Goal: Transaction & Acquisition: Purchase product/service

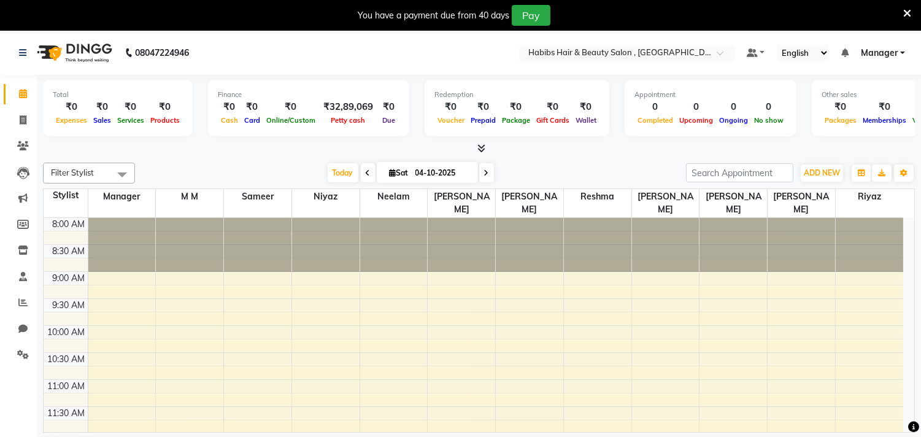
click at [904, 10] on icon at bounding box center [908, 13] width 8 height 11
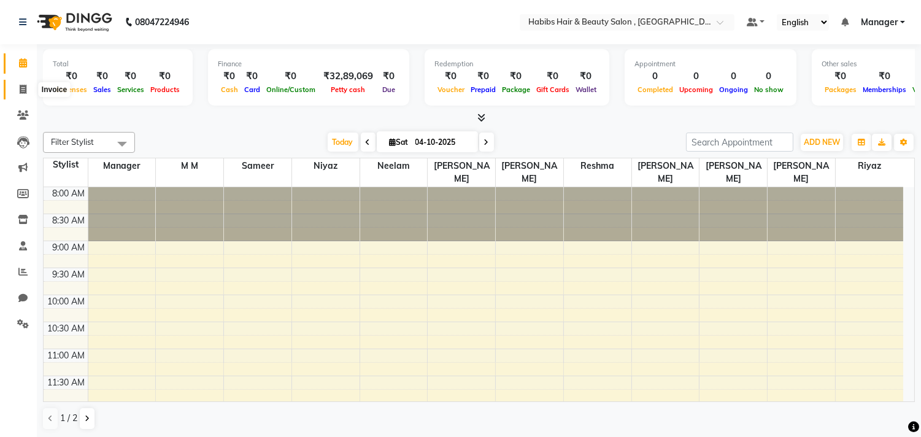
click at [26, 89] on span at bounding box center [22, 90] width 21 height 14
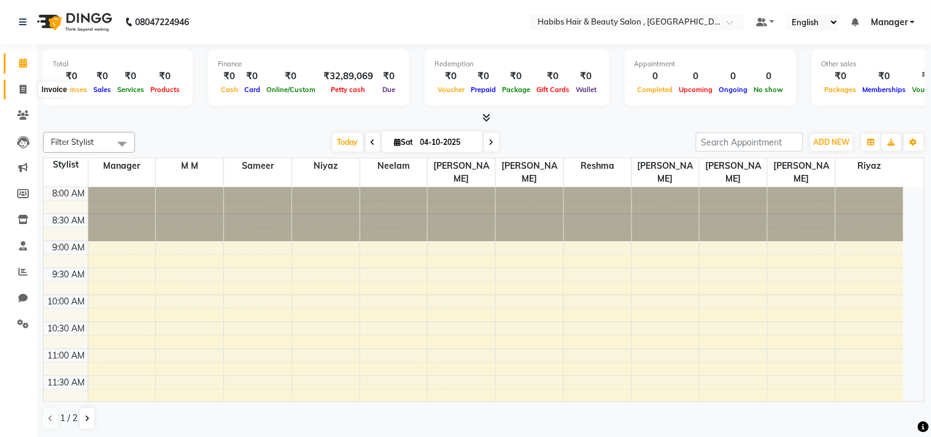
select select "service"
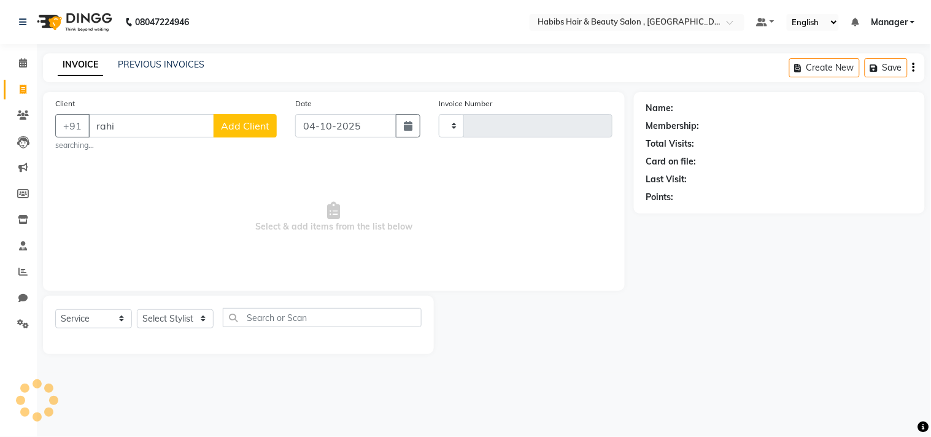
type input "rahim"
select select "4838"
type input "3783"
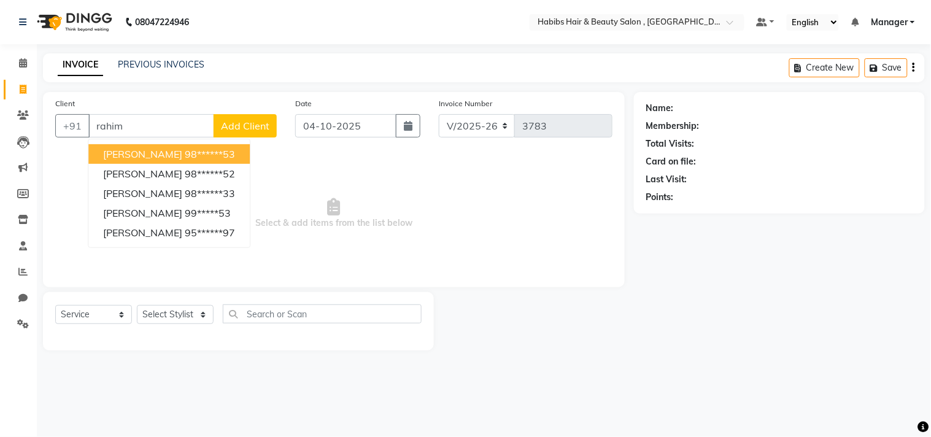
click at [171, 123] on input "rahim" at bounding box center [151, 125] width 126 height 23
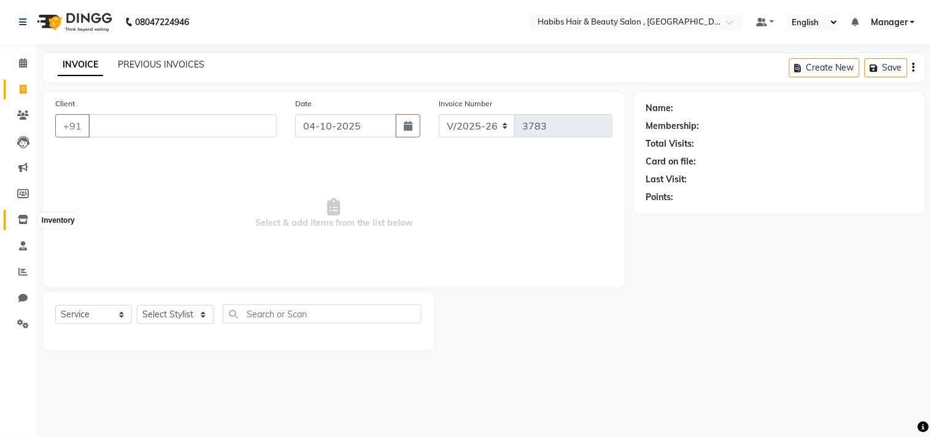
click at [25, 217] on icon at bounding box center [23, 219] width 10 height 9
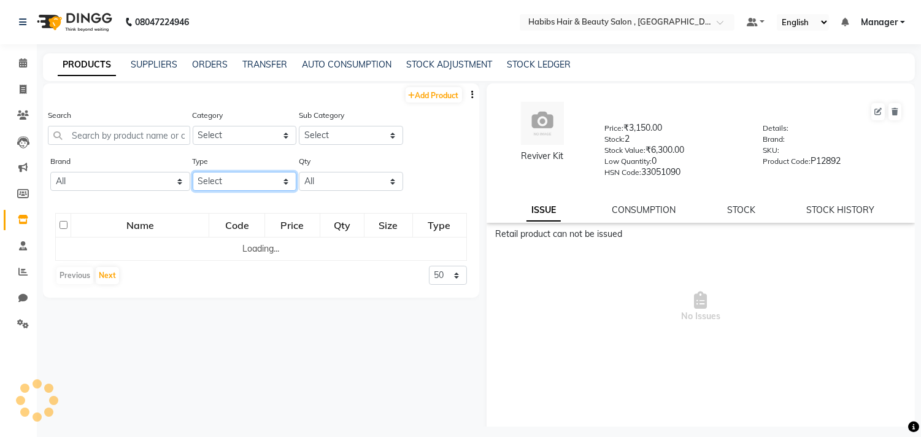
click at [260, 184] on select "Select Both Retail Consumable" at bounding box center [245, 181] width 104 height 19
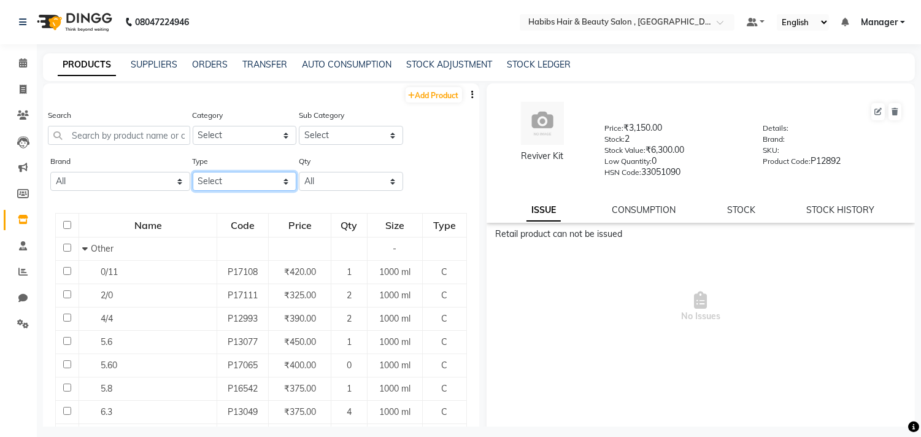
select select "C"
click at [193, 172] on select "Select Both Retail Consumable" at bounding box center [245, 181] width 104 height 19
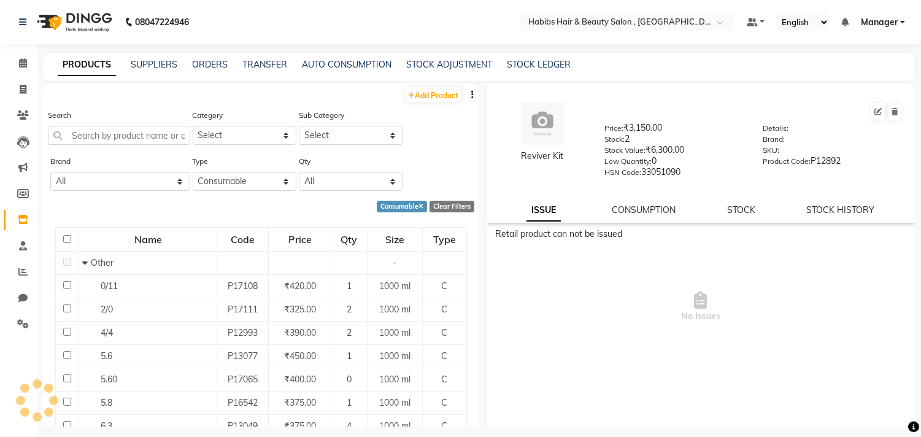
click at [174, 142] on input "text" at bounding box center [119, 135] width 142 height 19
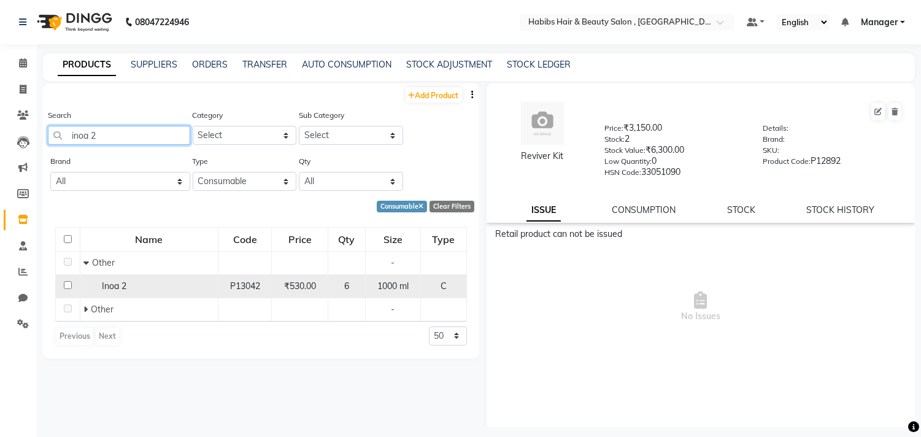
type input "inoa 2"
click at [69, 284] on input "checkbox" at bounding box center [68, 285] width 8 height 8
checkbox input "true"
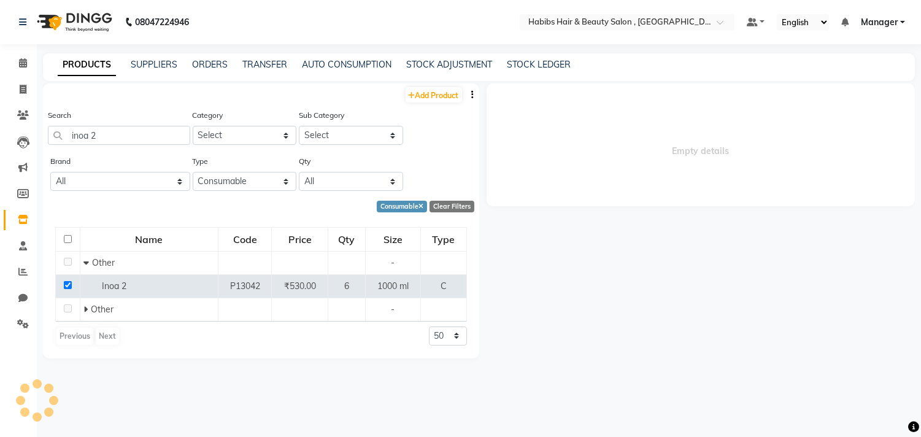
select select
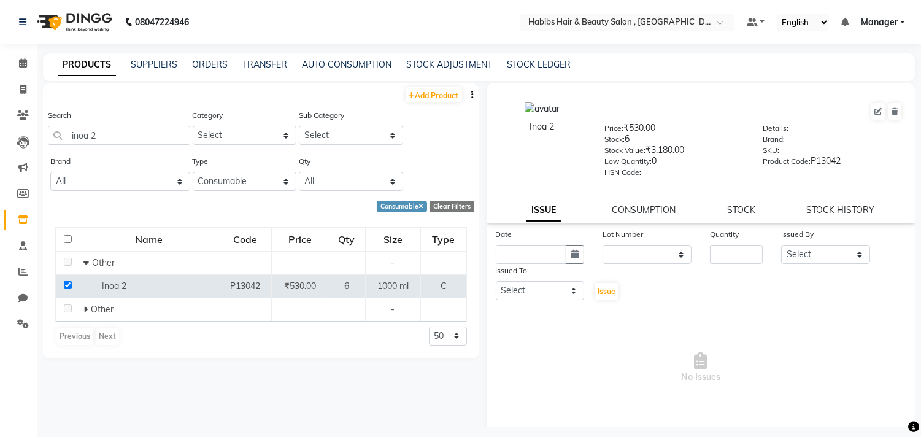
click at [744, 219] on div "Inoa 2 Price: ₹530.00 Stock: 6 Stock Value: ₹3,180.00 Low Quantity: 0 HSN Code:…" at bounding box center [701, 152] width 429 height 139
click at [746, 212] on link "STOCK" at bounding box center [741, 209] width 28 height 11
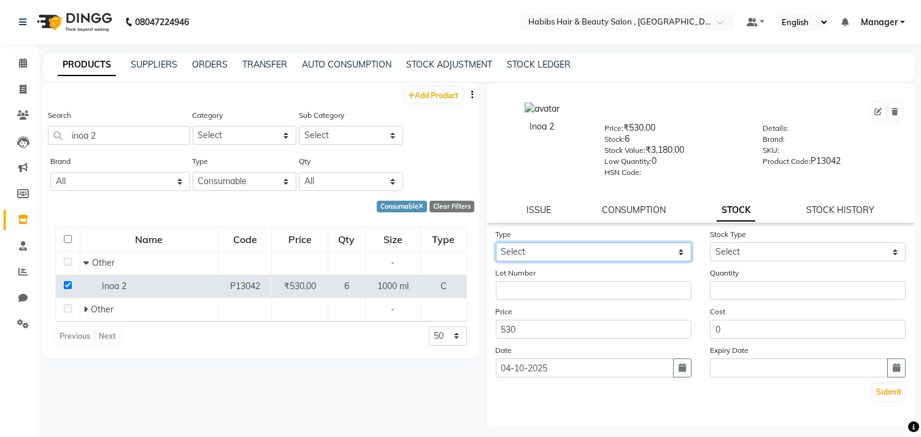
drag, startPoint x: 655, startPoint y: 252, endPoint x: 639, endPoint y: 261, distance: 18.4
click at [655, 252] on select "Select In Out" at bounding box center [594, 251] width 196 height 19
select select "out"
click at [496, 243] on select "Select In Out" at bounding box center [594, 251] width 196 height 19
select select
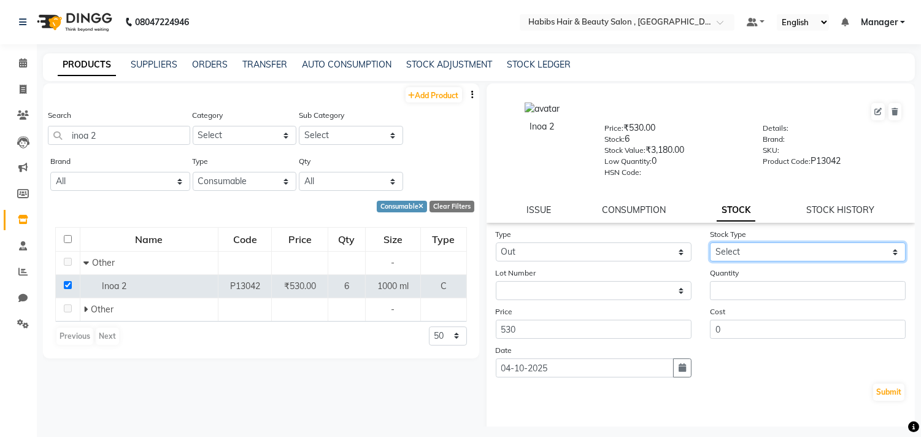
drag, startPoint x: 764, startPoint y: 253, endPoint x: 764, endPoint y: 260, distance: 7.4
click at [764, 253] on select "Select Internal Use Damaged Expired Adjustment Return Other" at bounding box center [808, 251] width 196 height 19
click at [710, 243] on select "Select Internal Use Damaged Expired Adjustment Return Other" at bounding box center [808, 251] width 196 height 19
select select "internal use"
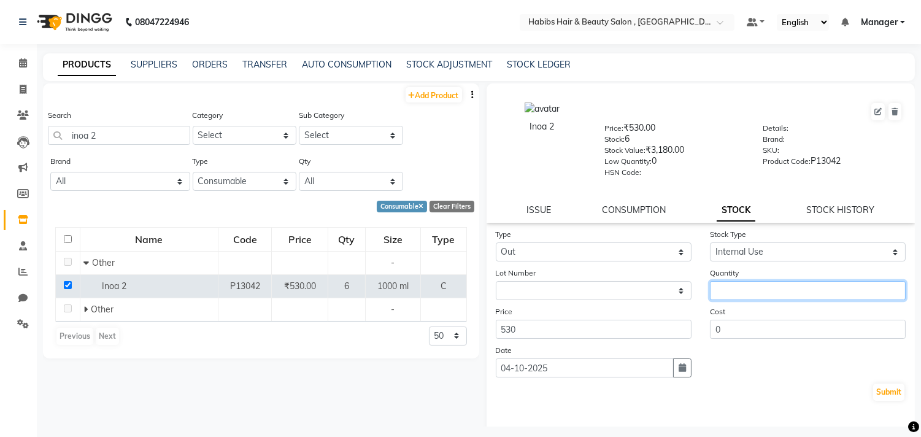
click at [776, 295] on input "number" at bounding box center [808, 290] width 196 height 19
type input "1"
click at [880, 393] on button "Submit" at bounding box center [888, 392] width 31 height 17
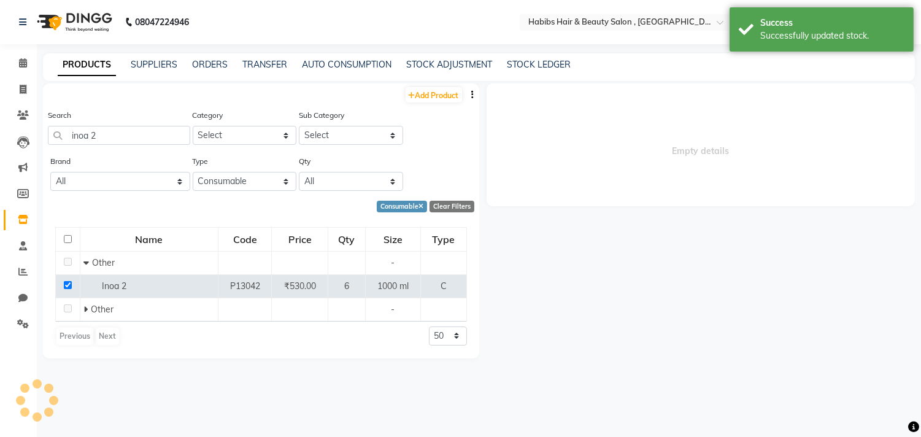
select select
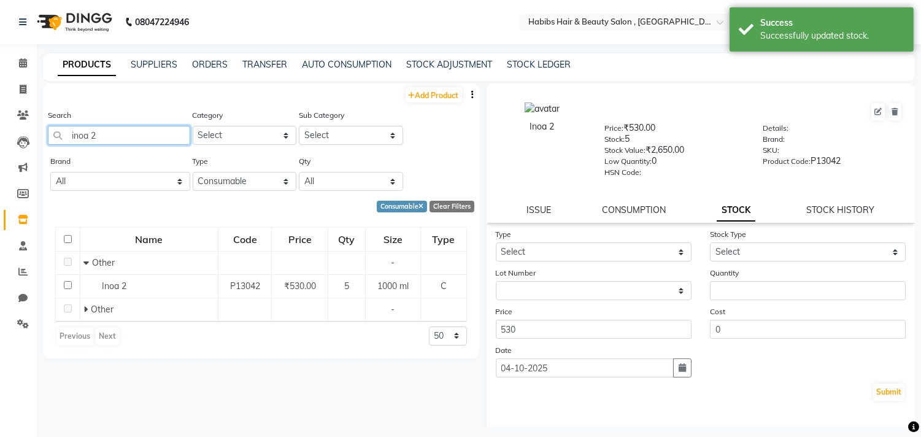
click at [177, 133] on input "inoa 2" at bounding box center [119, 135] width 142 height 19
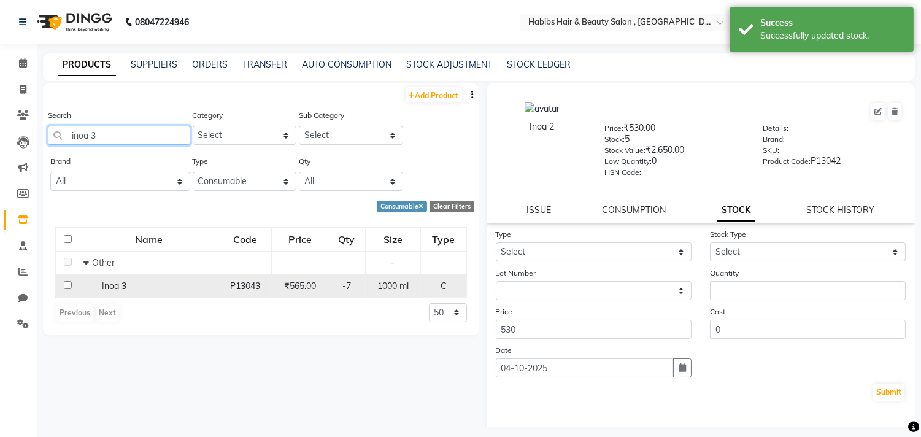
type input "inoa 3"
click at [68, 284] on input "checkbox" at bounding box center [68, 285] width 8 height 8
checkbox input "true"
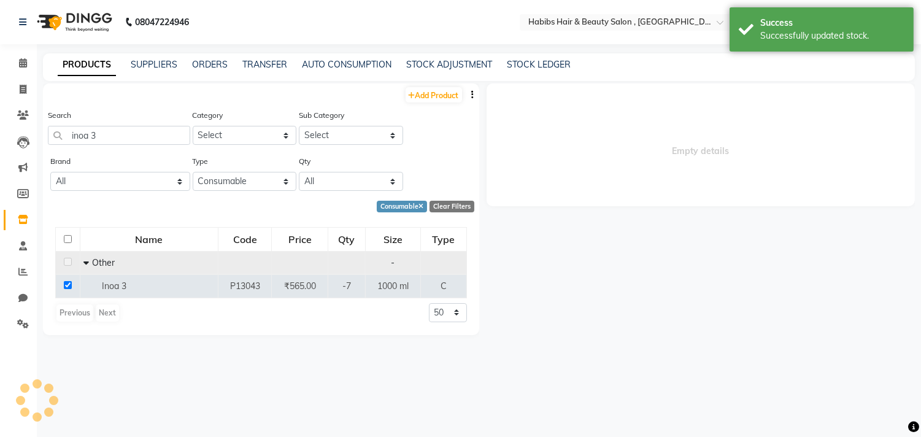
select select
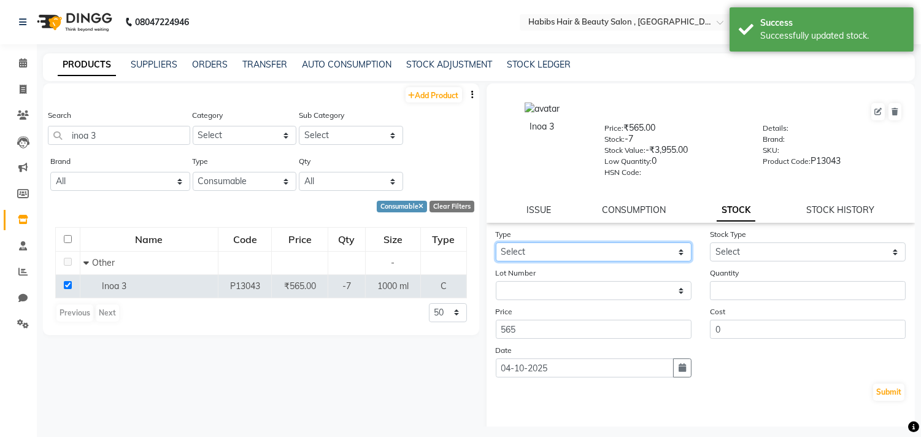
drag, startPoint x: 188, startPoint y: 271, endPoint x: 628, endPoint y: 250, distance: 440.6
click at [628, 250] on select "Select In Out" at bounding box center [594, 251] width 196 height 19
select select "in"
click at [496, 243] on select "Select In Out" at bounding box center [594, 251] width 196 height 19
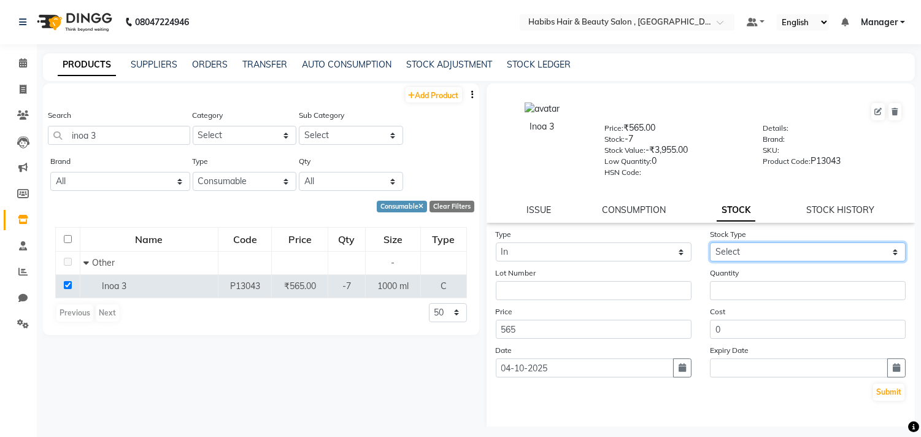
click at [723, 255] on select "Select New Stock Adjustment Return Other" at bounding box center [808, 251] width 196 height 19
select select "new stock"
click at [710, 243] on select "Select New Stock Adjustment Return Other" at bounding box center [808, 251] width 196 height 19
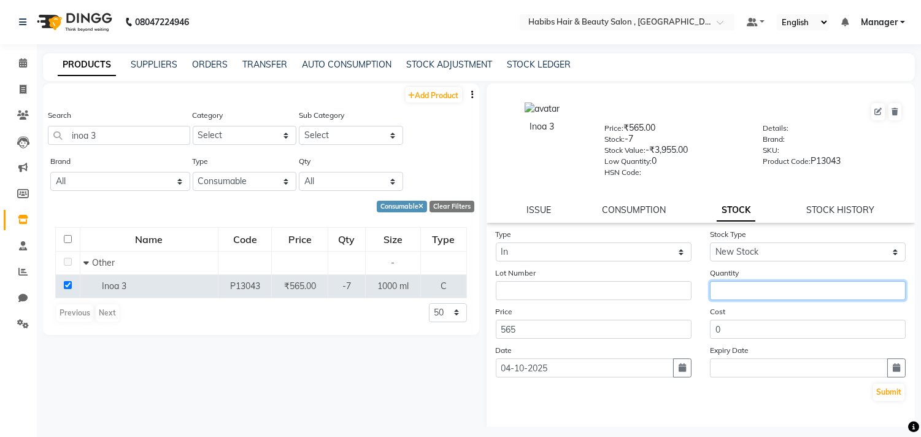
click at [739, 281] on input "number" at bounding box center [808, 290] width 196 height 19
type input "14"
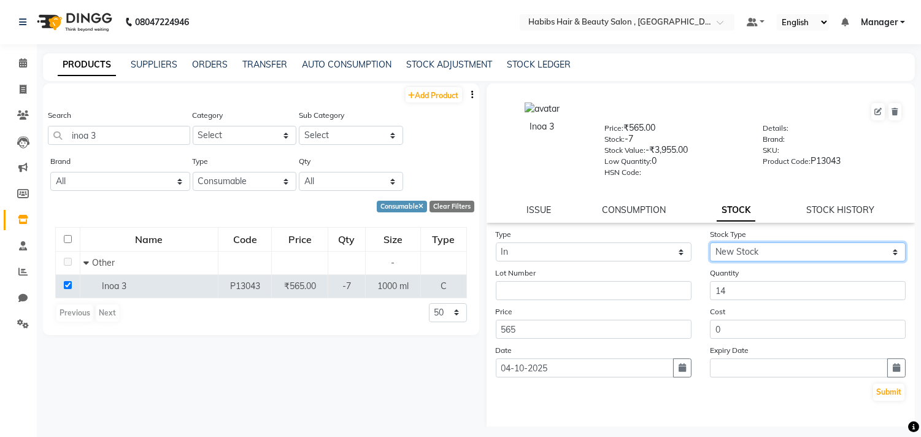
click at [764, 257] on select "Select New Stock Adjustment Return Other" at bounding box center [808, 251] width 196 height 19
select select "adjustment"
click at [710, 243] on select "Select New Stock Adjustment Return Other" at bounding box center [808, 251] width 196 height 19
click at [880, 395] on button "Submit" at bounding box center [888, 392] width 31 height 17
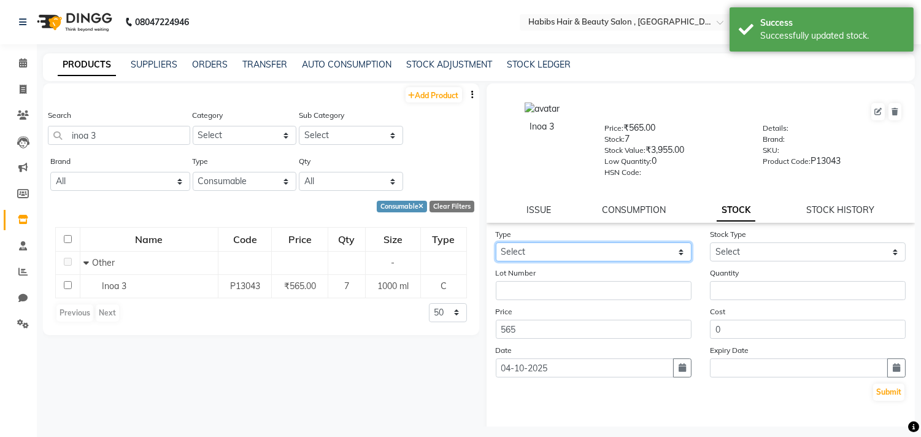
click at [660, 258] on select "Select In Out" at bounding box center [594, 251] width 196 height 19
select select "out"
click at [496, 243] on select "Select In Out" at bounding box center [594, 251] width 196 height 19
select select
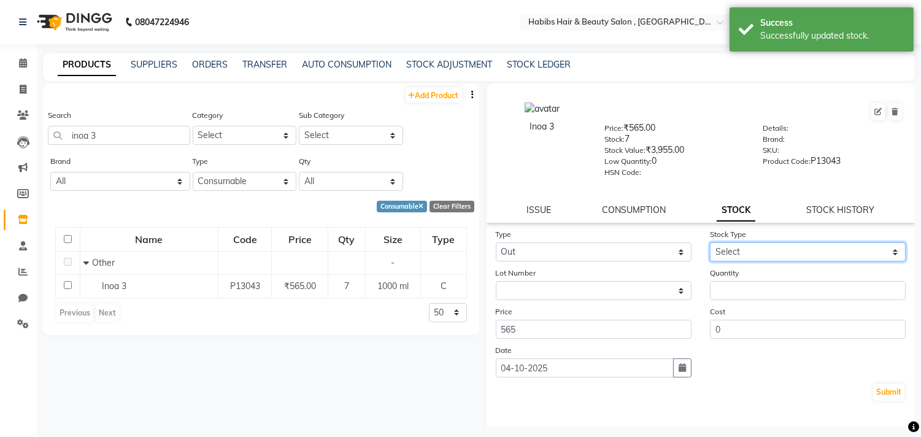
click at [729, 247] on select "Select Internal Use Damaged Expired Adjustment Return Other" at bounding box center [808, 251] width 196 height 19
select select "internal use"
click at [710, 243] on select "Select Internal Use Damaged Expired Adjustment Return Other" at bounding box center [808, 251] width 196 height 19
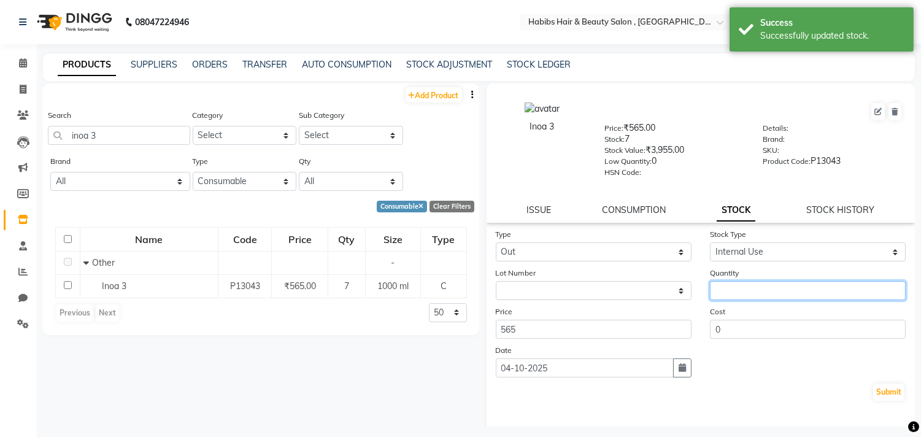
click at [740, 283] on input "number" at bounding box center [808, 290] width 196 height 19
type input "2"
type input "1"
click at [879, 395] on button "Submit" at bounding box center [888, 392] width 31 height 17
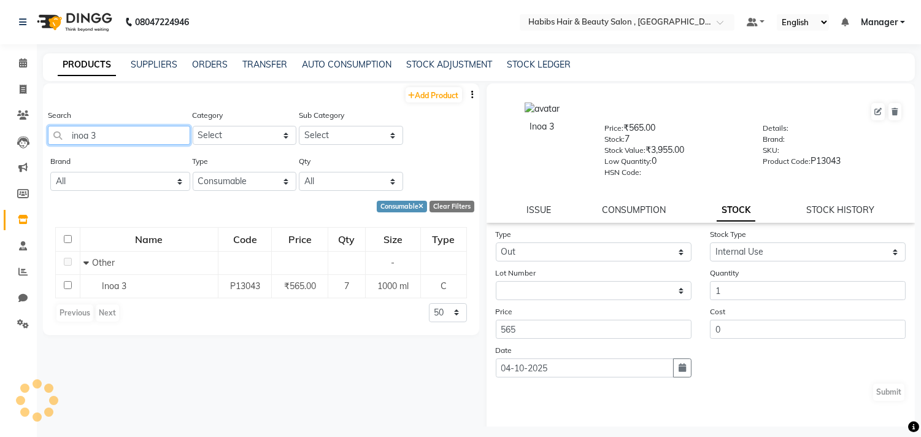
click at [171, 132] on input "inoa 3" at bounding box center [119, 135] width 142 height 19
select select
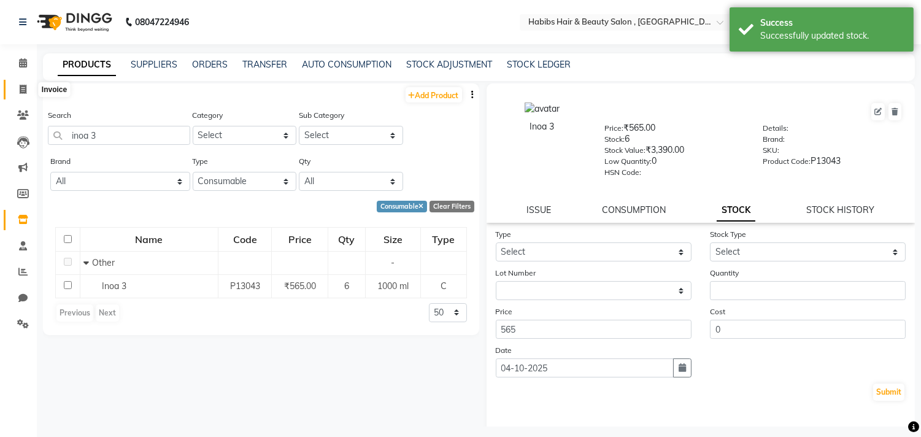
click at [23, 88] on icon at bounding box center [23, 89] width 7 height 9
select select "service"
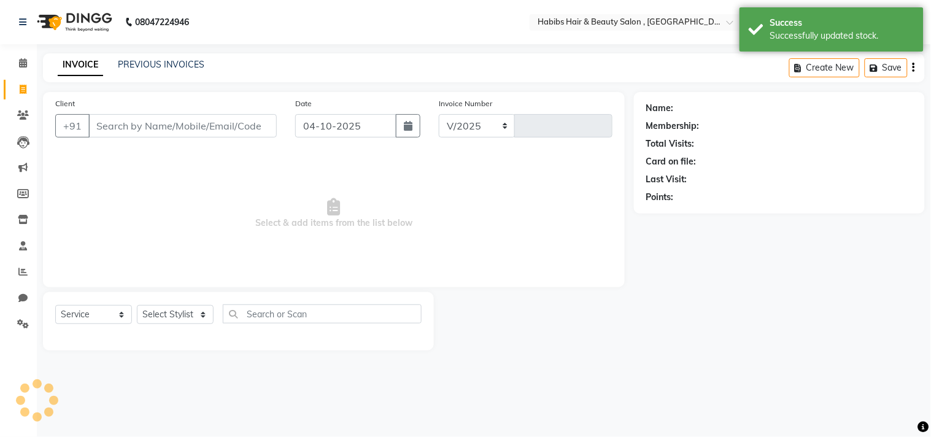
select select "4838"
type input "3783"
click at [160, 72] on div "INVOICE PREVIOUS INVOICES Create New Save" at bounding box center [484, 67] width 882 height 29
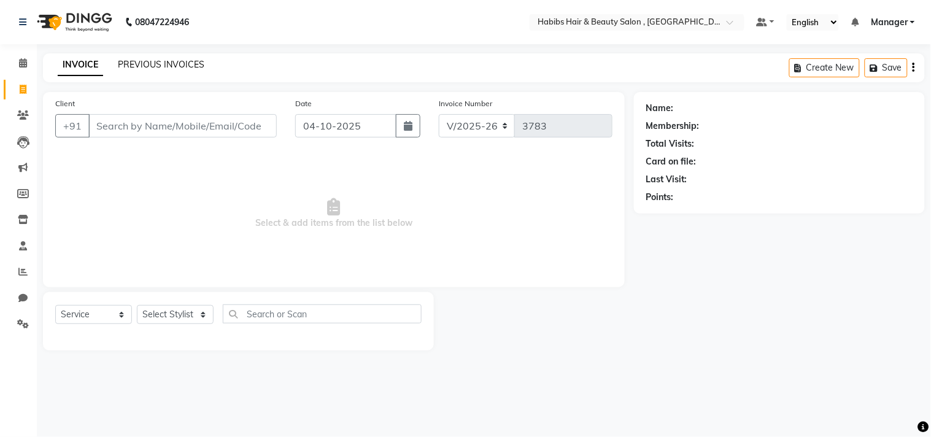
click at [176, 61] on link "PREVIOUS INVOICES" at bounding box center [161, 64] width 87 height 11
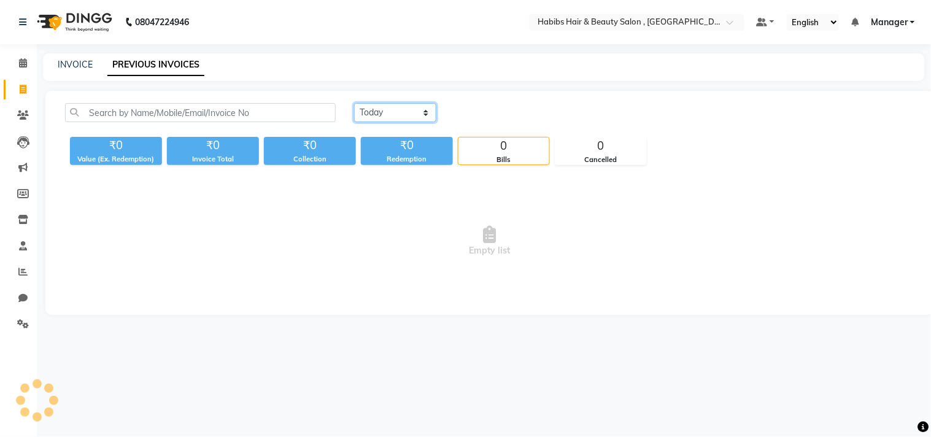
click at [406, 110] on select "Today Yesterday Custom Range" at bounding box center [395, 112] width 82 height 19
select select "yesterday"
click at [354, 103] on select "Today Yesterday Custom Range" at bounding box center [395, 112] width 82 height 19
click at [532, 114] on div "Today Yesterday Custom Range" at bounding box center [634, 112] width 560 height 19
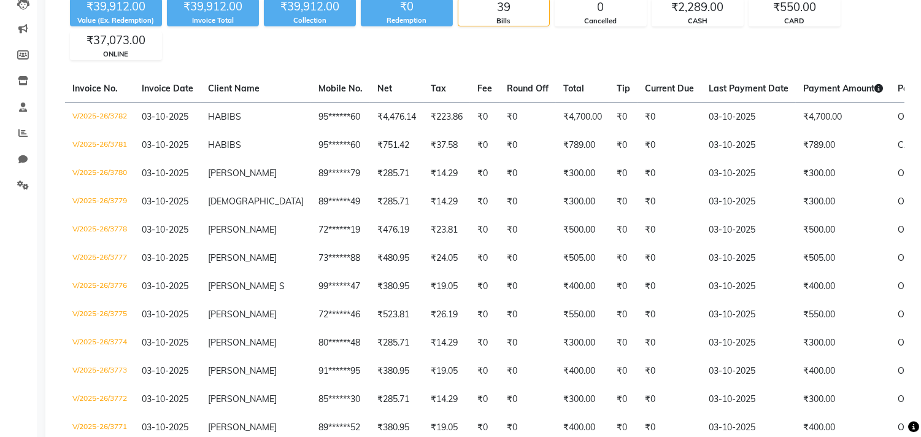
scroll to position [136, 0]
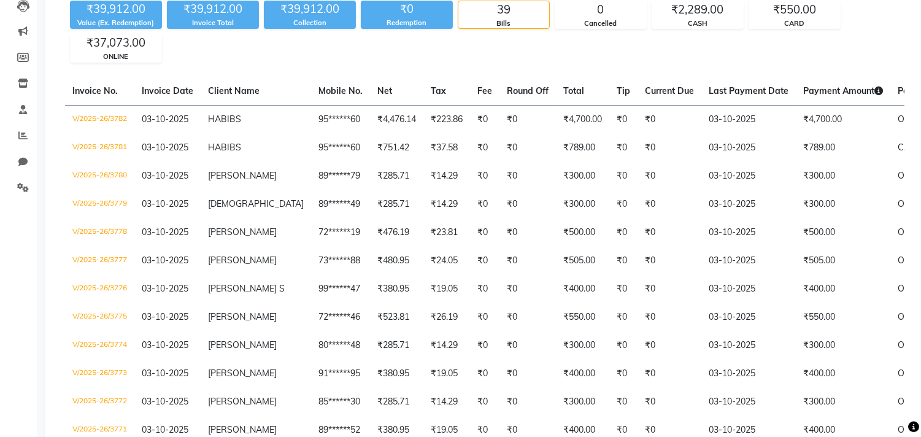
click at [556, 114] on td "₹4,700.00" at bounding box center [582, 119] width 53 height 29
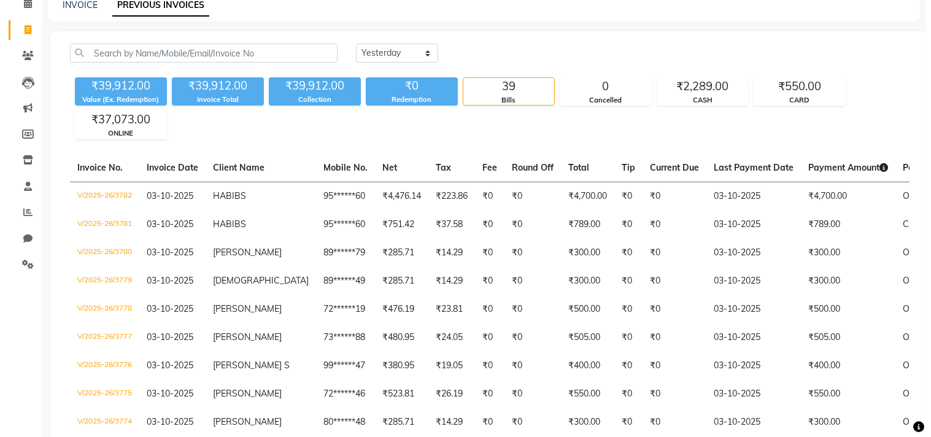
scroll to position [0, 0]
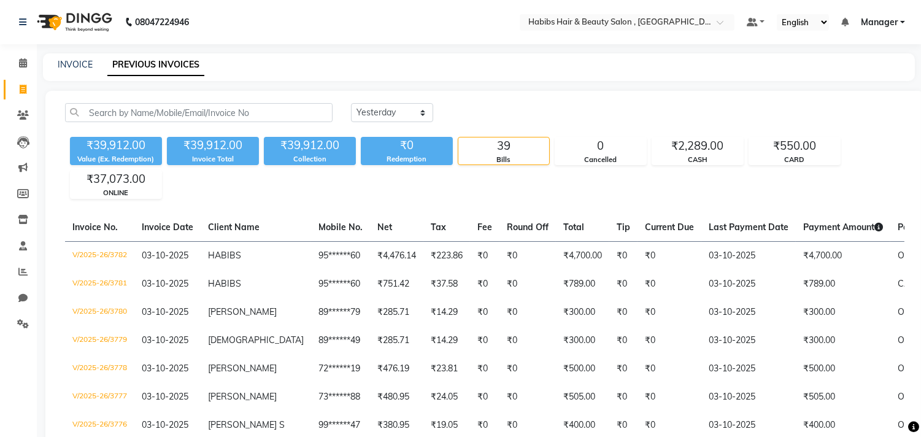
click at [23, 99] on link "Invoice" at bounding box center [18, 90] width 29 height 20
select select "service"
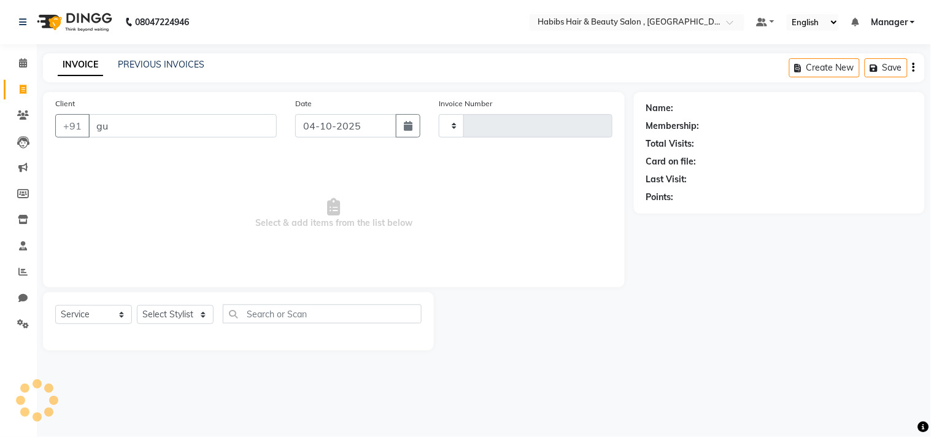
type input "gur"
type input "3783"
select select "4838"
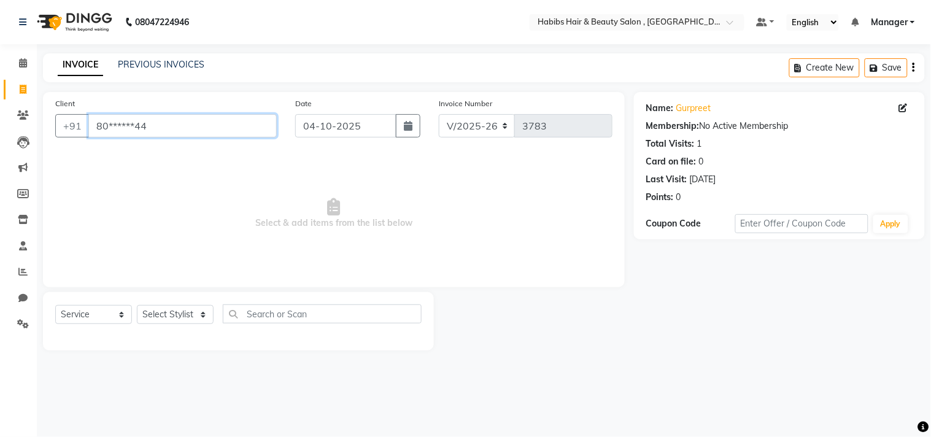
click at [126, 130] on input "80******44" at bounding box center [182, 125] width 188 height 23
click at [126, 130] on input "99******61" at bounding box center [182, 125] width 188 height 23
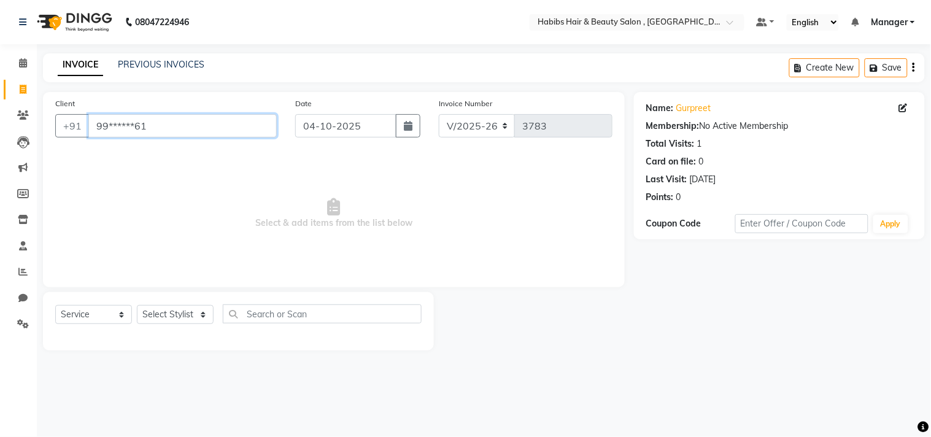
click at [126, 130] on input "99******61" at bounding box center [182, 125] width 188 height 23
click at [126, 130] on input "82******42" at bounding box center [182, 125] width 188 height 23
type input "8"
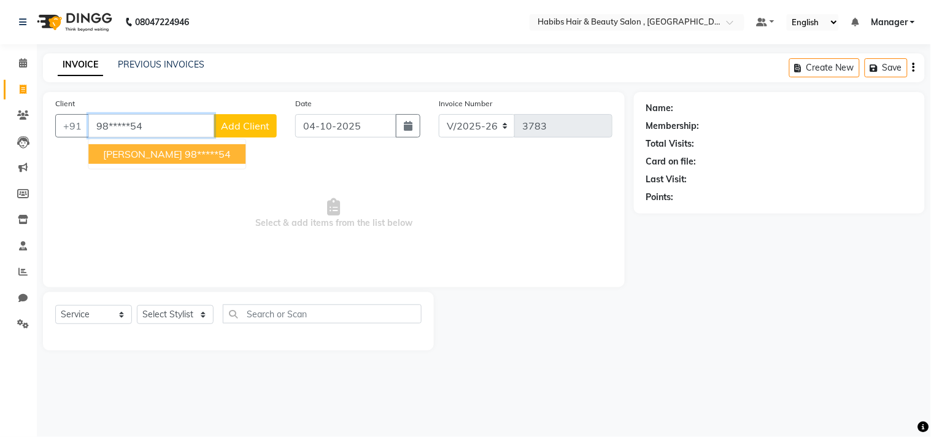
type input "98*****54"
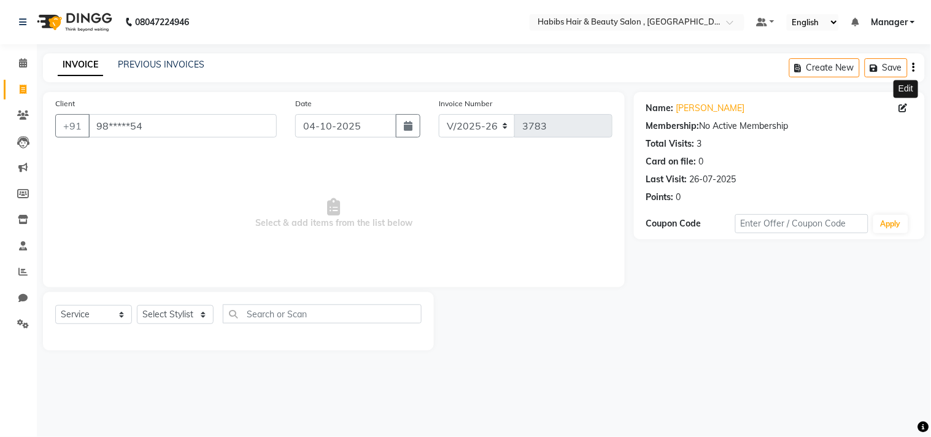
click at [904, 110] on icon at bounding box center [903, 108] width 9 height 9
select select "22"
select select "male"
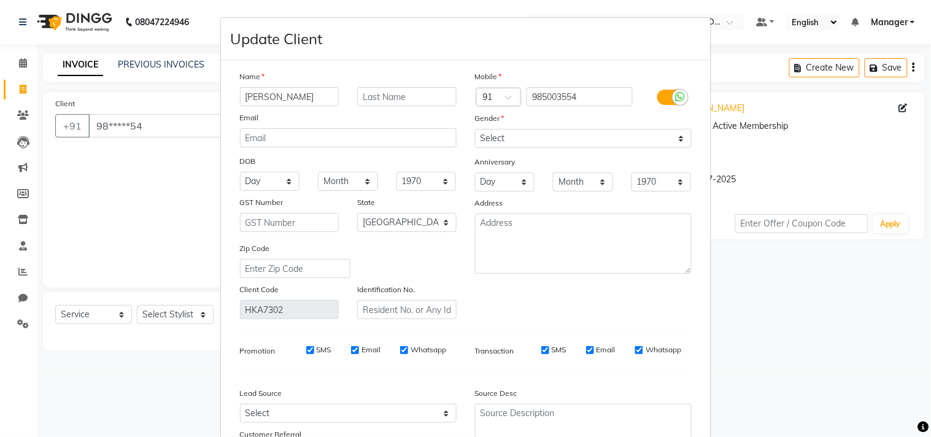
click at [561, 307] on div "Mobile Country Code × 91 985003554 Gender Select Male Female Other Prefer Not T…" at bounding box center [583, 194] width 235 height 249
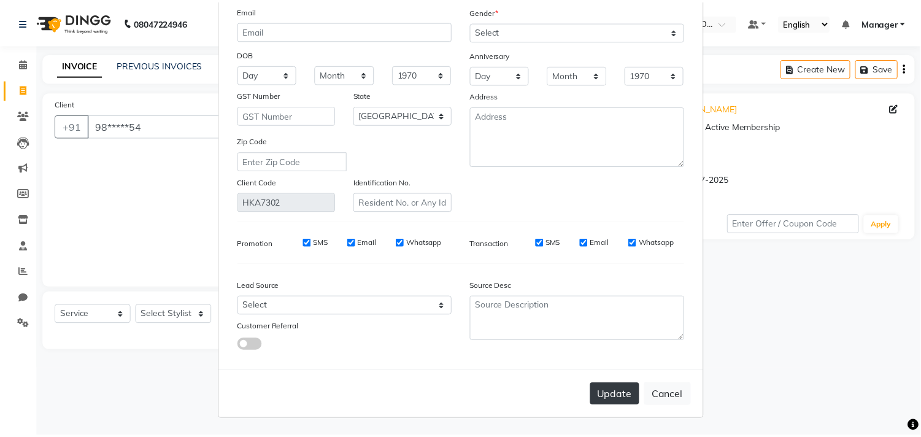
scroll to position [109, 0]
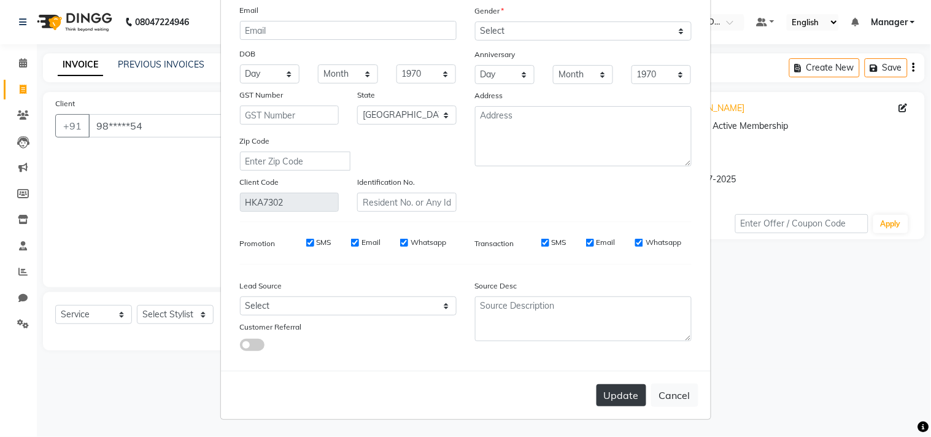
click at [621, 400] on button "Update" at bounding box center [622, 395] width 50 height 22
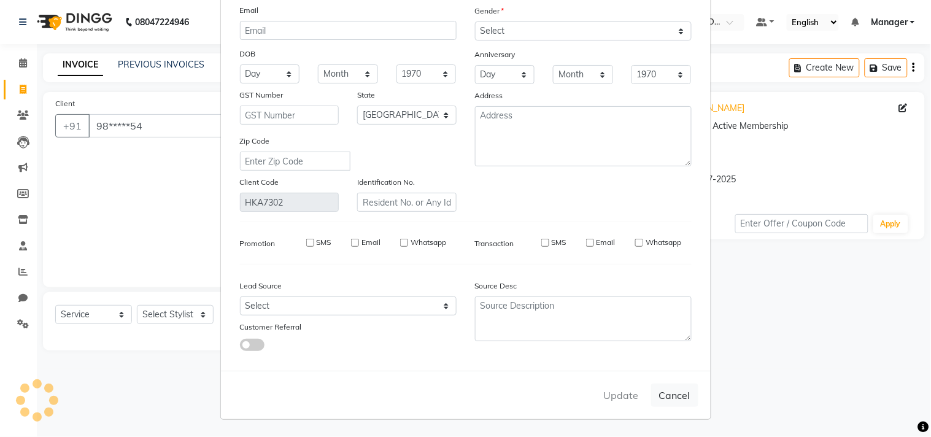
select select
select select "null"
select select
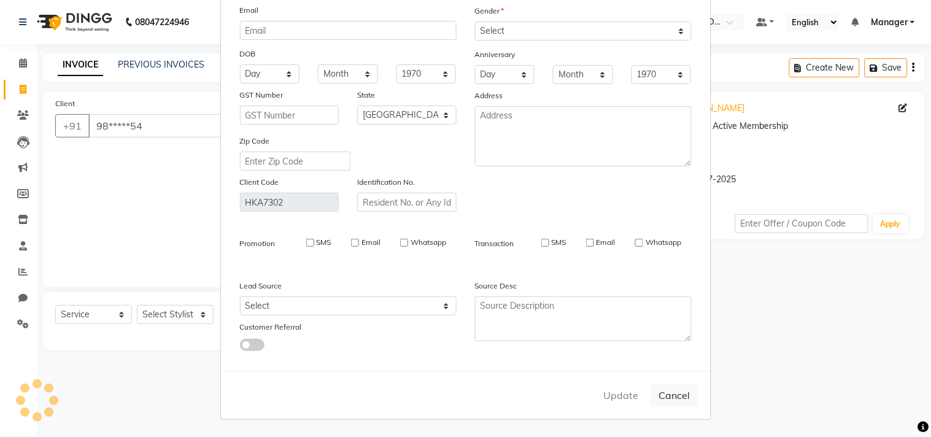
select select
checkbox input "false"
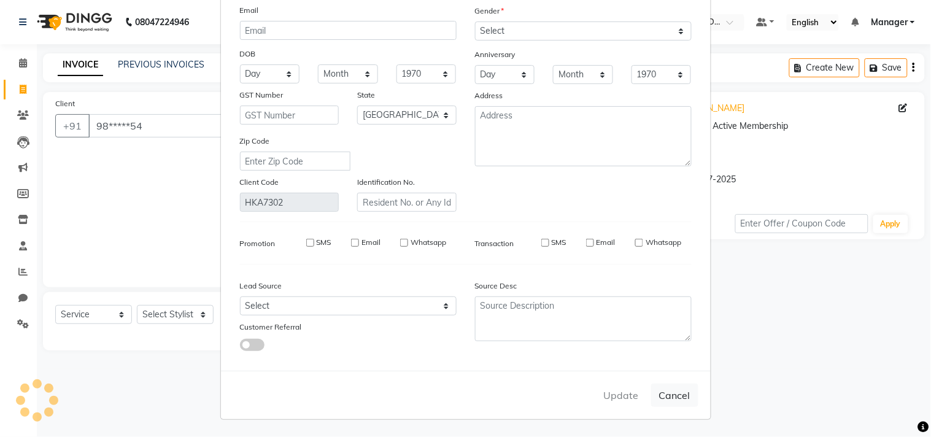
checkbox input "false"
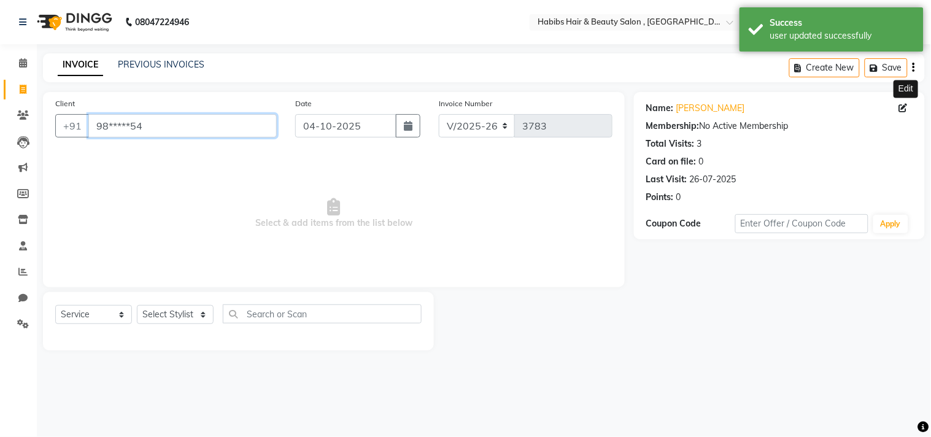
click at [200, 131] on input "98*****54" at bounding box center [182, 125] width 188 height 23
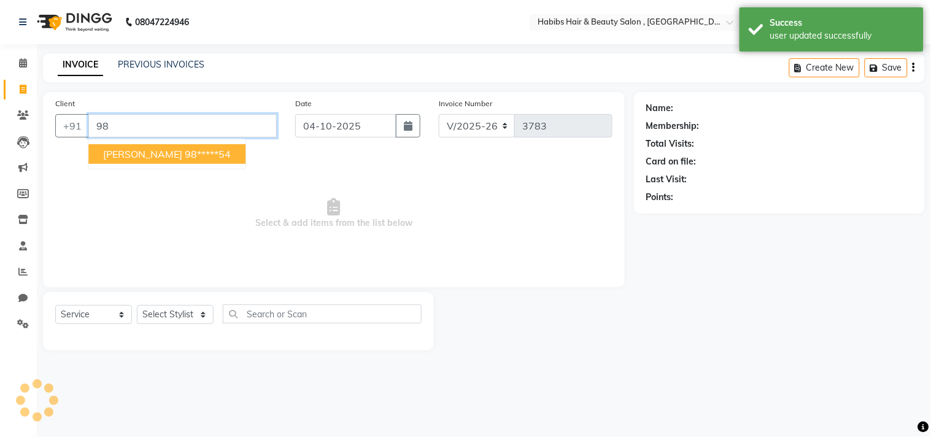
type input "9"
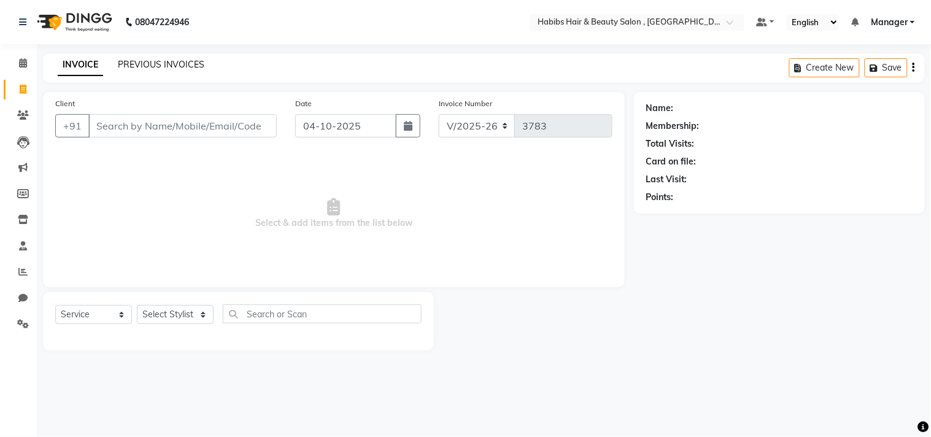
click at [147, 68] on link "PREVIOUS INVOICES" at bounding box center [161, 64] width 87 height 11
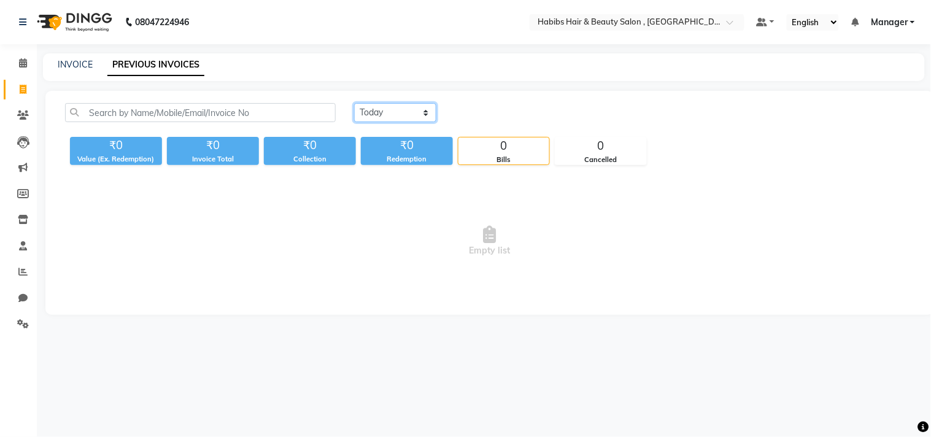
click at [419, 117] on select "Today Yesterday Custom Range" at bounding box center [395, 112] width 82 height 19
select select "yesterday"
click at [354, 103] on select "Today Yesterday Custom Range" at bounding box center [395, 112] width 82 height 19
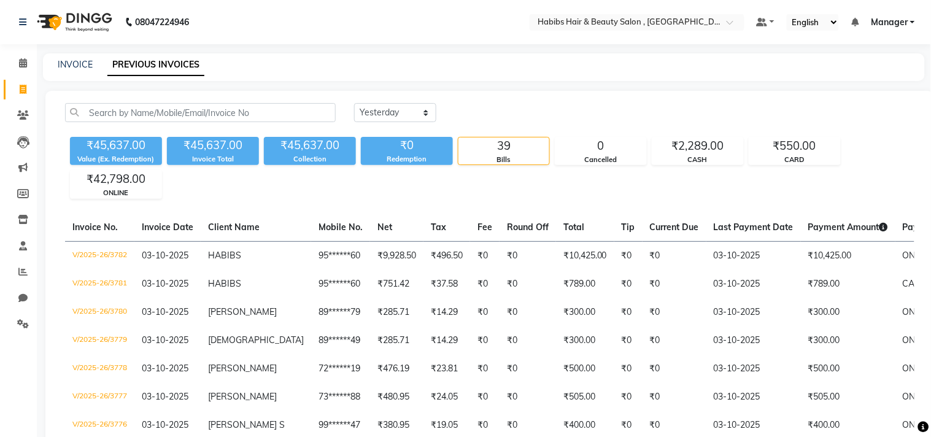
click at [548, 114] on div "Today Yesterday Custom Range" at bounding box center [634, 112] width 560 height 19
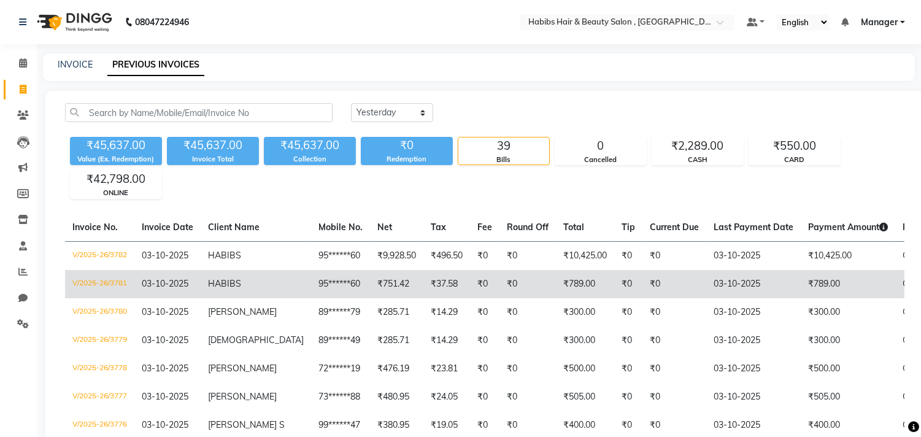
click at [424, 277] on td "₹37.58" at bounding box center [447, 284] width 47 height 28
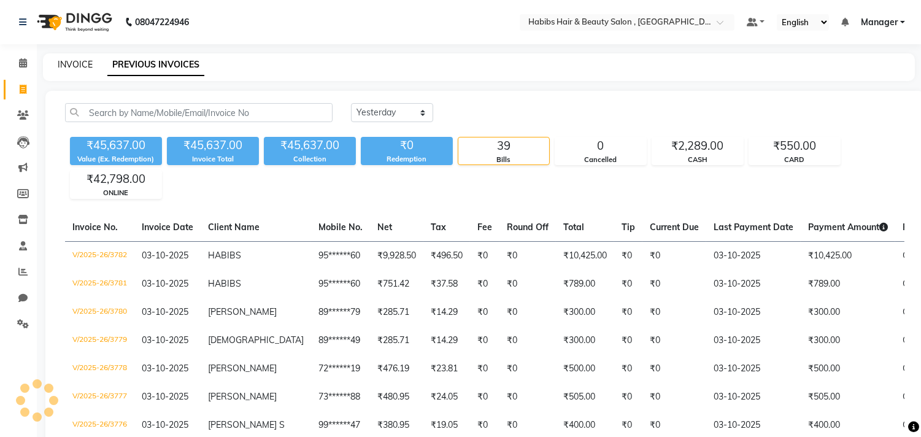
click at [82, 68] on link "INVOICE" at bounding box center [75, 64] width 35 height 11
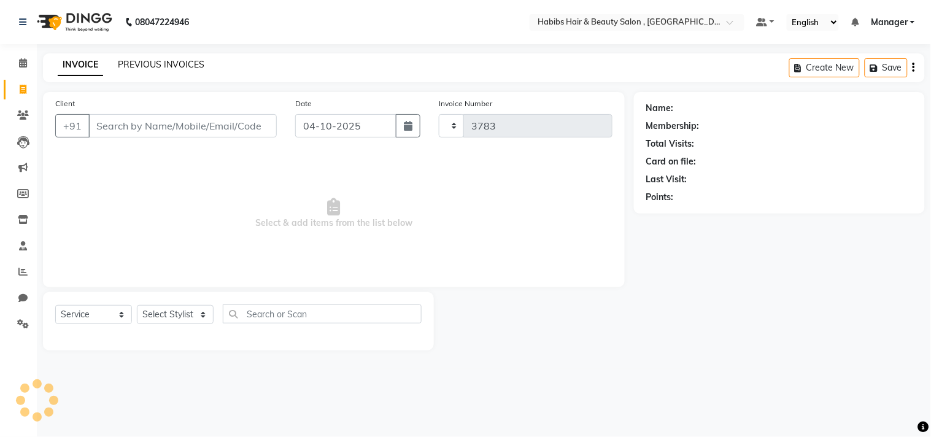
click at [145, 59] on link "PREVIOUS INVOICES" at bounding box center [161, 64] width 87 height 11
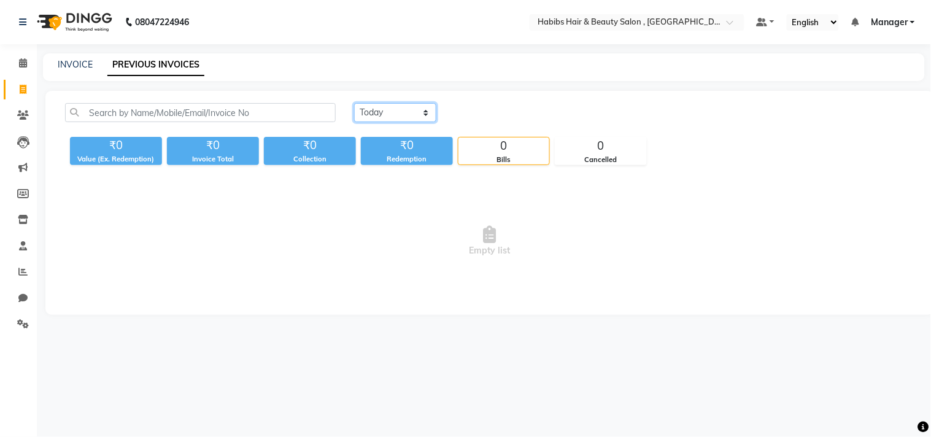
click at [391, 120] on select "Today Yesterday Custom Range" at bounding box center [395, 112] width 82 height 19
select select "yesterday"
click at [354, 103] on select "Today Yesterday Custom Range" at bounding box center [395, 112] width 82 height 19
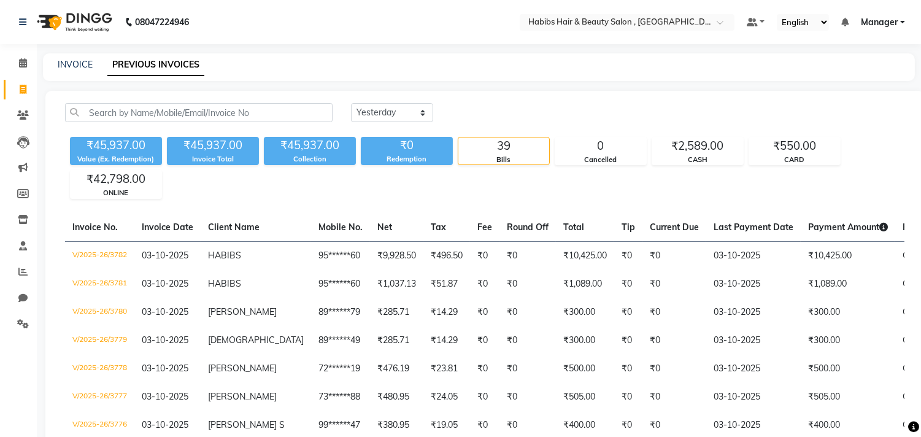
click at [549, 115] on div "Today Yesterday Custom Range" at bounding box center [628, 112] width 554 height 19
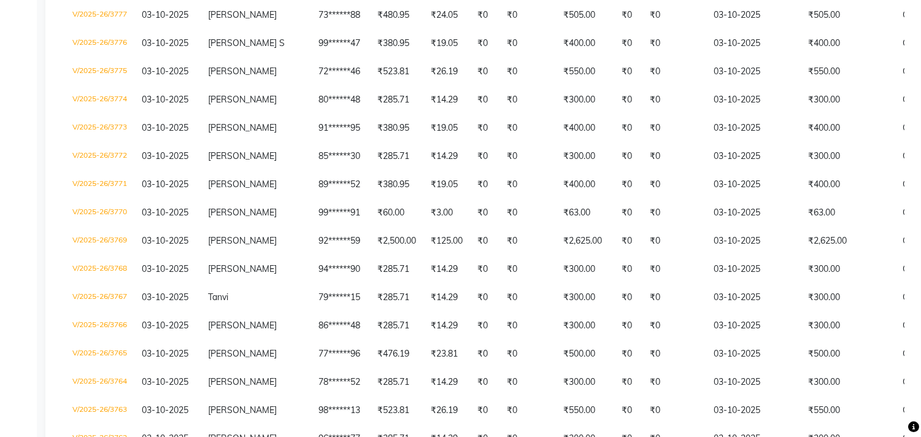
click at [556, 86] on td "₹550.00" at bounding box center [585, 72] width 58 height 28
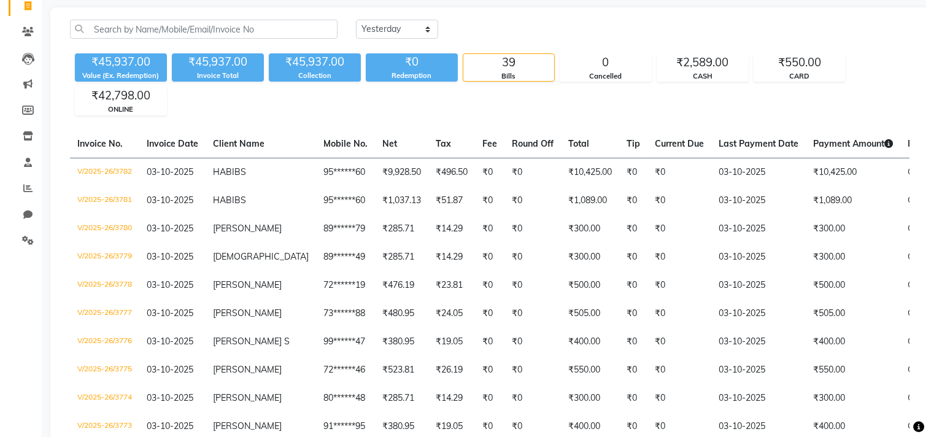
scroll to position [0, 0]
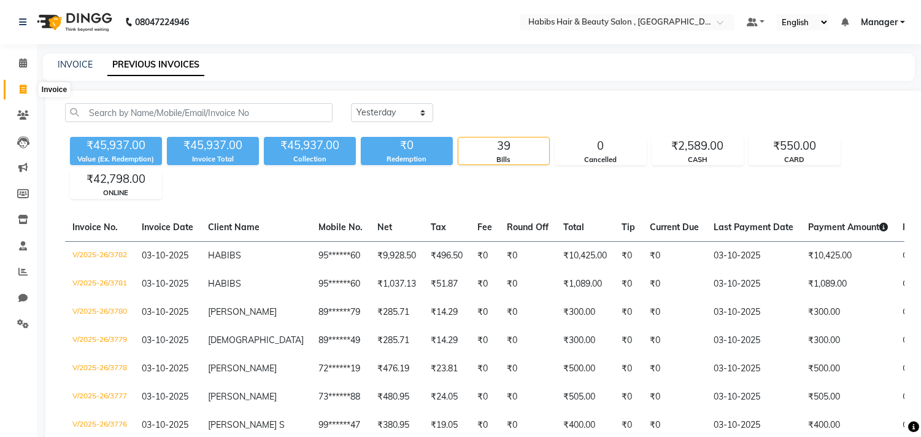
click at [27, 94] on span at bounding box center [22, 90] width 21 height 14
select select "4838"
select select "service"
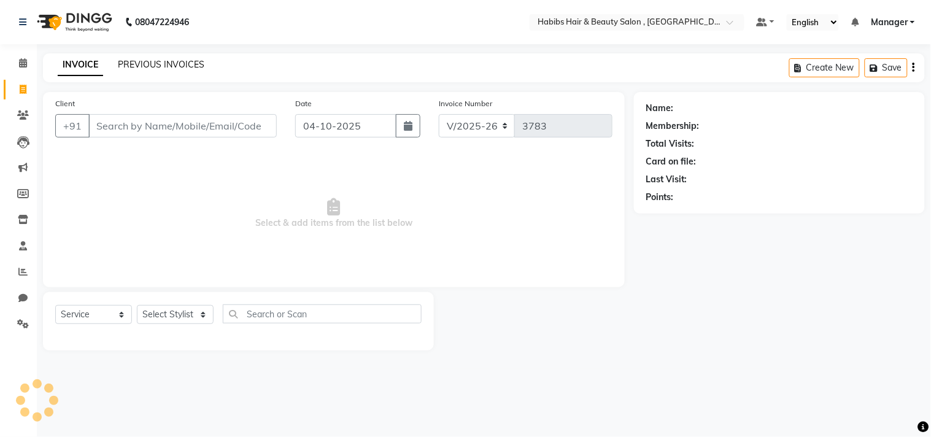
click at [151, 69] on link "PREVIOUS INVOICES" at bounding box center [161, 64] width 87 height 11
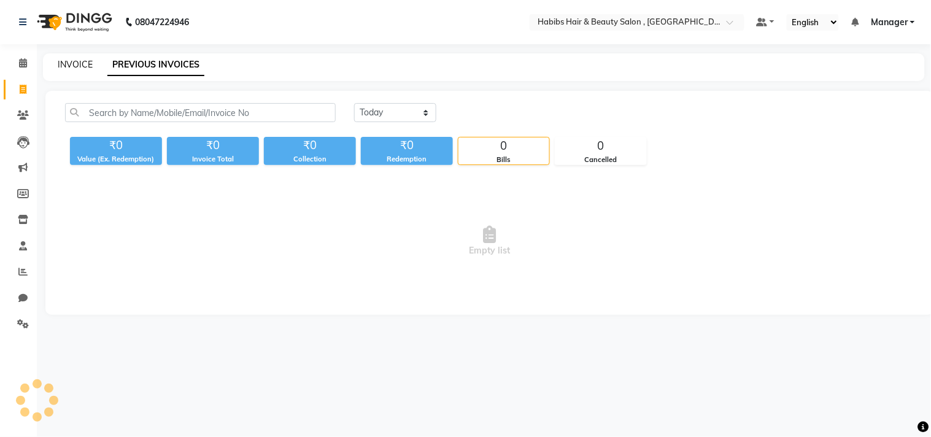
click at [89, 62] on link "INVOICE" at bounding box center [75, 64] width 35 height 11
select select "service"
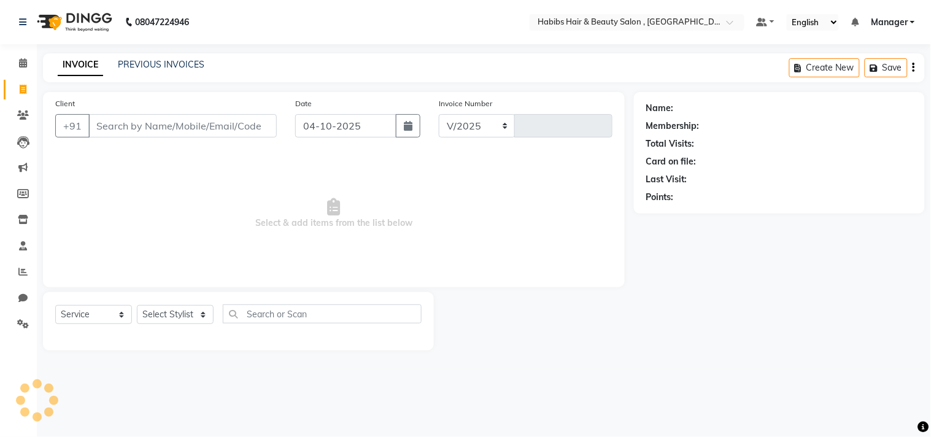
select select "4838"
type input "3783"
click at [171, 69] on link "PREVIOUS INVOICES" at bounding box center [161, 64] width 87 height 11
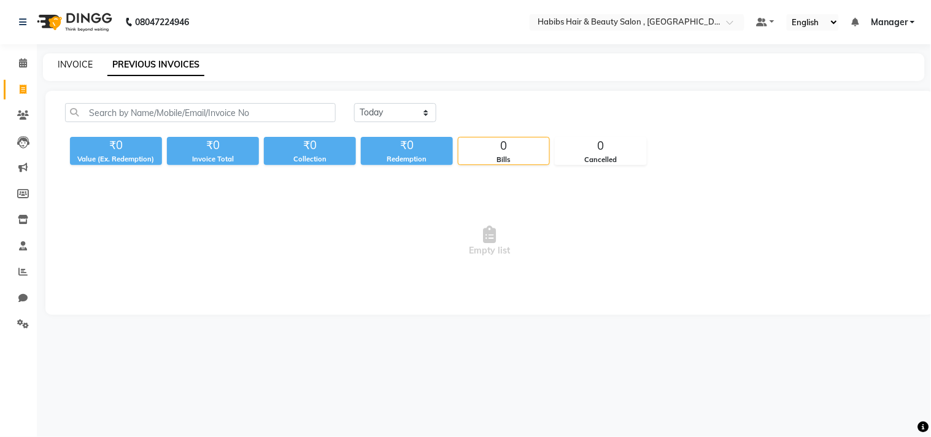
click at [63, 60] on link "INVOICE" at bounding box center [75, 64] width 35 height 11
select select "service"
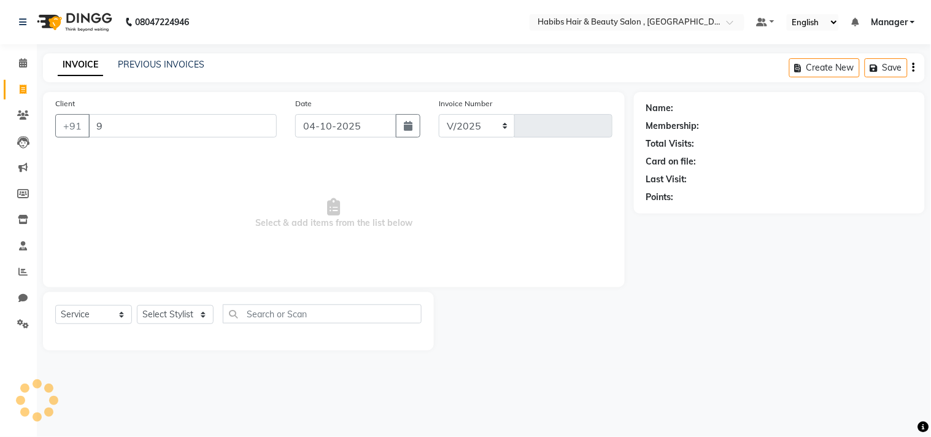
type input "98"
select select "4838"
type input "3783"
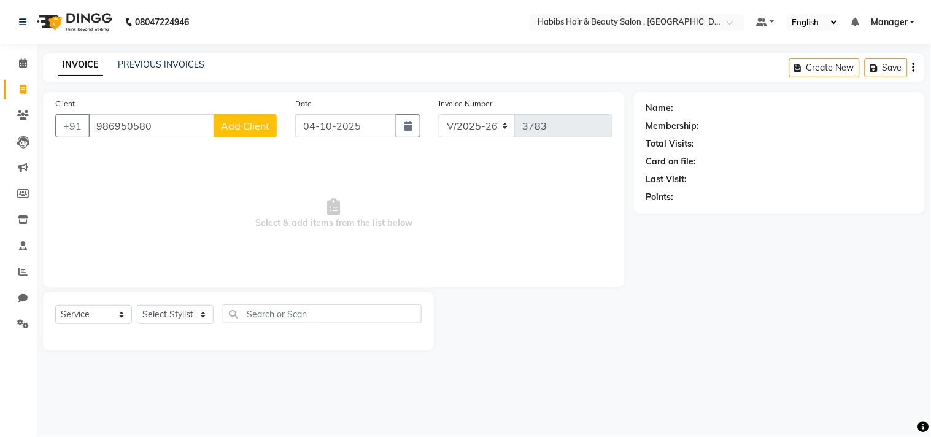
click at [132, 125] on input "986950580" at bounding box center [151, 125] width 126 height 23
type input "9869501580"
click at [255, 121] on span "Add Client" at bounding box center [245, 126] width 48 height 12
select select "22"
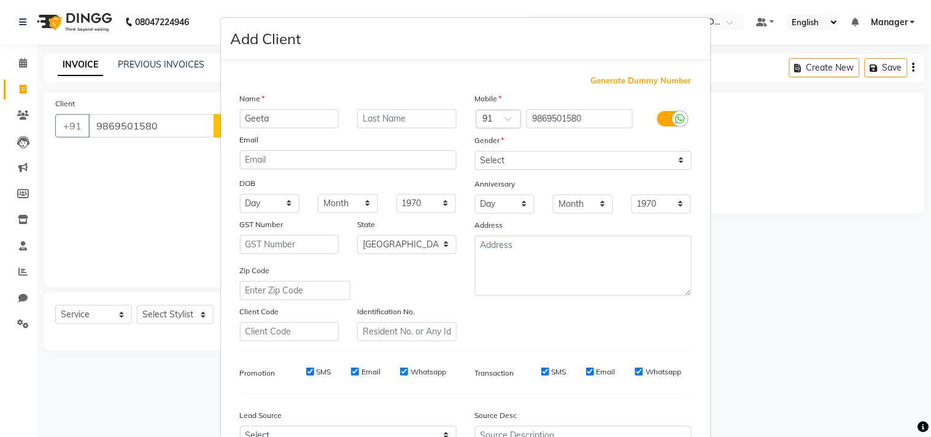
type input "Geeta"
click at [565, 161] on select "Select Male Female Other Prefer Not To Say" at bounding box center [583, 160] width 217 height 19
select select "female"
click at [475, 151] on select "Select Male Female Other Prefer Not To Say" at bounding box center [583, 160] width 217 height 19
click at [621, 323] on div "Mobile Country Code × 91 9869501580 Gender Select Male Female Other Prefer Not …" at bounding box center [583, 216] width 235 height 249
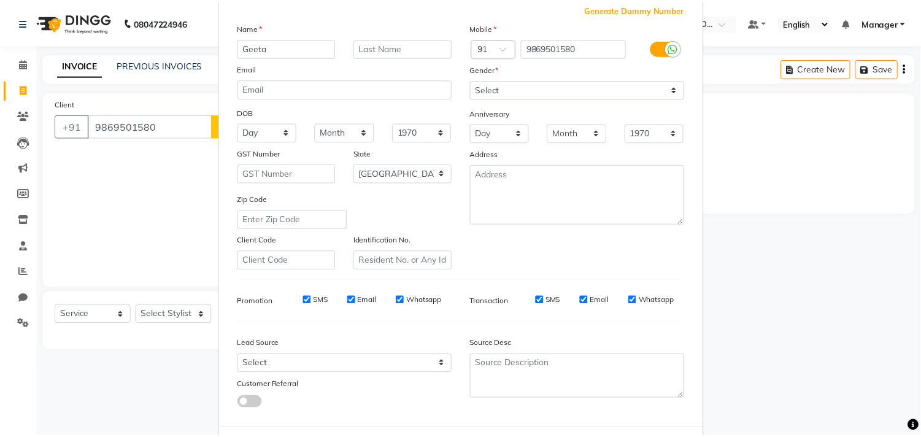
scroll to position [130, 0]
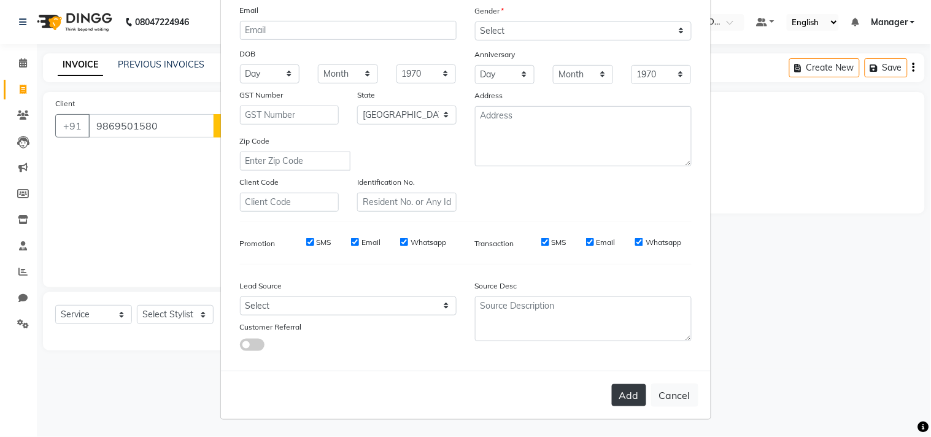
click at [619, 401] on button "Add" at bounding box center [629, 395] width 34 height 22
type input "98******80"
select select
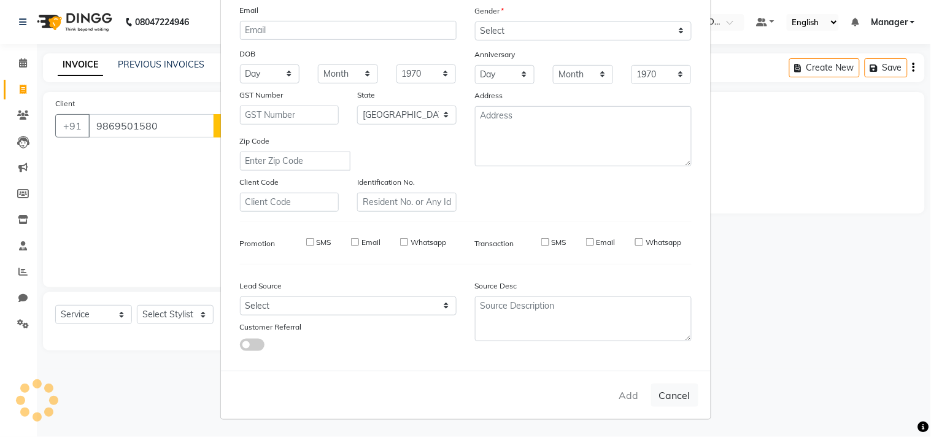
select select "null"
select select
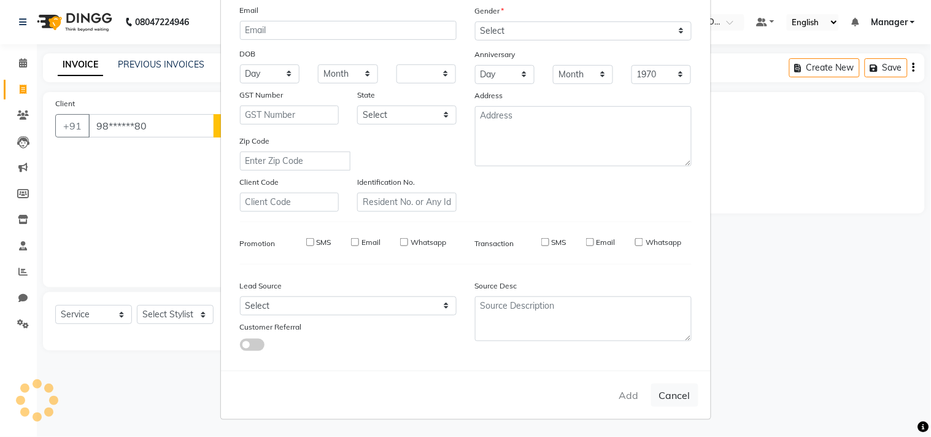
checkbox input "false"
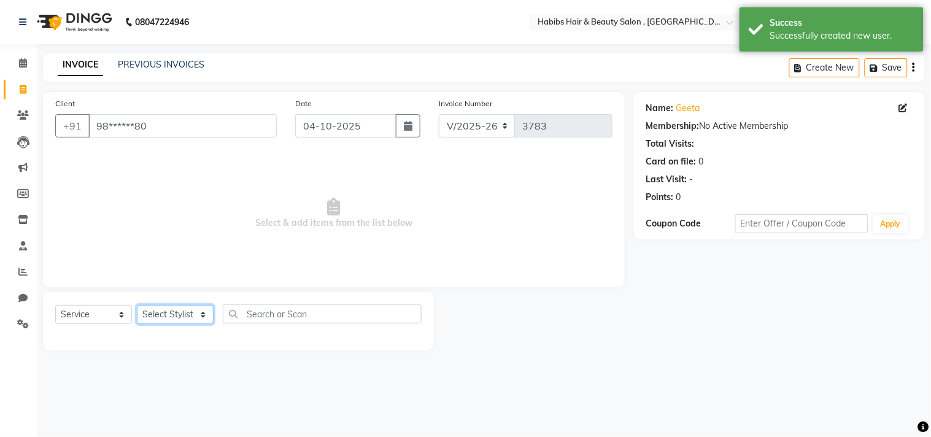
click at [185, 315] on select "Select Stylist [PERSON_NAME] Manager M M [PERSON_NAME] [PERSON_NAME] Reshma [PE…" at bounding box center [175, 314] width 77 height 19
select select "29955"
click at [137, 306] on select "Select Stylist [PERSON_NAME] Manager M M [PERSON_NAME] [PERSON_NAME] Reshma [PE…" at bounding box center [175, 314] width 77 height 19
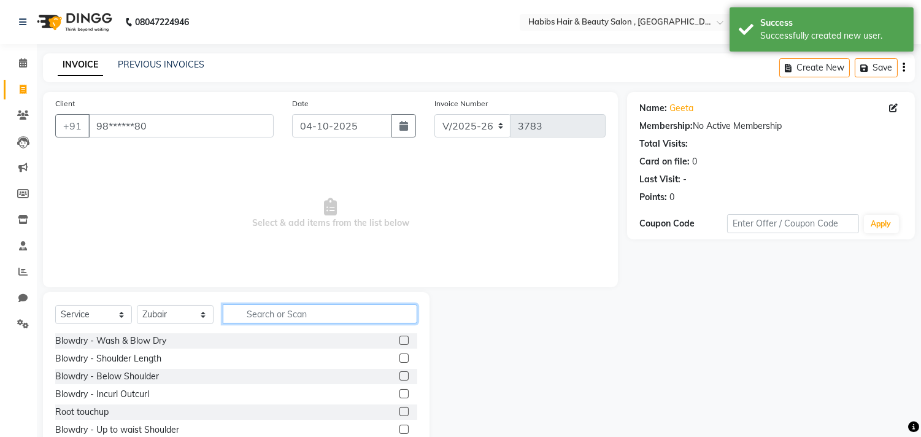
click at [281, 317] on input "text" at bounding box center [320, 313] width 195 height 19
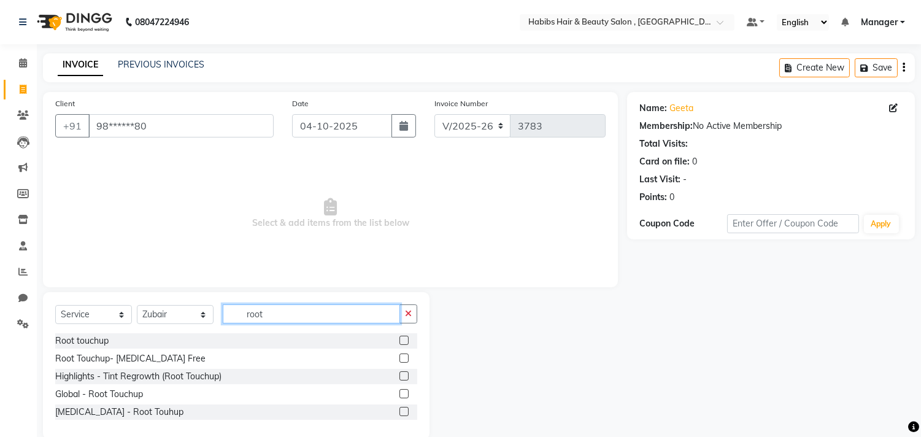
type input "root"
click at [401, 357] on label at bounding box center [404, 358] width 9 height 9
click at [401, 357] on input "checkbox" at bounding box center [404, 359] width 8 height 8
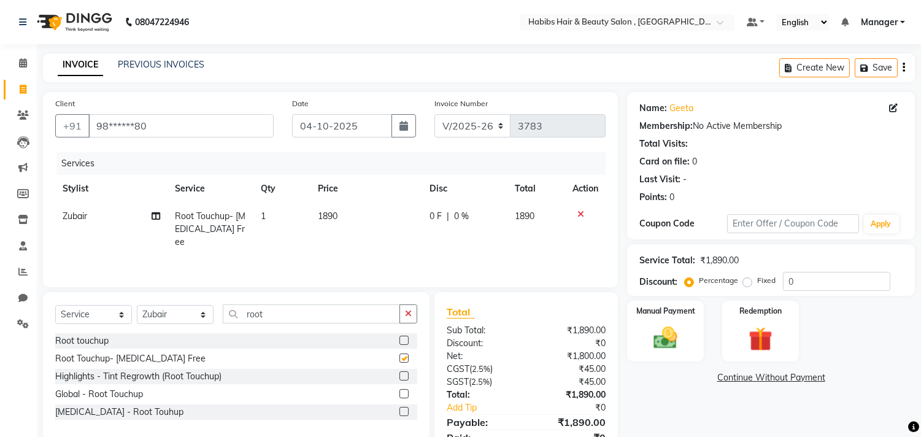
checkbox input "false"
click at [351, 214] on td "1890" at bounding box center [367, 229] width 112 height 53
select select "29955"
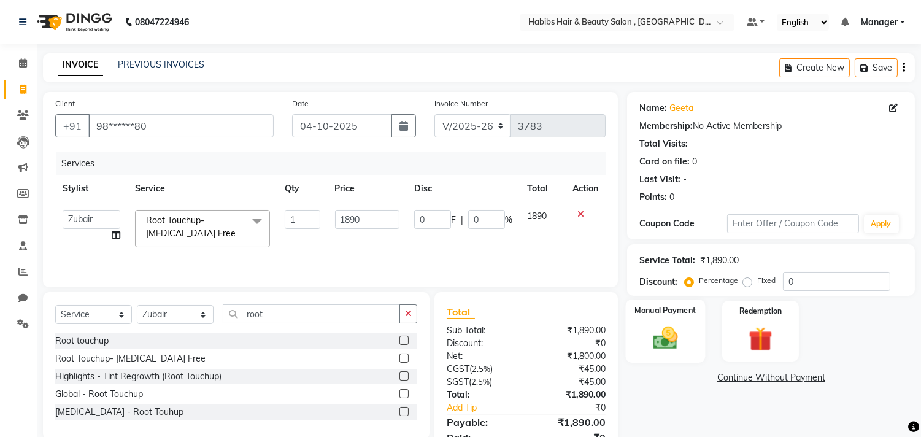
click at [695, 345] on div "Manual Payment" at bounding box center [666, 331] width 80 height 63
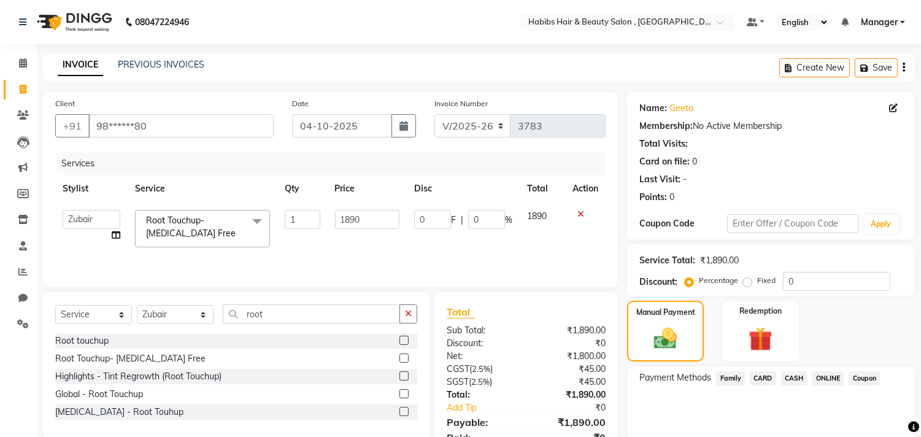
click at [836, 376] on span "ONLINE" at bounding box center [829, 378] width 32 height 14
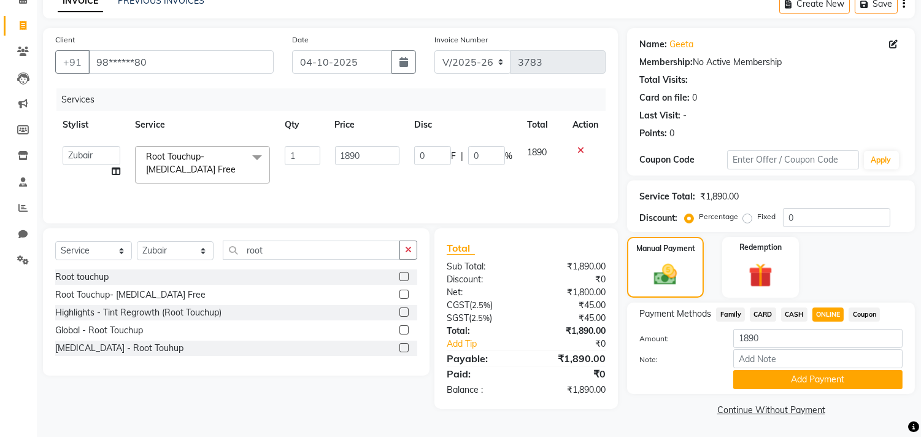
click at [836, 376] on button "Add Payment" at bounding box center [817, 379] width 169 height 19
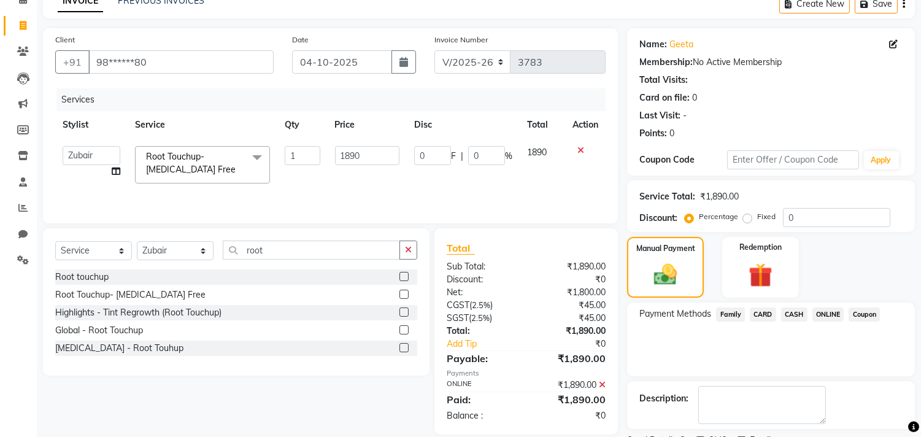
scroll to position [115, 0]
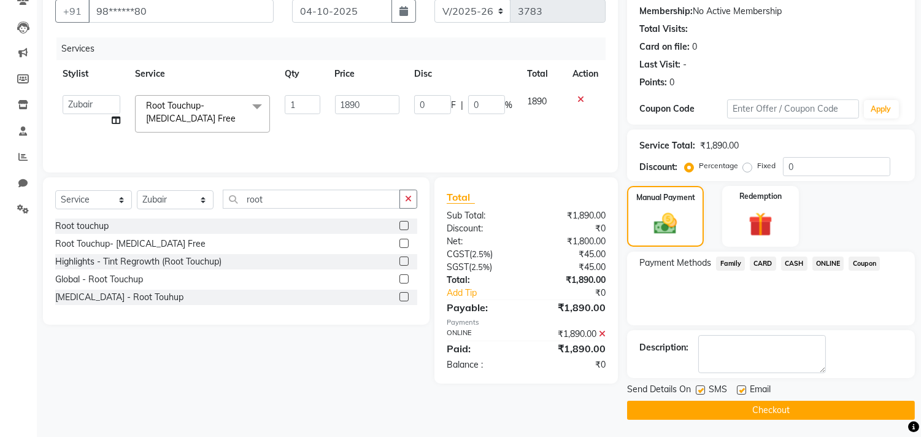
click at [821, 407] on button "Checkout" at bounding box center [771, 410] width 288 height 19
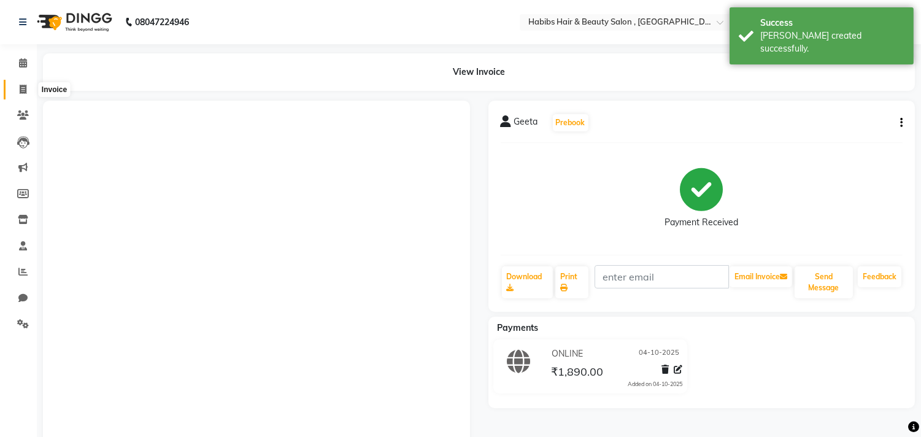
click at [17, 83] on span at bounding box center [22, 90] width 21 height 14
select select "4838"
select select "service"
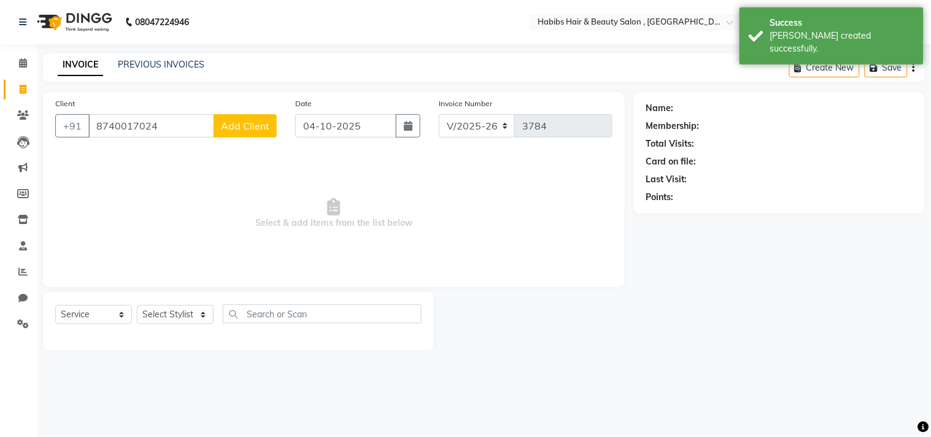
type input "8740017024"
click at [253, 120] on span "Add Client" at bounding box center [245, 126] width 48 height 12
select select
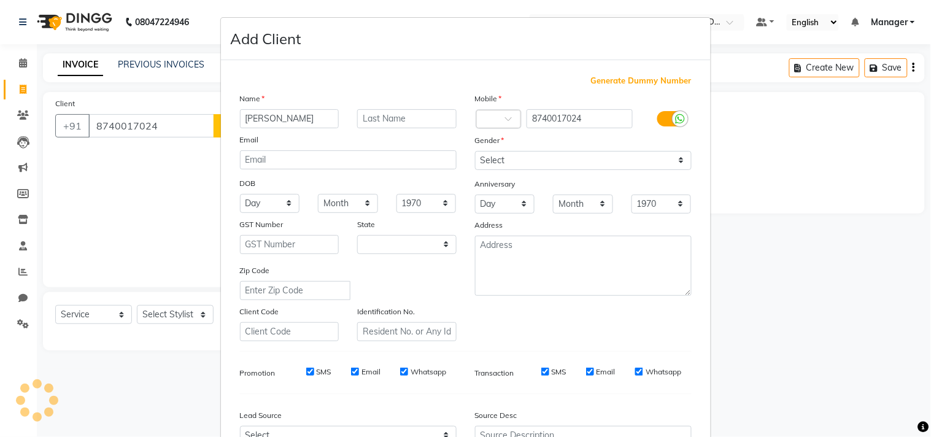
type input "Kanishka"
select select "22"
type input "Kanishka"
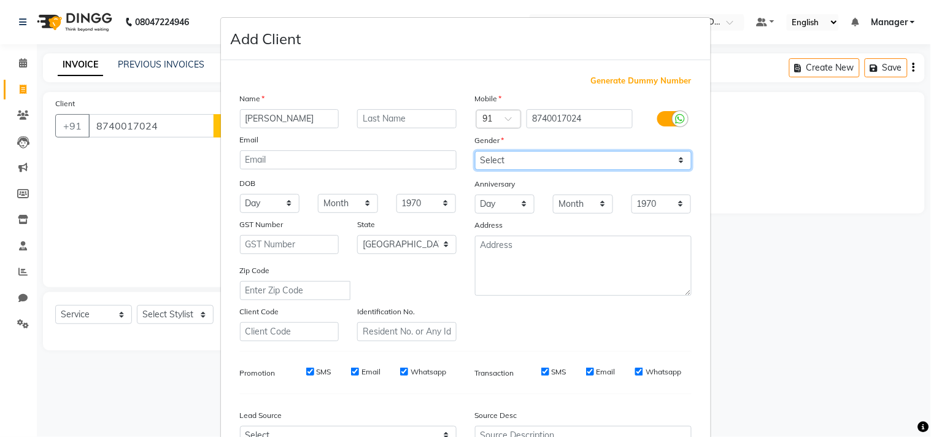
click at [559, 161] on select "Select Male Female Other Prefer Not To Say" at bounding box center [583, 160] width 217 height 19
select select "female"
click at [475, 151] on select "Select Male Female Other Prefer Not To Say" at bounding box center [583, 160] width 217 height 19
click at [603, 308] on div "Mobile Country Code × 91 8740017024 Gender Select Male Female Other Prefer Not …" at bounding box center [583, 216] width 235 height 249
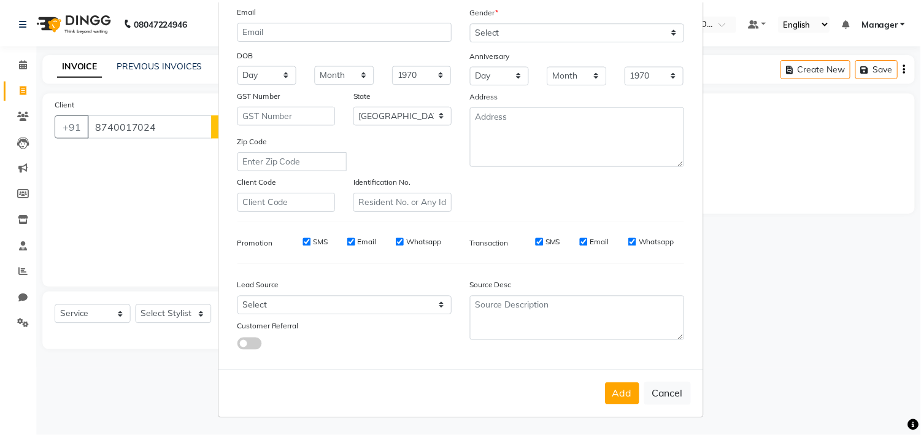
scroll to position [130, 0]
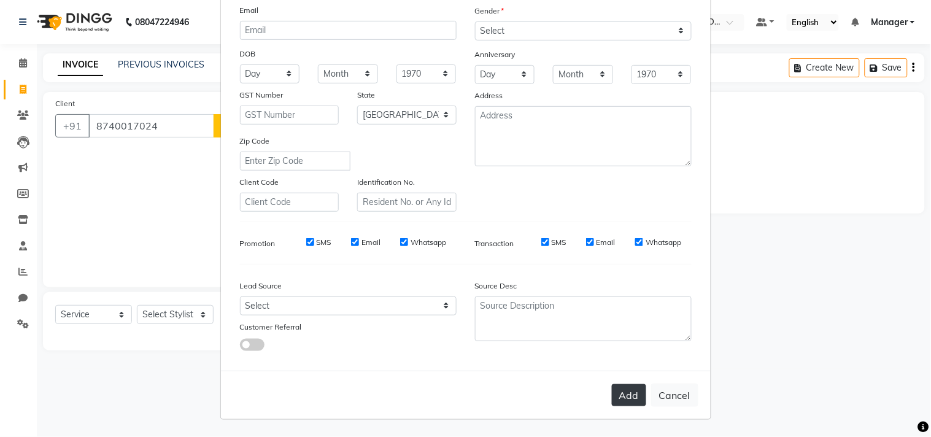
click at [615, 390] on button "Add" at bounding box center [629, 395] width 34 height 22
type input "87******24"
select select
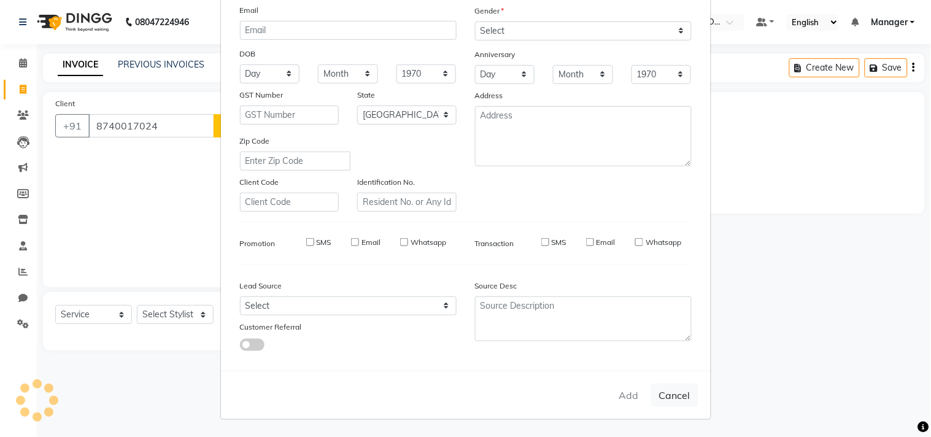
select select "null"
select select
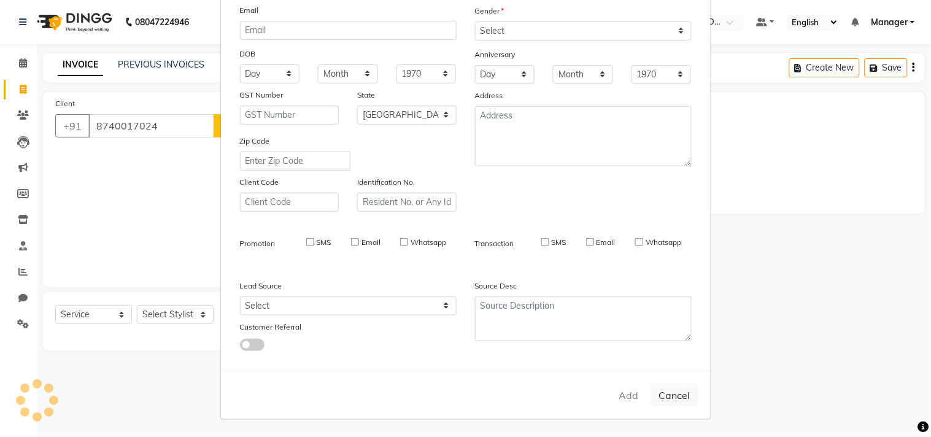
checkbox input "false"
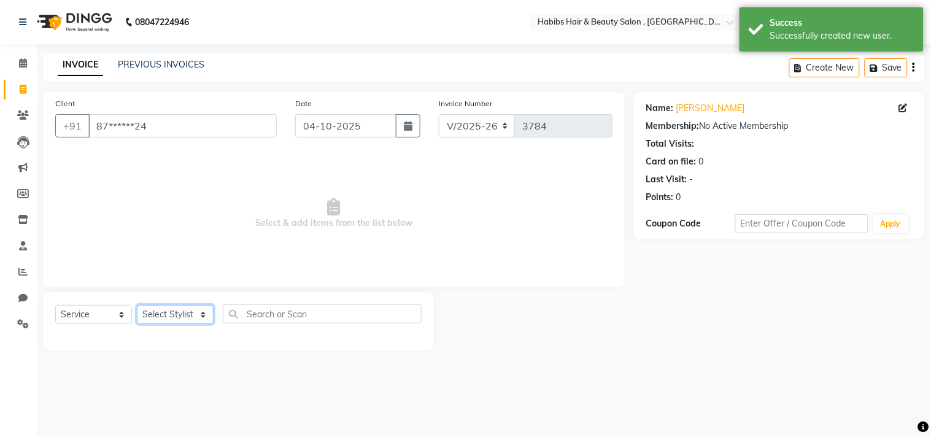
click at [174, 319] on select "Select Stylist [PERSON_NAME] Manager M M [PERSON_NAME] [PERSON_NAME] Reshma [PE…" at bounding box center [175, 314] width 77 height 19
select select "88856"
click at [137, 306] on select "Select Stylist [PERSON_NAME] Manager M M [PERSON_NAME] [PERSON_NAME] Reshma [PE…" at bounding box center [175, 314] width 77 height 19
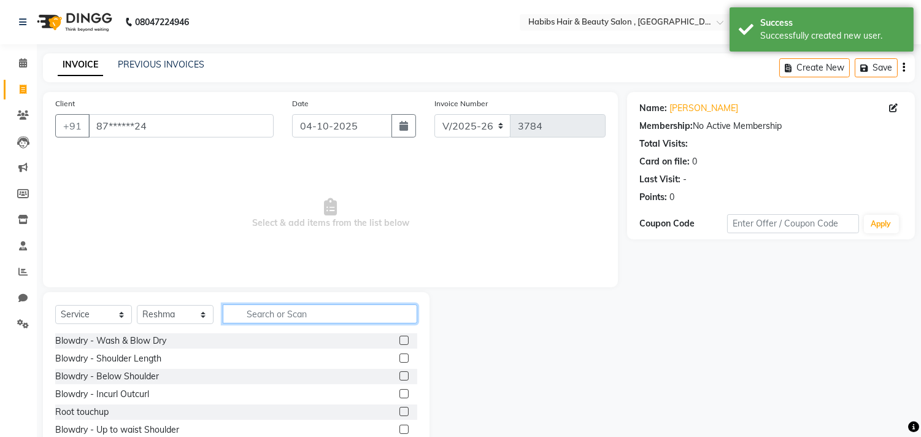
click at [295, 317] on input "text" at bounding box center [320, 313] width 195 height 19
type input "thread"
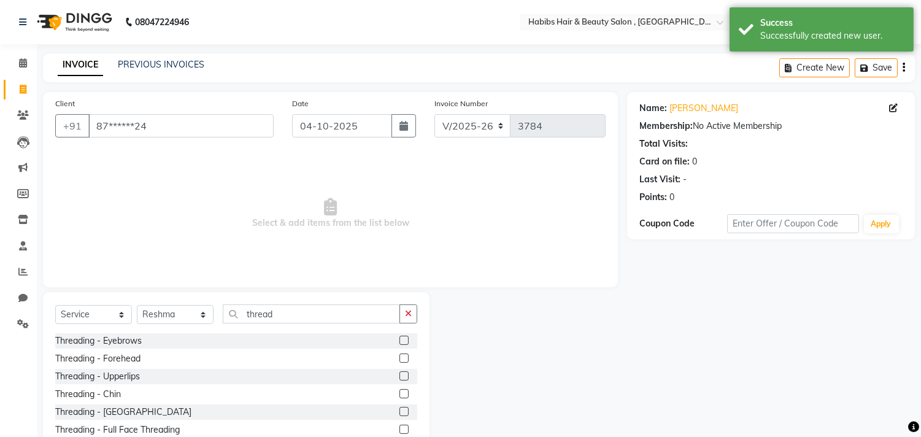
click at [400, 338] on label at bounding box center [404, 340] width 9 height 9
click at [400, 338] on input "checkbox" at bounding box center [404, 341] width 8 height 8
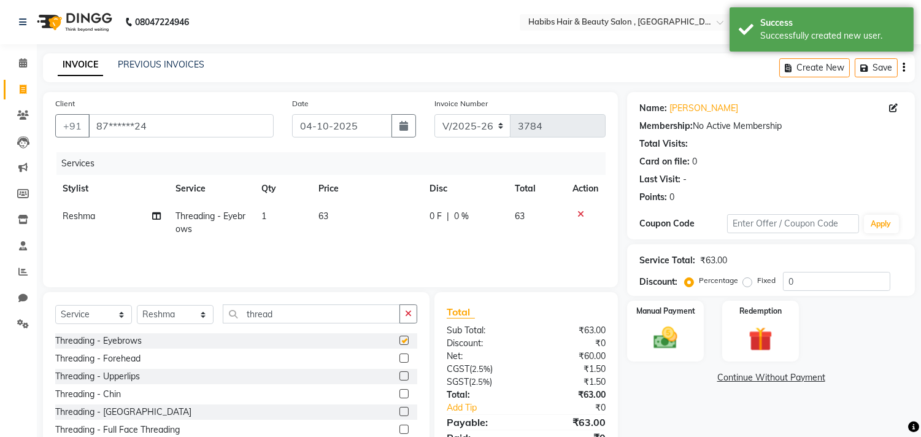
checkbox input "false"
click at [400, 377] on label at bounding box center [404, 375] width 9 height 9
click at [400, 377] on input "checkbox" at bounding box center [404, 377] width 8 height 8
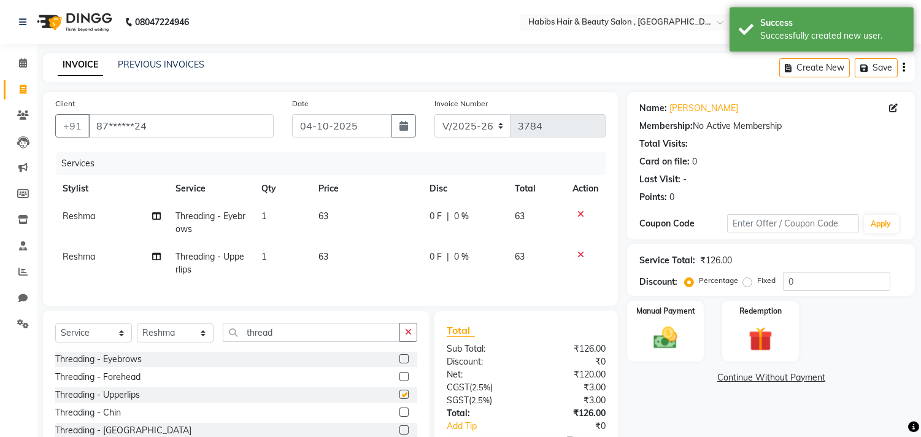
checkbox input "false"
click at [662, 339] on img at bounding box center [666, 338] width 41 height 29
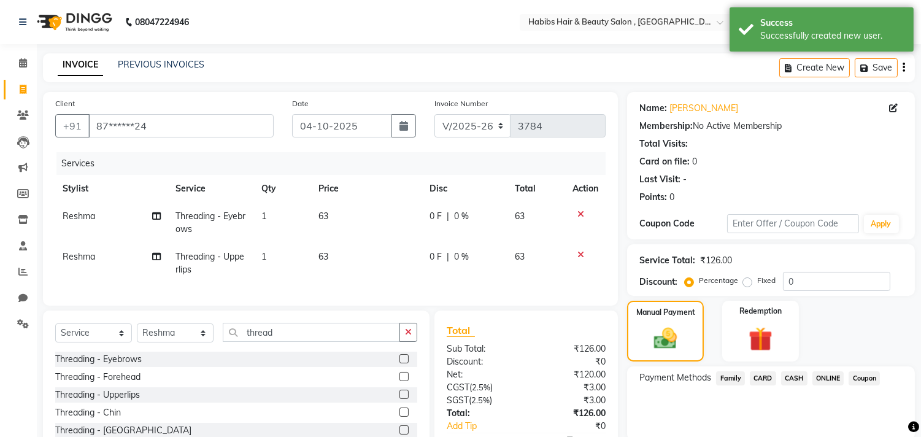
click at [826, 375] on span "ONLINE" at bounding box center [829, 378] width 32 height 14
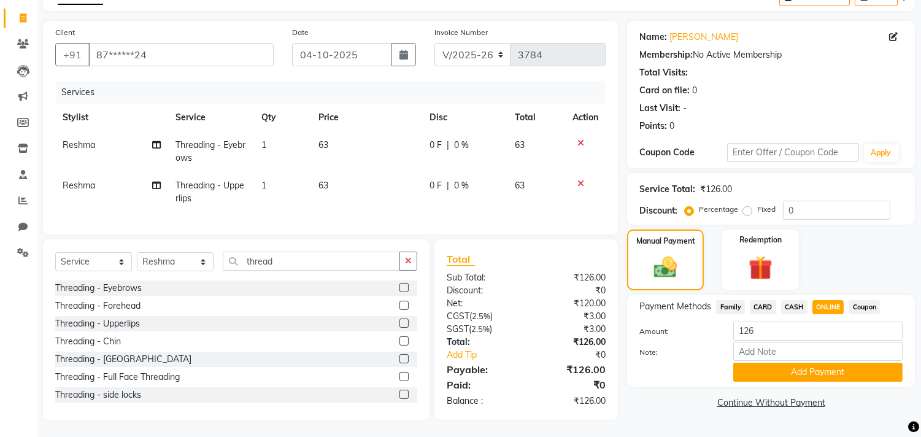
scroll to position [83, 0]
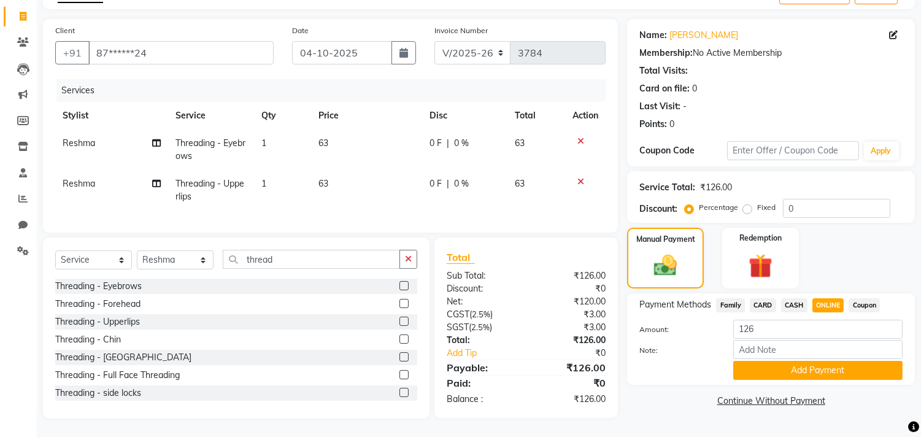
click at [826, 375] on div "Name: Kanishka Membership: No Active Membership Total Visits: Card on file: 0 L…" at bounding box center [775, 219] width 297 height 400
click at [831, 363] on button "Add Payment" at bounding box center [817, 370] width 169 height 19
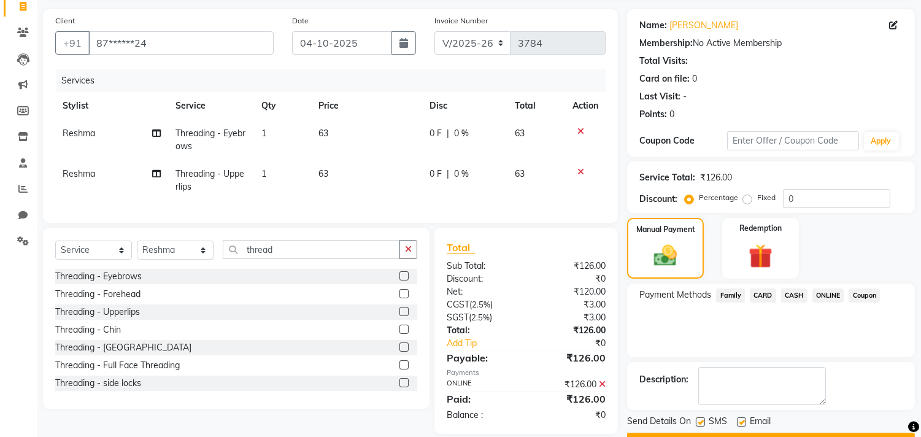
scroll to position [115, 0]
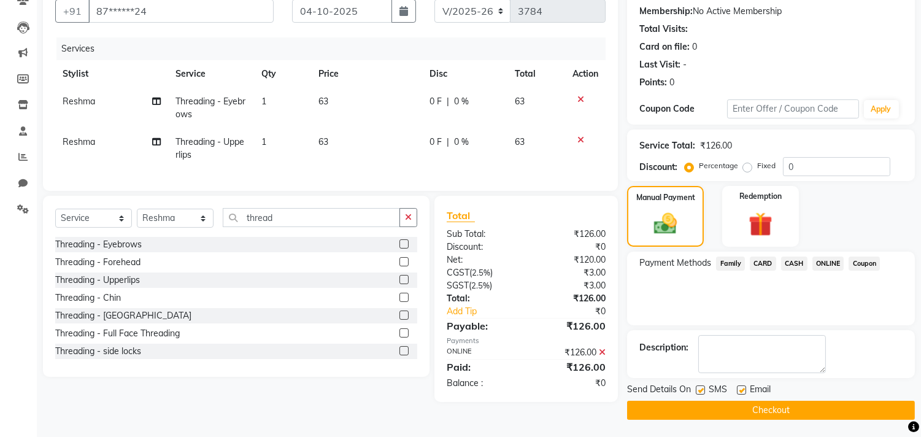
click at [818, 402] on button "Checkout" at bounding box center [771, 410] width 288 height 19
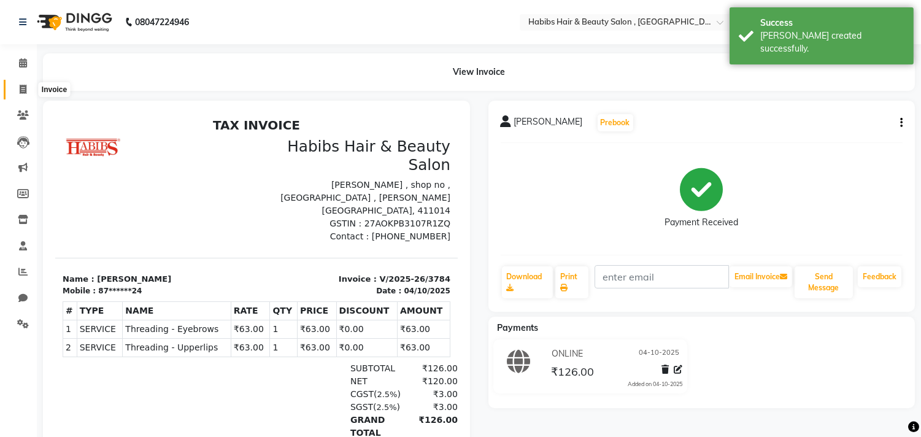
click at [28, 89] on span at bounding box center [22, 90] width 21 height 14
select select "4838"
select select "service"
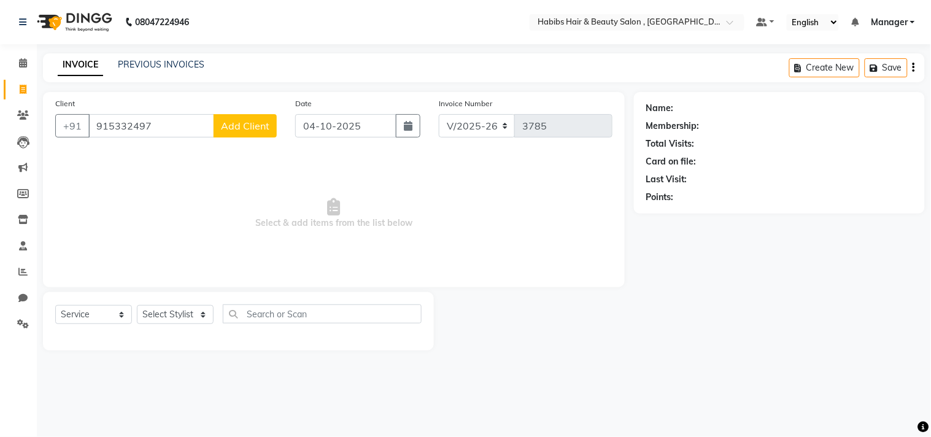
type input "915332497"
click at [252, 126] on span "Add Client" at bounding box center [245, 126] width 48 height 12
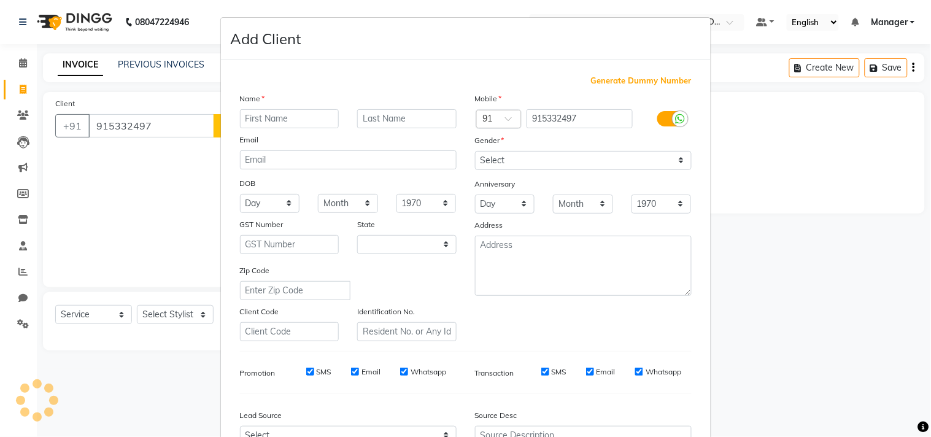
select select "22"
type input "E"
type input "Rushikesh Wankhade"
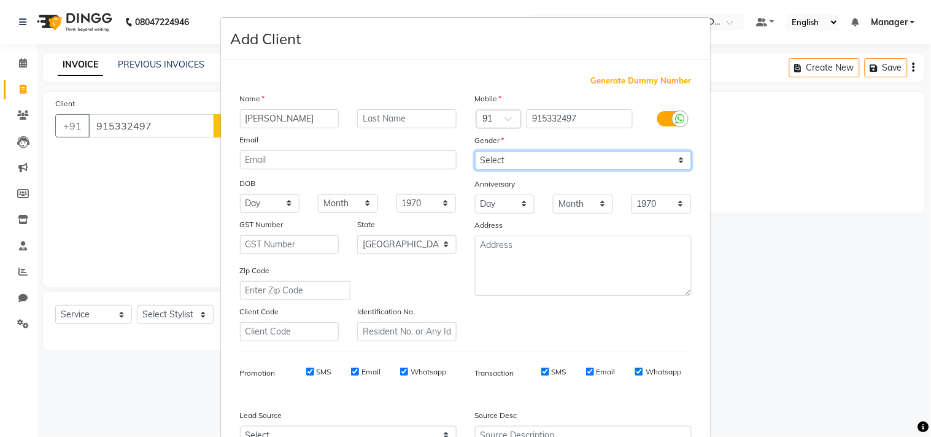
drag, startPoint x: 535, startPoint y: 158, endPoint x: 535, endPoint y: 169, distance: 11.7
click at [535, 158] on select "Select Male Female Other Prefer Not To Say" at bounding box center [583, 160] width 217 height 19
select select "male"
click at [475, 151] on select "Select Male Female Other Prefer Not To Say" at bounding box center [583, 160] width 217 height 19
click at [611, 304] on div "Mobile Country Code × 91 915332497 Gender Select Male Female Other Prefer Not T…" at bounding box center [583, 216] width 235 height 249
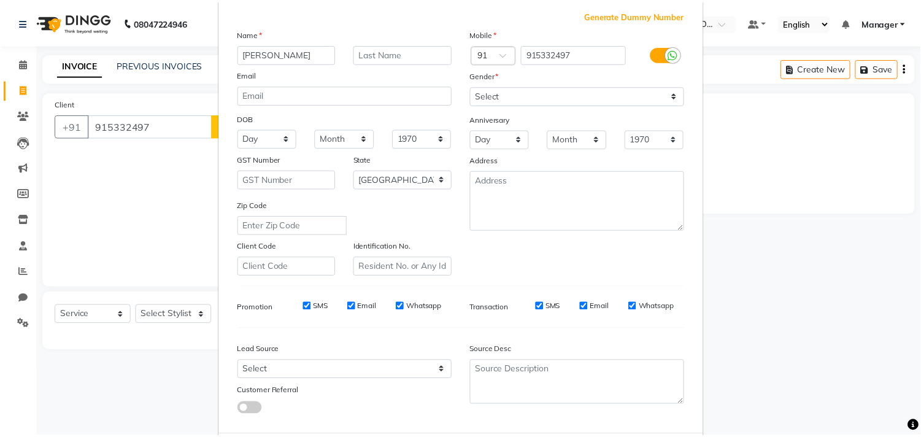
scroll to position [130, 0]
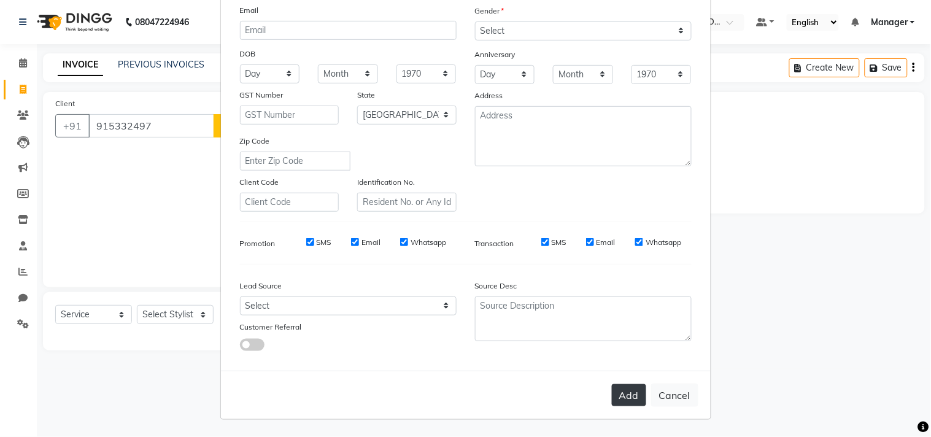
click at [624, 385] on button "Add" at bounding box center [629, 395] width 34 height 22
type input "91*****97"
select select
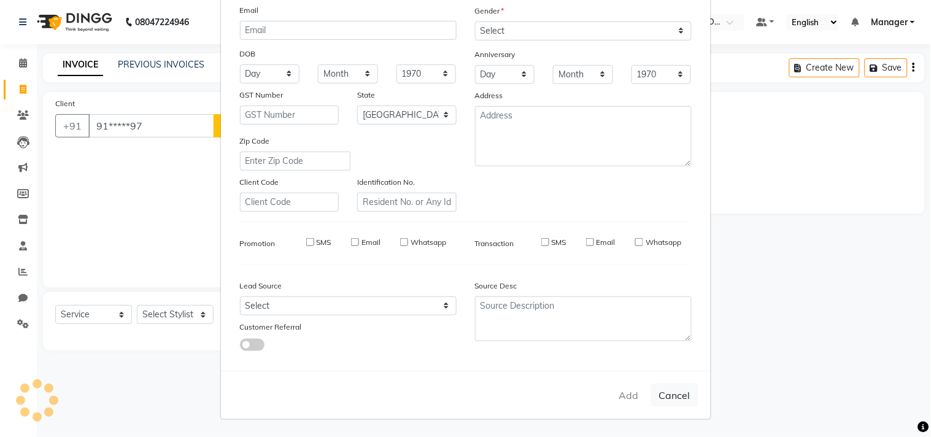
select select "null"
select select
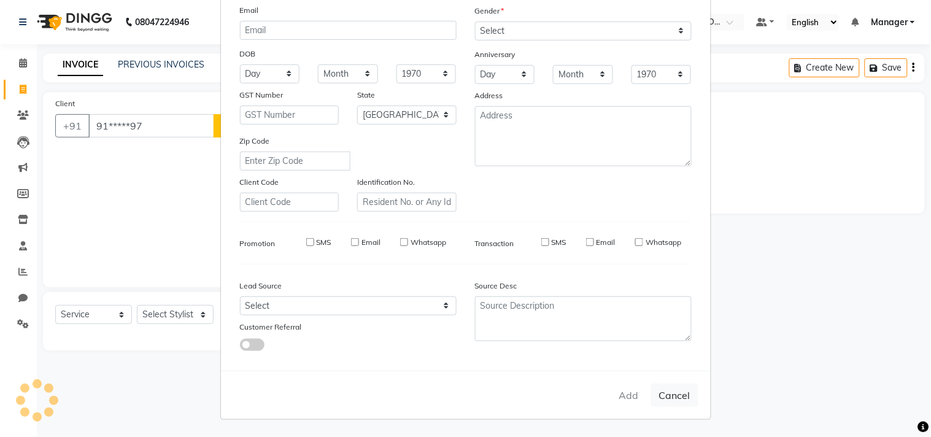
checkbox input "false"
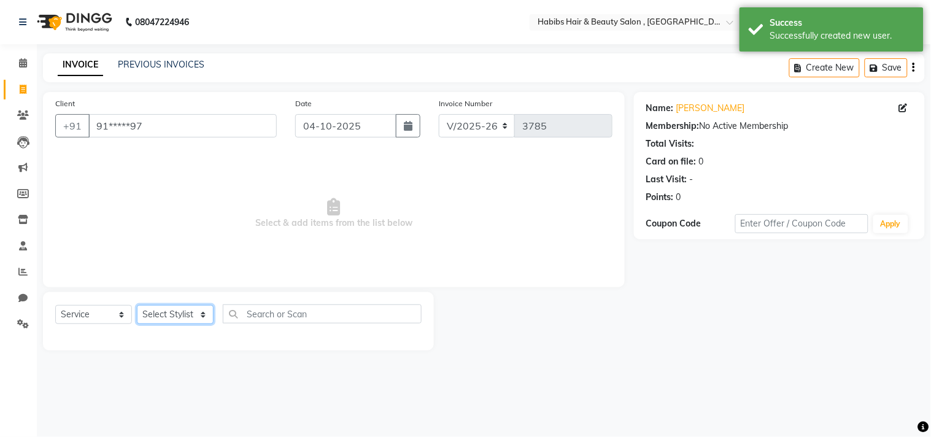
click at [156, 310] on select "Select Stylist [PERSON_NAME] Manager M M [PERSON_NAME] [PERSON_NAME] Reshma [PE…" at bounding box center [175, 314] width 77 height 19
select select "68759"
click at [137, 306] on select "Select Stylist [PERSON_NAME] Manager M M [PERSON_NAME] [PERSON_NAME] Reshma [PE…" at bounding box center [175, 314] width 77 height 19
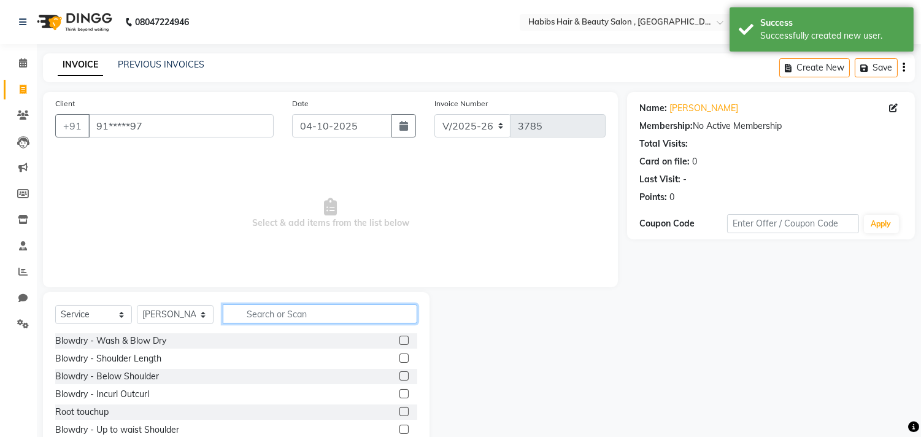
click at [272, 308] on input "text" at bounding box center [320, 313] width 195 height 19
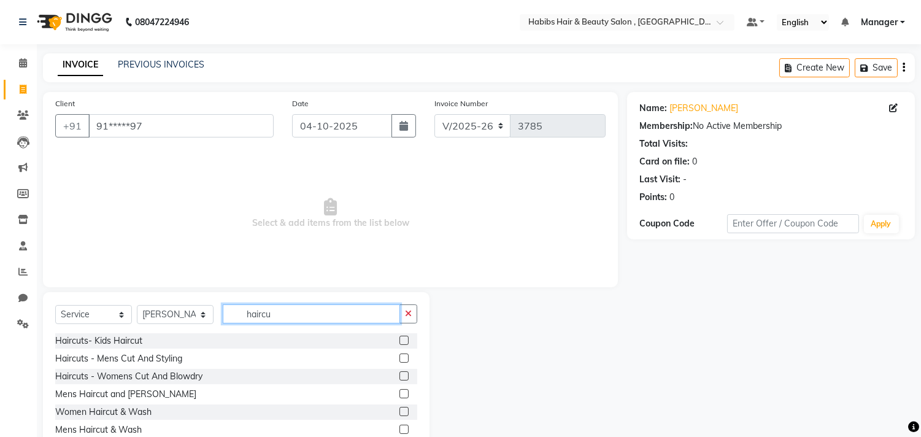
type input "haircu"
click at [404, 358] on label at bounding box center [404, 358] width 9 height 9
click at [404, 358] on input "checkbox" at bounding box center [404, 359] width 8 height 8
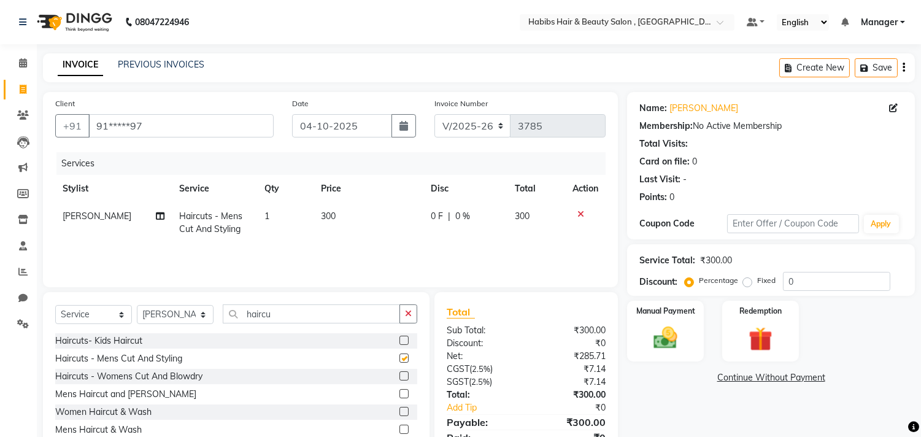
checkbox input "false"
click at [661, 339] on img at bounding box center [666, 338] width 41 height 29
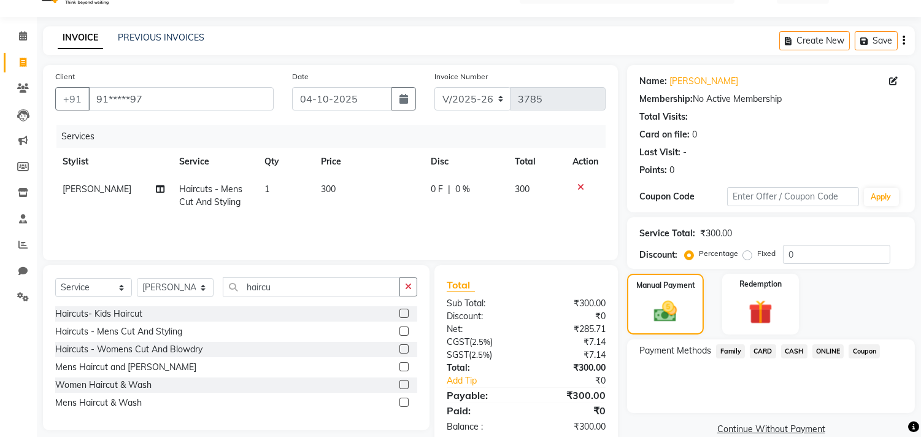
scroll to position [53, 0]
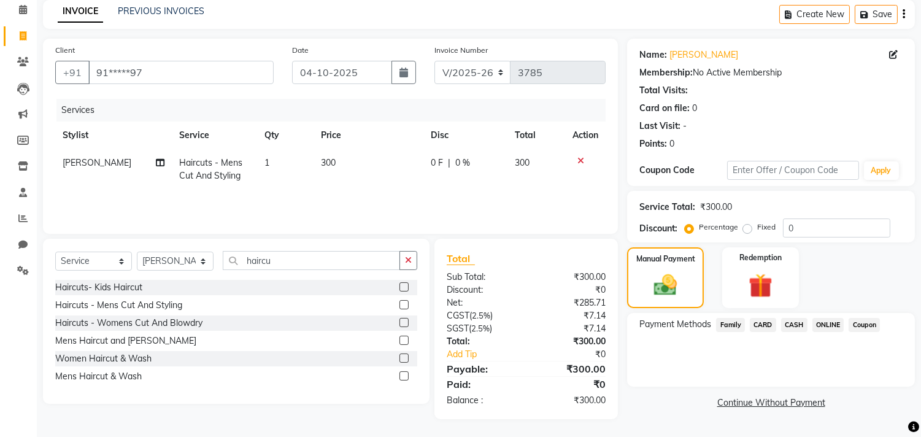
drag, startPoint x: 829, startPoint y: 322, endPoint x: 818, endPoint y: 383, distance: 62.3
click at [818, 383] on div "Payment Methods Family CARD CASH ONLINE Coupon" at bounding box center [771, 350] width 288 height 74
click at [825, 320] on span "ONLINE" at bounding box center [829, 325] width 32 height 14
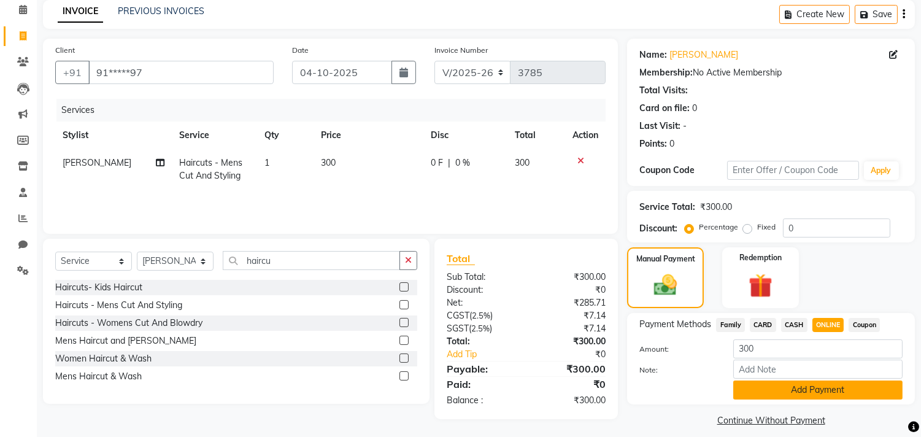
click at [809, 382] on button "Add Payment" at bounding box center [817, 390] width 169 height 19
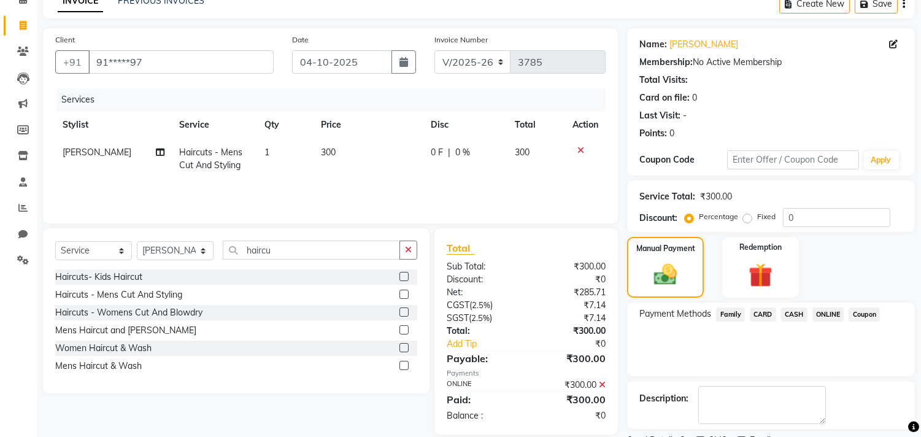
scroll to position [115, 0]
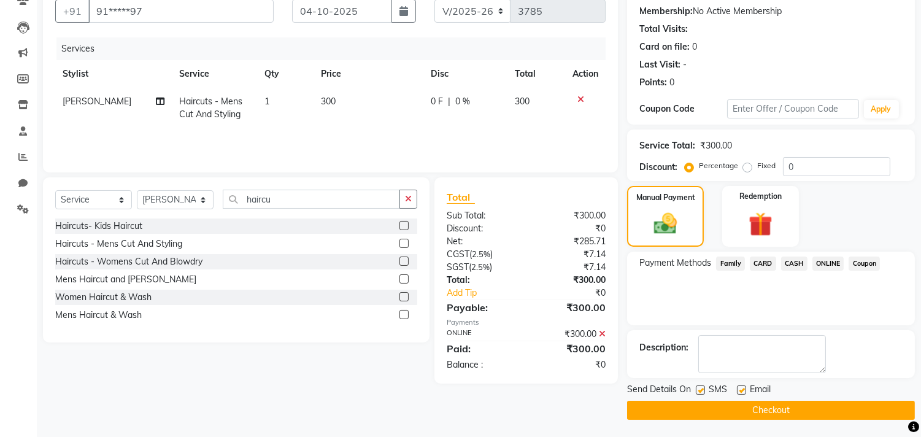
click at [803, 410] on button "Checkout" at bounding box center [771, 410] width 288 height 19
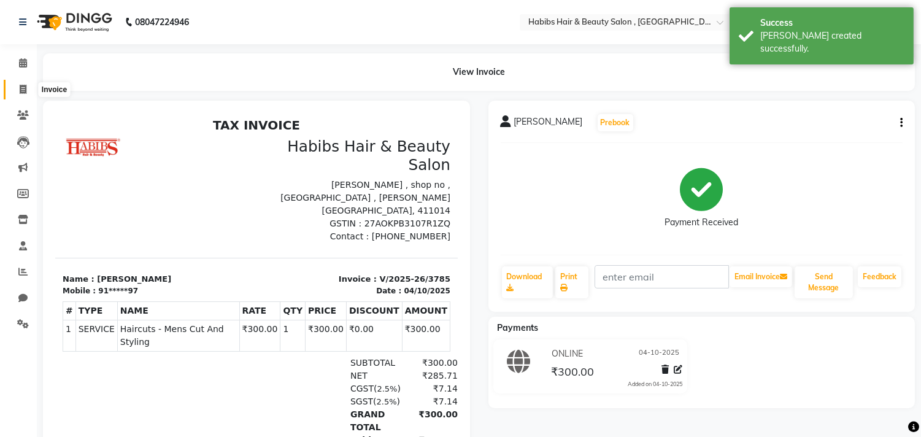
click at [25, 86] on icon at bounding box center [23, 89] width 7 height 9
select select "4838"
select select "service"
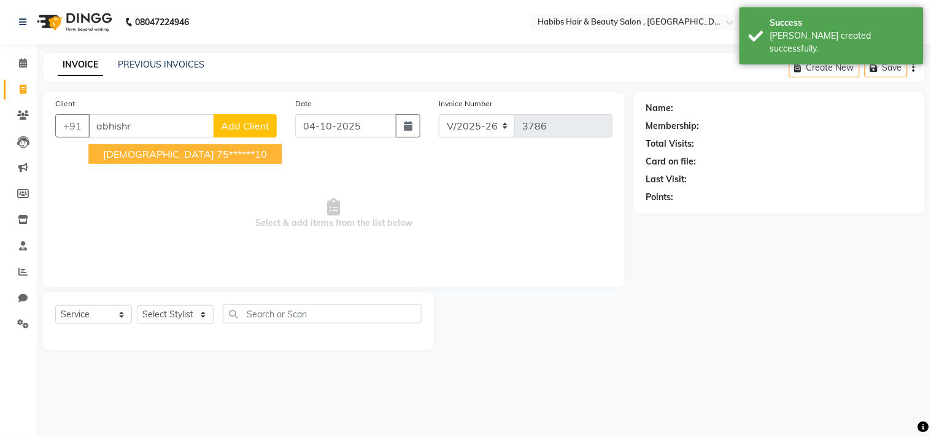
click at [151, 151] on span "Abhishrestha" at bounding box center [158, 154] width 111 height 12
type input "75******10"
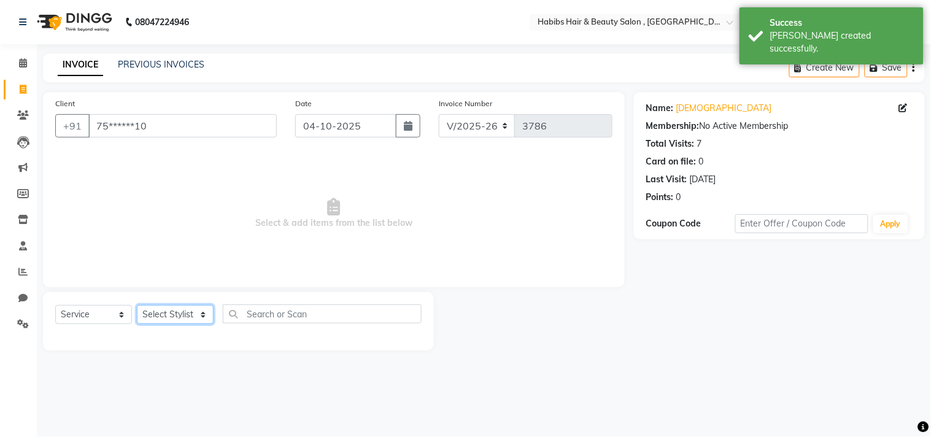
click at [179, 314] on select "Select Stylist [PERSON_NAME] Manager M M [PERSON_NAME] [PERSON_NAME] Reshma [PE…" at bounding box center [175, 314] width 77 height 19
select select "36968"
click at [137, 306] on select "Select Stylist [PERSON_NAME] Manager M M [PERSON_NAME] [PERSON_NAME] Reshma [PE…" at bounding box center [175, 314] width 77 height 19
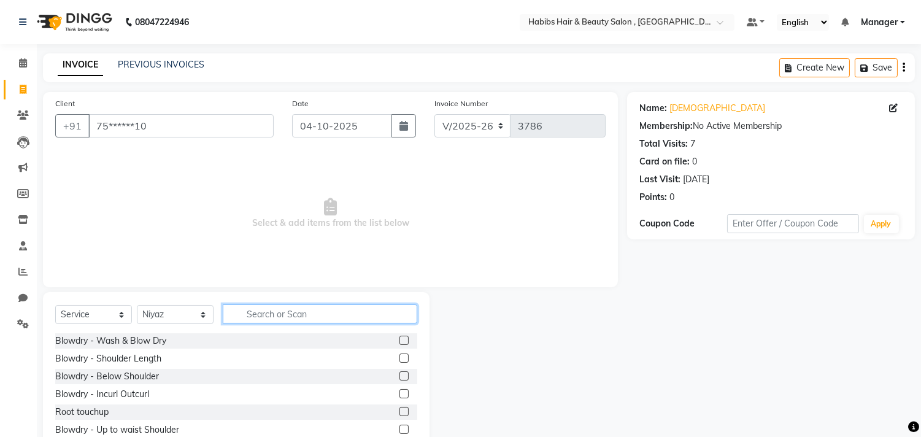
click at [292, 317] on input "text" at bounding box center [320, 313] width 195 height 19
type input "beard"
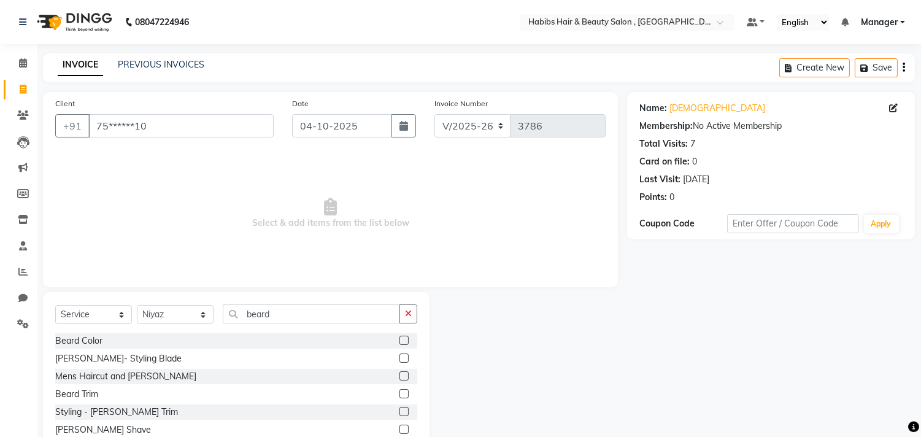
click at [400, 371] on label at bounding box center [404, 375] width 9 height 9
click at [400, 373] on input "checkbox" at bounding box center [404, 377] width 8 height 8
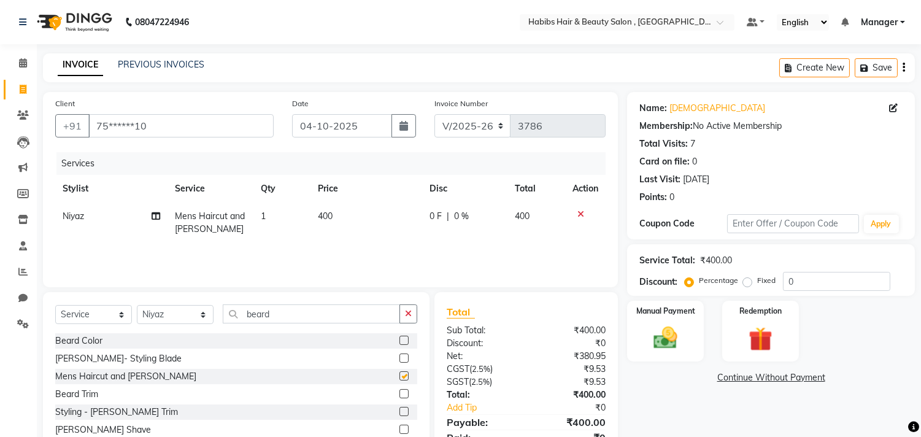
click at [400, 371] on label at bounding box center [404, 375] width 9 height 9
click at [400, 373] on input "checkbox" at bounding box center [404, 377] width 8 height 8
checkbox input "false"
click at [651, 342] on img at bounding box center [666, 338] width 41 height 29
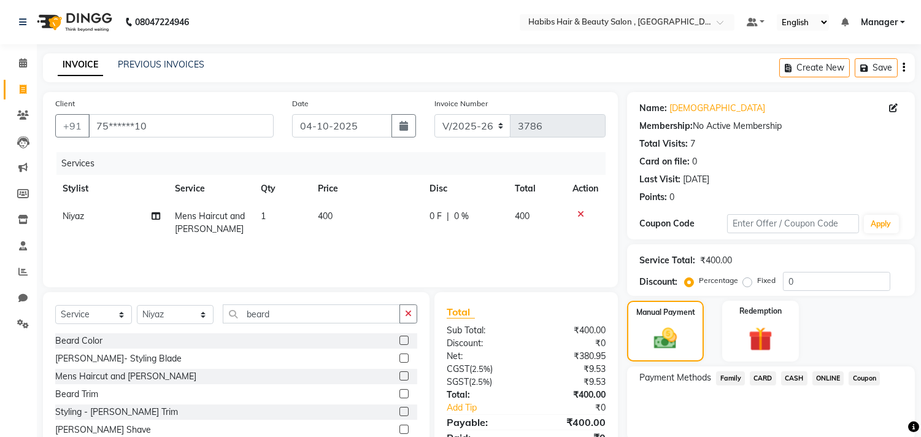
click at [825, 376] on span "ONLINE" at bounding box center [829, 378] width 32 height 14
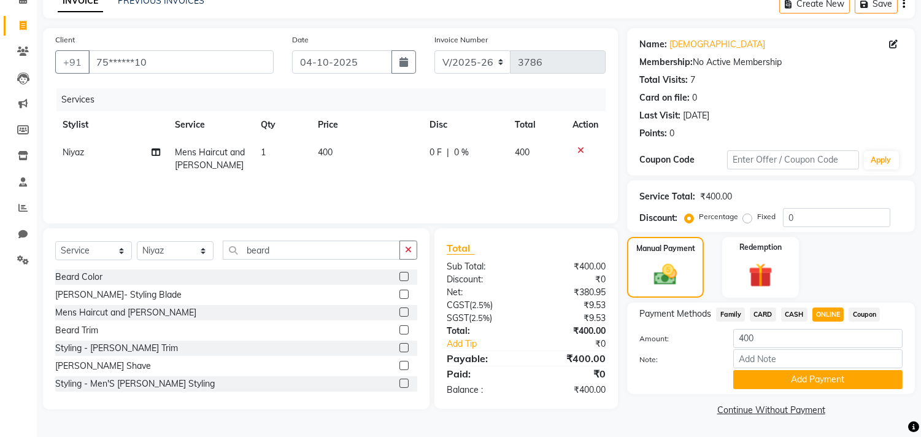
click at [825, 376] on button "Add Payment" at bounding box center [817, 379] width 169 height 19
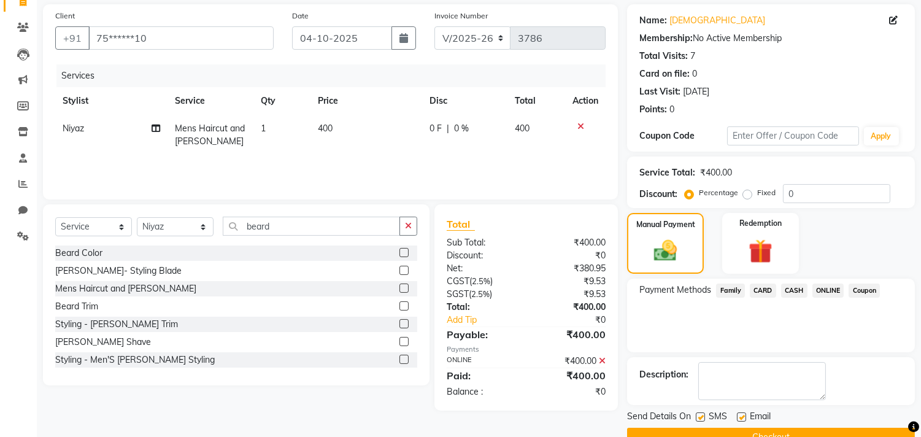
scroll to position [115, 0]
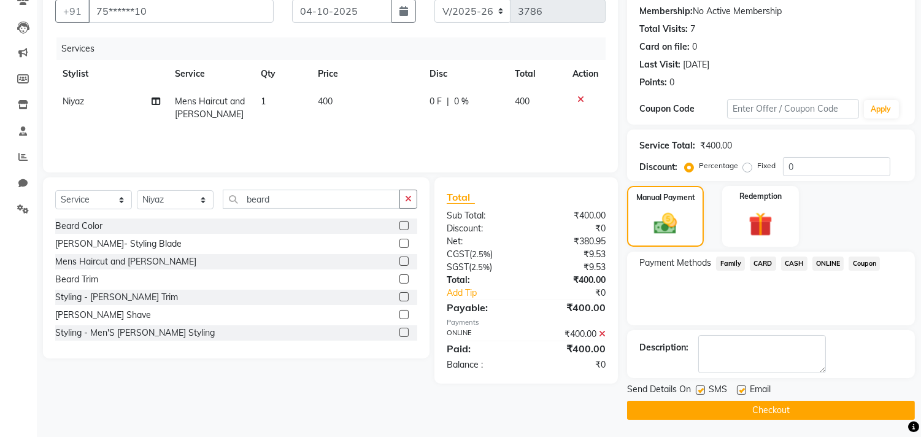
click at [818, 401] on button "Checkout" at bounding box center [771, 410] width 288 height 19
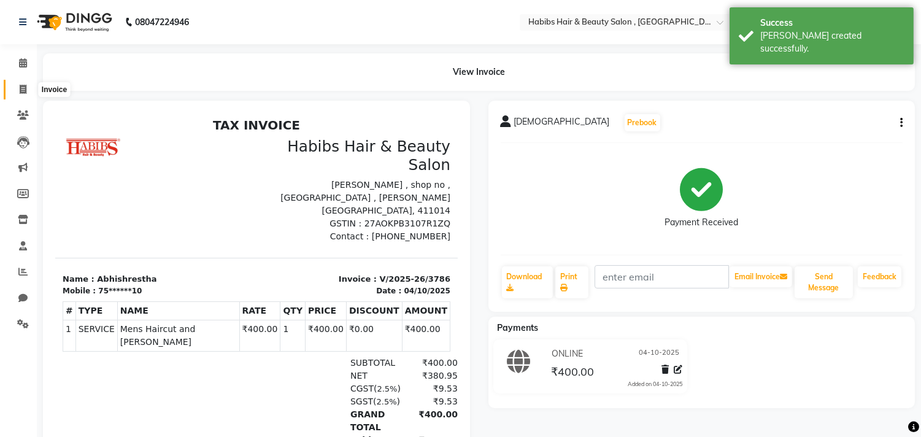
click at [28, 89] on span at bounding box center [22, 90] width 21 height 14
select select "service"
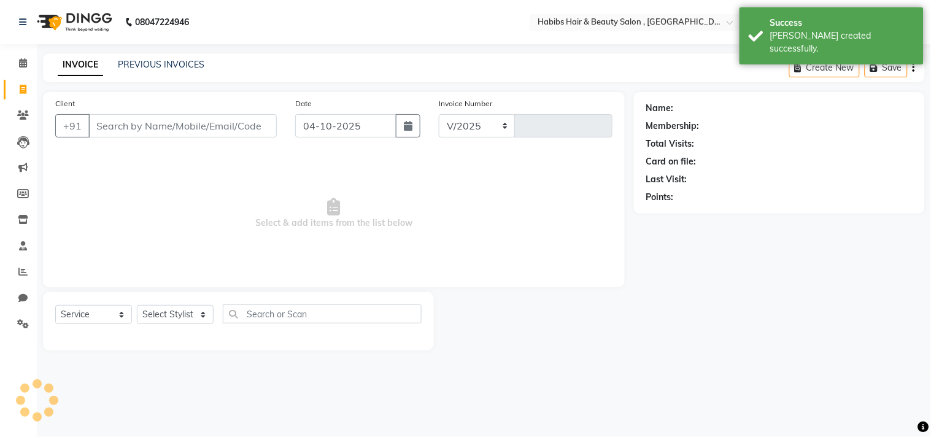
select select "4838"
type input "3787"
type input "8390505228"
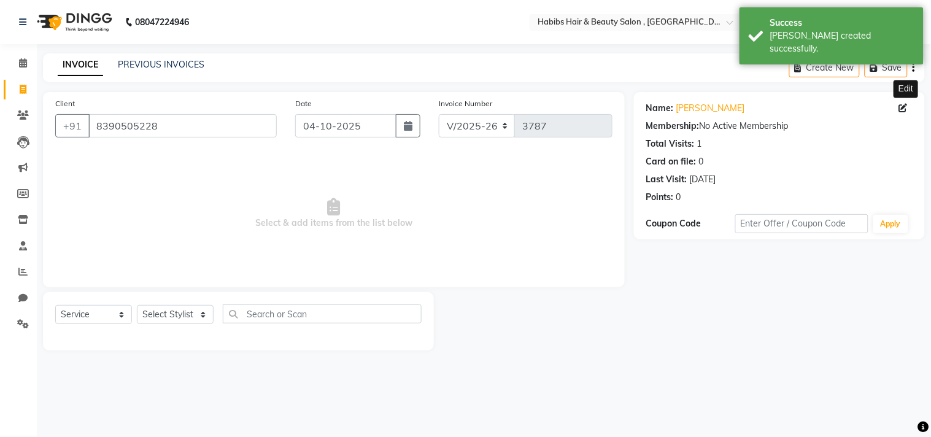
click at [902, 109] on icon at bounding box center [903, 108] width 9 height 9
select select "22"
select select "female"
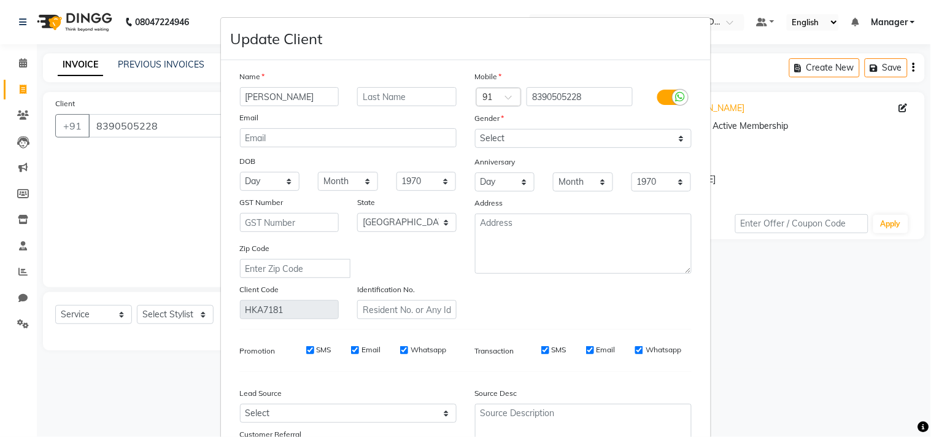
type input "Sudharm Phatak"
click at [621, 301] on div "Mobile Country Code × 91 8390505228 Gender Select Male Female Other Prefer Not …" at bounding box center [583, 194] width 235 height 249
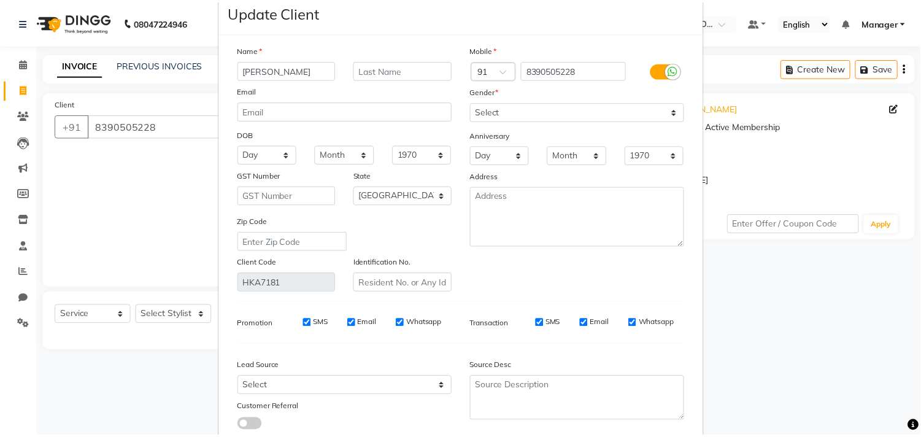
scroll to position [109, 0]
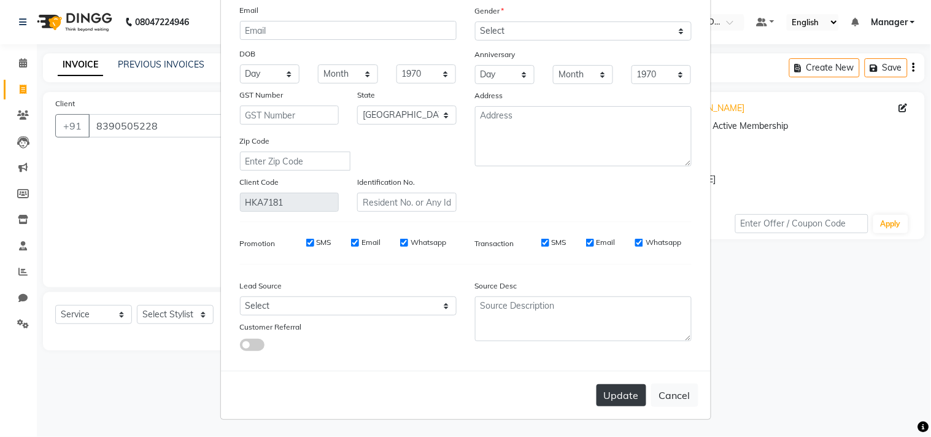
click at [606, 394] on button "Update" at bounding box center [622, 395] width 50 height 22
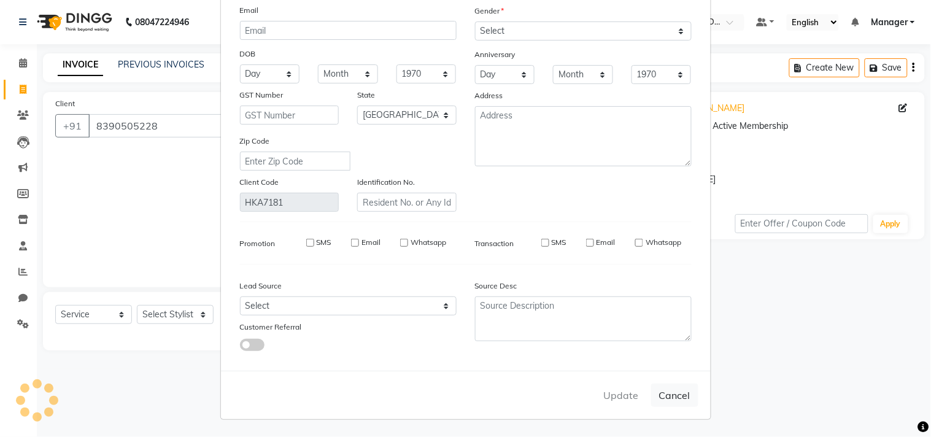
type input "83******28"
select select
select select "null"
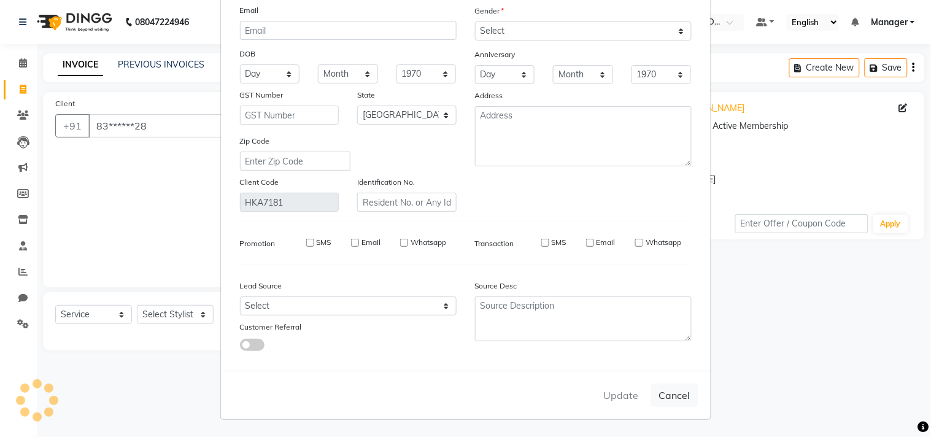
select select
checkbox input "false"
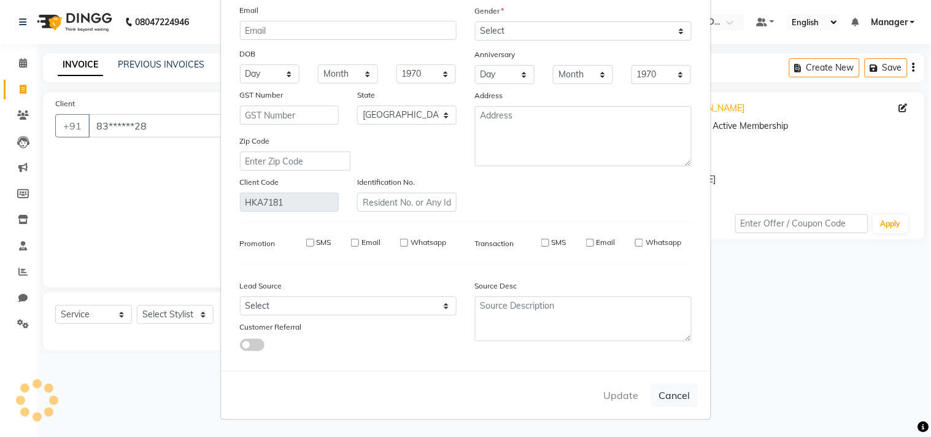
checkbox input "false"
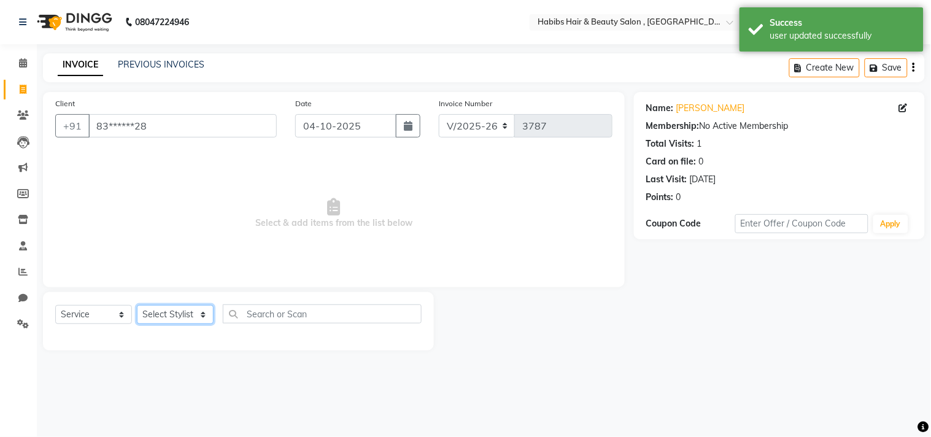
click at [176, 317] on select "Select Stylist [PERSON_NAME] Manager M M [PERSON_NAME] [PERSON_NAME] Reshma [PE…" at bounding box center [175, 314] width 77 height 19
select select "29954"
click at [137, 306] on select "Select Stylist [PERSON_NAME] Manager M M [PERSON_NAME] [PERSON_NAME] Reshma [PE…" at bounding box center [175, 314] width 77 height 19
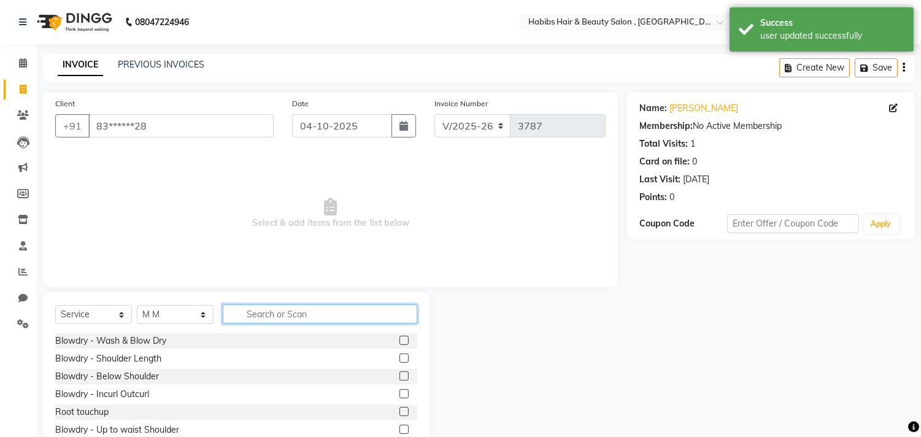
click at [273, 311] on input "text" at bounding box center [320, 313] width 195 height 19
type input "beard"
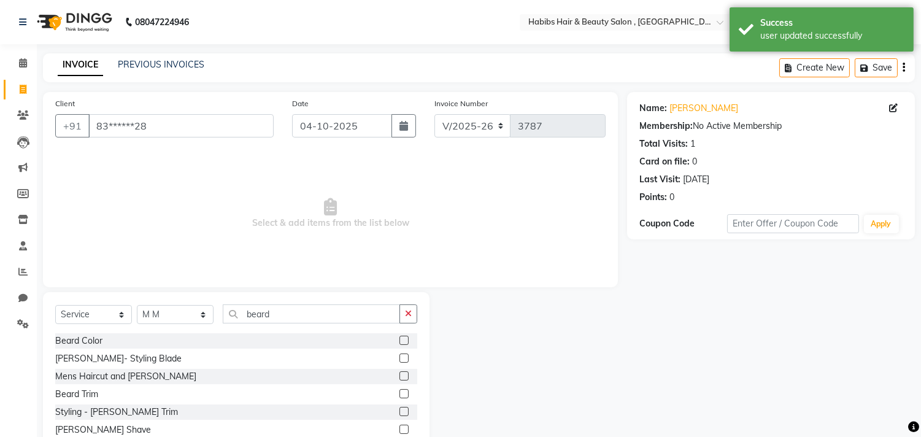
click at [400, 374] on label at bounding box center [404, 375] width 9 height 9
click at [400, 374] on input "checkbox" at bounding box center [404, 377] width 8 height 8
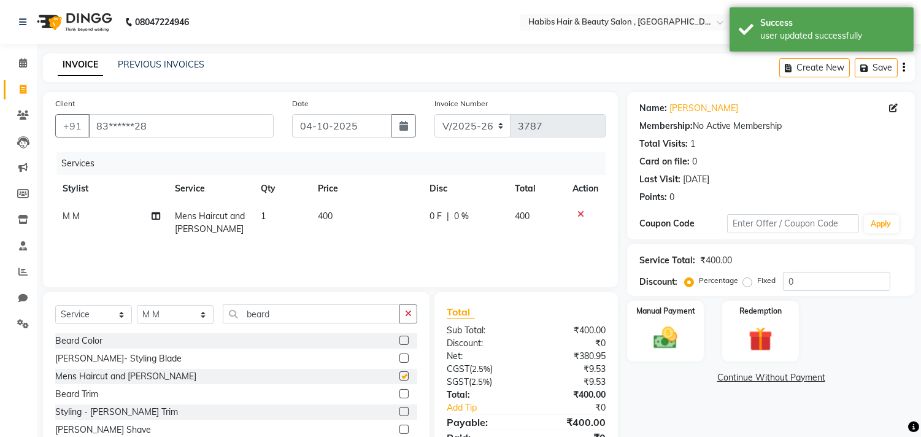
checkbox input "false"
click at [710, 306] on div "Manual Payment Redemption" at bounding box center [771, 331] width 306 height 61
click at [665, 332] on img at bounding box center [666, 338] width 41 height 29
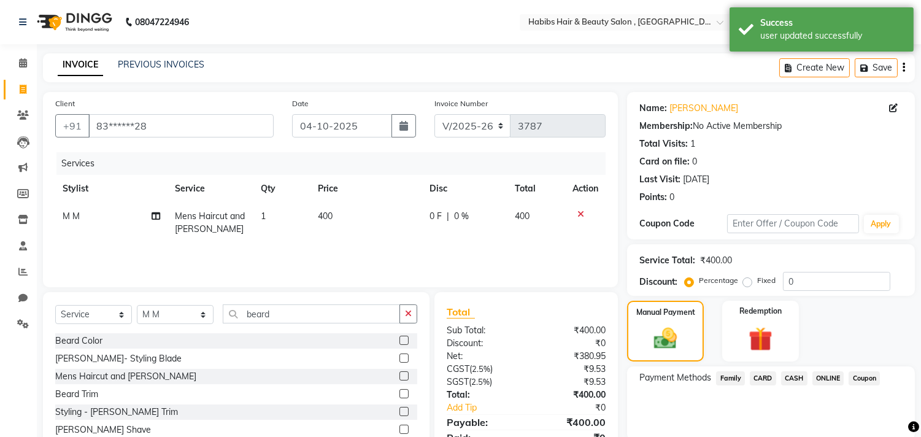
click at [819, 373] on span "ONLINE" at bounding box center [829, 378] width 32 height 14
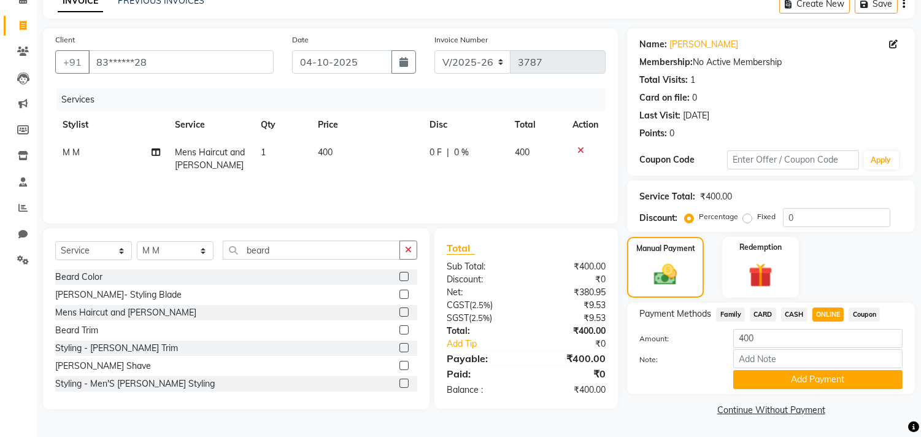
click at [819, 373] on button "Add Payment" at bounding box center [817, 379] width 169 height 19
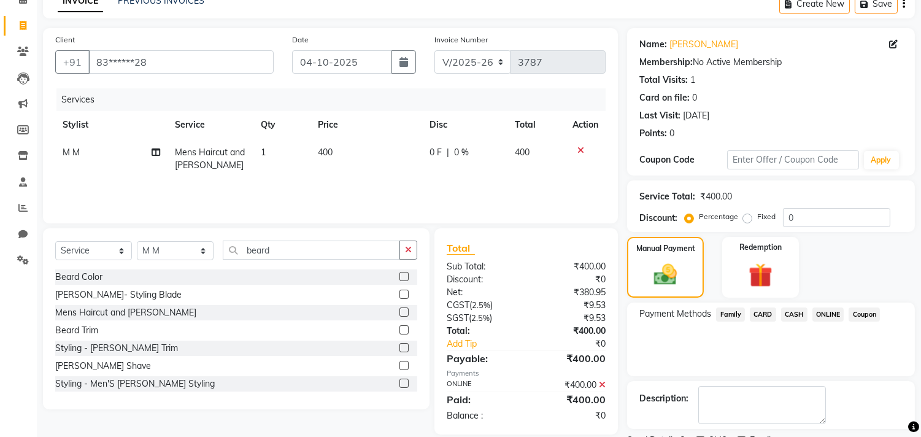
scroll to position [115, 0]
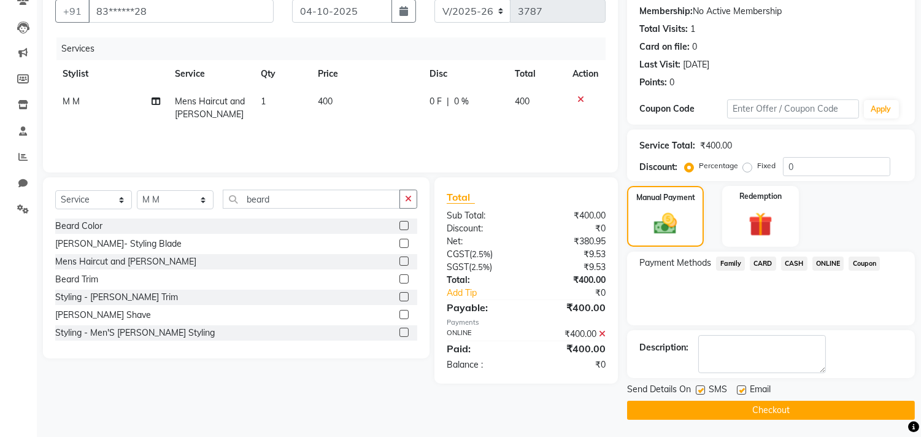
click at [813, 408] on button "Checkout" at bounding box center [771, 410] width 288 height 19
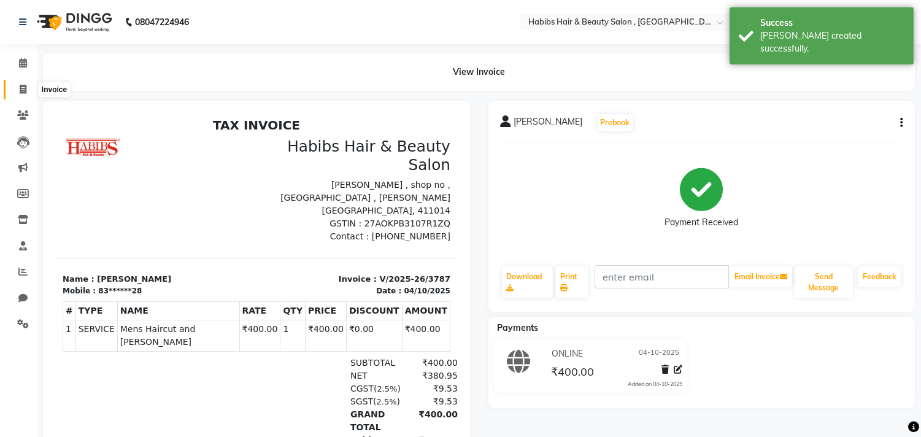
click at [26, 89] on span at bounding box center [22, 90] width 21 height 14
select select "4838"
select select "service"
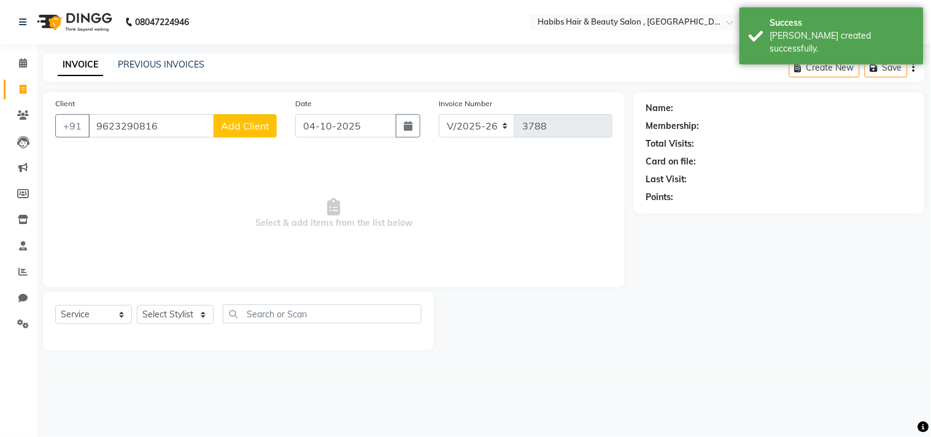
type input "9623290816"
click at [241, 120] on span "Add Client" at bounding box center [245, 126] width 48 height 12
select select "22"
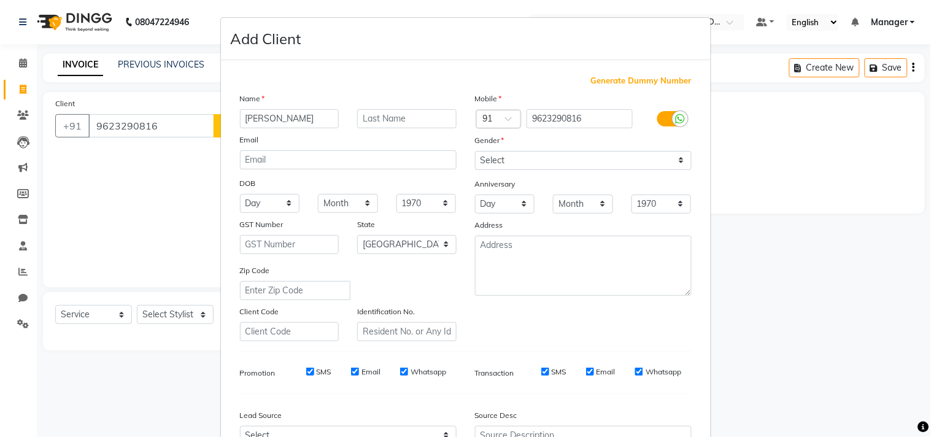
type input "Sunil Nair"
drag, startPoint x: 509, startPoint y: 163, endPoint x: 510, endPoint y: 169, distance: 6.2
click at [509, 163] on select "Select Male Female Other Prefer Not To Say" at bounding box center [583, 160] width 217 height 19
select select "male"
click at [475, 151] on select "Select Male Female Other Prefer Not To Say" at bounding box center [583, 160] width 217 height 19
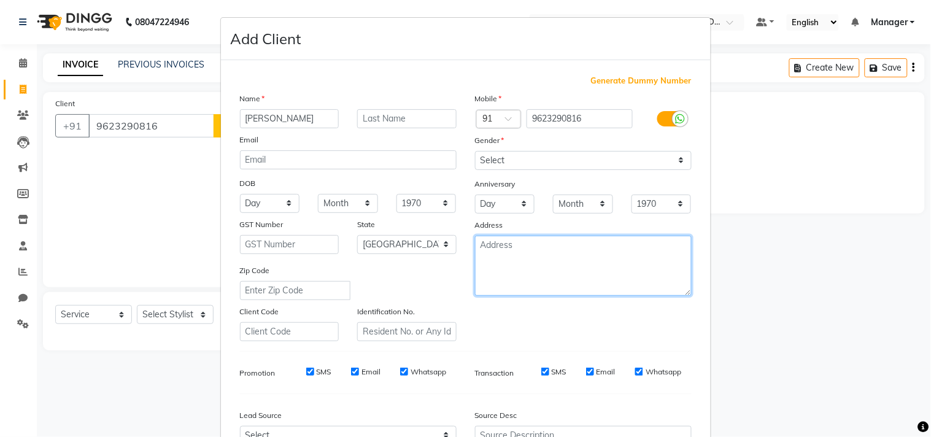
click at [609, 296] on textarea at bounding box center [583, 266] width 217 height 60
click at [610, 316] on div "Mobile Country Code × 91 9623290816 Gender Select Male Female Other Prefer Not …" at bounding box center [583, 216] width 235 height 249
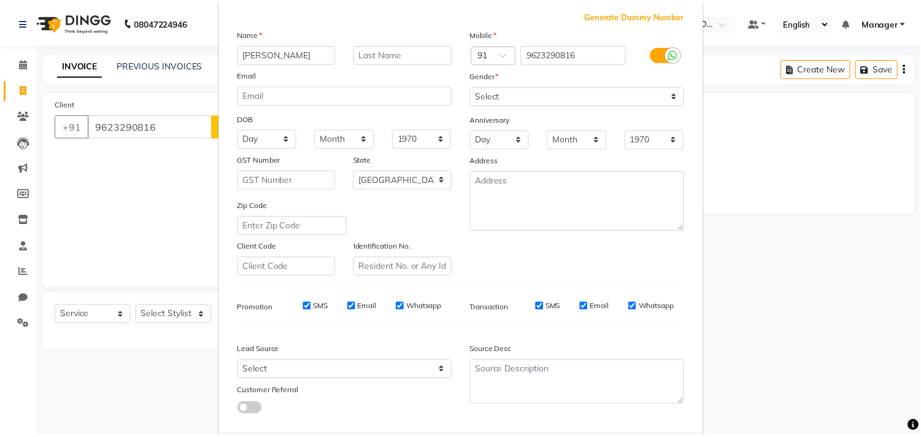
scroll to position [130, 0]
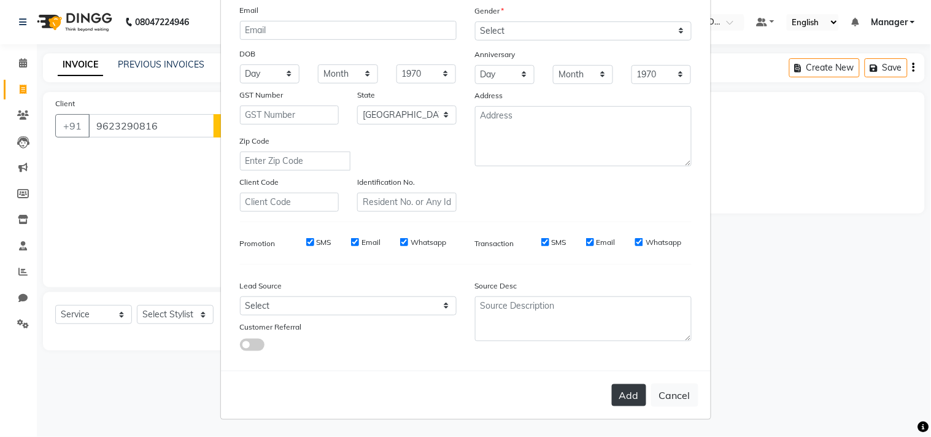
click at [630, 403] on button "Add" at bounding box center [629, 395] width 34 height 22
type input "96******16"
select select
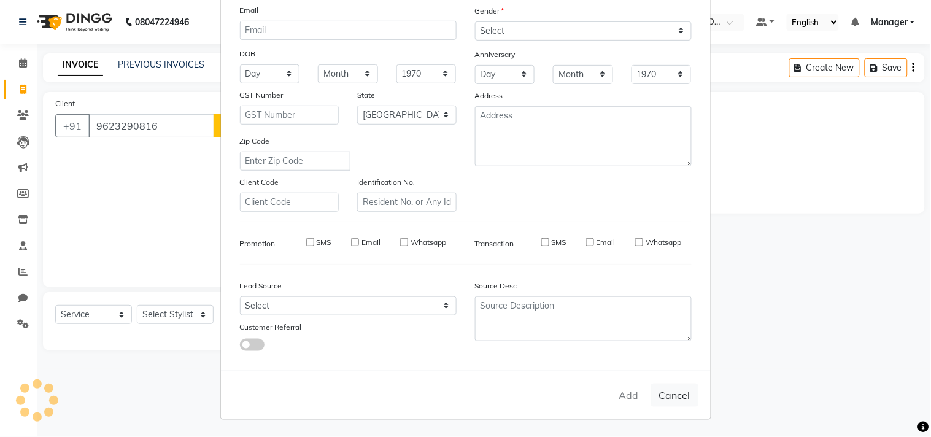
select select "null"
select select
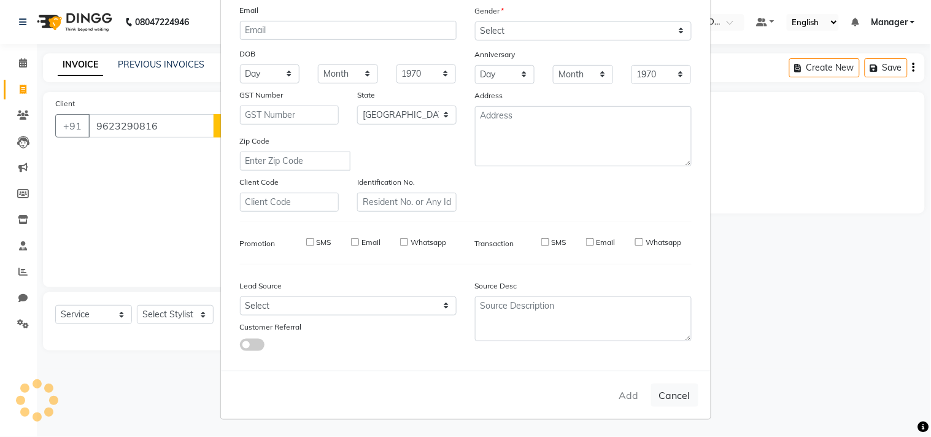
checkbox input "false"
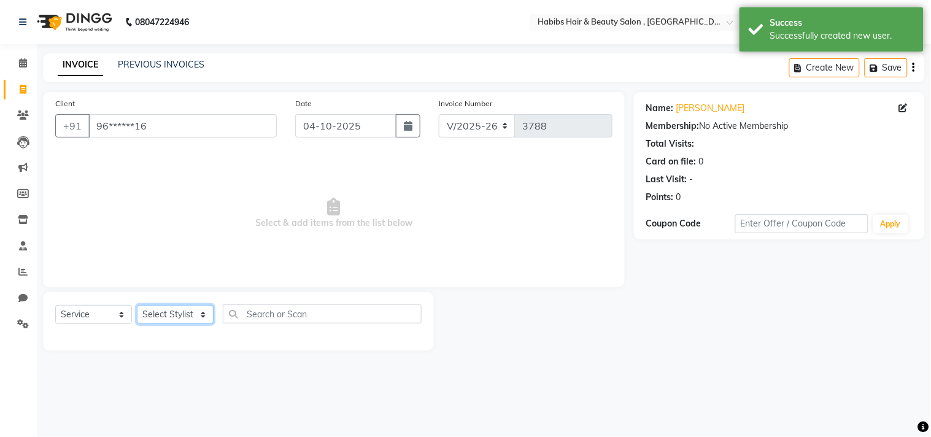
click at [169, 315] on select "Select Stylist [PERSON_NAME] Manager M M [PERSON_NAME] [PERSON_NAME] Reshma [PE…" at bounding box center [175, 314] width 77 height 19
select select "75550"
click at [137, 306] on select "Select Stylist [PERSON_NAME] Manager M M [PERSON_NAME] [PERSON_NAME] Reshma [PE…" at bounding box center [175, 314] width 77 height 19
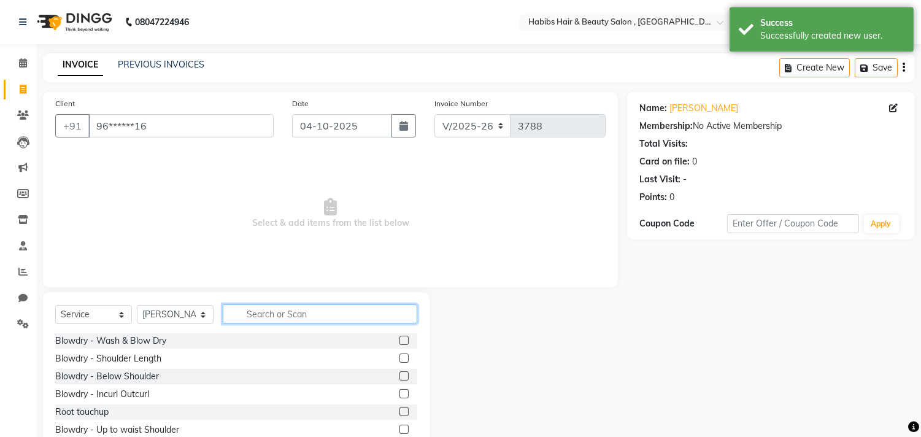
click at [305, 316] on input "text" at bounding box center [320, 313] width 195 height 19
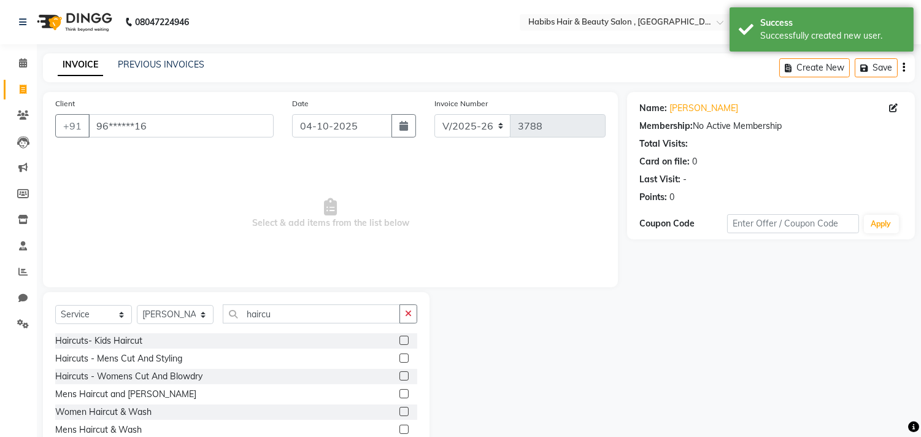
click at [402, 358] on label at bounding box center [404, 358] width 9 height 9
click at [402, 358] on input "checkbox" at bounding box center [404, 359] width 8 height 8
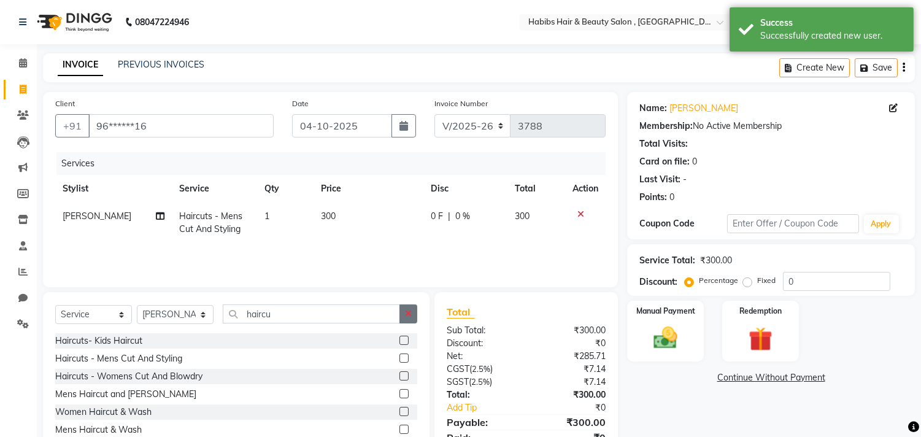
click at [410, 304] on button "button" at bounding box center [409, 313] width 18 height 19
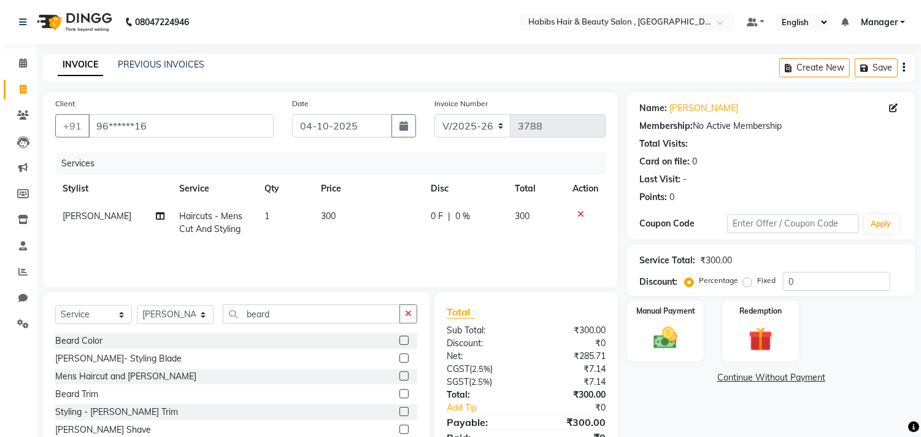
click at [400, 354] on label at bounding box center [404, 358] width 9 height 9
click at [400, 355] on input "checkbox" at bounding box center [404, 359] width 8 height 8
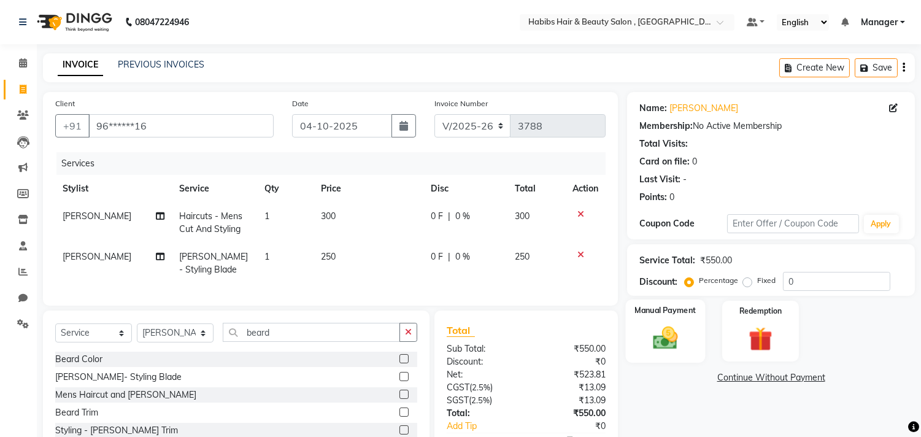
click at [642, 314] on label "Manual Payment" at bounding box center [665, 310] width 61 height 12
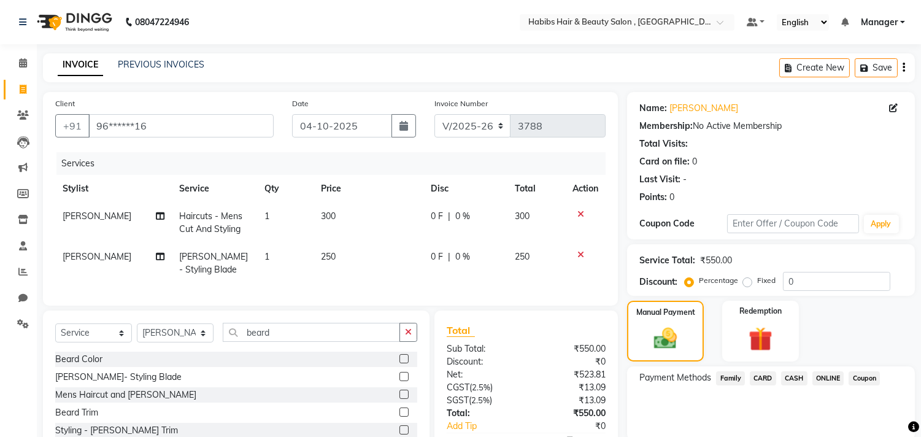
click at [829, 377] on span "ONLINE" at bounding box center [829, 378] width 32 height 14
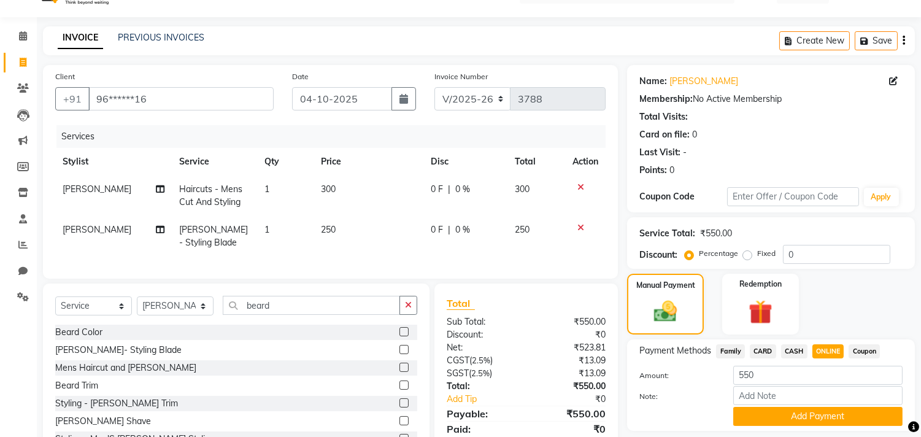
scroll to position [83, 0]
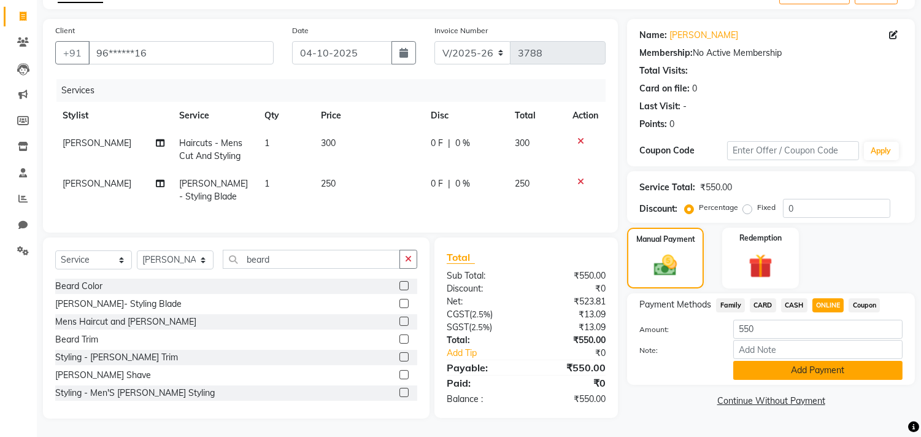
click at [830, 368] on button "Add Payment" at bounding box center [817, 370] width 169 height 19
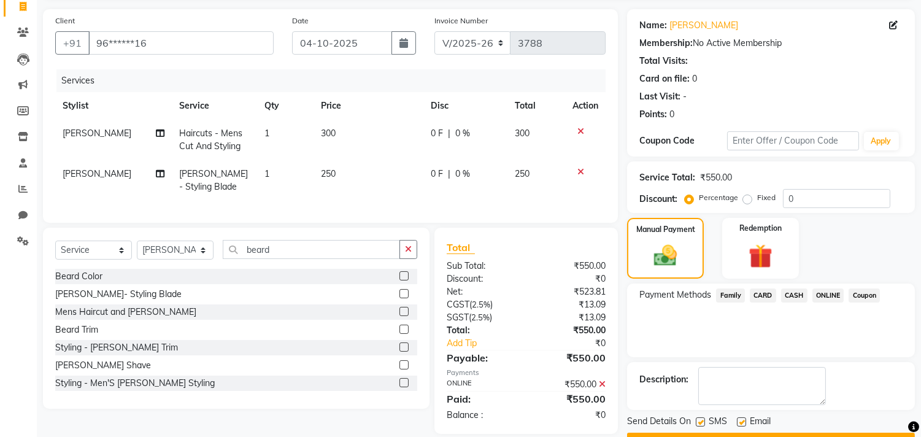
scroll to position [115, 0]
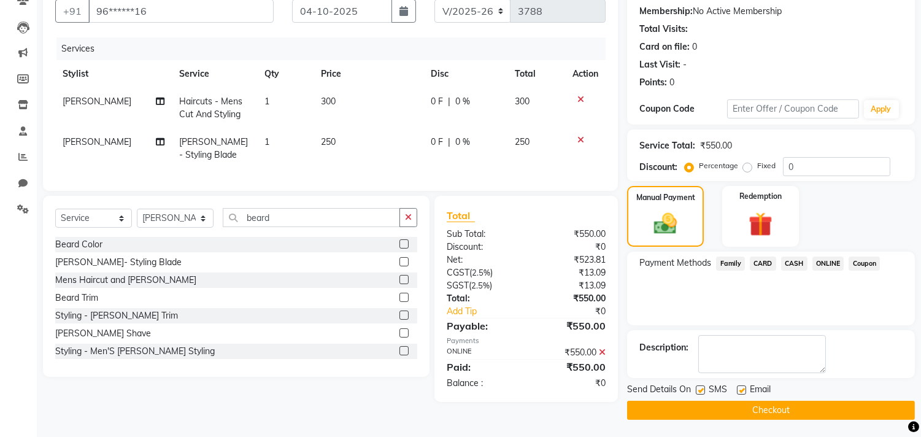
click at [818, 410] on button "Checkout" at bounding box center [771, 410] width 288 height 19
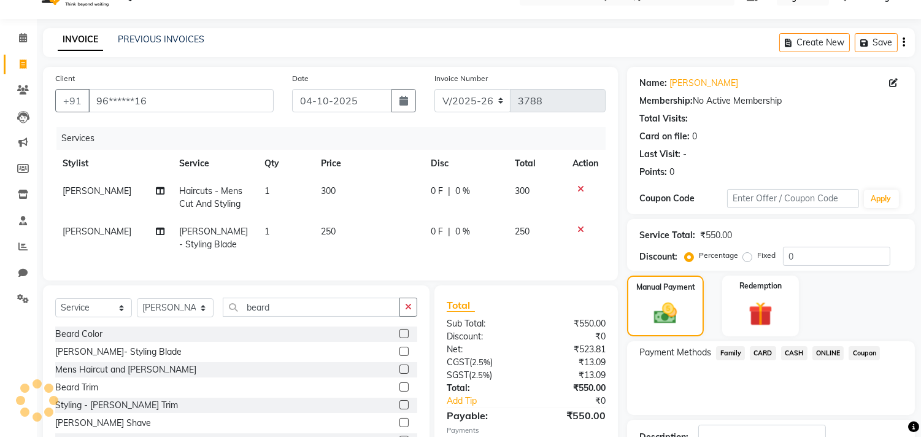
scroll to position [0, 0]
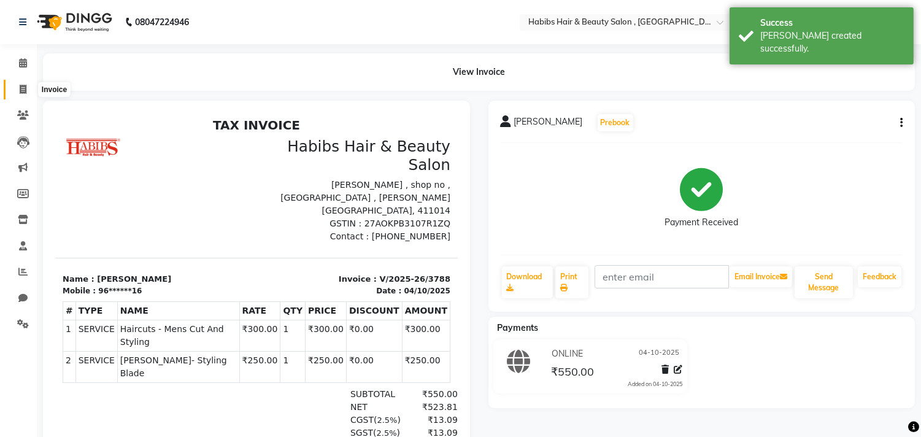
click at [21, 93] on icon at bounding box center [23, 89] width 7 height 9
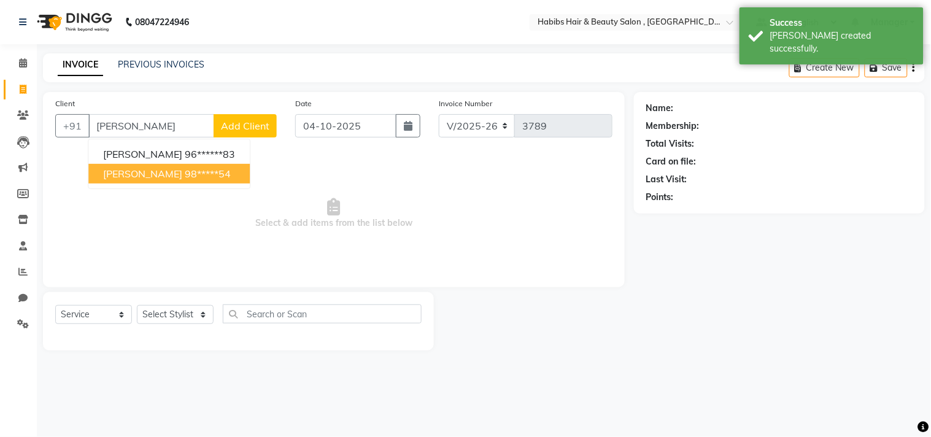
click at [157, 176] on span "Hemant Samtani" at bounding box center [142, 174] width 79 height 12
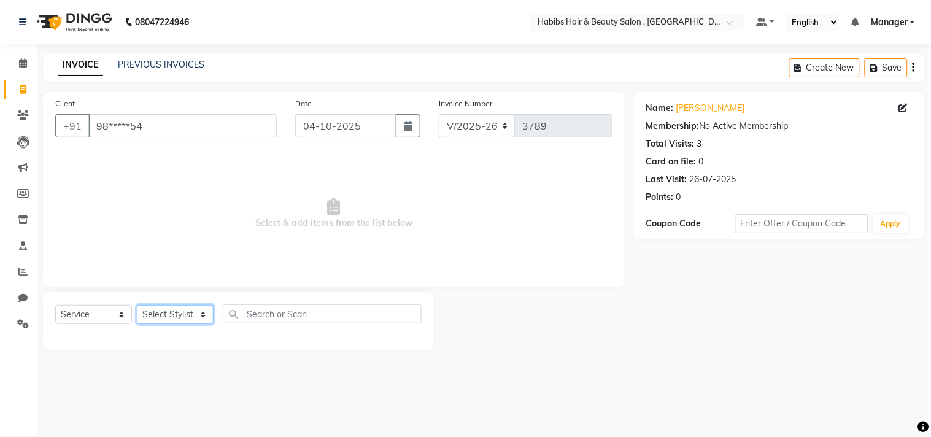
click at [178, 317] on select "Select Stylist [PERSON_NAME] Manager M M [PERSON_NAME] [PERSON_NAME] Reshma [PE…" at bounding box center [175, 314] width 77 height 19
click at [137, 306] on select "Select Stylist [PERSON_NAME] Manager M M [PERSON_NAME] [PERSON_NAME] Reshma [PE…" at bounding box center [175, 314] width 77 height 19
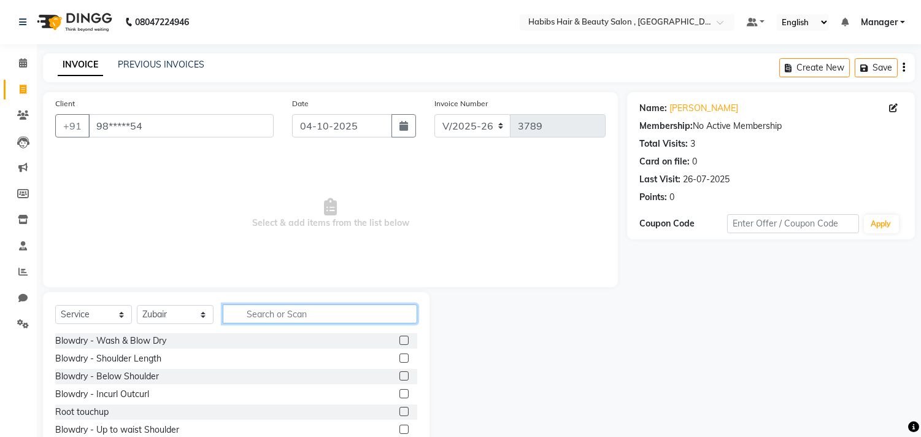
click at [284, 313] on input "text" at bounding box center [320, 313] width 195 height 19
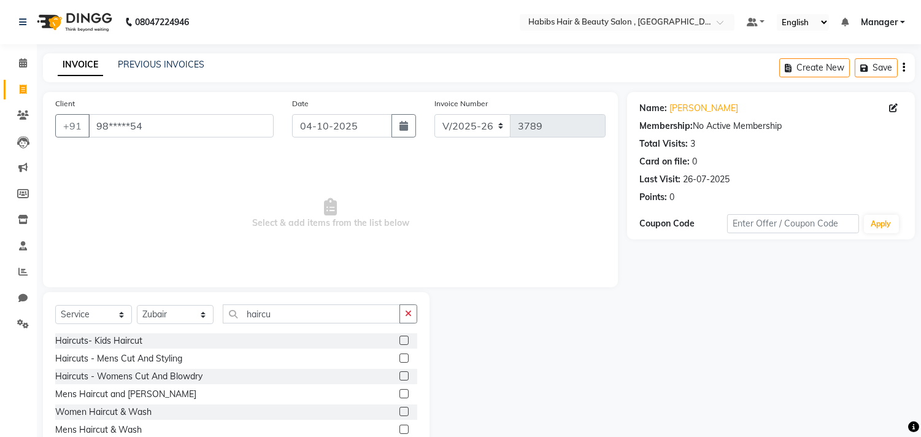
click at [403, 357] on label at bounding box center [404, 358] width 9 height 9
click at [403, 357] on input "checkbox" at bounding box center [404, 359] width 8 height 8
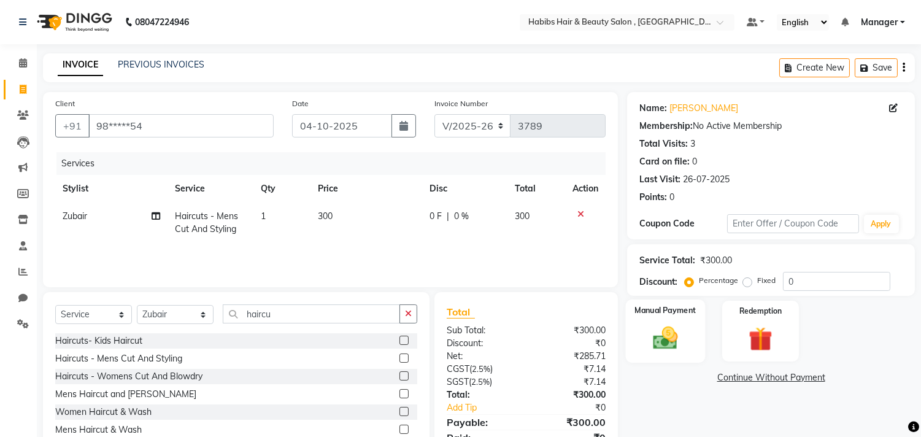
click at [652, 333] on img at bounding box center [666, 338] width 41 height 29
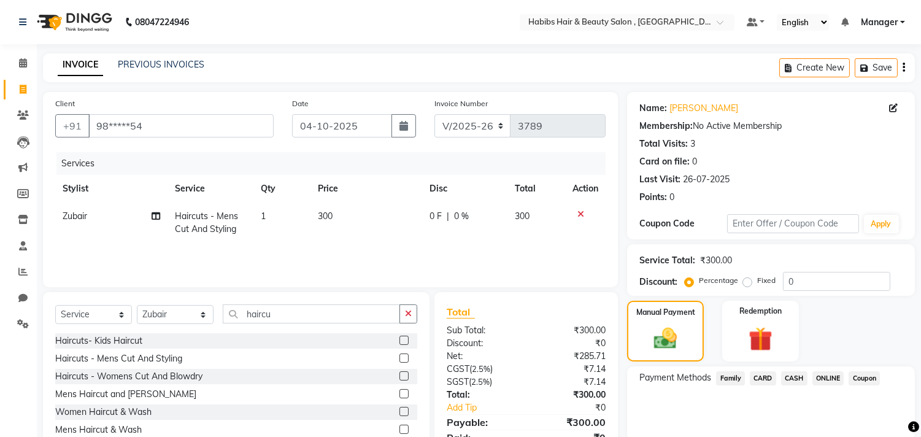
click at [821, 372] on span "ONLINE" at bounding box center [829, 378] width 32 height 14
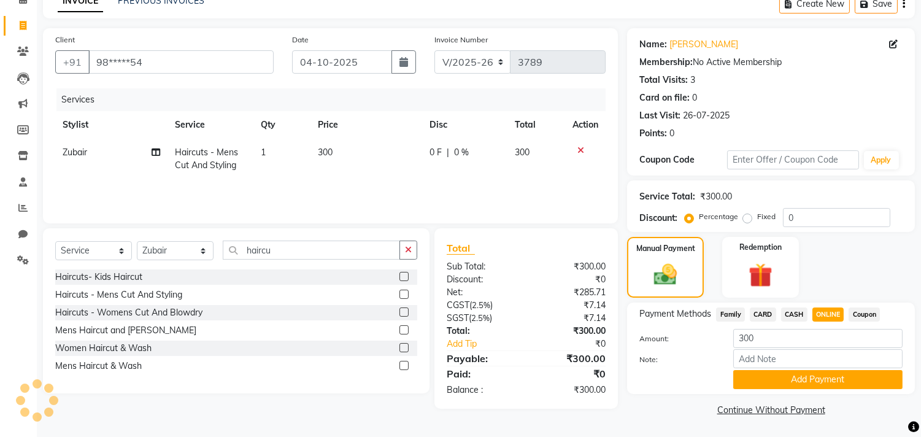
click at [821, 372] on button "Add Payment" at bounding box center [817, 379] width 169 height 19
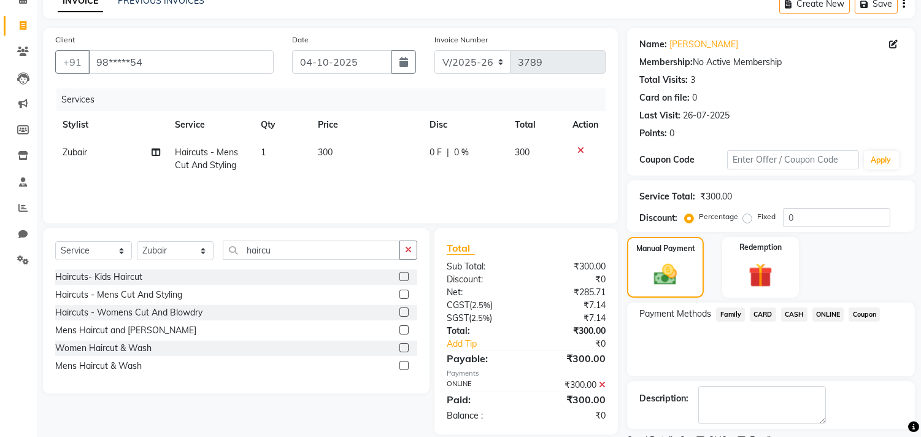
scroll to position [115, 0]
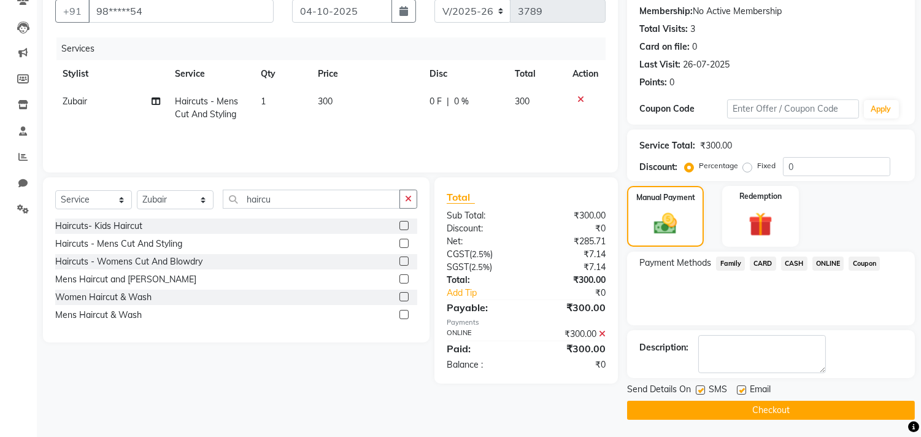
click at [815, 413] on button "Checkout" at bounding box center [771, 410] width 288 height 19
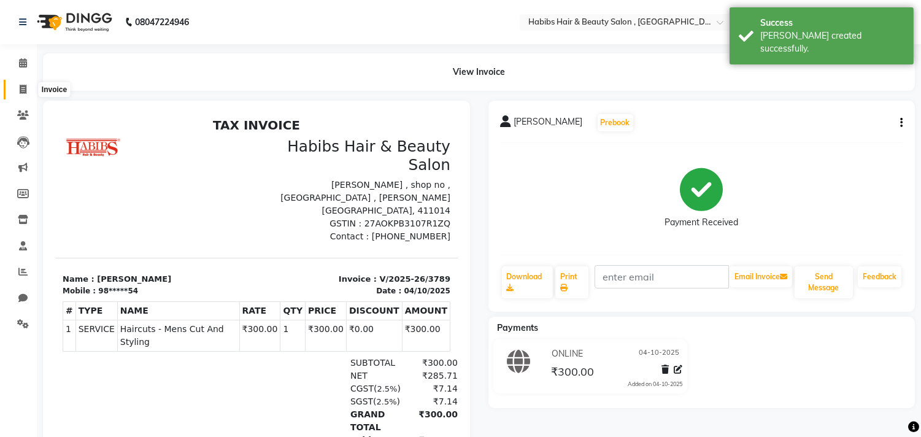
click at [25, 91] on icon at bounding box center [23, 89] width 7 height 9
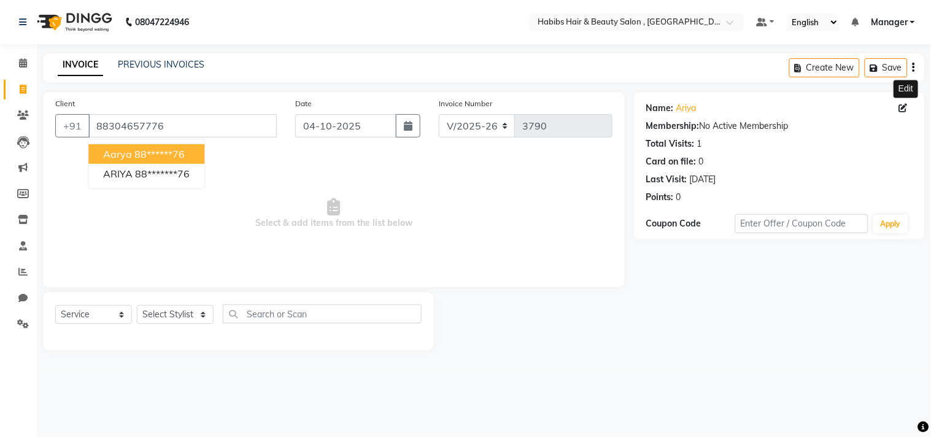
click at [904, 106] on icon at bounding box center [903, 108] width 9 height 9
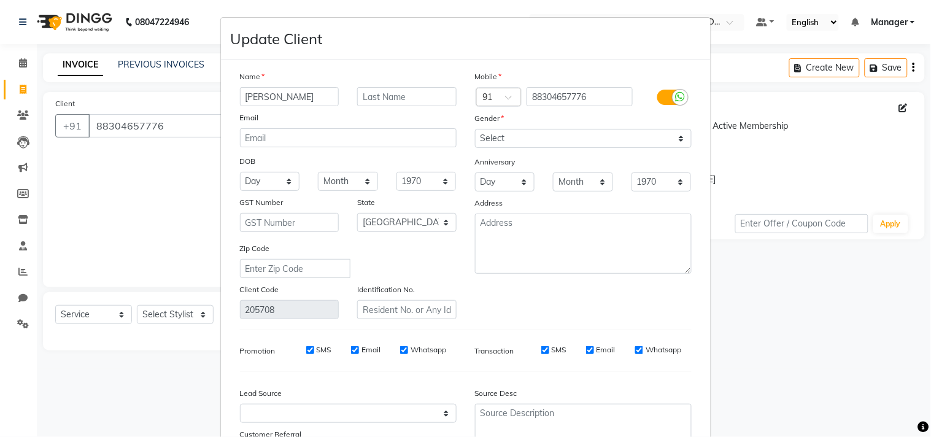
click at [619, 314] on div "Mobile Country Code × 91 88304657776 Gender Select Male Female Other Prefer Not…" at bounding box center [583, 194] width 235 height 249
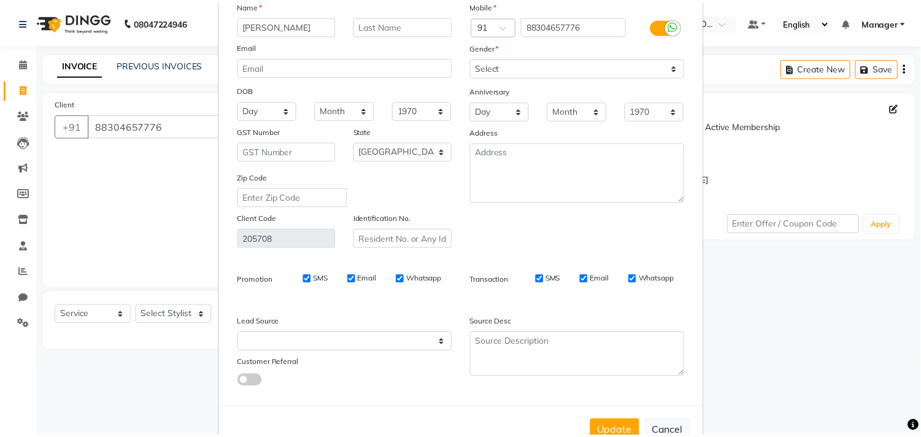
scroll to position [109, 0]
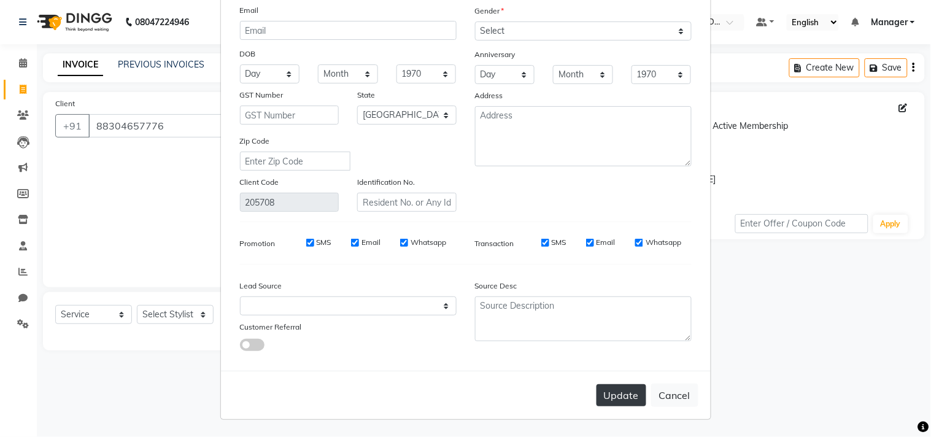
click at [626, 385] on button "Update" at bounding box center [622, 395] width 50 height 22
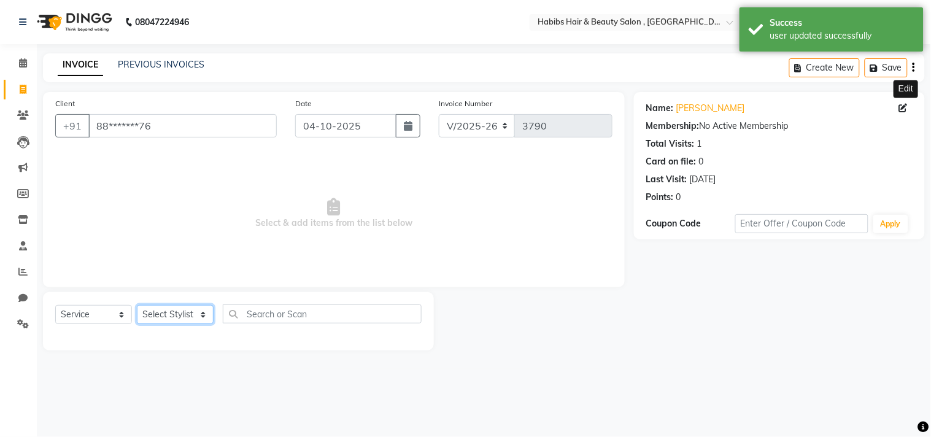
click at [187, 315] on select "Select Stylist [PERSON_NAME] Manager M M [PERSON_NAME] [PERSON_NAME] Reshma [PE…" at bounding box center [175, 314] width 77 height 19
click at [137, 306] on select "Select Stylist [PERSON_NAME] Manager M M [PERSON_NAME] [PERSON_NAME] Reshma [PE…" at bounding box center [175, 314] width 77 height 19
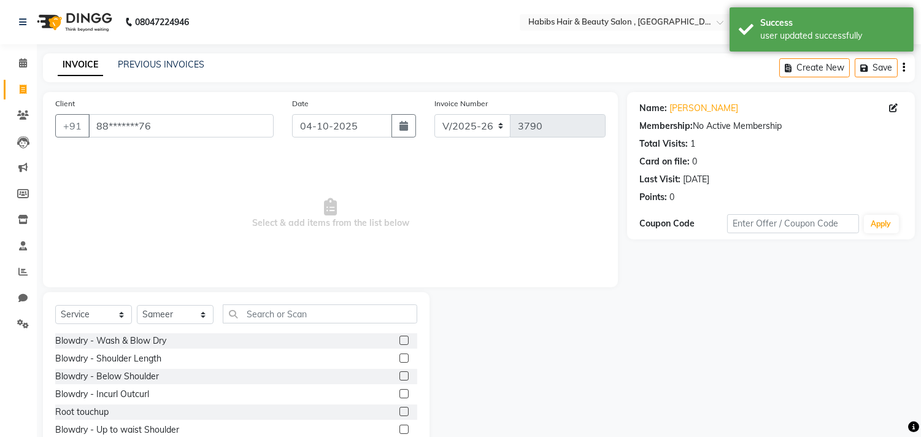
click at [400, 341] on label at bounding box center [404, 340] width 9 height 9
click at [400, 341] on input "checkbox" at bounding box center [404, 341] width 8 height 8
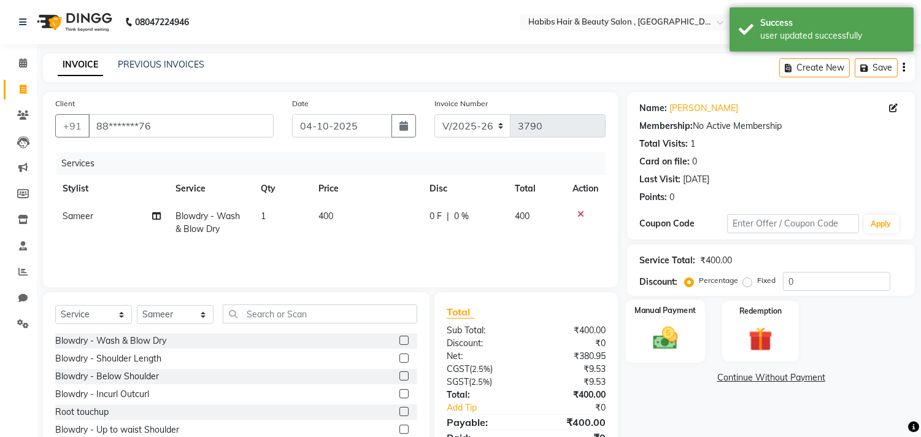
click at [629, 328] on div "Manual Payment" at bounding box center [666, 331] width 80 height 63
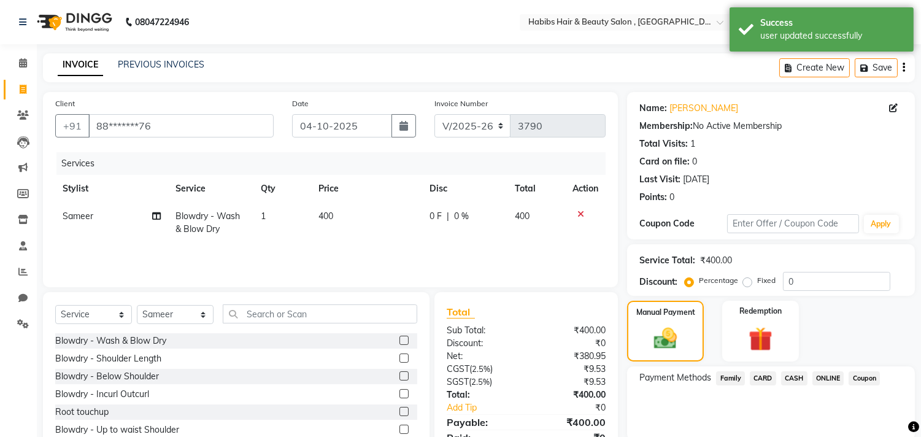
click at [832, 378] on span "ONLINE" at bounding box center [829, 378] width 32 height 14
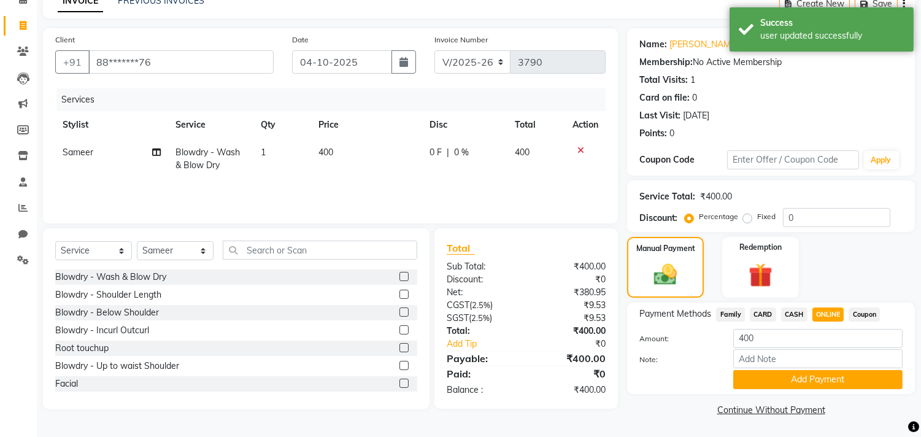
click at [832, 378] on button "Add Payment" at bounding box center [817, 379] width 169 height 19
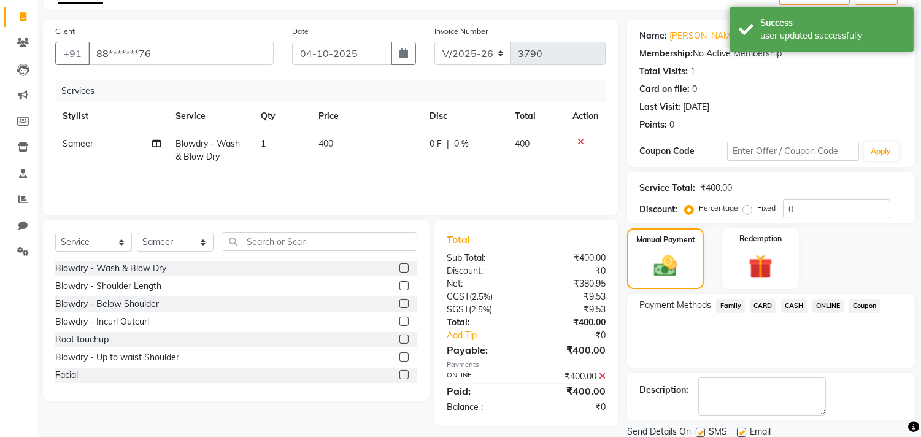
scroll to position [115, 0]
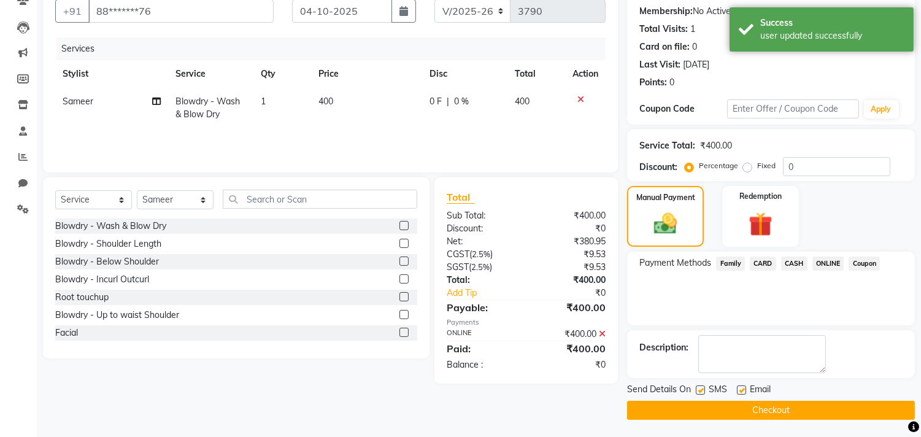
click at [818, 407] on button "Checkout" at bounding box center [771, 410] width 288 height 19
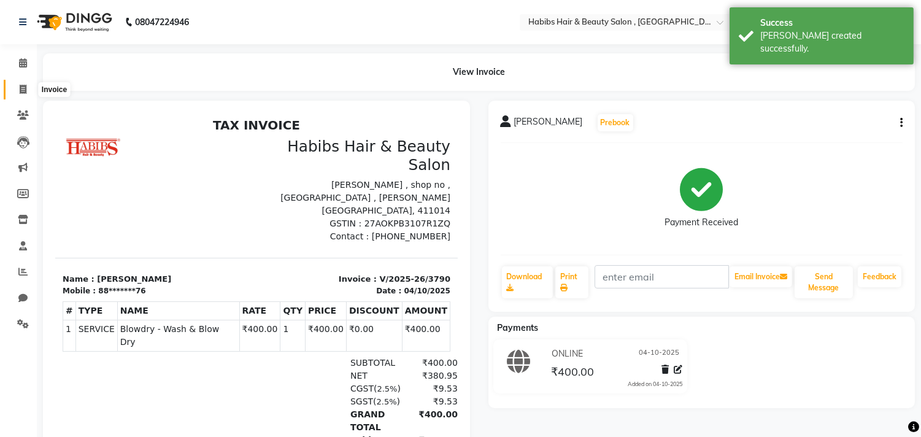
click at [23, 87] on icon at bounding box center [23, 89] width 7 height 9
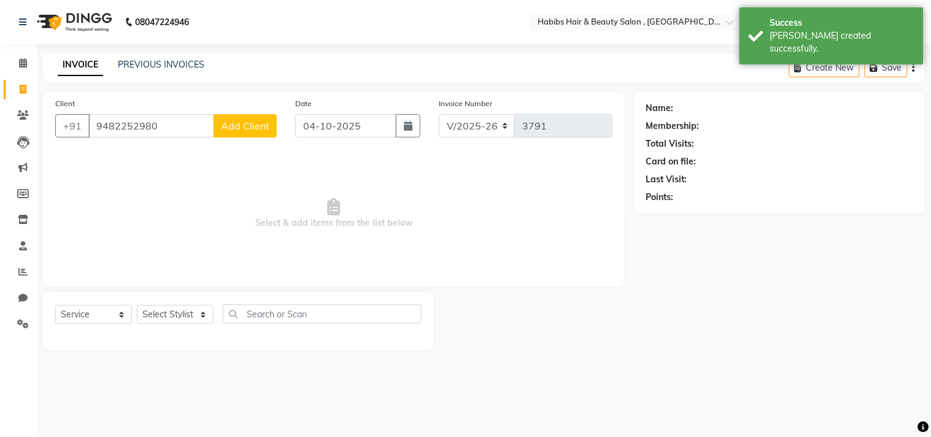
click at [240, 124] on span "Add Client" at bounding box center [245, 126] width 48 height 12
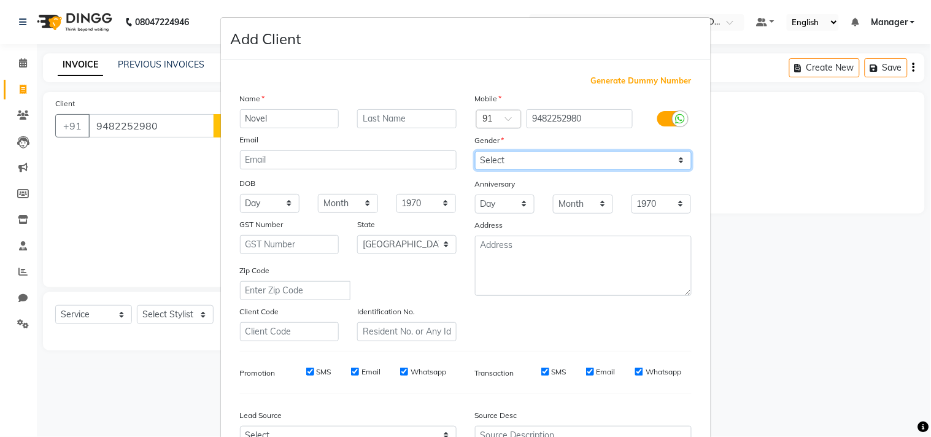
click at [630, 152] on select "Select Male Female Other Prefer Not To Say" at bounding box center [583, 160] width 217 height 19
click at [475, 151] on select "Select Male Female Other Prefer Not To Say" at bounding box center [583, 160] width 217 height 19
click at [614, 324] on div "Mobile Country Code × 91 9482252980 Gender Select Male Female Other Prefer Not …" at bounding box center [583, 216] width 235 height 249
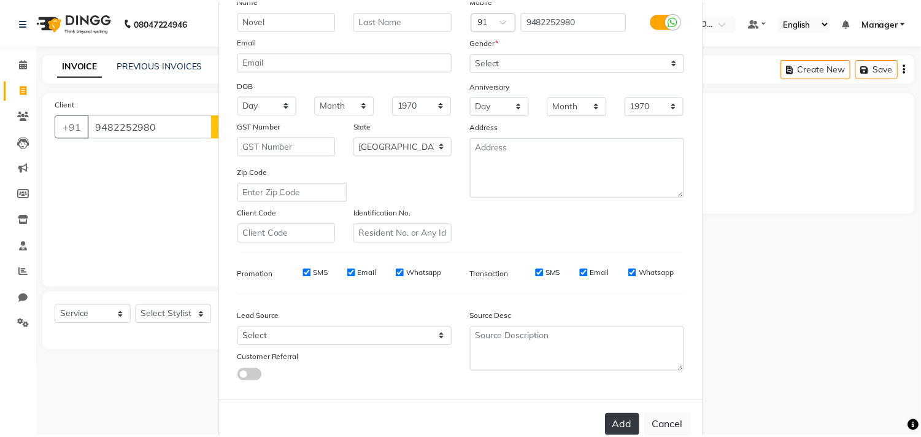
scroll to position [130, 0]
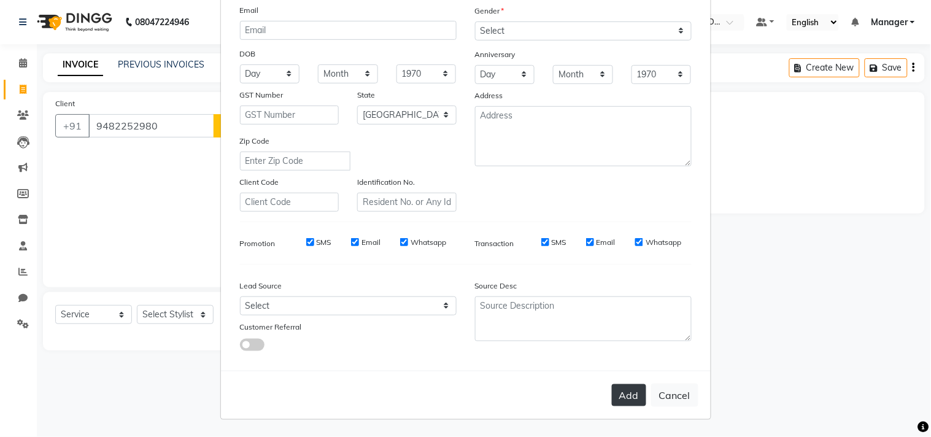
click at [618, 394] on button "Add" at bounding box center [629, 395] width 34 height 22
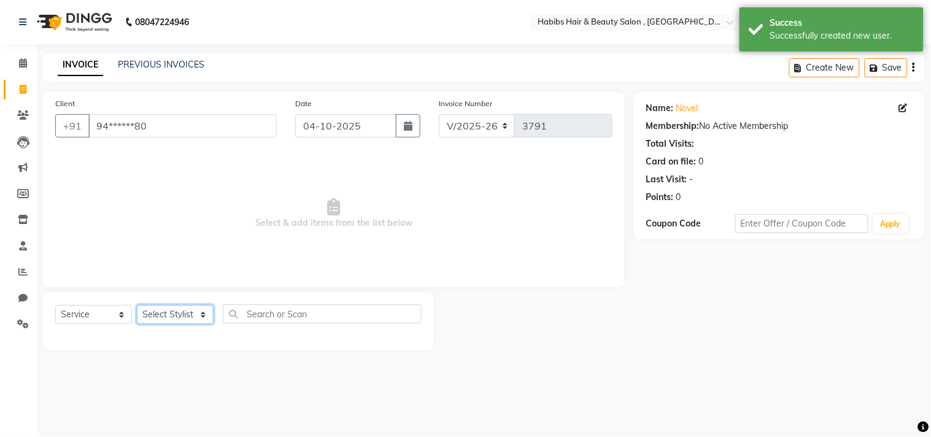
click at [180, 312] on select "Select Stylist [PERSON_NAME] Manager M M [PERSON_NAME] [PERSON_NAME] Reshma [PE…" at bounding box center [175, 314] width 77 height 19
click at [137, 306] on select "Select Stylist [PERSON_NAME] Manager M M [PERSON_NAME] [PERSON_NAME] Reshma [PE…" at bounding box center [175, 314] width 77 height 19
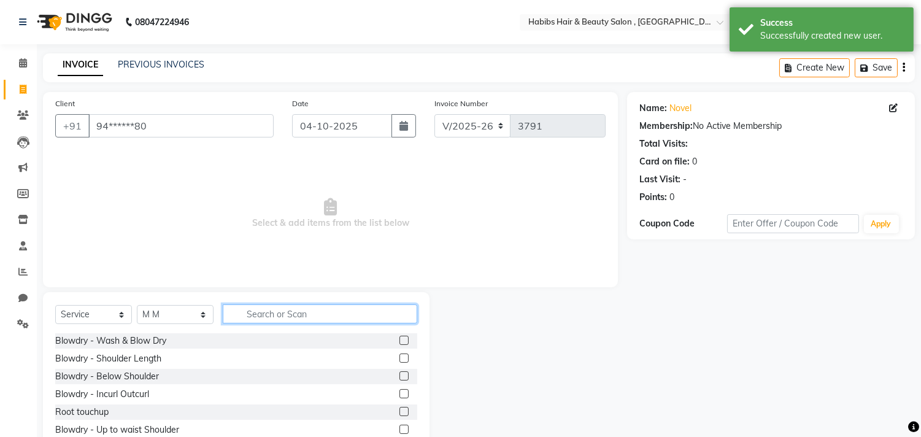
click at [283, 315] on input "text" at bounding box center [320, 313] width 195 height 19
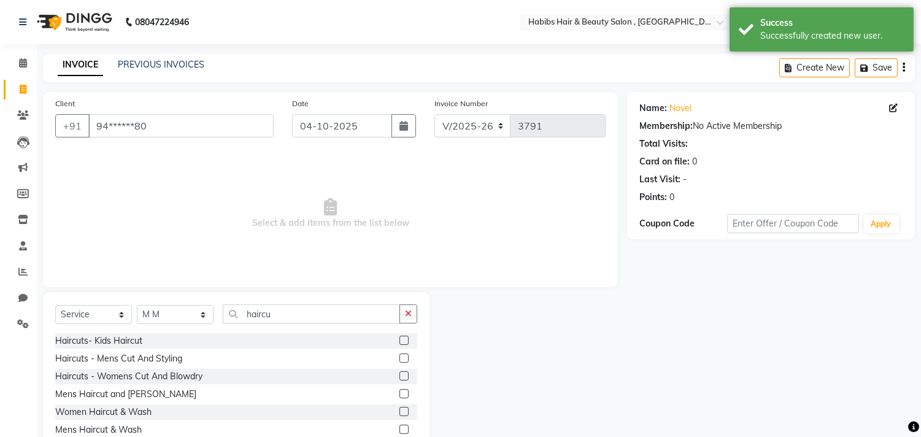
click at [401, 357] on label at bounding box center [404, 358] width 9 height 9
click at [401, 357] on input "checkbox" at bounding box center [404, 359] width 8 height 8
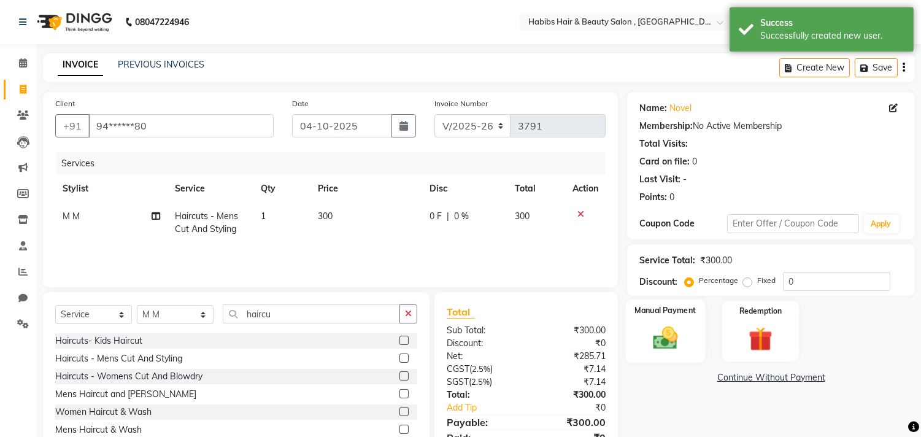
click at [673, 340] on img at bounding box center [666, 338] width 41 height 29
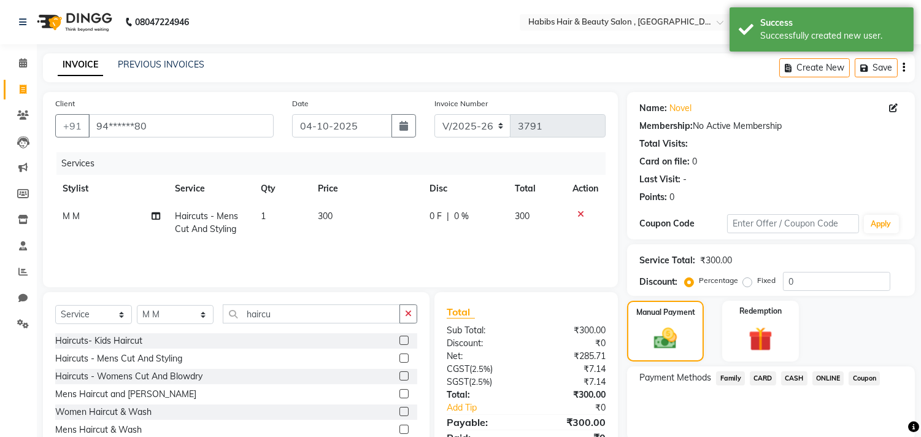
click at [795, 377] on span "CASH" at bounding box center [794, 378] width 26 height 14
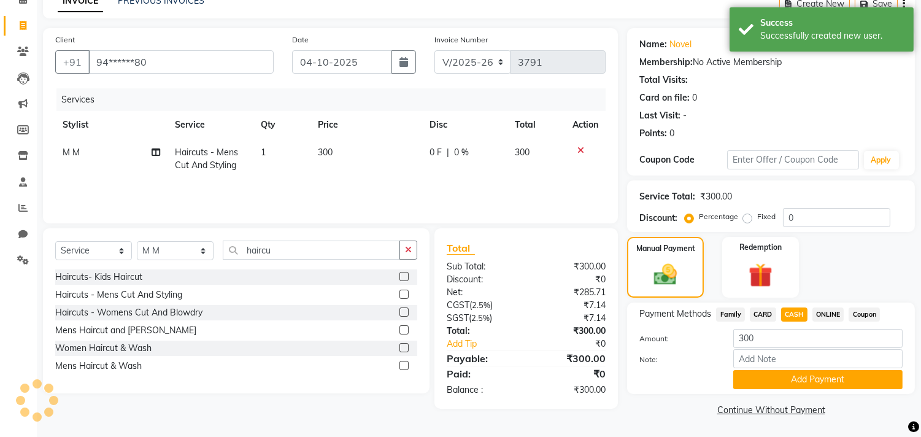
click at [795, 377] on button "Add Payment" at bounding box center [817, 379] width 169 height 19
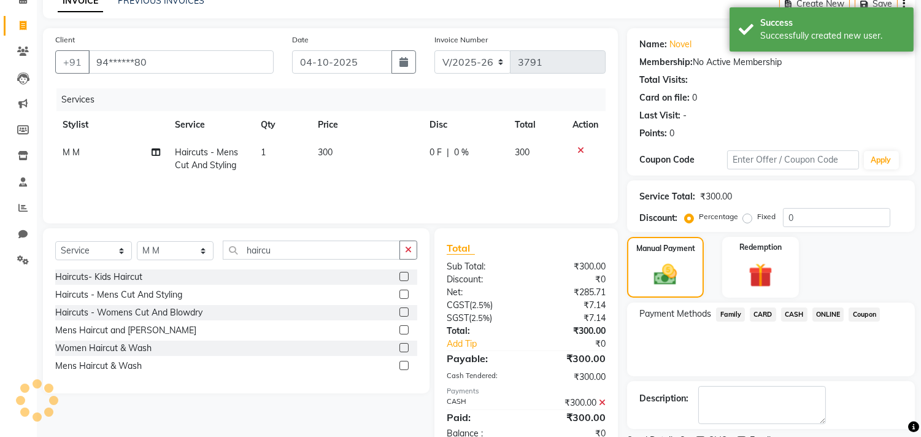
scroll to position [115, 0]
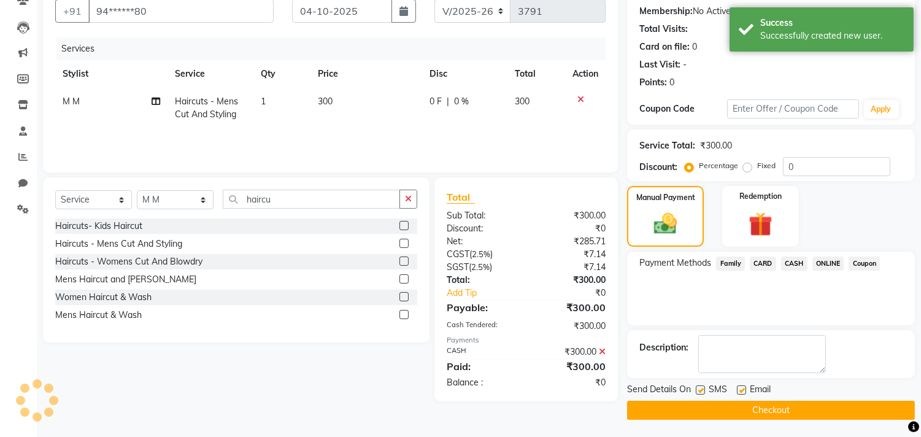
click at [792, 407] on button "Checkout" at bounding box center [771, 410] width 288 height 19
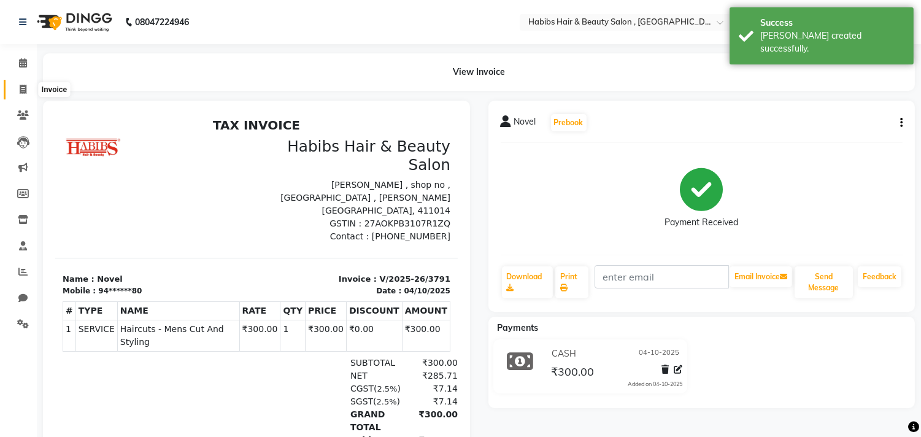
click at [18, 84] on span at bounding box center [22, 90] width 21 height 14
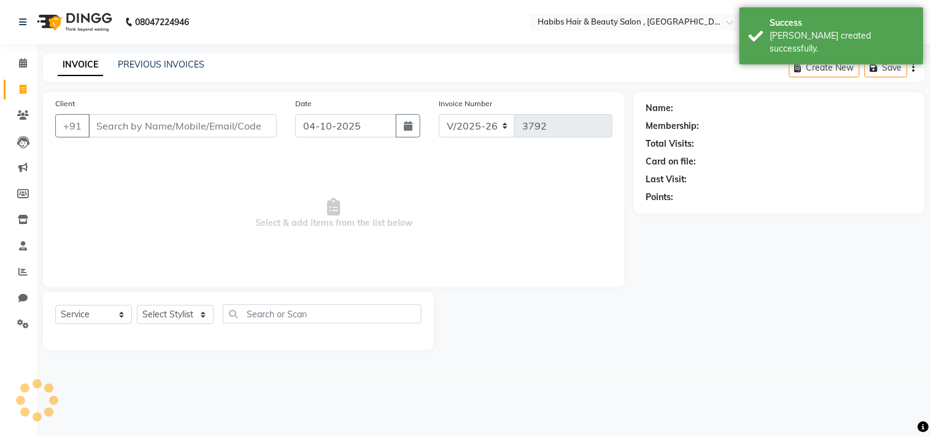
click at [192, 57] on div "INVOICE PREVIOUS INVOICES Create New Save" at bounding box center [484, 67] width 882 height 29
click at [192, 59] on link "PREVIOUS INVOICES" at bounding box center [161, 64] width 87 height 11
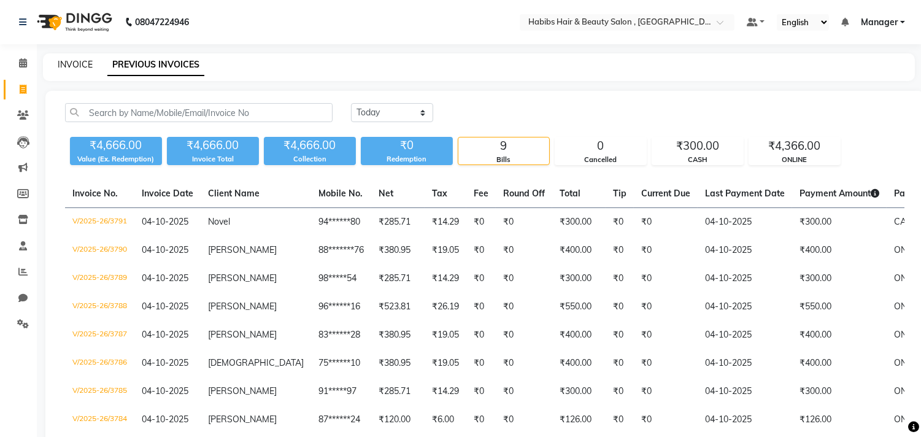
click at [75, 62] on link "INVOICE" at bounding box center [75, 64] width 35 height 11
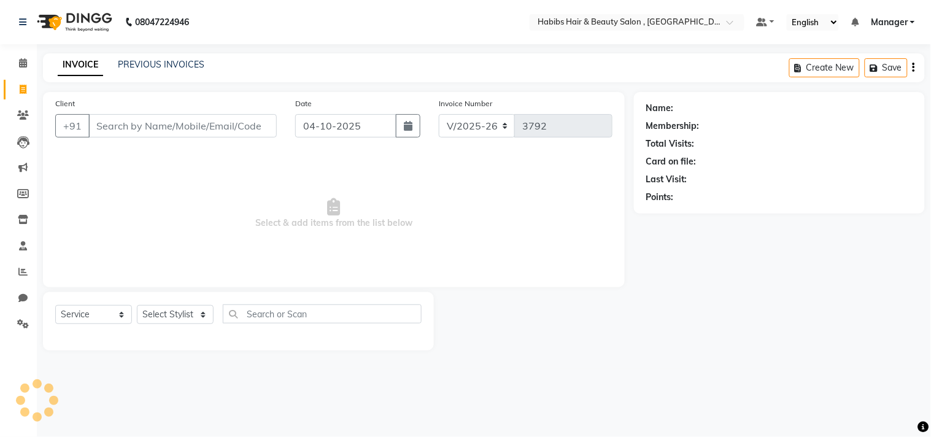
click at [316, 231] on span "Select & add items from the list below" at bounding box center [333, 213] width 557 height 123
click at [215, 134] on input "Client" at bounding box center [182, 125] width 188 height 23
click at [234, 127] on span "Add Client" at bounding box center [245, 126] width 48 height 12
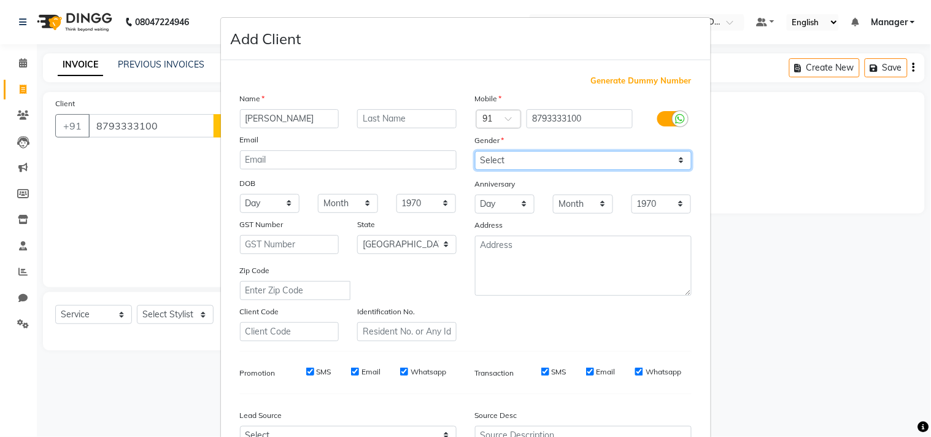
drag, startPoint x: 520, startPoint y: 158, endPoint x: 525, endPoint y: 169, distance: 11.3
click at [520, 158] on select "Select Male Female Other Prefer Not To Say" at bounding box center [583, 160] width 217 height 19
click at [475, 151] on select "Select Male Female Other Prefer Not To Say" at bounding box center [583, 160] width 217 height 19
click at [594, 313] on div "Mobile Country Code × 91 8793333100 Gender Select Male Female Other Prefer Not …" at bounding box center [583, 216] width 235 height 249
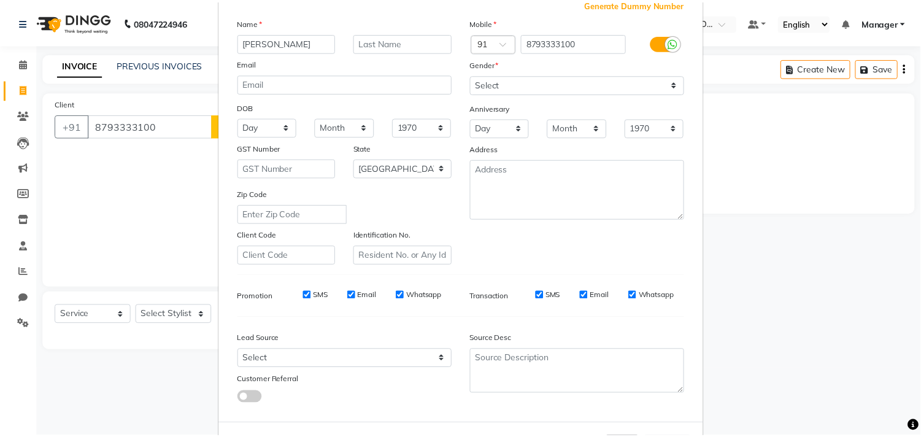
scroll to position [130, 0]
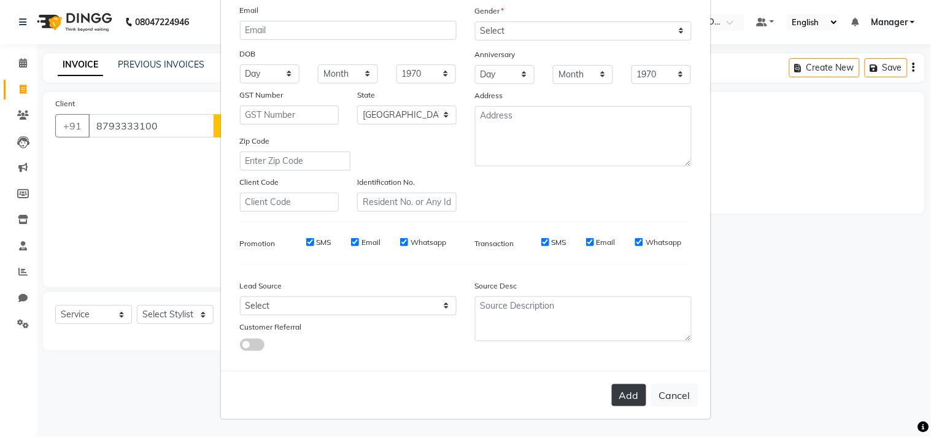
click at [626, 393] on button "Add" at bounding box center [629, 395] width 34 height 22
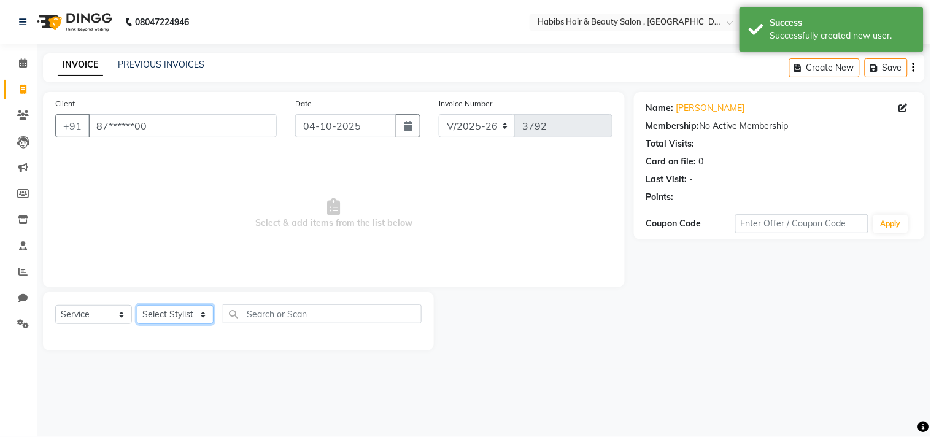
click at [170, 320] on select "Select Stylist [PERSON_NAME] Manager M M [PERSON_NAME] [PERSON_NAME] Reshma [PE…" at bounding box center [175, 314] width 77 height 19
click at [137, 306] on select "Select Stylist [PERSON_NAME] Manager M M [PERSON_NAME] [PERSON_NAME] Reshma [PE…" at bounding box center [175, 314] width 77 height 19
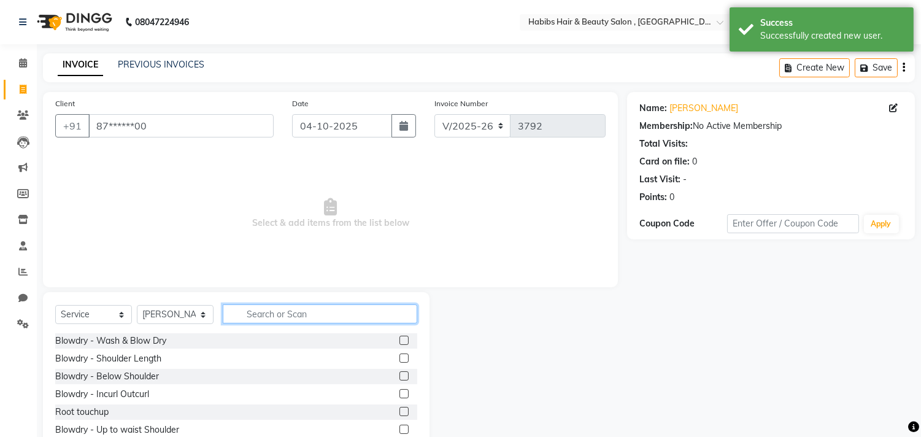
click at [289, 311] on input "text" at bounding box center [320, 313] width 195 height 19
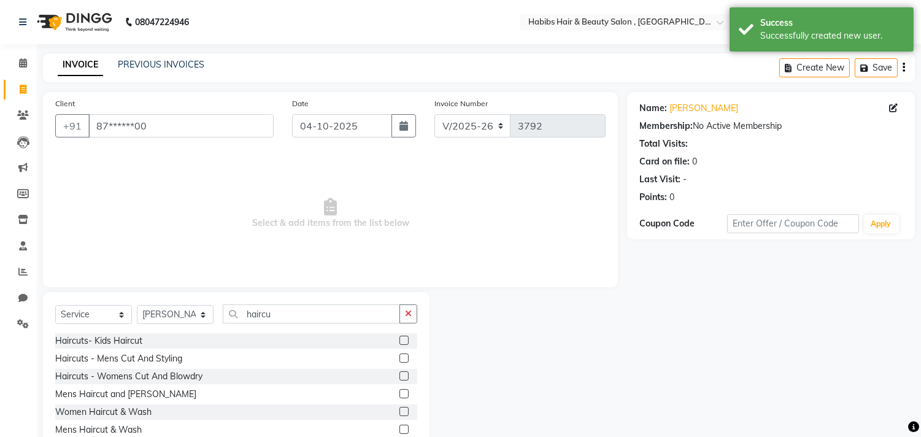
click at [403, 375] on label at bounding box center [404, 375] width 9 height 9
click at [403, 375] on input "checkbox" at bounding box center [404, 377] width 8 height 8
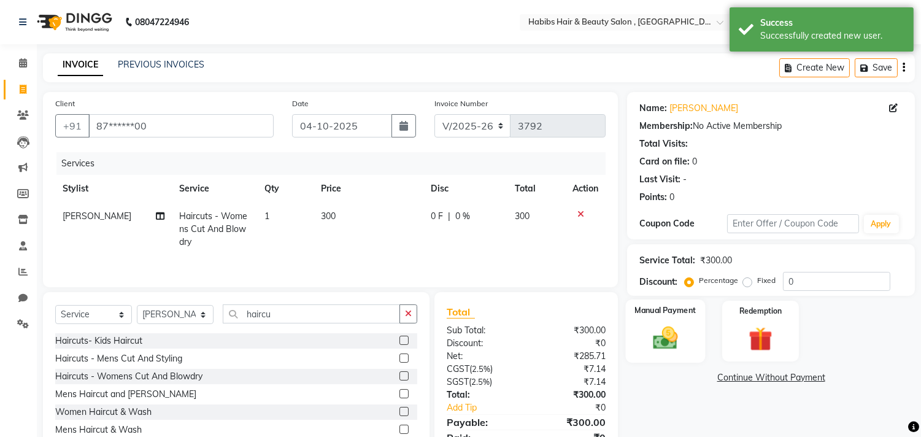
click at [651, 327] on img at bounding box center [666, 338] width 41 height 29
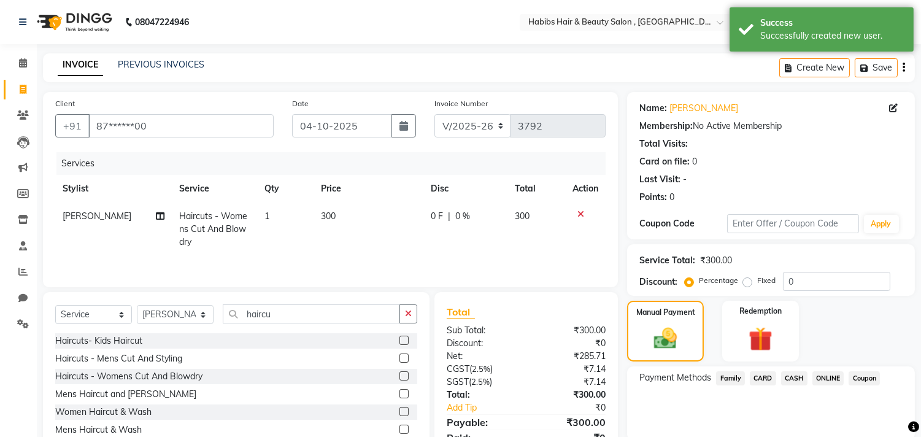
click at [827, 375] on span "ONLINE" at bounding box center [829, 378] width 32 height 14
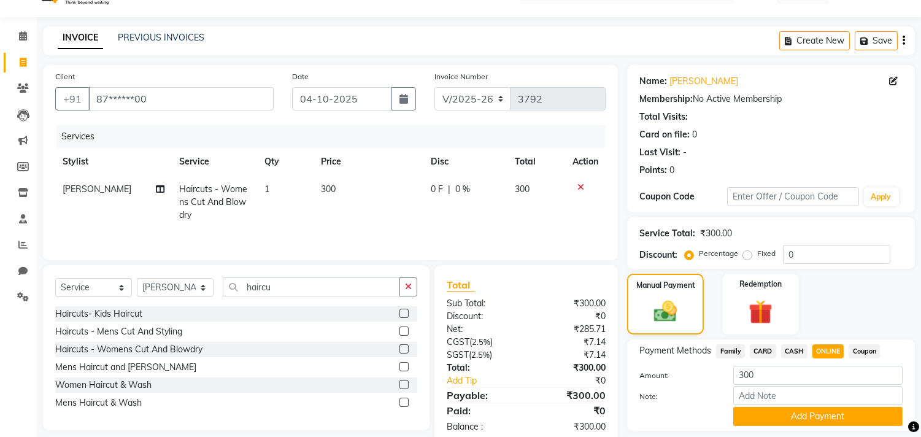
scroll to position [64, 0]
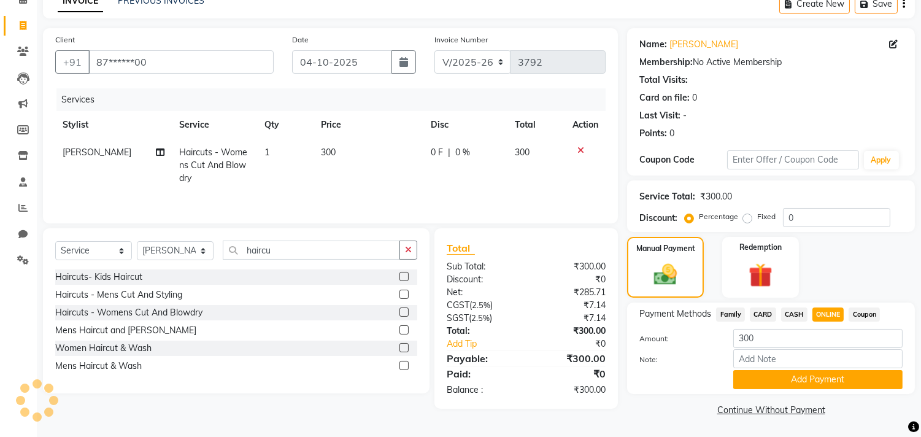
click at [827, 375] on button "Add Payment" at bounding box center [817, 379] width 169 height 19
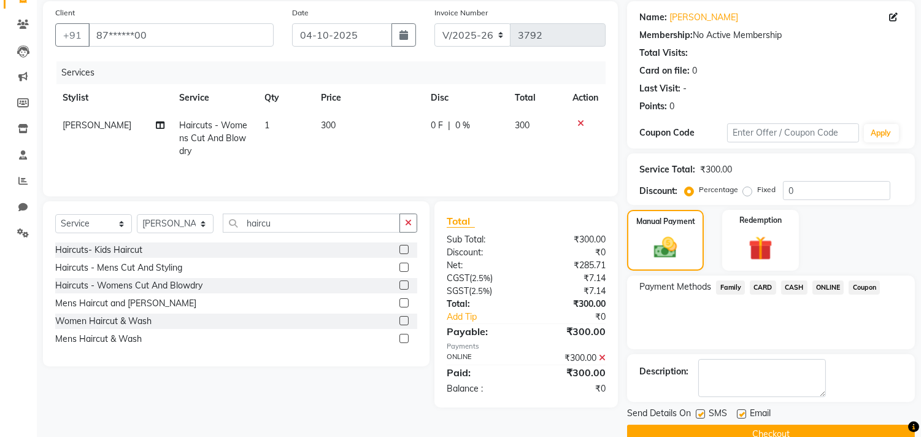
scroll to position [115, 0]
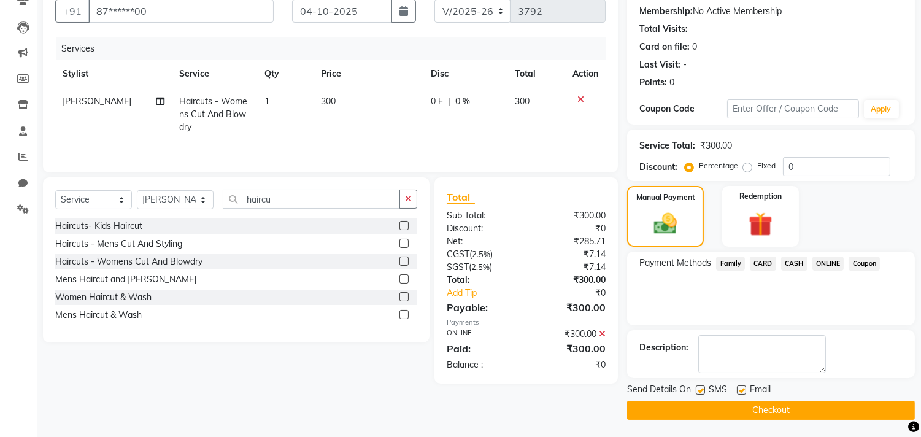
click at [813, 416] on button "Checkout" at bounding box center [771, 410] width 288 height 19
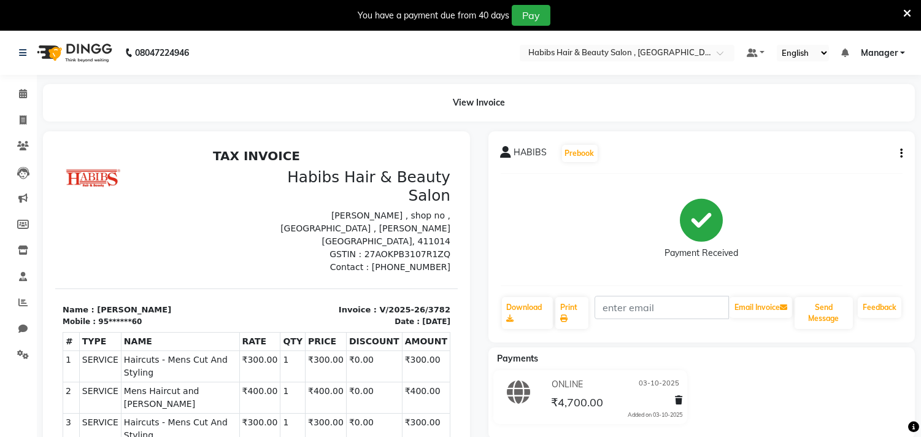
click at [905, 15] on icon at bounding box center [908, 13] width 8 height 11
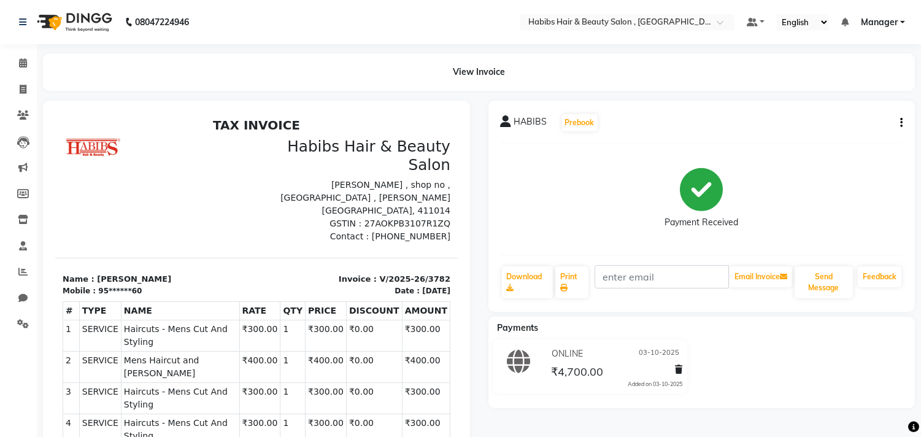
click at [898, 120] on button "button" at bounding box center [899, 123] width 7 height 13
click at [862, 139] on div "Edit Invoice" at bounding box center [841, 138] width 84 height 15
select select "service"
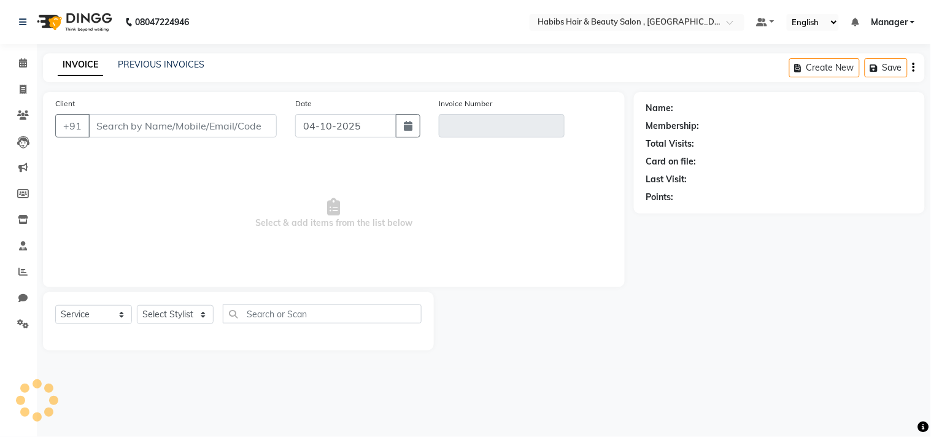
click at [497, 40] on nav "08047224946 Select Location × Habibs Hair & Beauty Salon , Khalsa Default Panel…" at bounding box center [465, 22] width 931 height 44
type input "95******60"
type input "V/2025-26/3782"
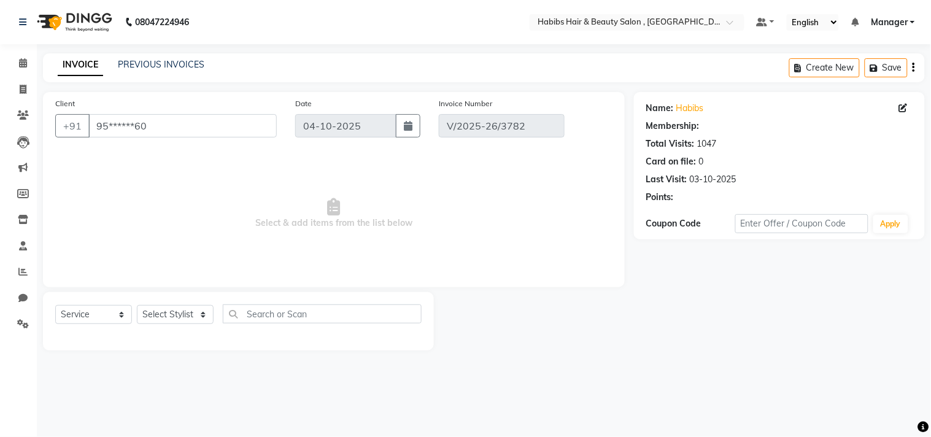
type input "03-10-2025"
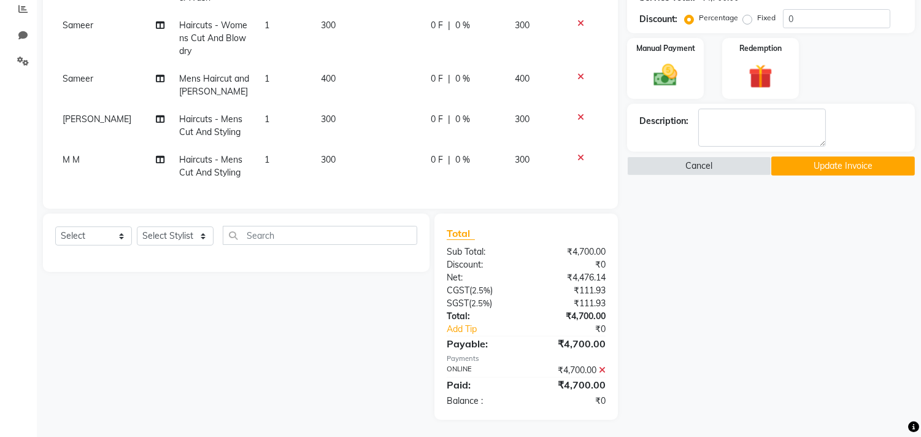
scroll to position [264, 0]
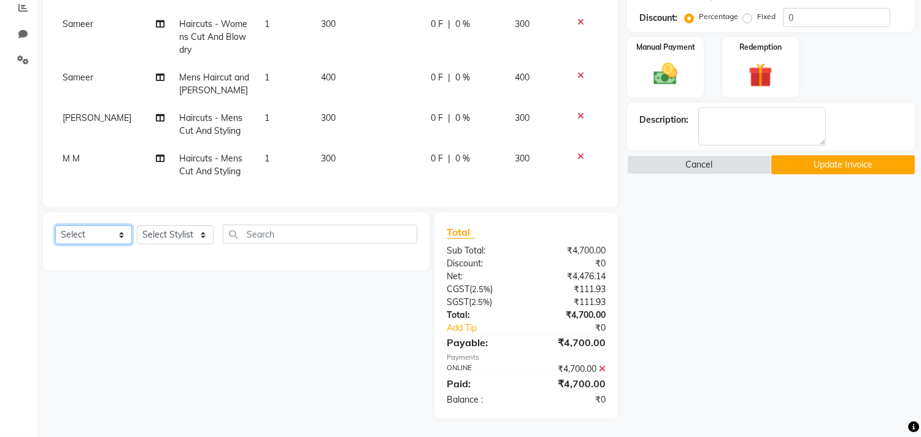
click at [83, 240] on select "Select Service Product Membership Package Voucher Prepaid Gift Card" at bounding box center [93, 234] width 77 height 19
select select "service"
click at [55, 226] on select "Select Service Product Membership Package Voucher Prepaid Gift Card" at bounding box center [93, 234] width 77 height 19
click at [209, 240] on select "Select Stylist [PERSON_NAME] Manager M M [PERSON_NAME] [PERSON_NAME] Reshma [PE…" at bounding box center [175, 234] width 77 height 19
select select "29954"
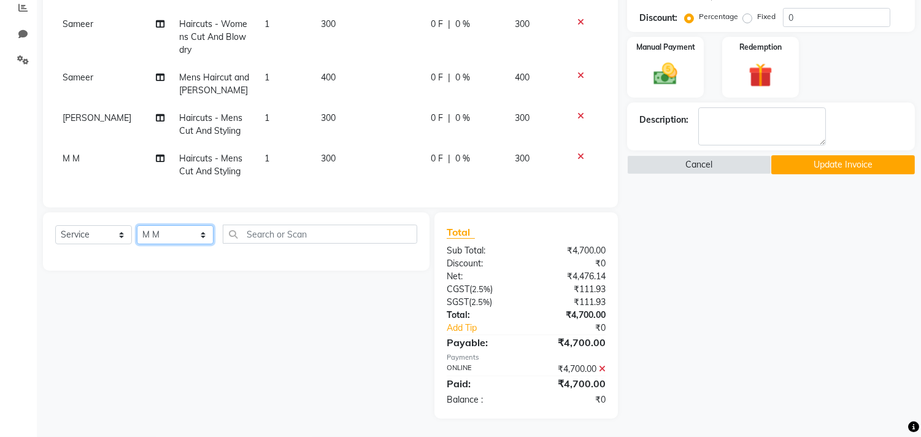
click at [137, 226] on select "Select Stylist [PERSON_NAME] Manager M M [PERSON_NAME] [PERSON_NAME] Reshma [PE…" at bounding box center [175, 234] width 77 height 19
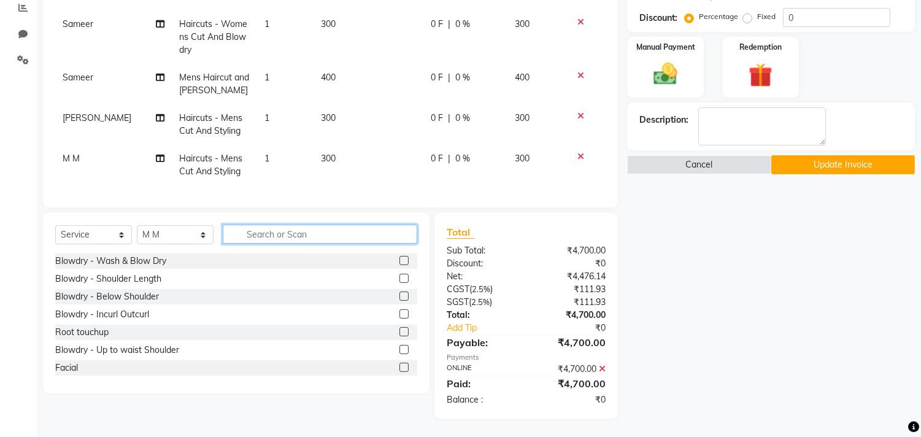
click at [273, 236] on input "text" at bounding box center [320, 234] width 195 height 19
type input "spa"
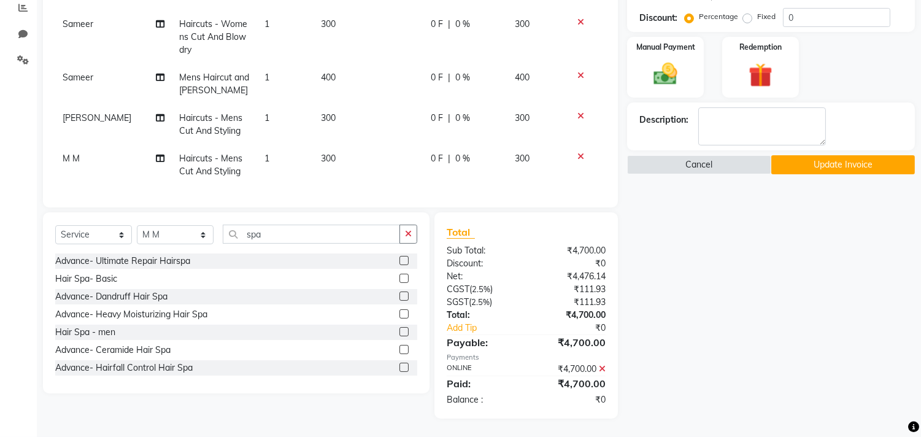
click at [400, 365] on label at bounding box center [404, 367] width 9 height 9
click at [400, 365] on input "checkbox" at bounding box center [404, 368] width 8 height 8
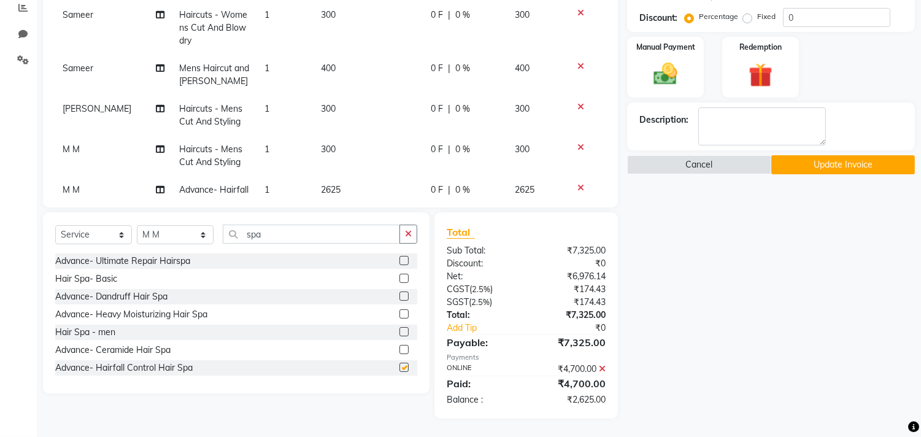
checkbox input "false"
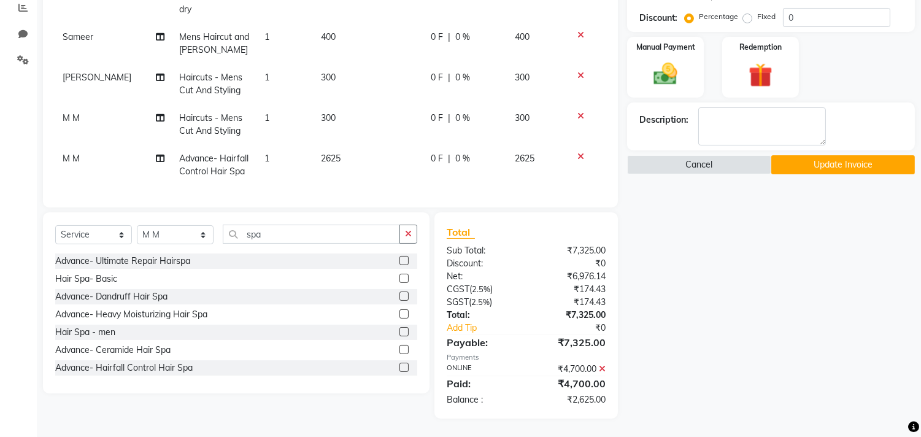
scroll to position [397, 0]
click at [179, 242] on select "Select Stylist [PERSON_NAME] Manager M M [PERSON_NAME] [PERSON_NAME] Reshma [PE…" at bounding box center [175, 234] width 77 height 19
click at [137, 226] on select "Select Stylist [PERSON_NAME] Manager M M [PERSON_NAME] [PERSON_NAME] Reshma [PE…" at bounding box center [175, 234] width 77 height 19
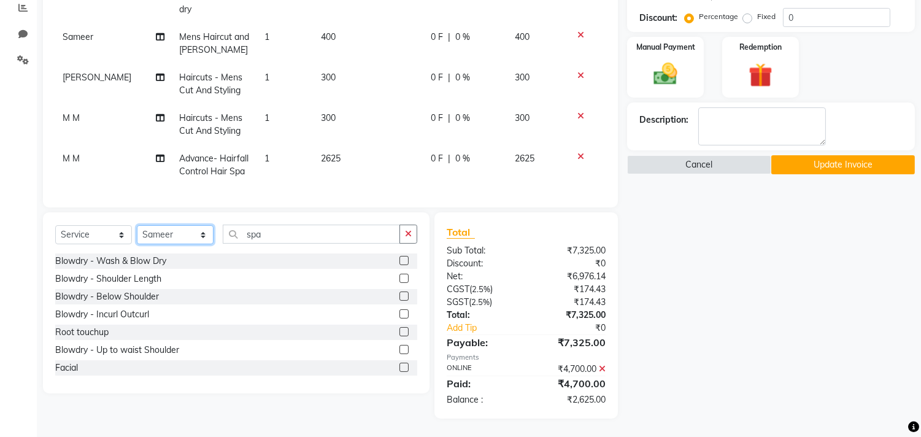
select select "68759"
click at [180, 214] on div "Select Service Product Membership Package Voucher Prepaid Gift Card Select Styl…" at bounding box center [236, 302] width 387 height 181
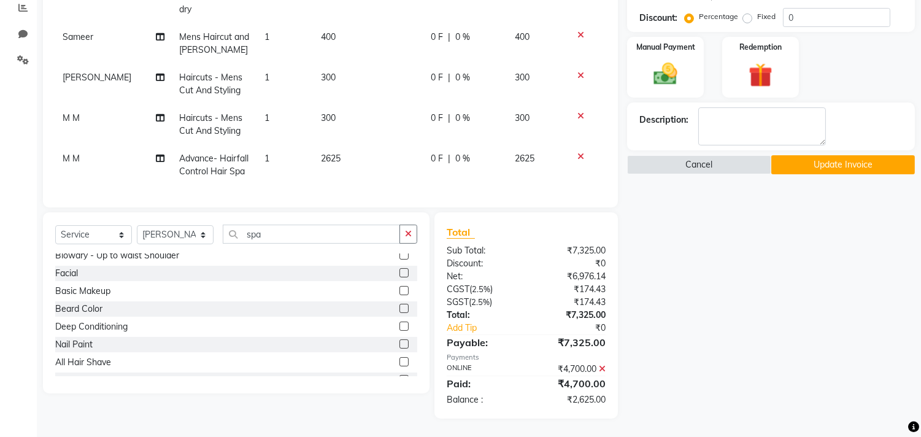
scroll to position [0, 0]
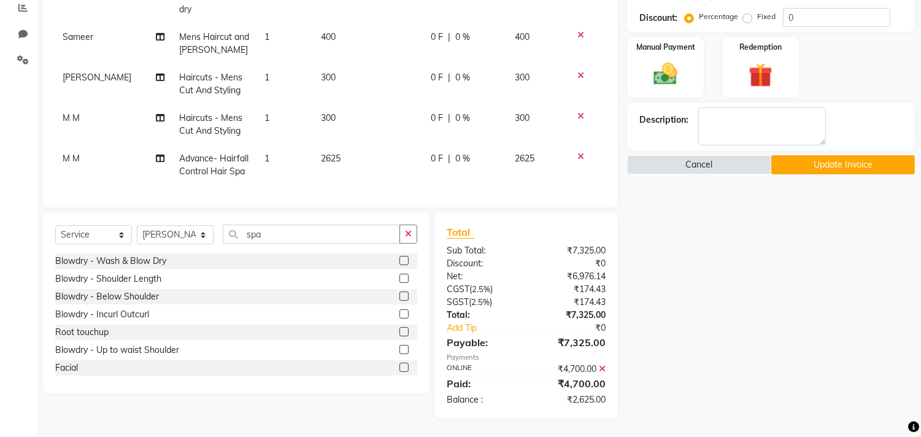
click at [400, 263] on label at bounding box center [404, 260] width 9 height 9
click at [400, 263] on input "checkbox" at bounding box center [404, 261] width 8 height 8
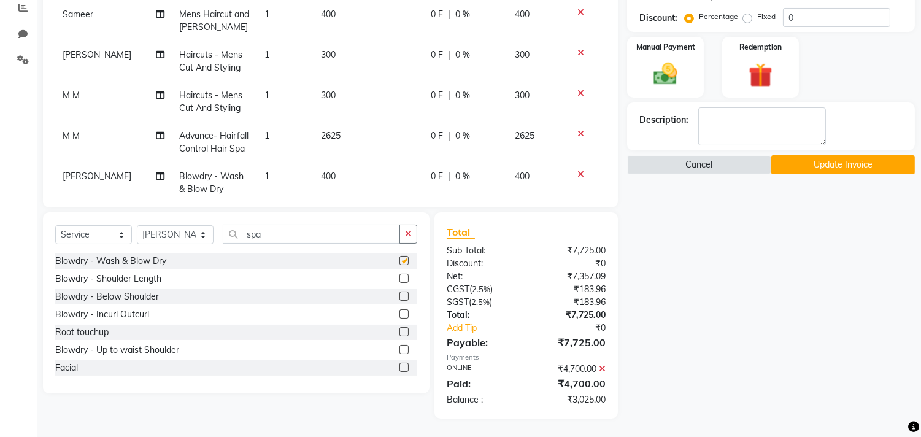
checkbox input "false"
click at [169, 234] on select "Select Stylist [PERSON_NAME] Manager M M [PERSON_NAME] [PERSON_NAME] Reshma [PE…" at bounding box center [175, 234] width 77 height 19
select select "29957"
click at [137, 226] on select "Select Stylist [PERSON_NAME] Manager M M [PERSON_NAME] [PERSON_NAME] Reshma [PE…" at bounding box center [175, 234] width 77 height 19
click at [400, 259] on label at bounding box center [404, 260] width 9 height 9
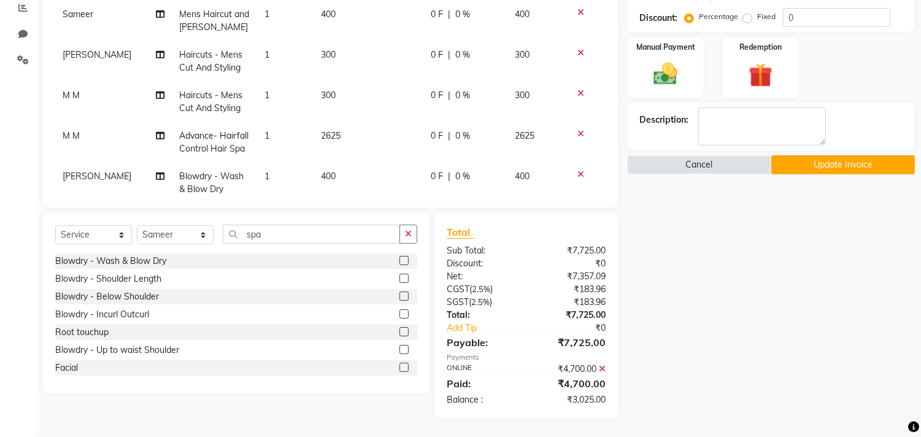
click at [400, 259] on input "checkbox" at bounding box center [404, 261] width 8 height 8
checkbox input "false"
click at [164, 241] on select "Select Stylist [PERSON_NAME] Manager M M [PERSON_NAME] [PERSON_NAME] Reshma [PE…" at bounding box center [175, 234] width 77 height 19
select select "75550"
click at [137, 226] on select "Select Stylist [PERSON_NAME] Manager M M [PERSON_NAME] [PERSON_NAME] Reshma [PE…" at bounding box center [175, 234] width 77 height 19
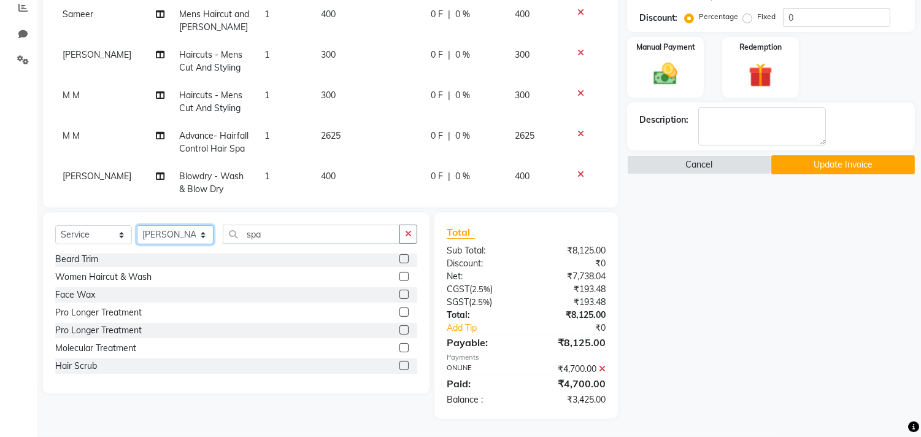
scroll to position [749, 0]
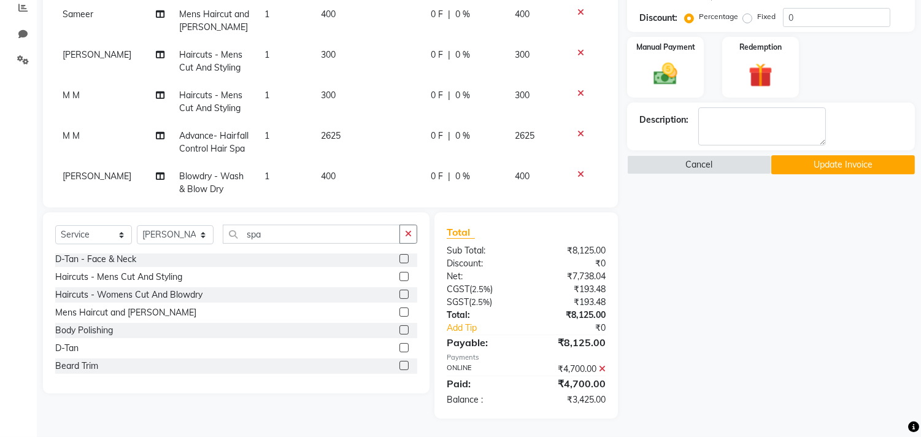
click at [400, 274] on label at bounding box center [404, 276] width 9 height 9
click at [400, 274] on input "checkbox" at bounding box center [404, 277] width 8 height 8
checkbox input "false"
click at [193, 239] on select "Select Stylist [PERSON_NAME] Manager M M [PERSON_NAME] [PERSON_NAME] Reshma [PE…" at bounding box center [175, 234] width 77 height 19
select select "29955"
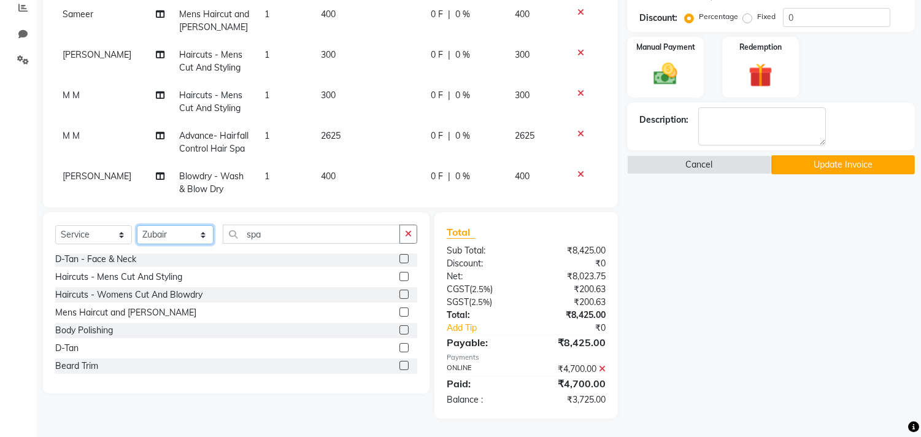
click at [137, 226] on select "Select Stylist [PERSON_NAME] Manager M M [PERSON_NAME] [PERSON_NAME] Reshma [PE…" at bounding box center [175, 234] width 77 height 19
click at [400, 274] on label at bounding box center [404, 276] width 9 height 9
click at [400, 274] on input "checkbox" at bounding box center [404, 277] width 8 height 8
checkbox input "false"
click at [168, 230] on select "Select Stylist [PERSON_NAME] Manager M M [PERSON_NAME] [PERSON_NAME] Reshma [PE…" at bounding box center [175, 234] width 77 height 19
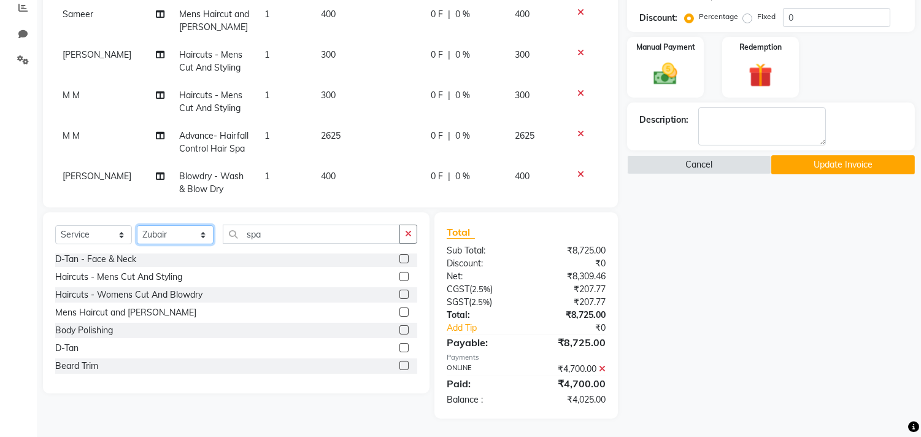
select select "29954"
click at [137, 226] on select "Select Stylist [PERSON_NAME] Manager M M [PERSON_NAME] [PERSON_NAME] Reshma [PE…" at bounding box center [175, 234] width 77 height 19
click at [400, 274] on label at bounding box center [404, 276] width 9 height 9
click at [400, 274] on input "checkbox" at bounding box center [404, 277] width 8 height 8
checkbox input "false"
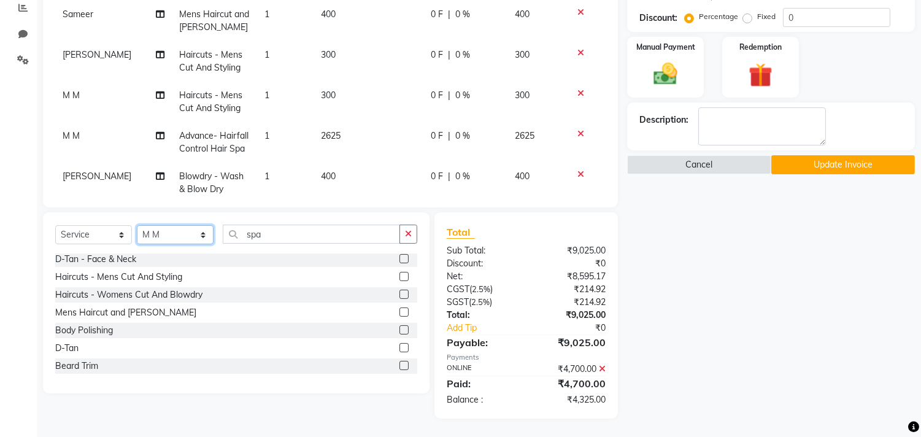
click at [184, 241] on select "Select Stylist [PERSON_NAME] Manager M M [PERSON_NAME] [PERSON_NAME] Reshma [PE…" at bounding box center [175, 234] width 77 height 19
select select "75550"
click at [137, 226] on select "Select Stylist [PERSON_NAME] Manager M M [PERSON_NAME] [PERSON_NAME] Reshma [PE…" at bounding box center [175, 234] width 77 height 19
click at [400, 365] on label at bounding box center [404, 365] width 9 height 9
click at [400, 365] on input "checkbox" at bounding box center [404, 366] width 8 height 8
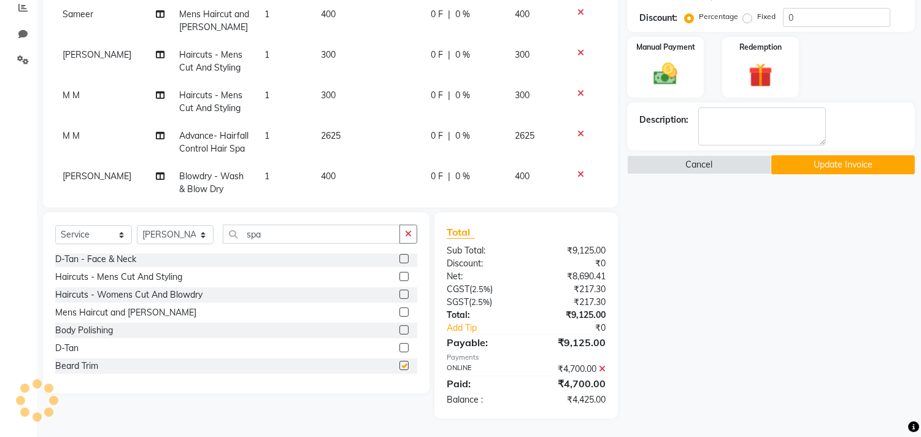
checkbox input "false"
drag, startPoint x: 166, startPoint y: 236, endPoint x: 166, endPoint y: 228, distance: 7.4
click at [166, 236] on select "Select Stylist [PERSON_NAME] Manager M M [PERSON_NAME] [PERSON_NAME] Reshma [PE…" at bounding box center [175, 234] width 77 height 19
select select "29957"
click at [137, 226] on select "Select Stylist [PERSON_NAME] Manager M M [PERSON_NAME] [PERSON_NAME] Reshma [PE…" at bounding box center [175, 234] width 77 height 19
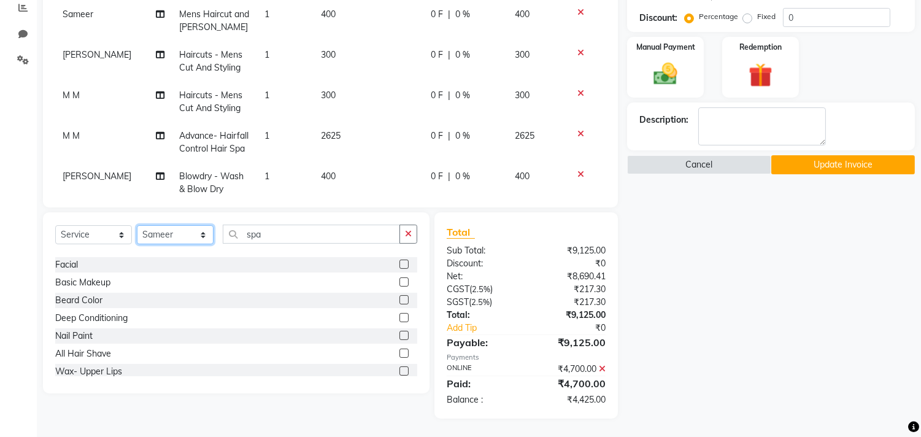
scroll to position [0, 0]
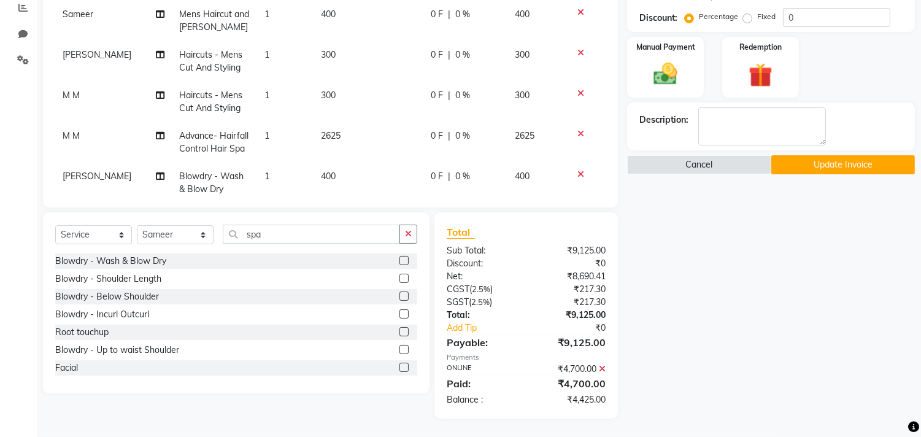
click at [400, 258] on label at bounding box center [404, 260] width 9 height 9
click at [400, 258] on input "checkbox" at bounding box center [404, 261] width 8 height 8
checkbox input "false"
click at [188, 236] on select "Select Stylist [PERSON_NAME] Manager M M [PERSON_NAME] [PERSON_NAME] Reshma [PE…" at bounding box center [175, 234] width 77 height 19
select select "75550"
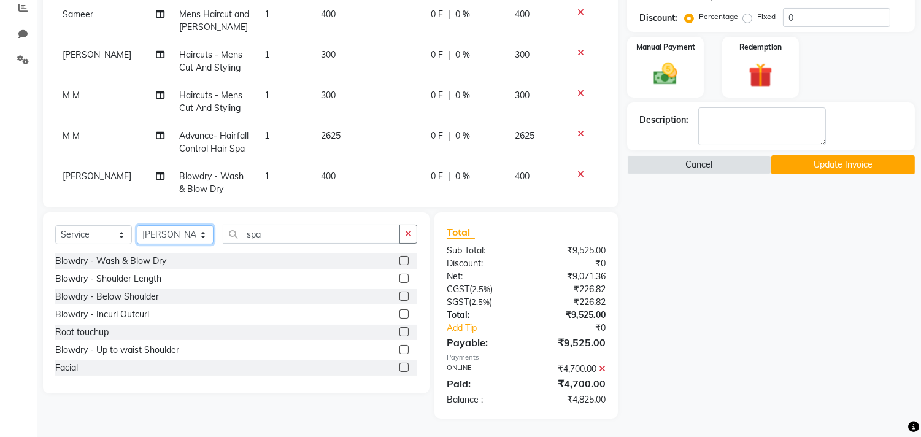
click at [137, 226] on select "Select Stylist [PERSON_NAME] Manager M M [PERSON_NAME] [PERSON_NAME] Reshma [PE…" at bounding box center [175, 234] width 77 height 19
click at [400, 258] on label at bounding box center [404, 260] width 9 height 9
click at [400, 258] on input "checkbox" at bounding box center [404, 261] width 8 height 8
checkbox input "false"
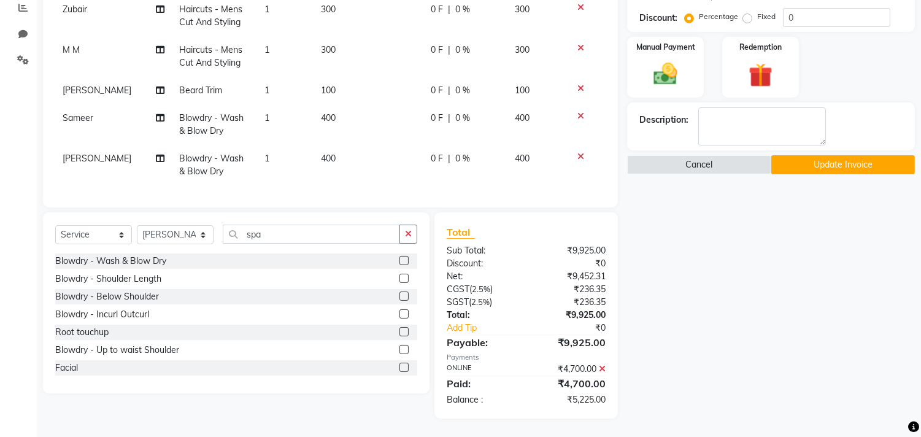
scroll to position [708, 0]
click at [353, 145] on td "400" at bounding box center [369, 165] width 110 height 41
select select "75550"
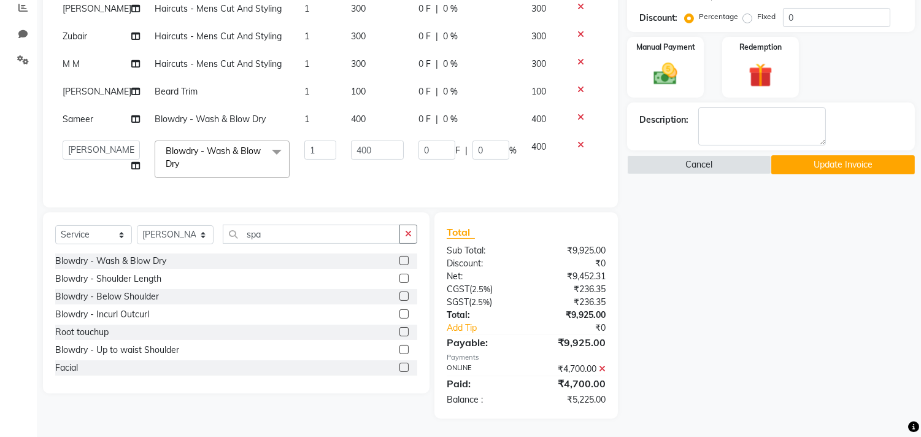
scroll to position [449, 0]
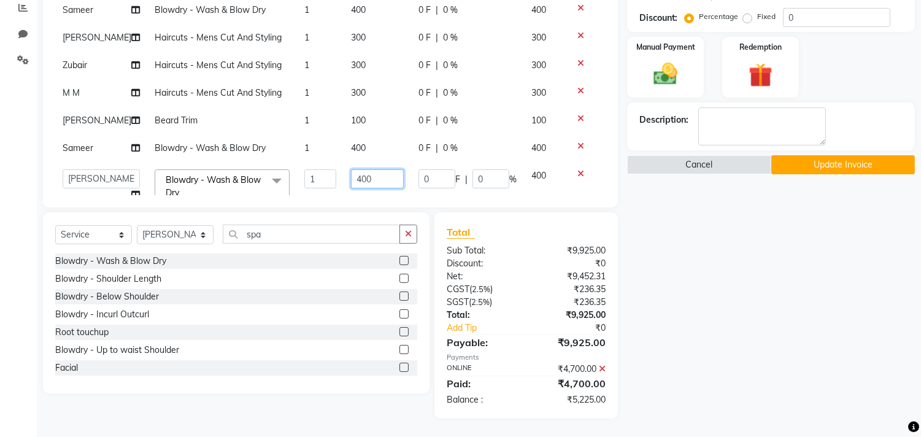
click at [353, 169] on input "400" at bounding box center [377, 178] width 53 height 19
type input "500"
drag, startPoint x: 192, startPoint y: 235, endPoint x: 191, endPoint y: 225, distance: 9.8
click at [192, 235] on select "Select Stylist [PERSON_NAME] Manager M M [PERSON_NAME] [PERSON_NAME] Reshma [PE…" at bounding box center [175, 234] width 77 height 19
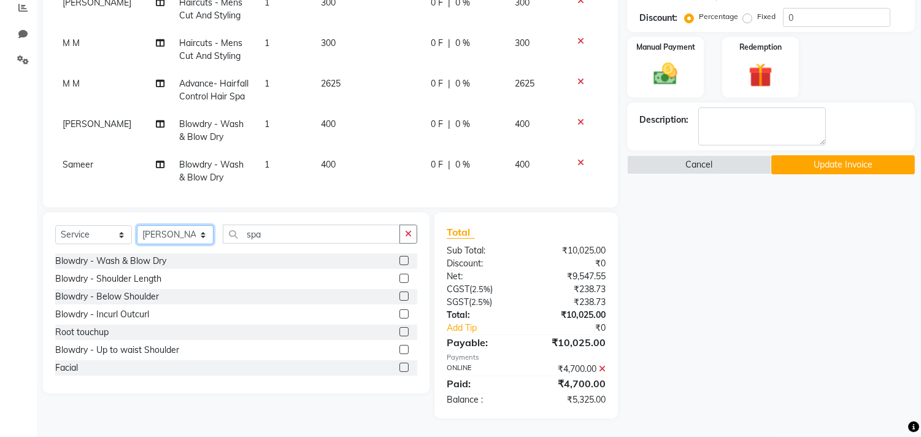
scroll to position [616, 0]
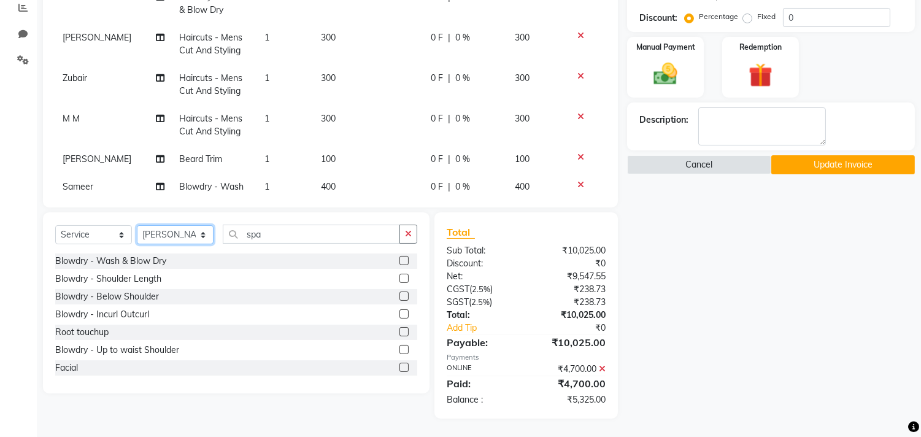
select select "36968"
click at [137, 226] on select "Select Stylist [PERSON_NAME] Manager M M [PERSON_NAME] [PERSON_NAME] Reshma [PE…" at bounding box center [175, 234] width 77 height 19
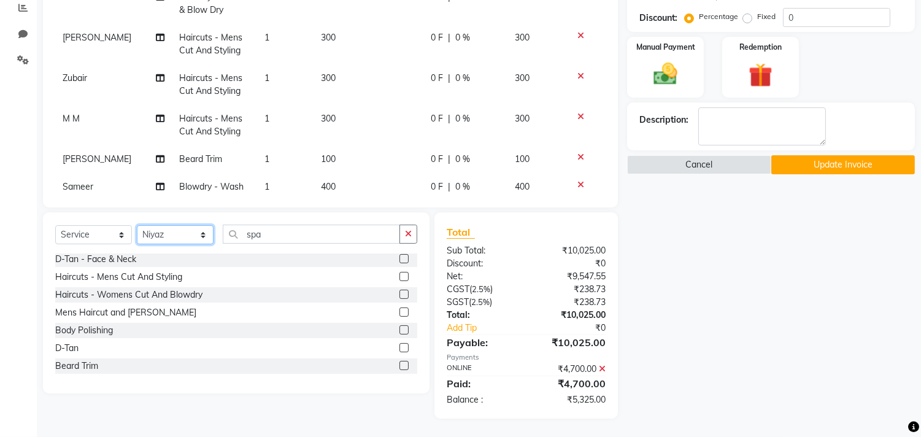
scroll to position [856, 0]
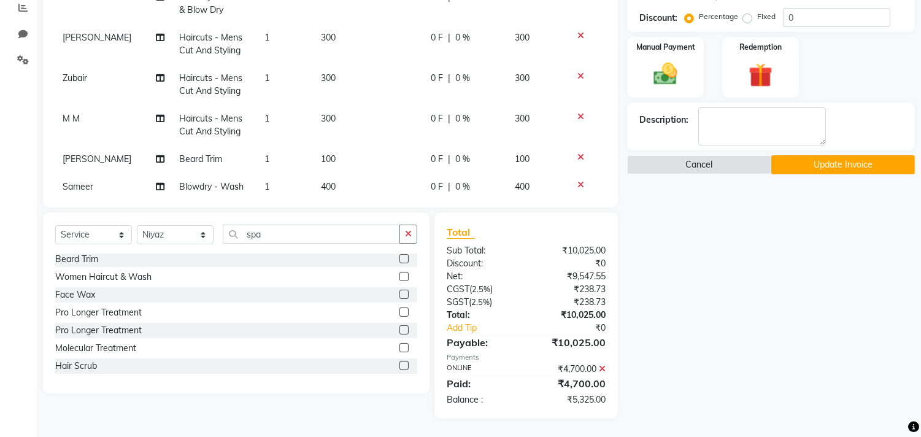
click at [400, 273] on label at bounding box center [404, 276] width 9 height 9
click at [400, 273] on input "checkbox" at bounding box center [404, 277] width 8 height 8
checkbox input "false"
click at [153, 233] on select "Select Stylist [PERSON_NAME] Manager M M [PERSON_NAME] [PERSON_NAME] Reshma [PE…" at bounding box center [175, 234] width 77 height 19
click at [166, 226] on select "Select Stylist [PERSON_NAME] Manager M M [PERSON_NAME] [PERSON_NAME] Reshma [PE…" at bounding box center [175, 234] width 77 height 19
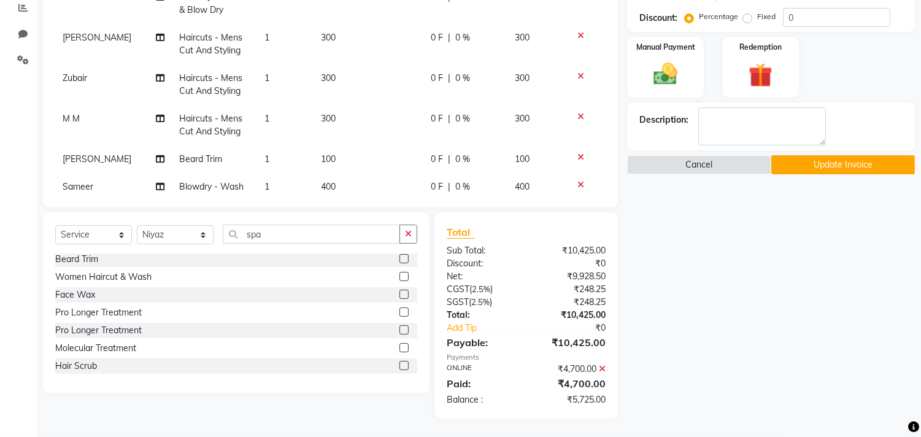
click at [260, 207] on div "Client +91 95******60 Date 03-10-2025 Invoice Number V/2025-26/3782 Services St…" at bounding box center [330, 17] width 575 height 379
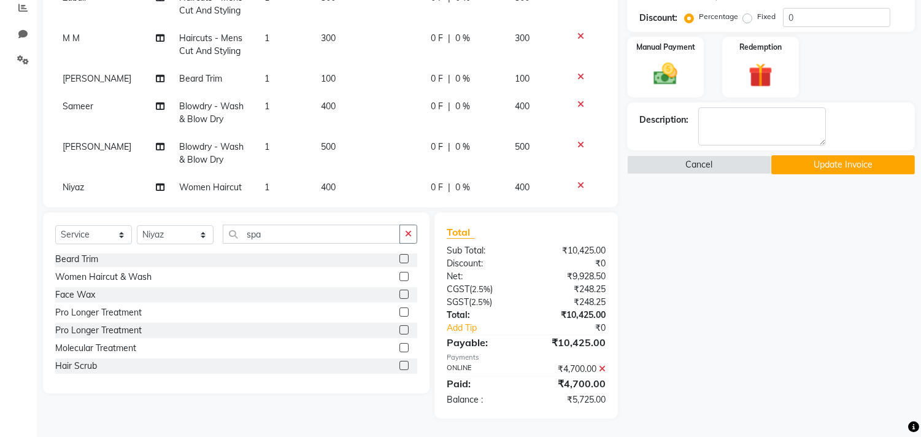
scroll to position [748, 0]
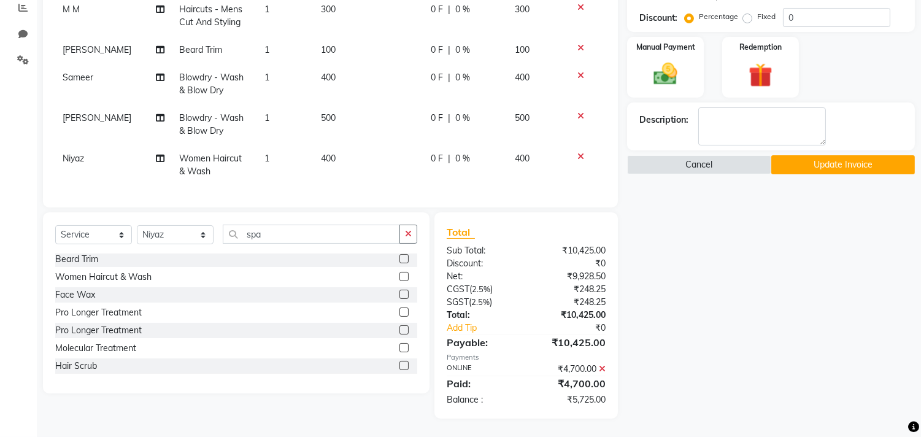
click at [603, 368] on icon at bounding box center [602, 369] width 7 height 9
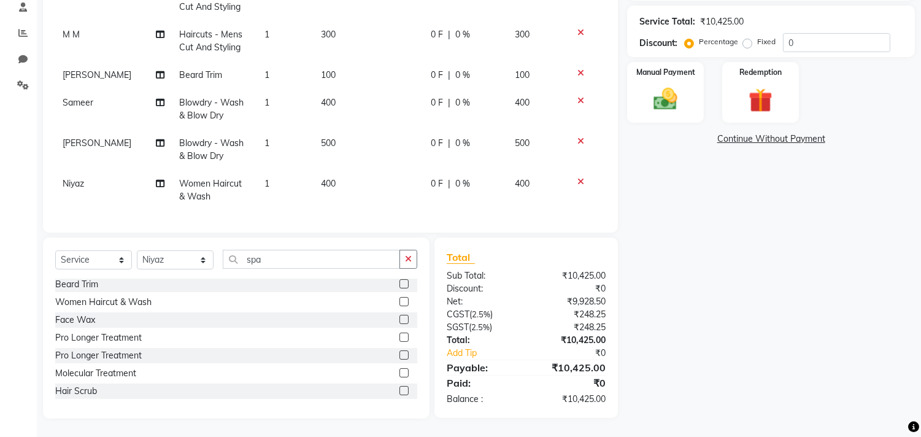
scroll to position [238, 0]
click at [681, 71] on label "Manual Payment" at bounding box center [665, 72] width 61 height 12
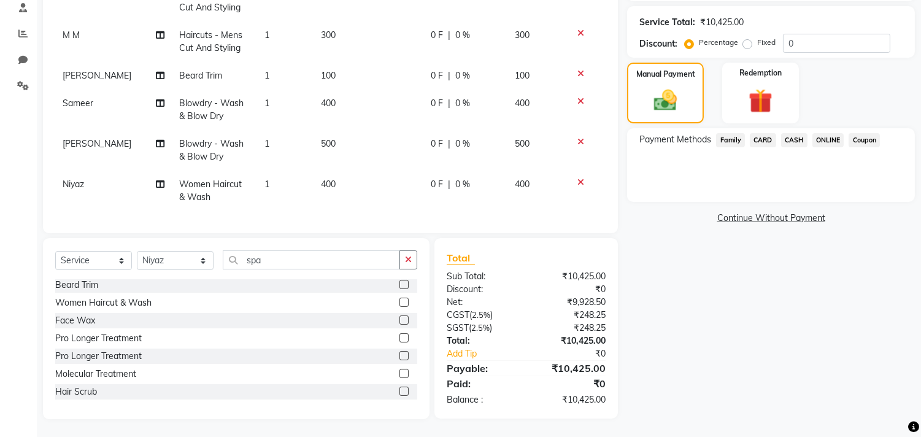
click at [830, 133] on span "ONLINE" at bounding box center [829, 140] width 32 height 14
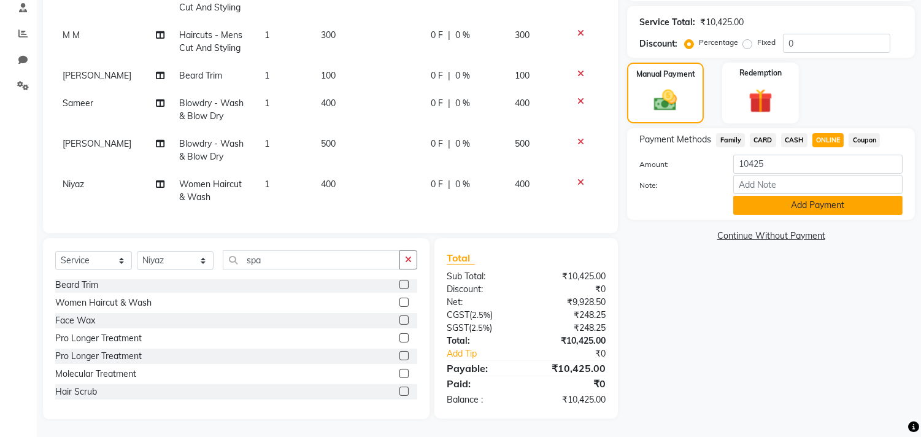
click at [805, 205] on button "Add Payment" at bounding box center [817, 205] width 169 height 19
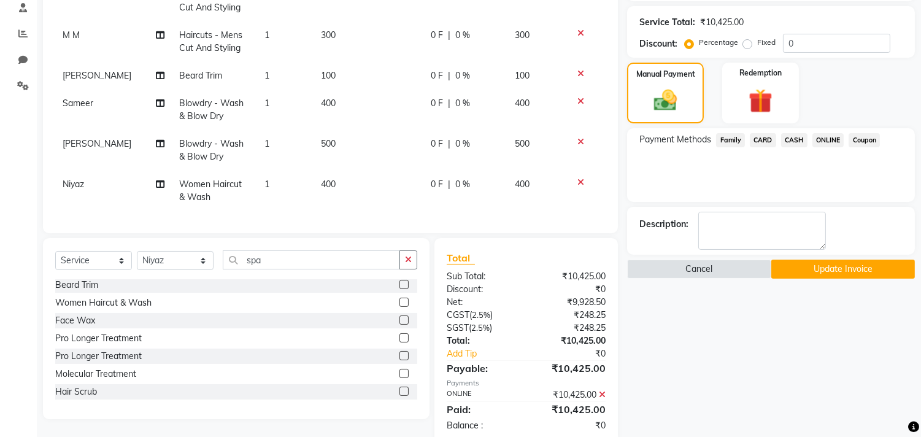
click at [799, 266] on button "Update Invoice" at bounding box center [844, 269] width 144 height 19
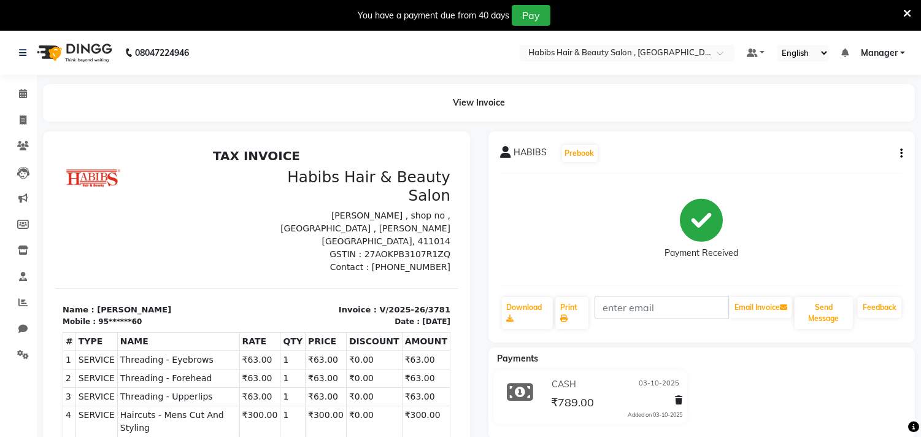
click at [910, 9] on icon at bounding box center [908, 13] width 8 height 11
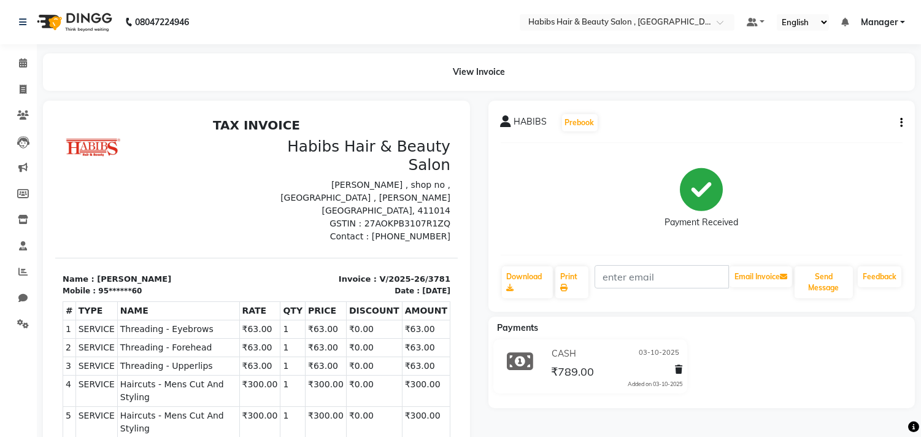
click at [900, 123] on icon "button" at bounding box center [901, 123] width 2 height 1
click at [875, 136] on div "Edit Invoice" at bounding box center [841, 138] width 84 height 15
select select "service"
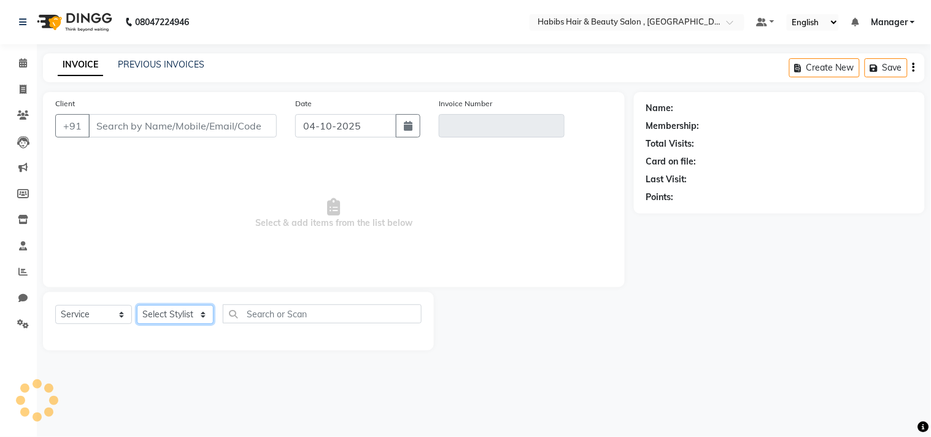
click at [164, 313] on select "Select Stylist" at bounding box center [175, 314] width 77 height 19
type input "95******60"
type input "V/2025-26/3781"
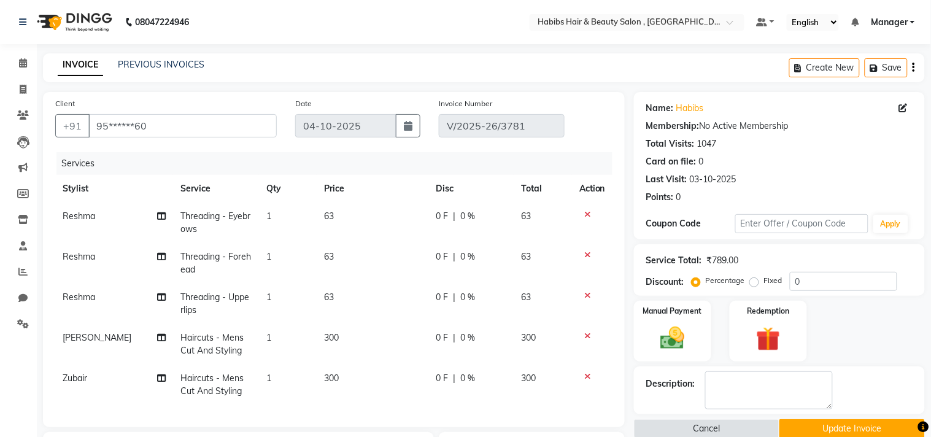
type input "03-10-2025"
select select "select"
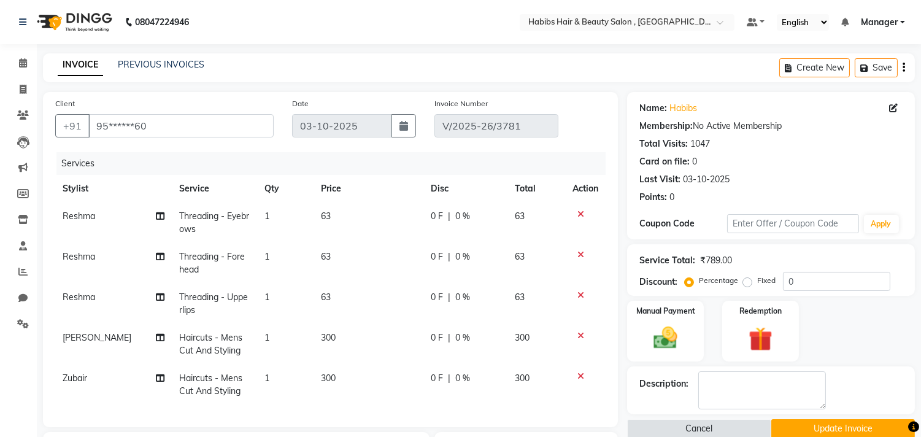
select select "29955"
click at [603, 393] on td at bounding box center [585, 385] width 41 height 41
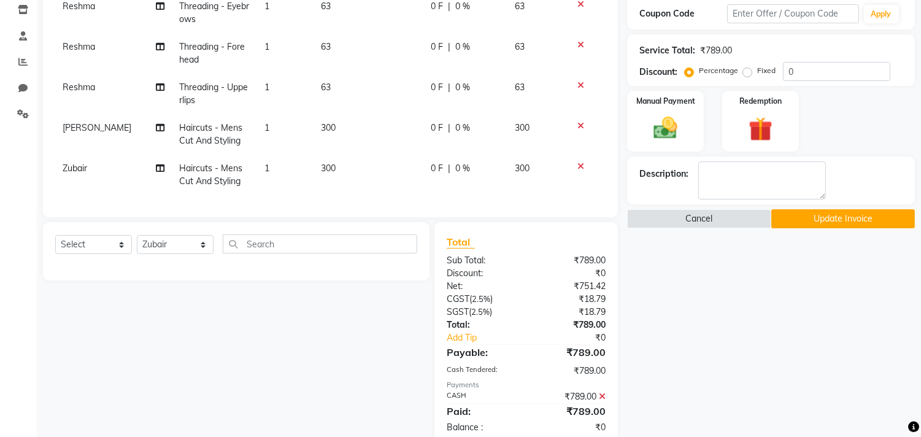
scroll to position [247, 0]
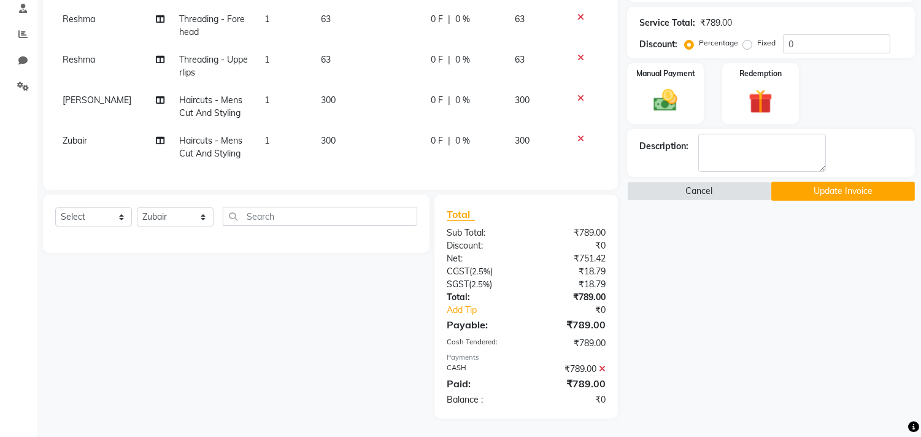
click at [603, 370] on icon at bounding box center [602, 369] width 7 height 9
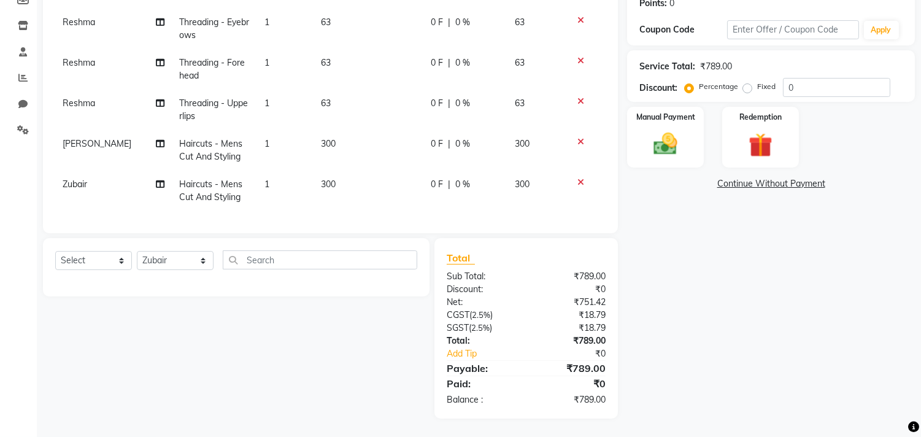
scroll to position [204, 0]
click at [99, 265] on select "Select Service Product Membership Package Voucher Prepaid Gift Card" at bounding box center [93, 260] width 77 height 19
select select "service"
click at [55, 252] on select "Select Service Product Membership Package Voucher Prepaid Gift Card" at bounding box center [93, 260] width 77 height 19
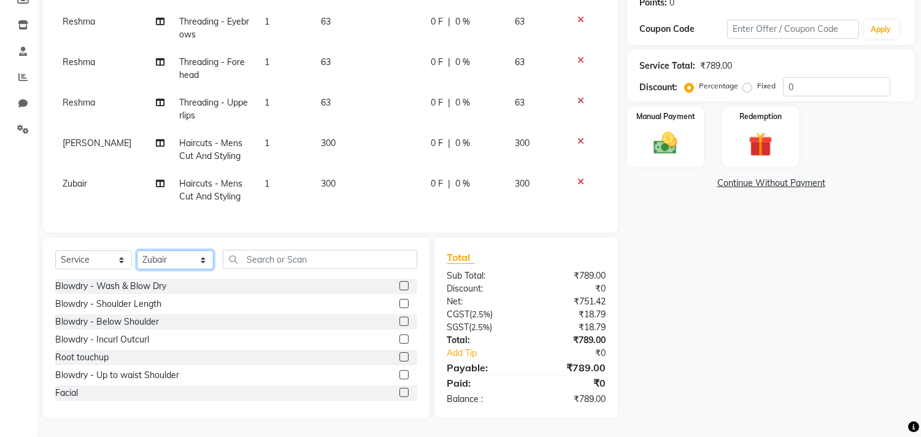
click at [166, 265] on select "Select Stylist [PERSON_NAME] Manager M M [PERSON_NAME] [PERSON_NAME] Reshma [PE…" at bounding box center [175, 259] width 77 height 19
select select "90920"
click at [137, 252] on select "Select Stylist [PERSON_NAME] Manager M M [PERSON_NAME] [PERSON_NAME] Reshma [PE…" at bounding box center [175, 259] width 77 height 19
click at [274, 260] on input "text" at bounding box center [320, 259] width 195 height 19
type input "j"
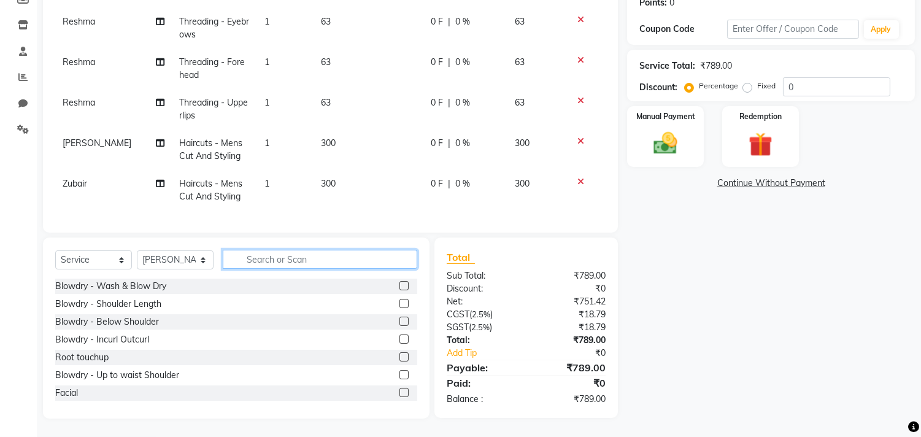
type input "g"
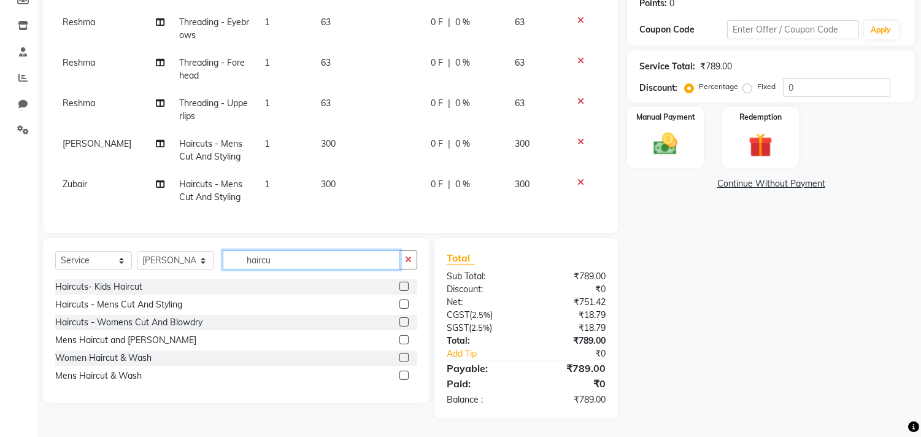
type input "haircu"
click at [404, 304] on label at bounding box center [404, 304] width 9 height 9
click at [404, 304] on input "checkbox" at bounding box center [404, 305] width 8 height 8
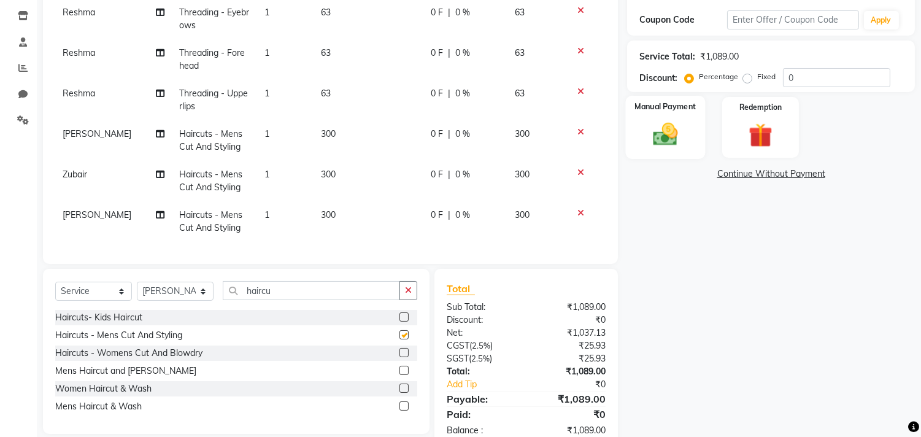
checkbox input "false"
click at [651, 137] on img at bounding box center [666, 134] width 41 height 29
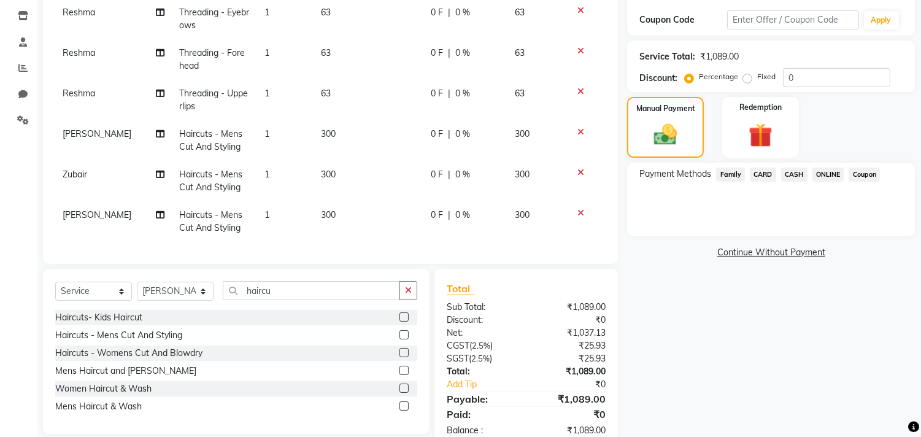
click at [791, 169] on span "CASH" at bounding box center [794, 175] width 26 height 14
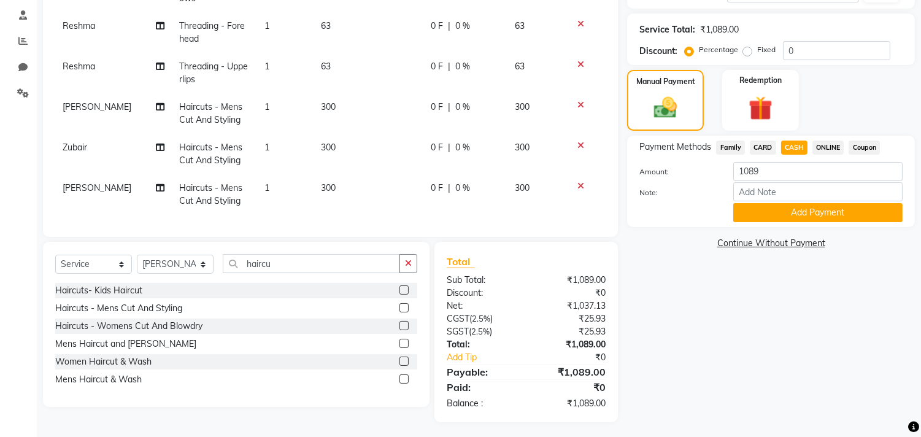
scroll to position [238, 0]
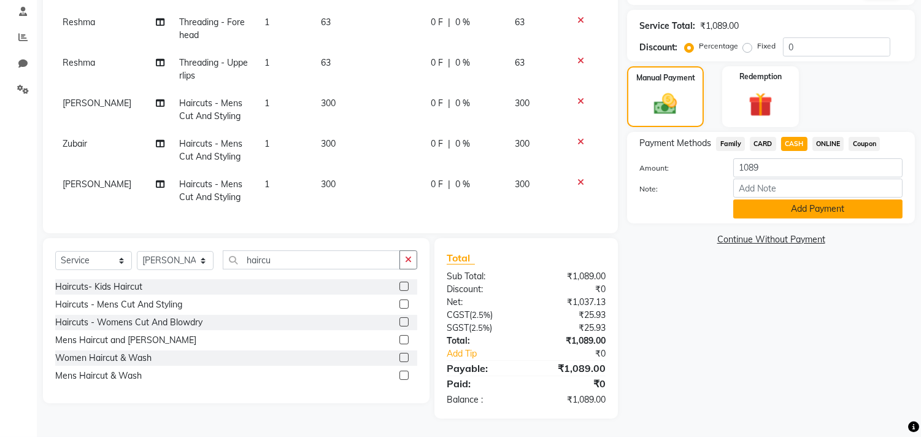
click at [795, 206] on button "Add Payment" at bounding box center [817, 208] width 169 height 19
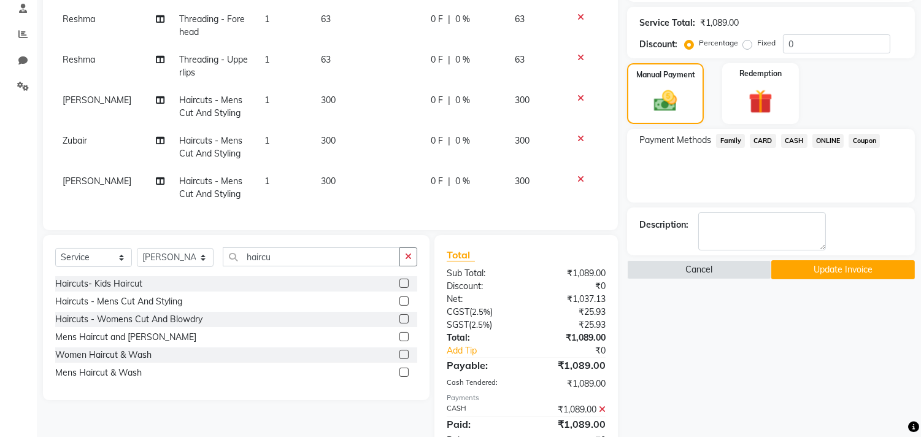
click at [794, 274] on button "Update Invoice" at bounding box center [844, 269] width 144 height 19
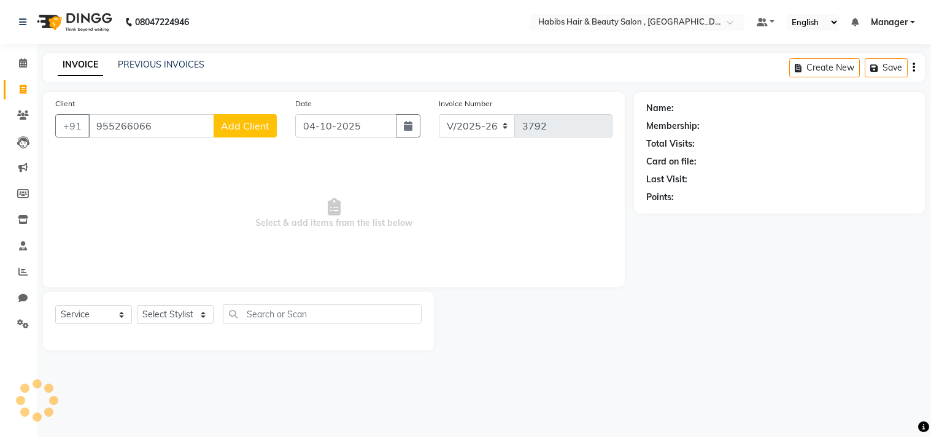
select select "4838"
select select "service"
type input "9552660660"
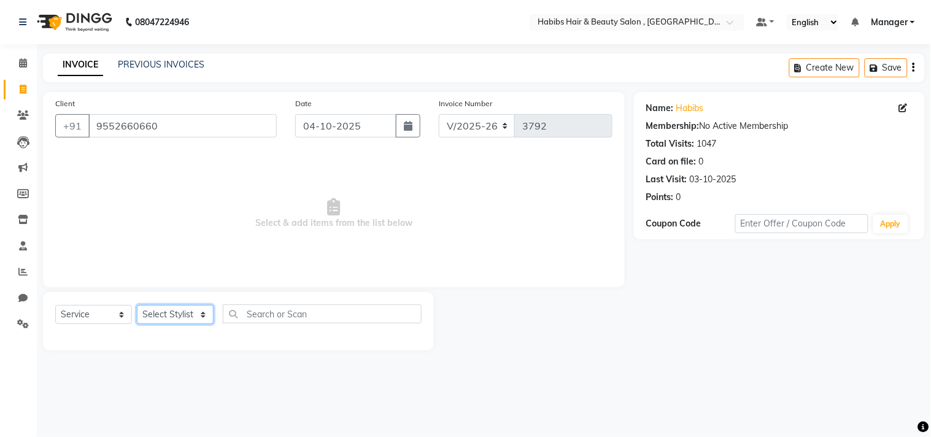
click at [182, 311] on select "Select Stylist [PERSON_NAME] Manager M M [PERSON_NAME] [PERSON_NAME] Reshma [PE…" at bounding box center [175, 314] width 77 height 19
select select "29957"
click at [137, 306] on select "Select Stylist [PERSON_NAME] Manager M M [PERSON_NAME] [PERSON_NAME] Reshma [PE…" at bounding box center [175, 314] width 77 height 19
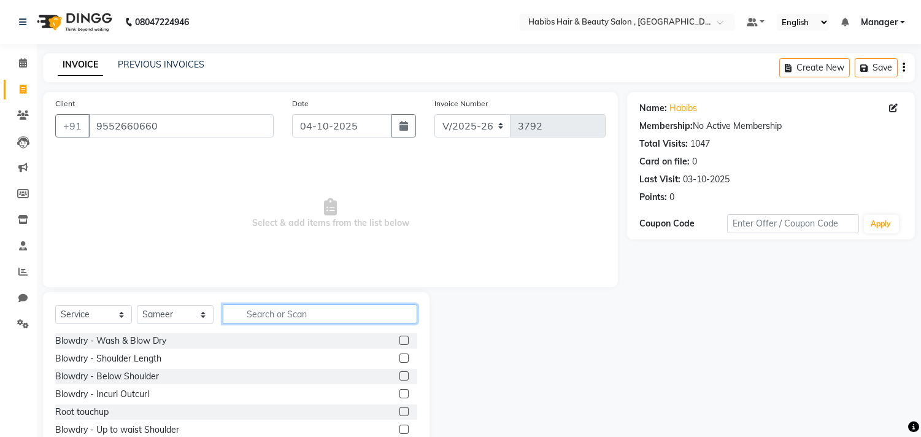
click at [296, 320] on input "text" at bounding box center [320, 313] width 195 height 19
type input "beard"
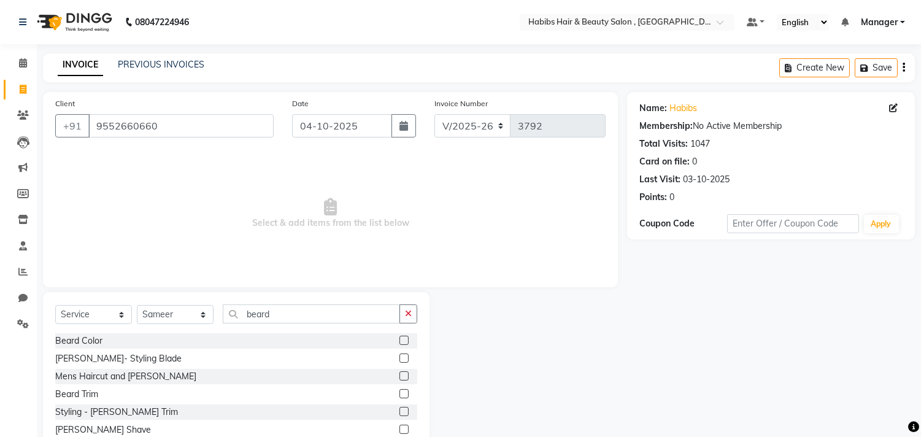
click at [403, 268] on span "Select & add items from the list below" at bounding box center [330, 213] width 551 height 123
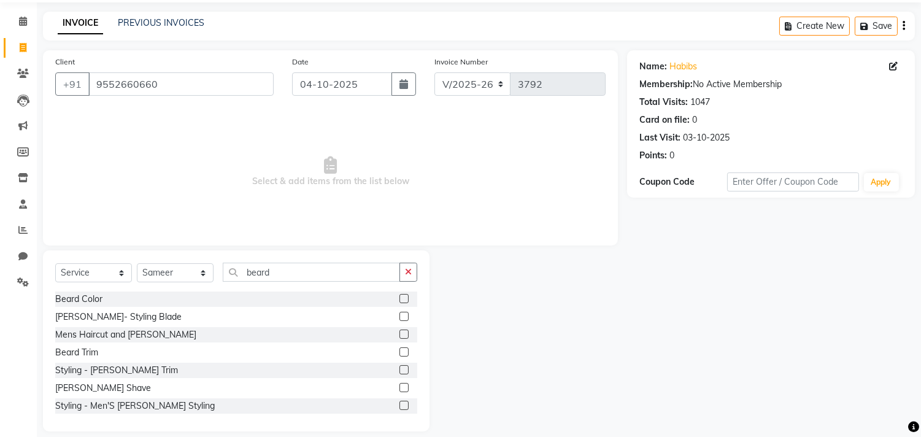
scroll to position [54, 0]
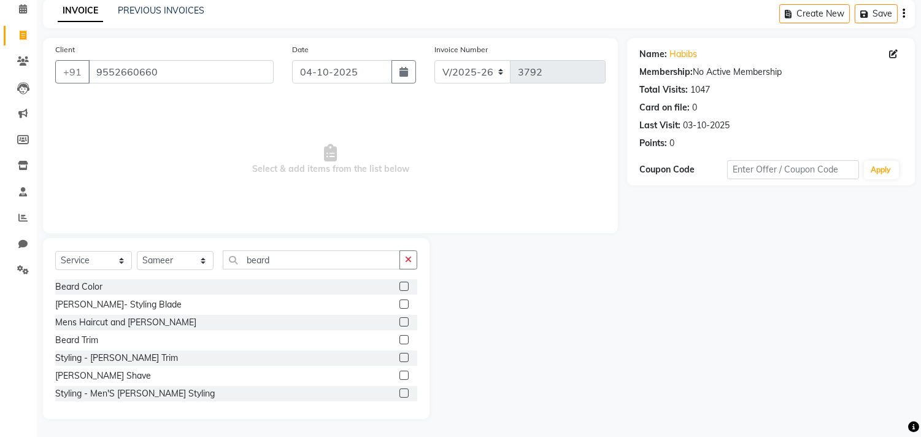
drag, startPoint x: 403, startPoint y: 268, endPoint x: 393, endPoint y: 336, distance: 68.9
click at [393, 336] on div "Select Service Product Membership Package Voucher Prepaid Gift Card Select Styl…" at bounding box center [236, 328] width 387 height 181
click at [400, 336] on label at bounding box center [404, 339] width 9 height 9
click at [400, 336] on input "checkbox" at bounding box center [404, 340] width 8 height 8
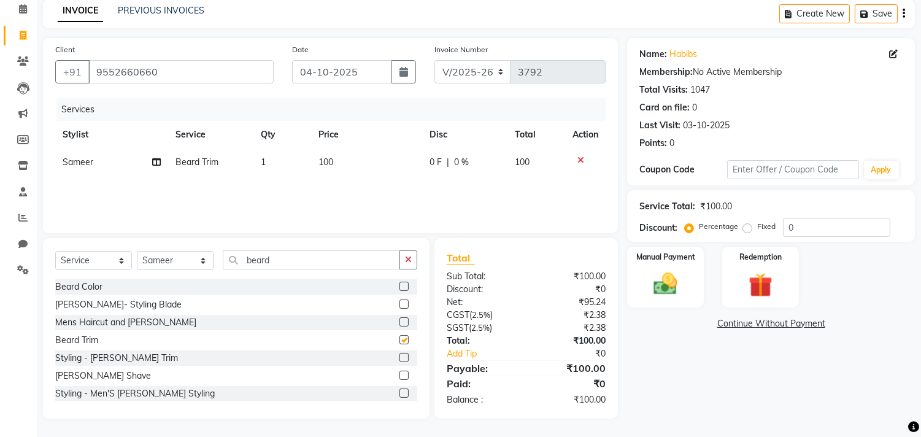
checkbox input "false"
click at [163, 259] on select "Select Stylist [PERSON_NAME] Manager M M [PERSON_NAME] [PERSON_NAME] Reshma [PE…" at bounding box center [175, 260] width 77 height 19
select select "29955"
click at [137, 251] on select "Select Stylist [PERSON_NAME] Manager M M [PERSON_NAME] [PERSON_NAME] Reshma [PE…" at bounding box center [175, 260] width 77 height 19
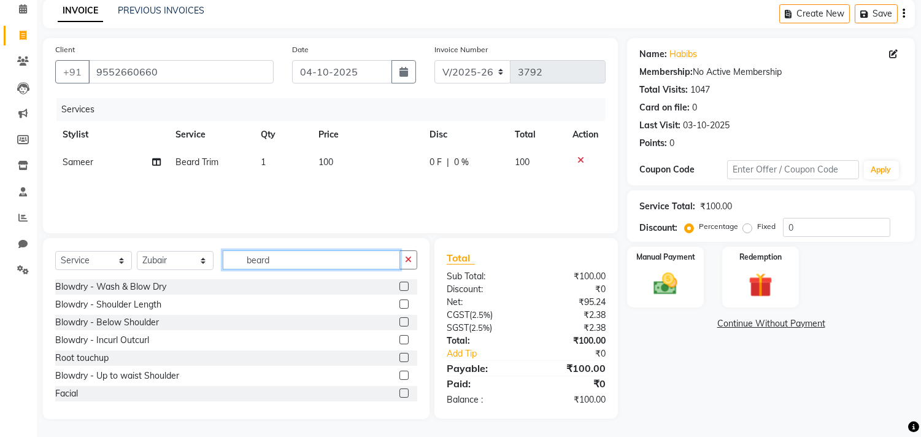
click at [365, 257] on input "beard" at bounding box center [311, 259] width 177 height 19
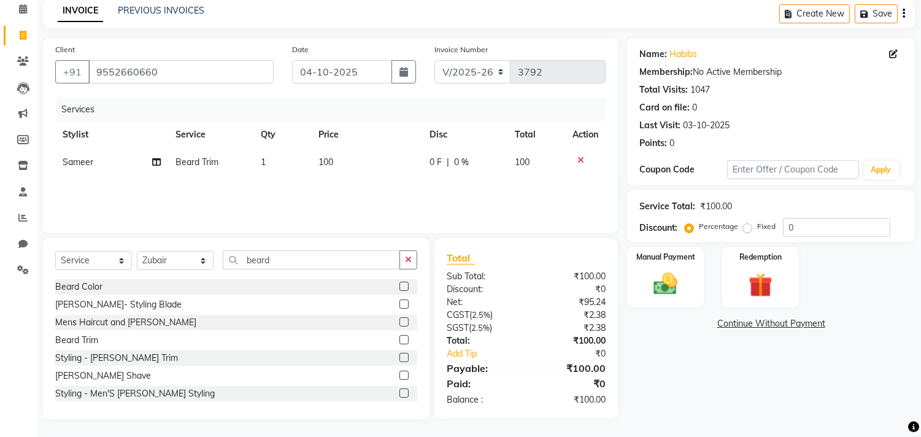
click at [400, 322] on label at bounding box center [404, 321] width 9 height 9
click at [400, 322] on input "checkbox" at bounding box center [404, 323] width 8 height 8
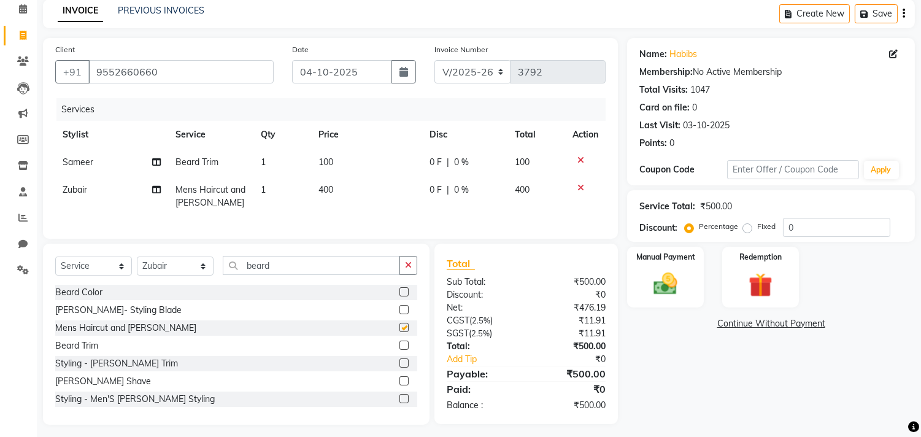
checkbox input "false"
click at [400, 350] on label at bounding box center [404, 345] width 9 height 9
click at [400, 350] on input "checkbox" at bounding box center [404, 346] width 8 height 8
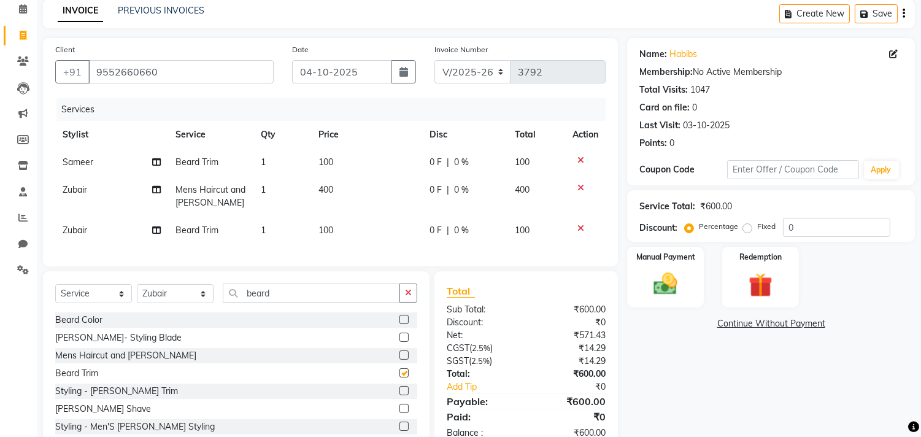
checkbox input "false"
drag, startPoint x: 152, startPoint y: 304, endPoint x: 158, endPoint y: 301, distance: 6.9
click at [152, 303] on select "Select Stylist [PERSON_NAME] Manager M M [PERSON_NAME] [PERSON_NAME] Reshma [PE…" at bounding box center [175, 293] width 77 height 19
select select "29957"
click at [137, 294] on select "Select Stylist [PERSON_NAME] Manager M M [PERSON_NAME] [PERSON_NAME] Reshma [PE…" at bounding box center [175, 293] width 77 height 19
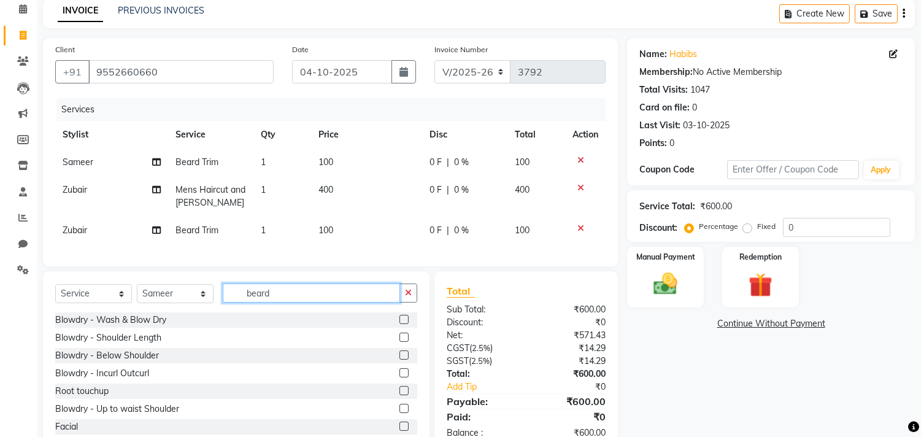
click at [354, 301] on input "beard" at bounding box center [311, 293] width 177 height 19
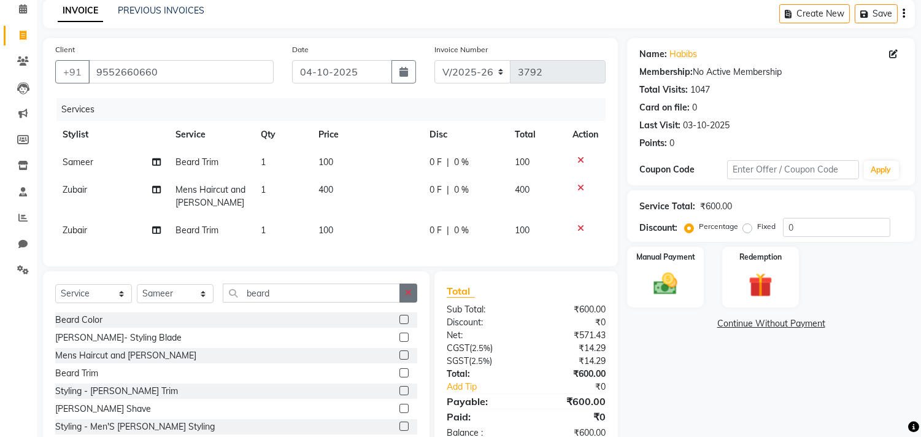
click at [404, 303] on button "button" at bounding box center [409, 293] width 18 height 19
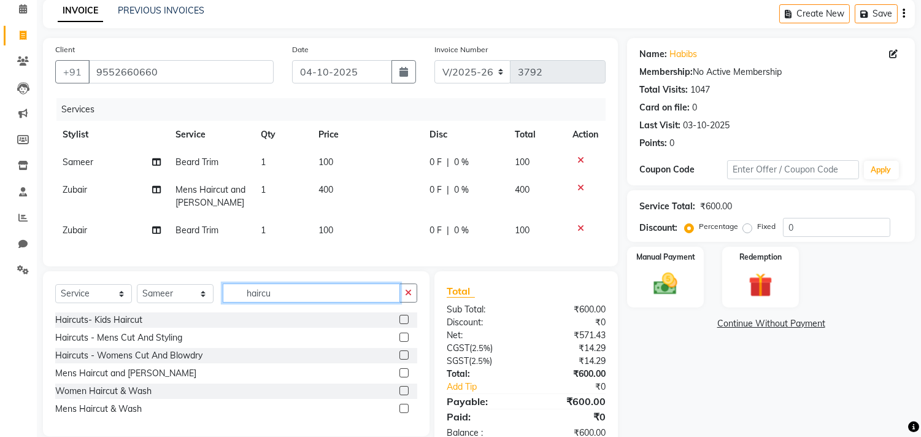
type input "haircu"
click at [400, 342] on label at bounding box center [404, 337] width 9 height 9
click at [400, 342] on input "checkbox" at bounding box center [404, 338] width 8 height 8
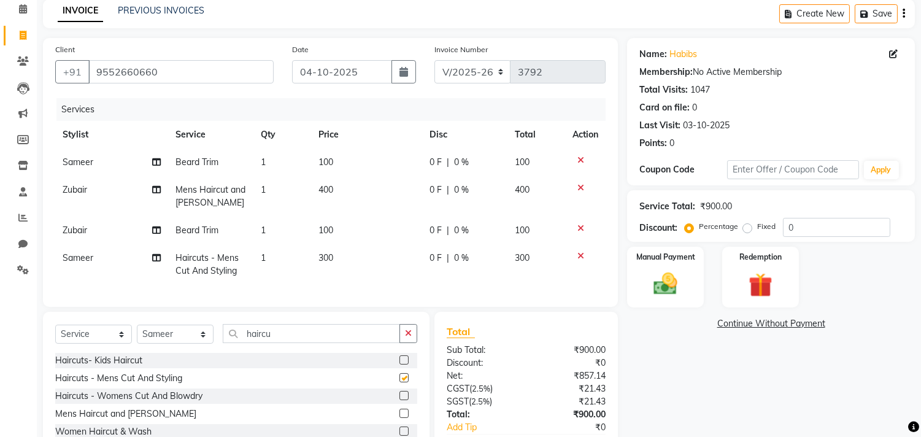
checkbox input "false"
click at [179, 344] on select "Select Stylist [PERSON_NAME] Manager M M [PERSON_NAME] [PERSON_NAME] Reshma [PE…" at bounding box center [175, 334] width 77 height 19
select select "68759"
click at [137, 335] on select "Select Stylist [PERSON_NAME] Manager M M [PERSON_NAME] [PERSON_NAME] Reshma [PE…" at bounding box center [175, 334] width 77 height 19
click at [211, 307] on div "Client +91 9552660660 Date 04-10-2025 Invoice Number V/2025 V/2025-26 3792 Serv…" at bounding box center [330, 172] width 575 height 269
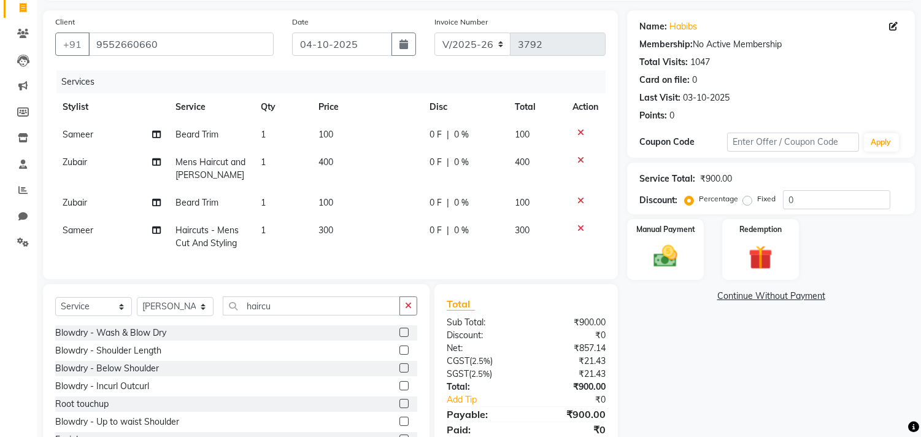
scroll to position [138, 0]
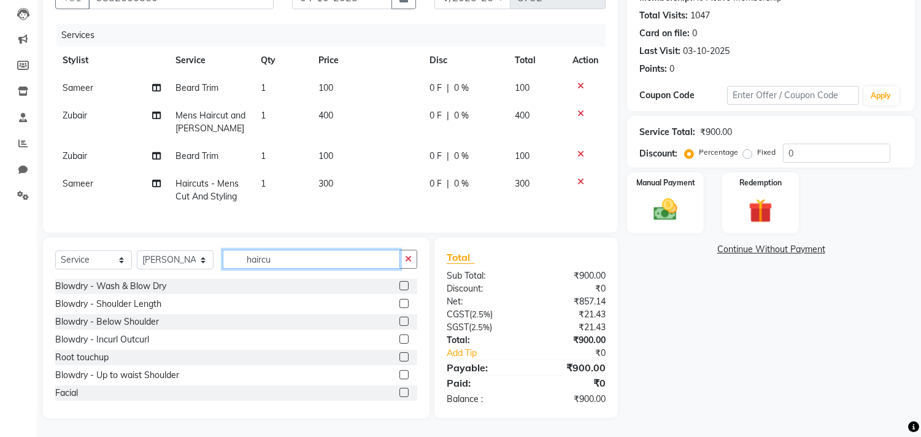
click at [359, 264] on input "haircu" at bounding box center [311, 259] width 177 height 19
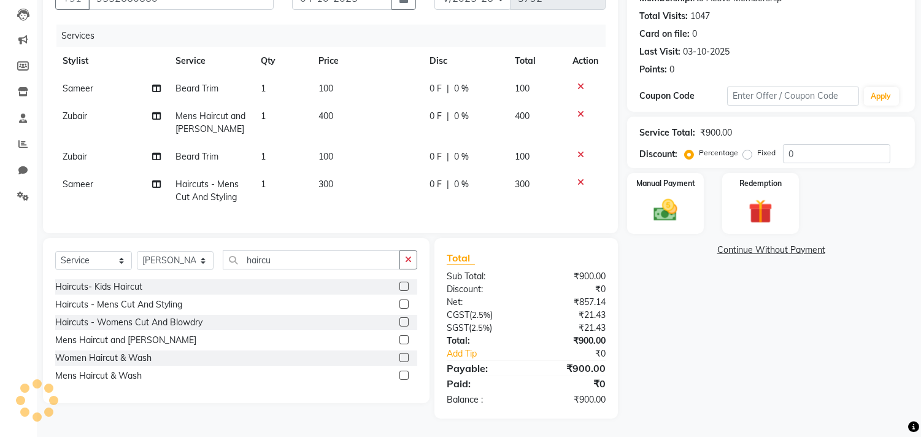
click at [403, 304] on label at bounding box center [404, 304] width 9 height 9
click at [403, 304] on input "checkbox" at bounding box center [404, 305] width 8 height 8
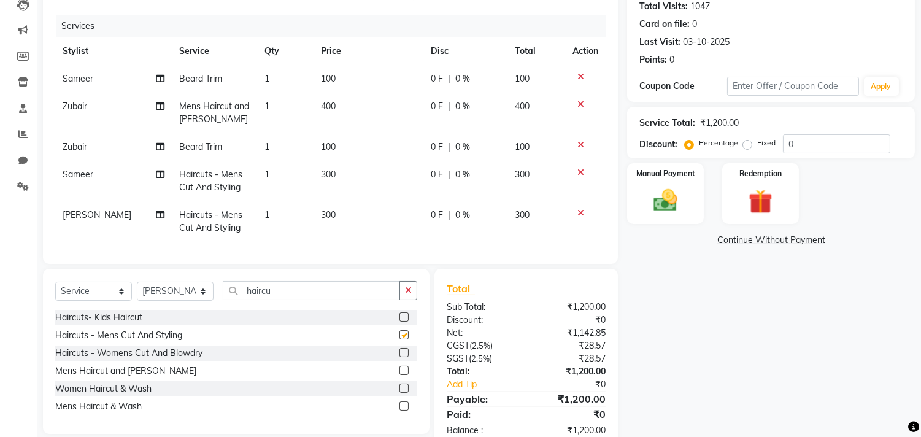
checkbox input "false"
click at [183, 279] on div "Select Service Product Membership Package Voucher Prepaid Gift Card Select Styl…" at bounding box center [236, 351] width 387 height 165
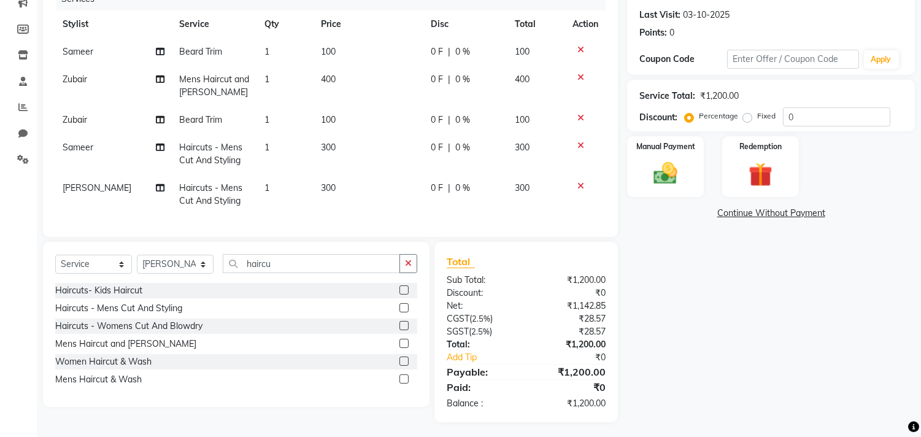
scroll to position [179, 0]
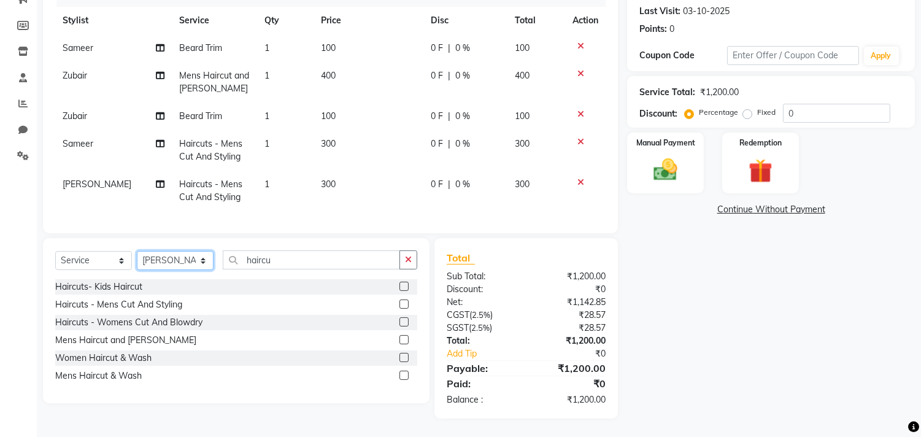
click at [178, 258] on select "Select Stylist [PERSON_NAME] Manager M M [PERSON_NAME] [PERSON_NAME] Reshma [PE…" at bounding box center [175, 260] width 77 height 19
select select "29957"
click at [137, 251] on select "Select Stylist [PERSON_NAME] Manager M M [PERSON_NAME] [PERSON_NAME] Reshma [PE…" at bounding box center [175, 260] width 77 height 19
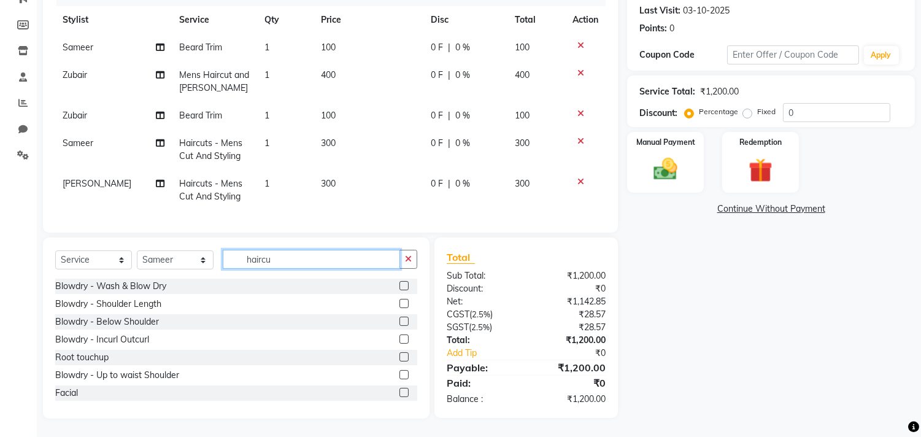
click at [332, 257] on input "haircu" at bounding box center [311, 259] width 177 height 19
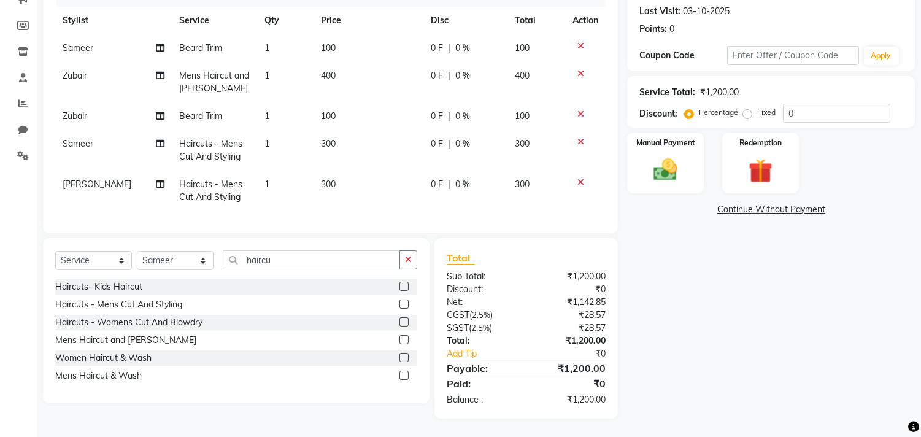
click at [406, 304] on label at bounding box center [404, 304] width 9 height 9
click at [406, 304] on input "checkbox" at bounding box center [404, 305] width 8 height 8
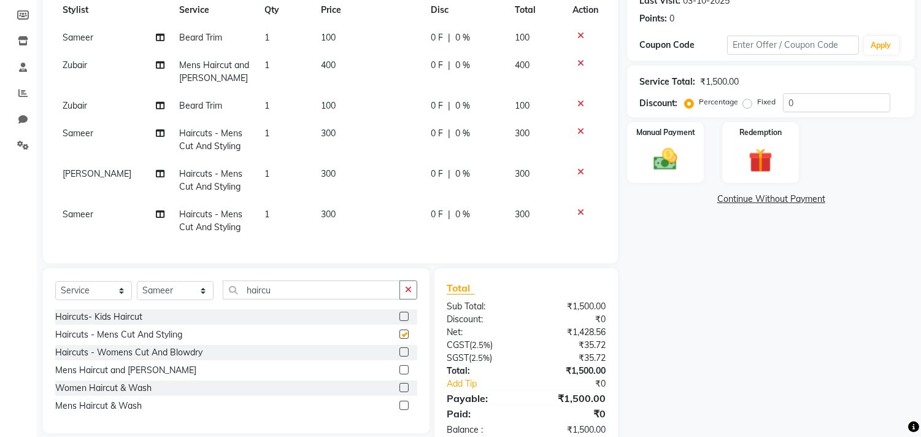
checkbox input "false"
drag, startPoint x: 186, startPoint y: 306, endPoint x: 185, endPoint y: 296, distance: 9.2
click at [186, 300] on select "Select Stylist [PERSON_NAME] Manager M M [PERSON_NAME] [PERSON_NAME] Reshma [PE…" at bounding box center [175, 290] width 77 height 19
select select "90920"
click at [137, 292] on select "Select Stylist [PERSON_NAME] Manager M M [PERSON_NAME] [PERSON_NAME] Reshma [PE…" at bounding box center [175, 290] width 77 height 19
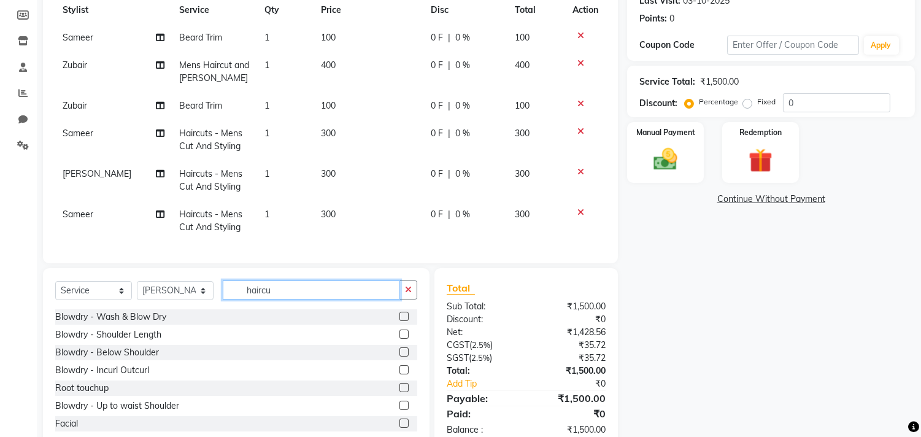
click at [309, 300] on input "haircu" at bounding box center [311, 290] width 177 height 19
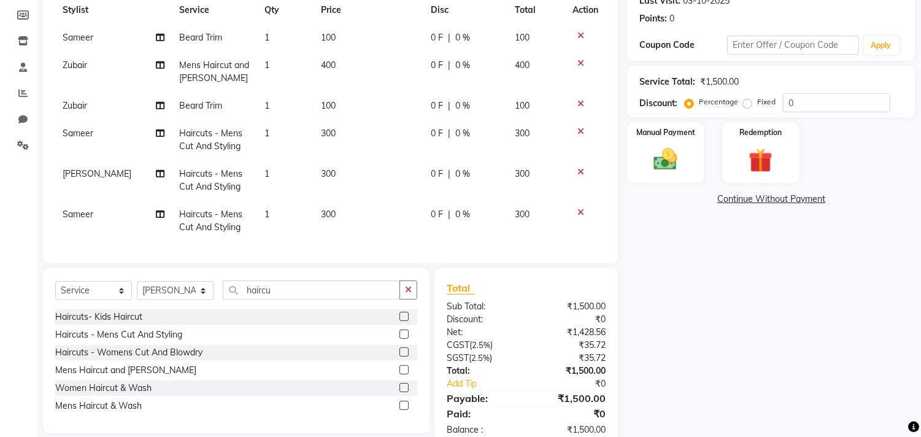
click at [403, 339] on label at bounding box center [404, 334] width 9 height 9
click at [403, 339] on input "checkbox" at bounding box center [404, 335] width 8 height 8
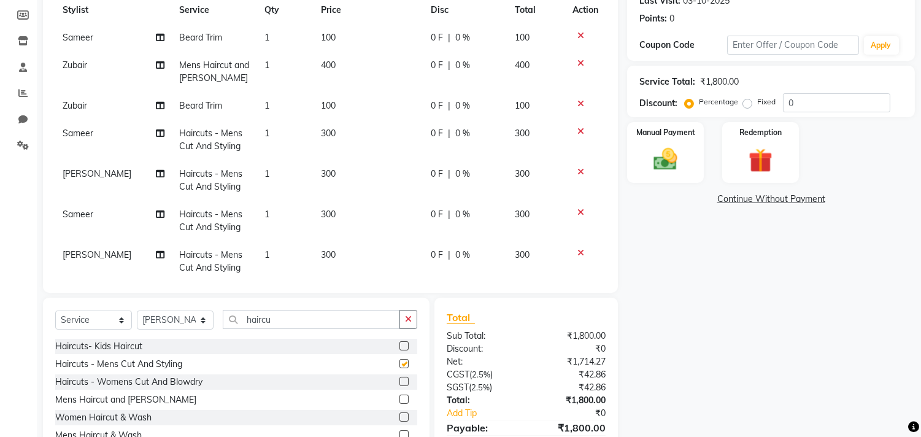
checkbox input "false"
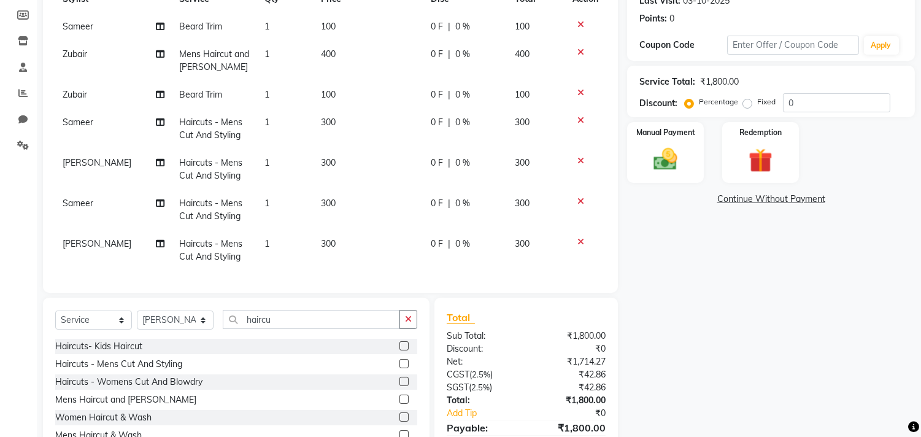
click at [603, 313] on div "Total" at bounding box center [526, 317] width 159 height 15
click at [684, 150] on img at bounding box center [666, 159] width 41 height 29
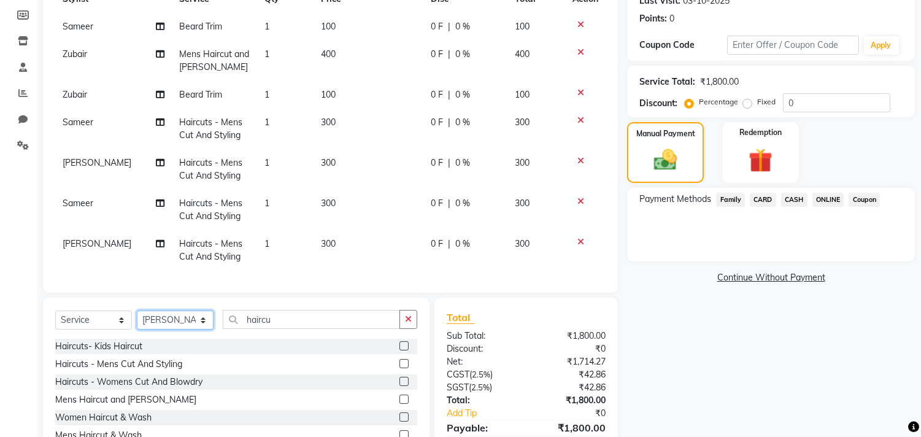
click at [176, 317] on select "Select Stylist [PERSON_NAME] Manager M M [PERSON_NAME] [PERSON_NAME] Reshma [PE…" at bounding box center [175, 320] width 77 height 19
select select "36968"
click at [137, 311] on select "Select Stylist [PERSON_NAME] Manager M M [PERSON_NAME] [PERSON_NAME] Reshma [PE…" at bounding box center [175, 320] width 77 height 19
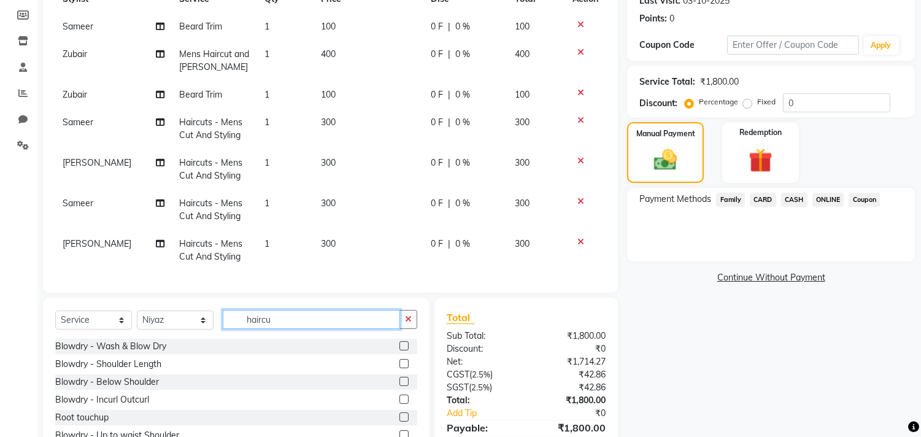
click at [384, 322] on input "haircu" at bounding box center [311, 319] width 177 height 19
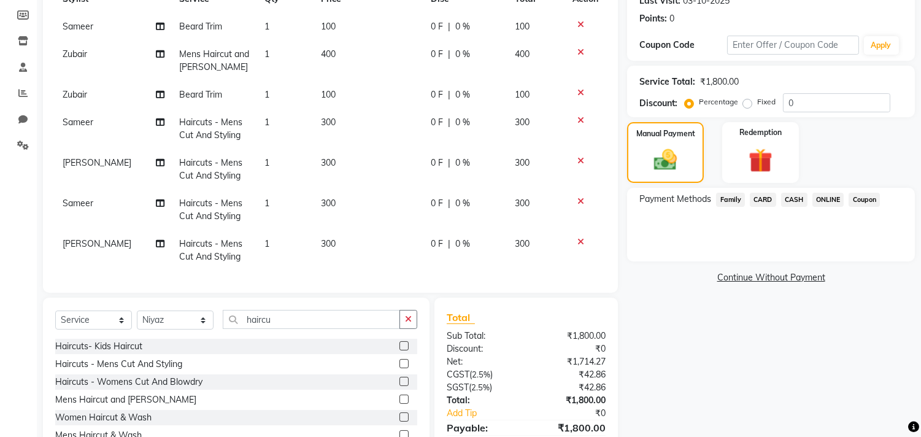
click at [403, 416] on label at bounding box center [404, 416] width 9 height 9
click at [403, 416] on input "checkbox" at bounding box center [404, 418] width 8 height 8
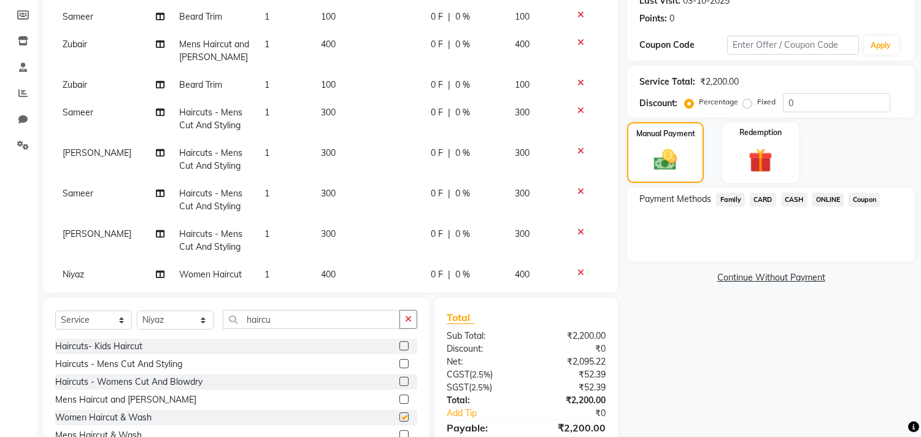
checkbox input "false"
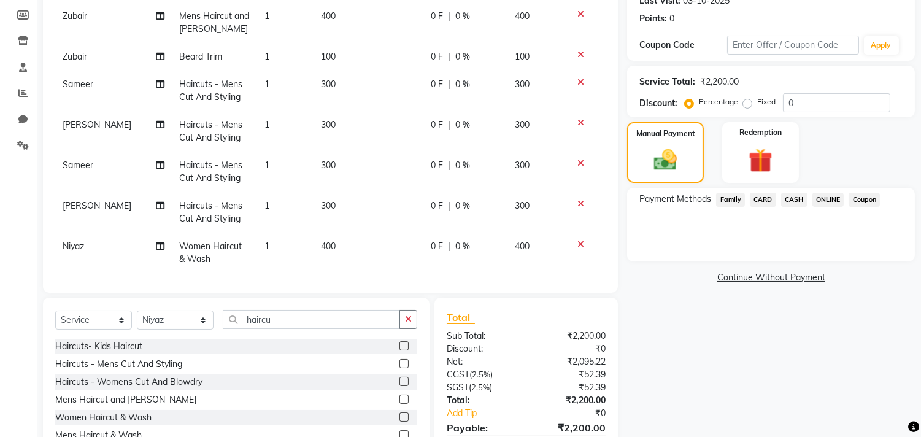
scroll to position [60, 0]
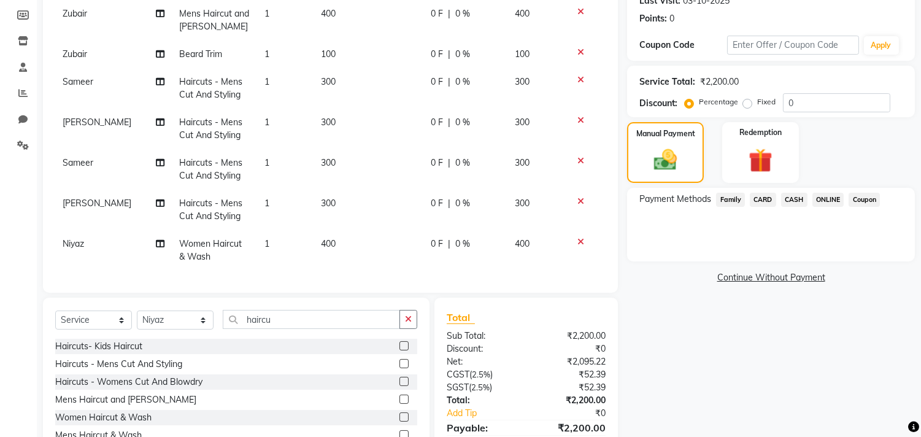
click at [342, 231] on td "400" at bounding box center [369, 250] width 110 height 41
select select "36968"
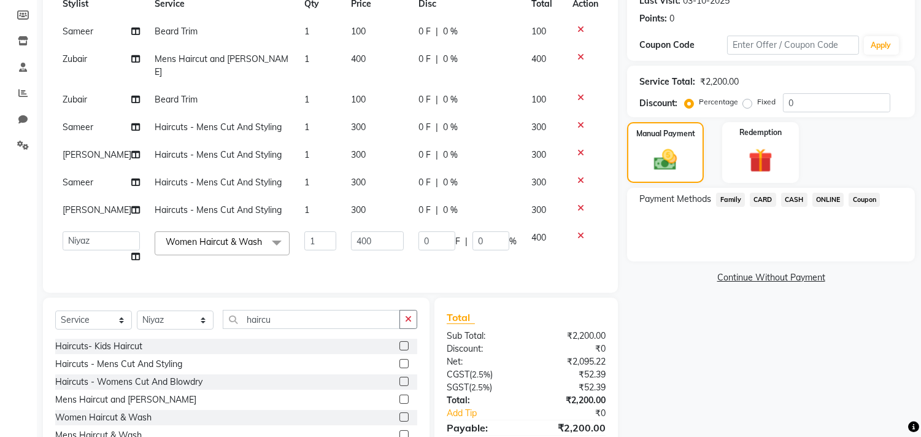
scroll to position [0, 0]
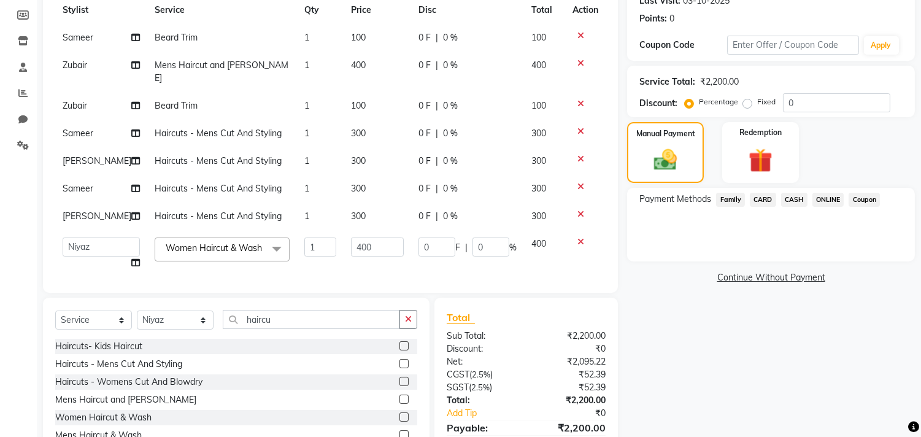
click at [351, 238] on input "400" at bounding box center [377, 247] width 53 height 19
type input "300"
click at [474, 298] on div "Total Sub Total: ₹2,200.00 Discount: ₹0 Net: ₹2,095.22 CGST ( 2.5% ) ₹52.39 SGS…" at bounding box center [527, 388] width 184 height 180
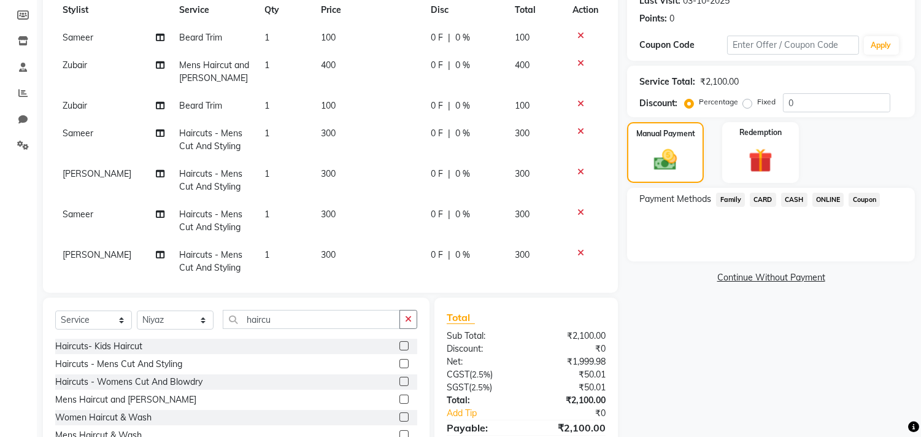
scroll to position [60, 0]
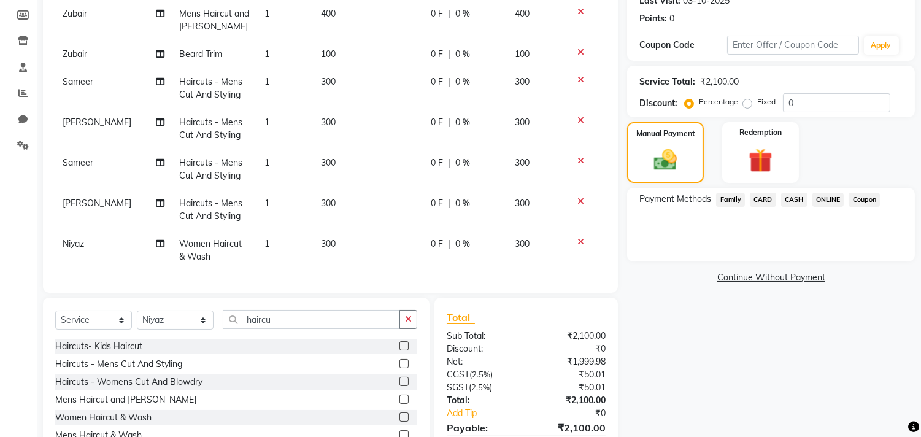
click at [832, 198] on span "ONLINE" at bounding box center [829, 200] width 32 height 14
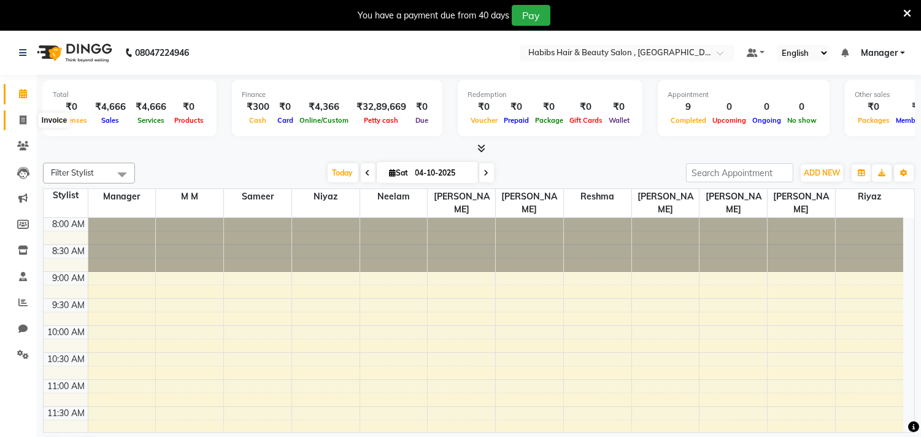
click at [27, 118] on span at bounding box center [22, 121] width 21 height 14
select select "service"
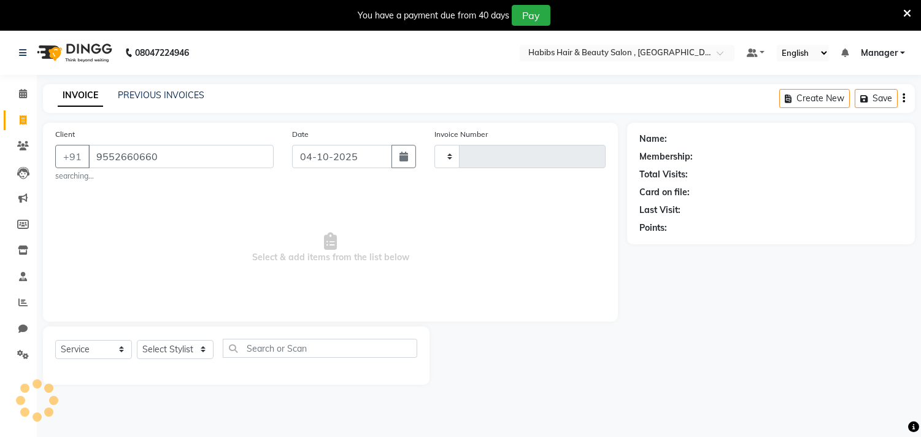
type input "9552660660"
click at [904, 10] on icon at bounding box center [908, 13] width 8 height 11
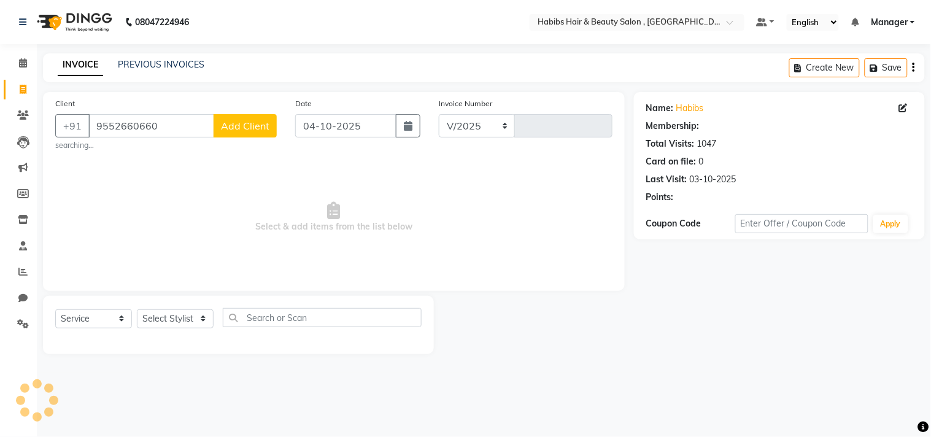
select select "4838"
type input "3792"
click at [172, 328] on select "Select Stylist [PERSON_NAME] Manager M M [PERSON_NAME] [PERSON_NAME] Reshma [PE…" at bounding box center [175, 318] width 77 height 19
select select "29957"
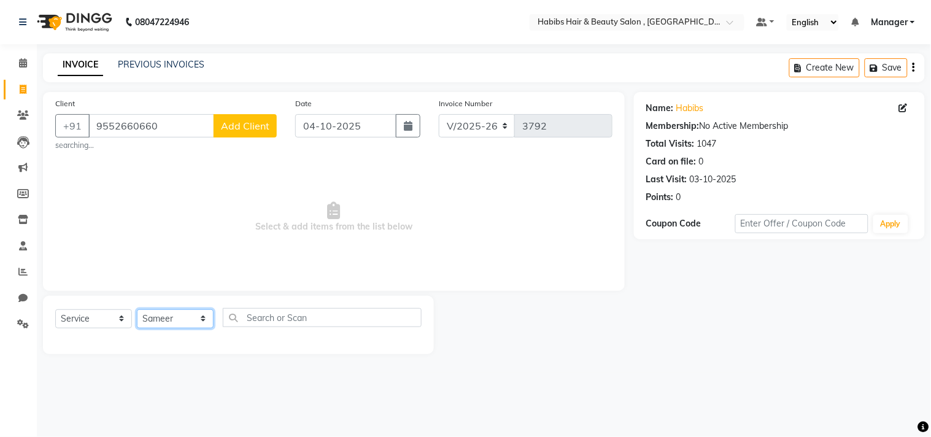
click at [137, 309] on select "Select Stylist [PERSON_NAME] Manager M M [PERSON_NAME] [PERSON_NAME] Reshma [PE…" at bounding box center [175, 318] width 77 height 19
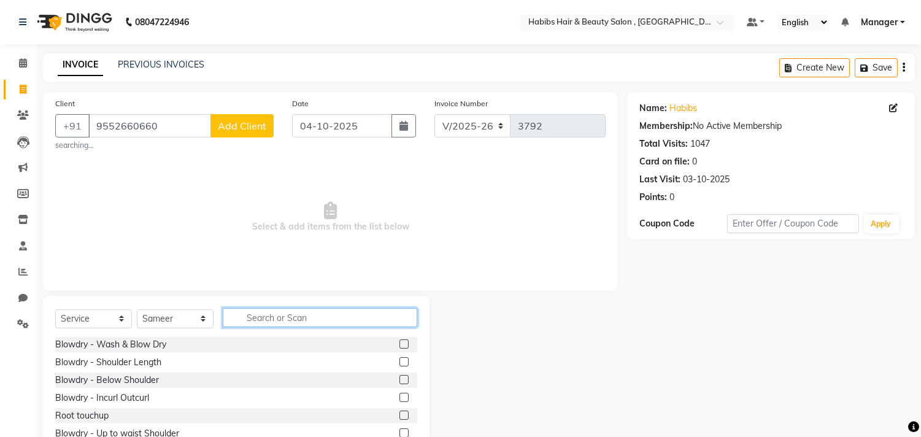
click at [311, 317] on input "text" at bounding box center [320, 317] width 195 height 19
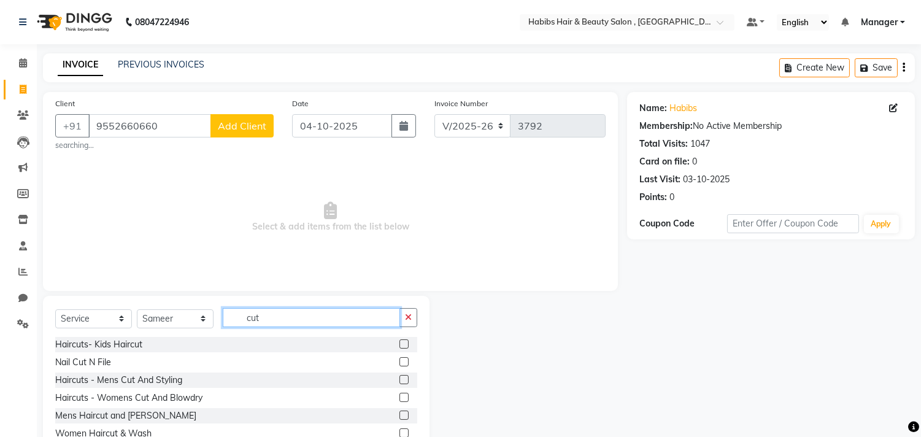
type input "cut"
click at [400, 398] on label at bounding box center [404, 397] width 9 height 9
click at [400, 398] on input "checkbox" at bounding box center [404, 398] width 8 height 8
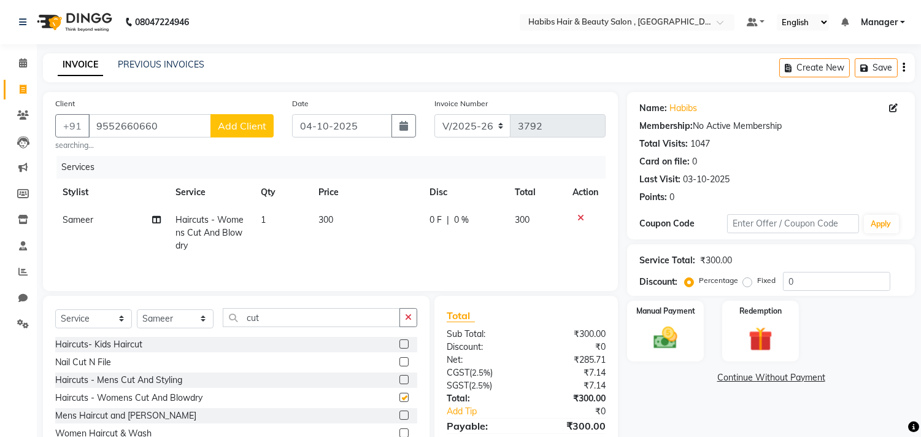
checkbox input "false"
click at [654, 319] on div "Manual Payment" at bounding box center [666, 331] width 80 height 63
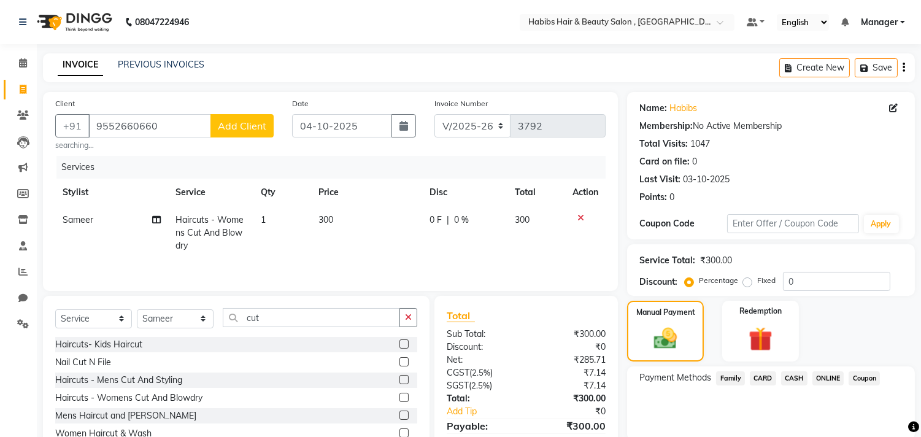
click at [790, 373] on span "CASH" at bounding box center [794, 378] width 26 height 14
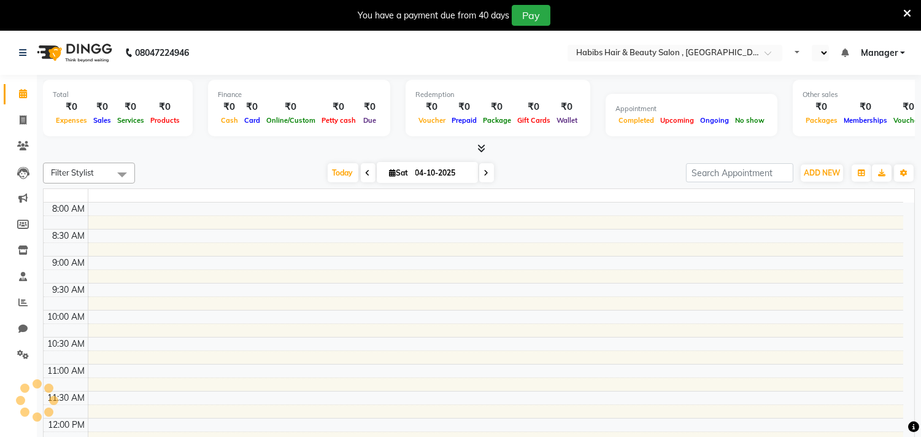
select select "en"
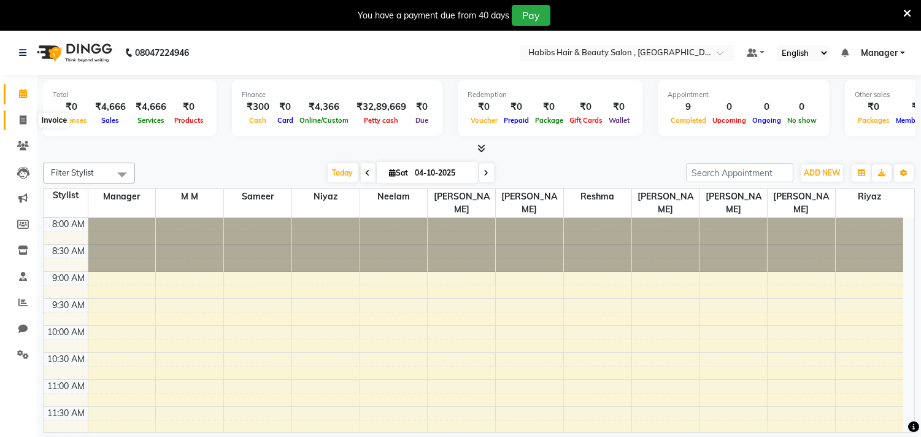
click at [20, 125] on span at bounding box center [22, 121] width 21 height 14
select select "service"
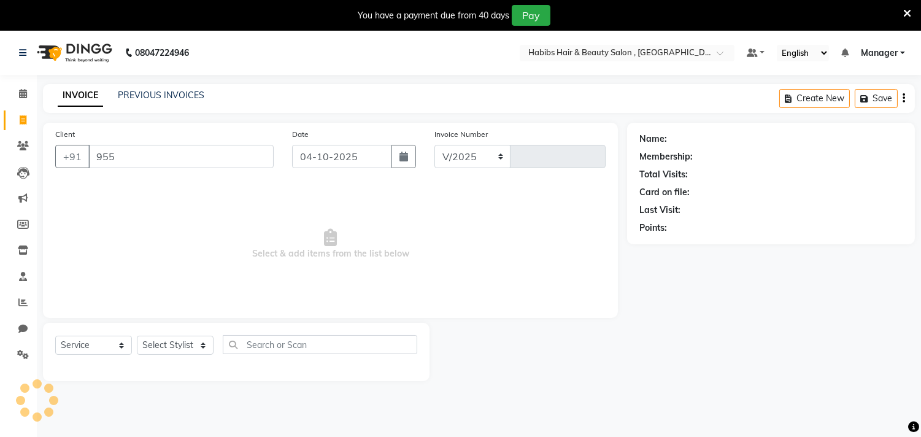
type input "9552"
select select "4838"
type input "3792"
type input "9552660660"
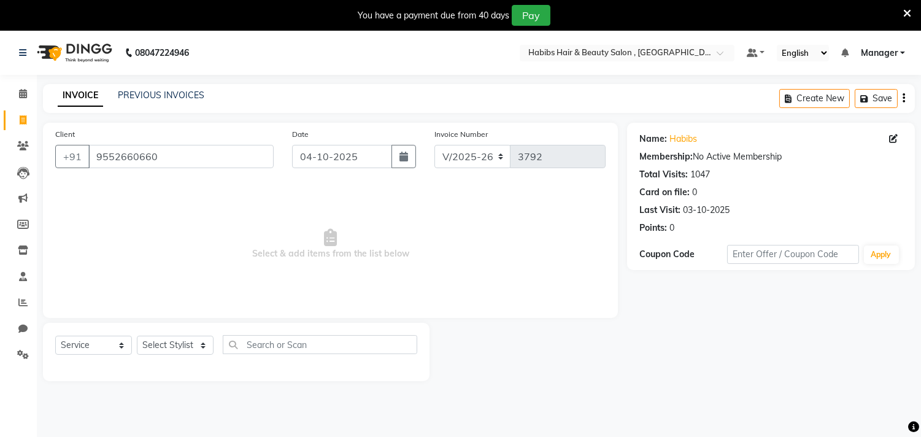
click at [905, 10] on icon at bounding box center [908, 13] width 8 height 11
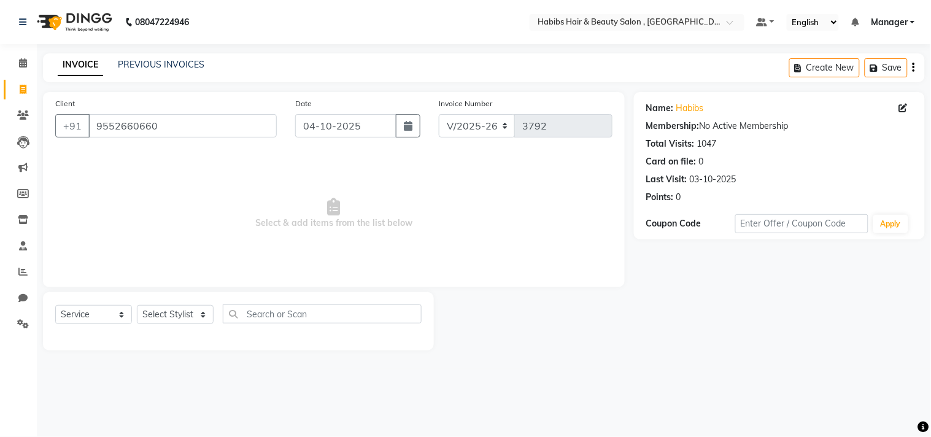
click at [186, 332] on div "Select Service Product Membership Package Voucher Prepaid Gift Card Select Styl…" at bounding box center [238, 318] width 366 height 29
click at [190, 315] on select "Select Stylist [PERSON_NAME] Manager M M [PERSON_NAME] [PERSON_NAME] Reshma [PE…" at bounding box center [175, 314] width 77 height 19
select select "29957"
click at [137, 306] on select "Select Stylist [PERSON_NAME] Manager M M [PERSON_NAME] [PERSON_NAME] Reshma [PE…" at bounding box center [175, 314] width 77 height 19
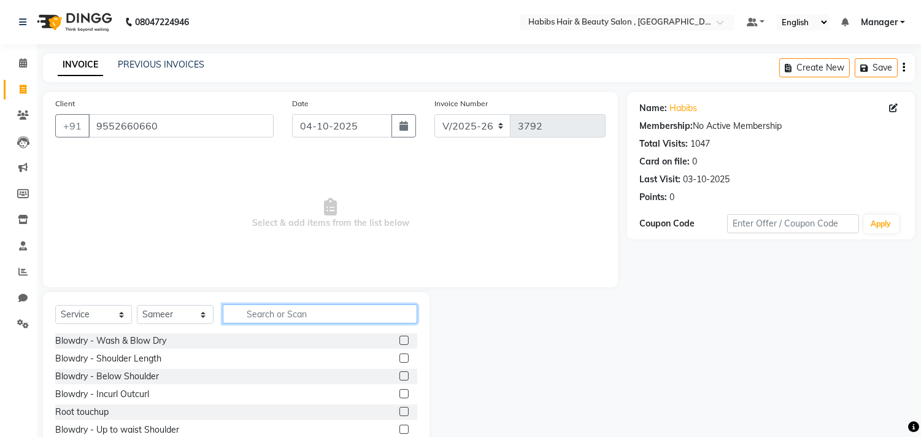
click at [279, 320] on input "text" at bounding box center [320, 313] width 195 height 19
type input "cut"
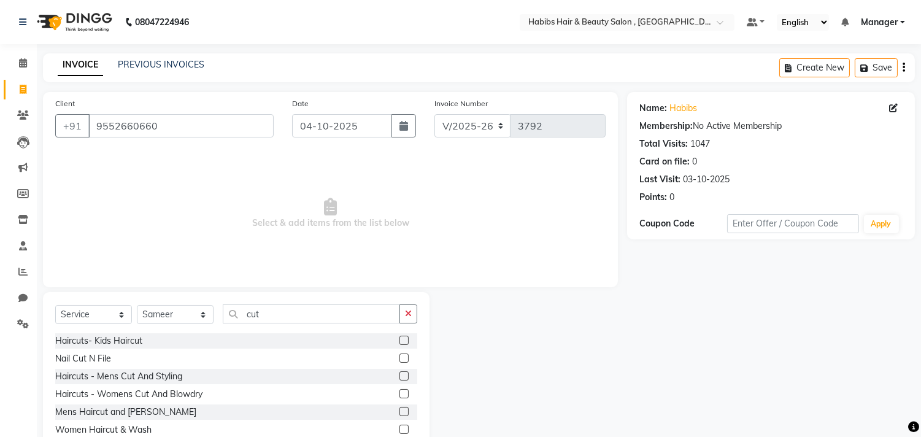
click at [400, 379] on label at bounding box center [404, 375] width 9 height 9
click at [400, 379] on input "checkbox" at bounding box center [404, 377] width 8 height 8
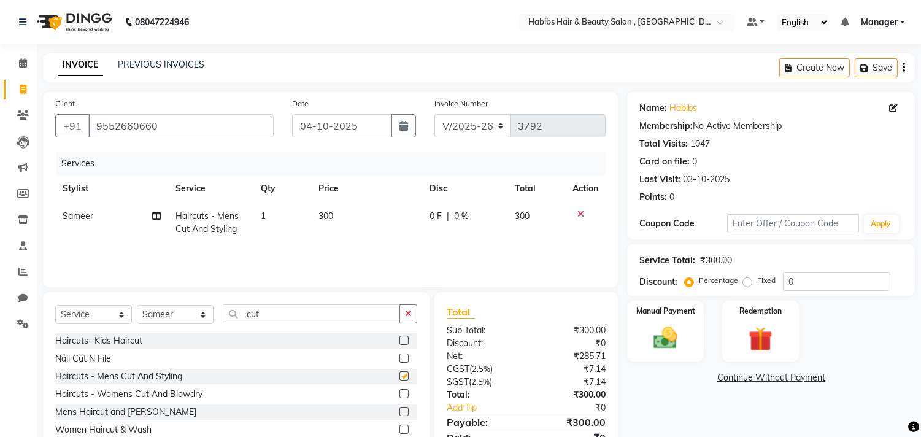
checkbox input "false"
click at [400, 341] on label at bounding box center [404, 340] width 9 height 9
click at [400, 341] on input "checkbox" at bounding box center [404, 341] width 8 height 8
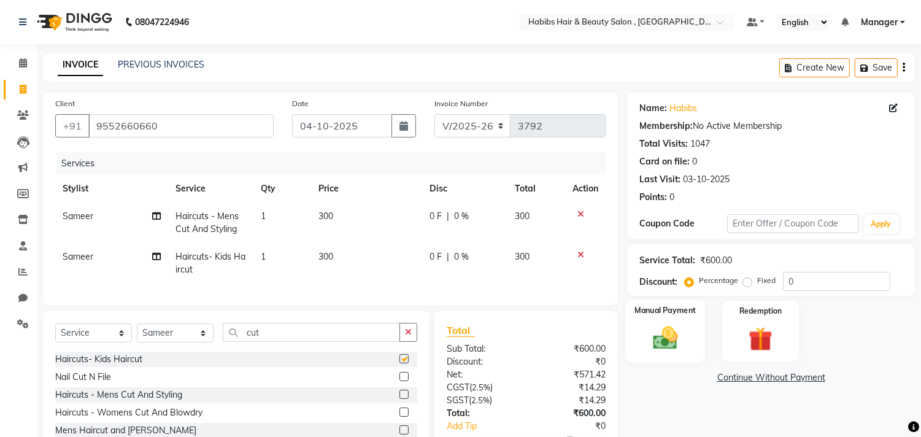
checkbox input "false"
click at [675, 330] on img at bounding box center [666, 338] width 41 height 29
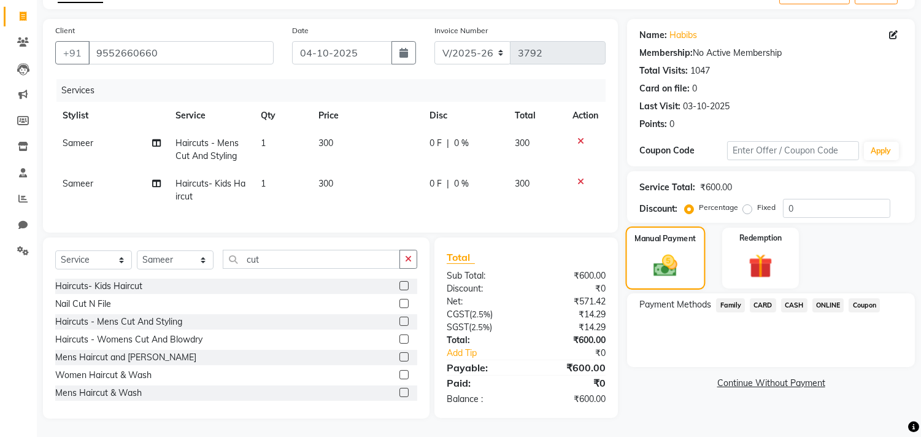
scroll to position [83, 0]
click at [756, 298] on span "CARD" at bounding box center [763, 305] width 26 height 14
